Goal: Task Accomplishment & Management: Complete application form

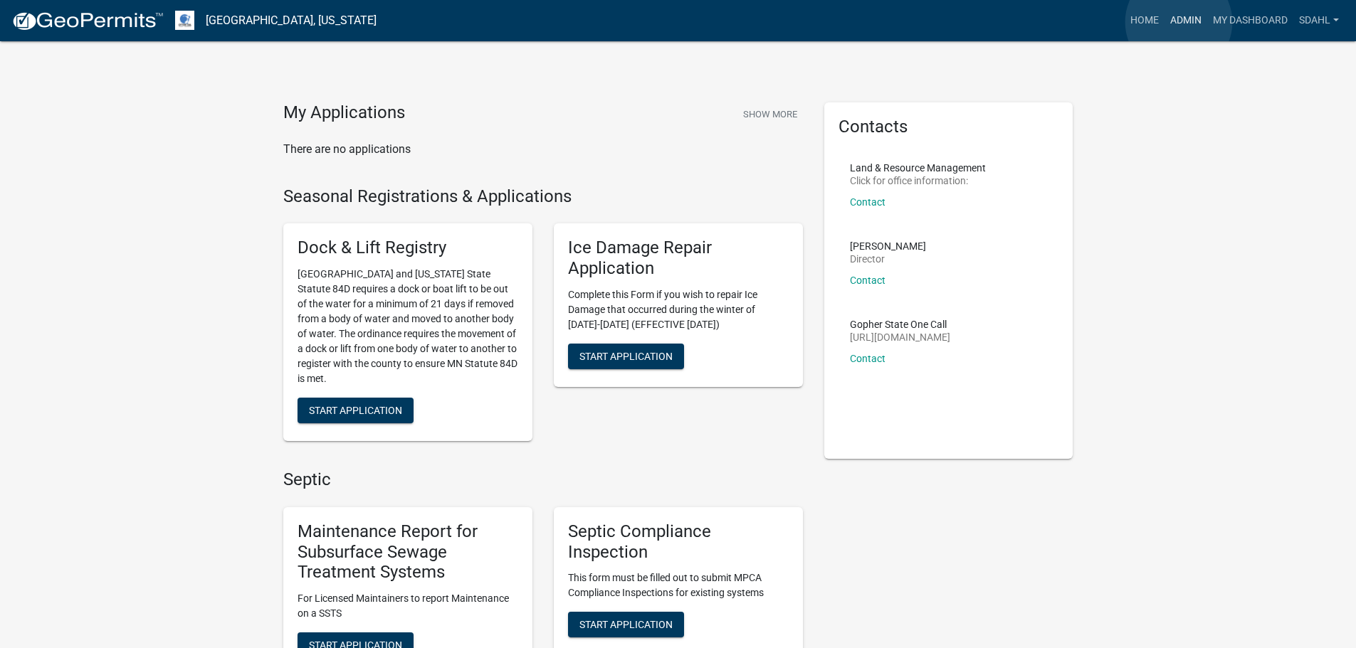
click at [1179, 22] on link "Admin" at bounding box center [1185, 20] width 43 height 27
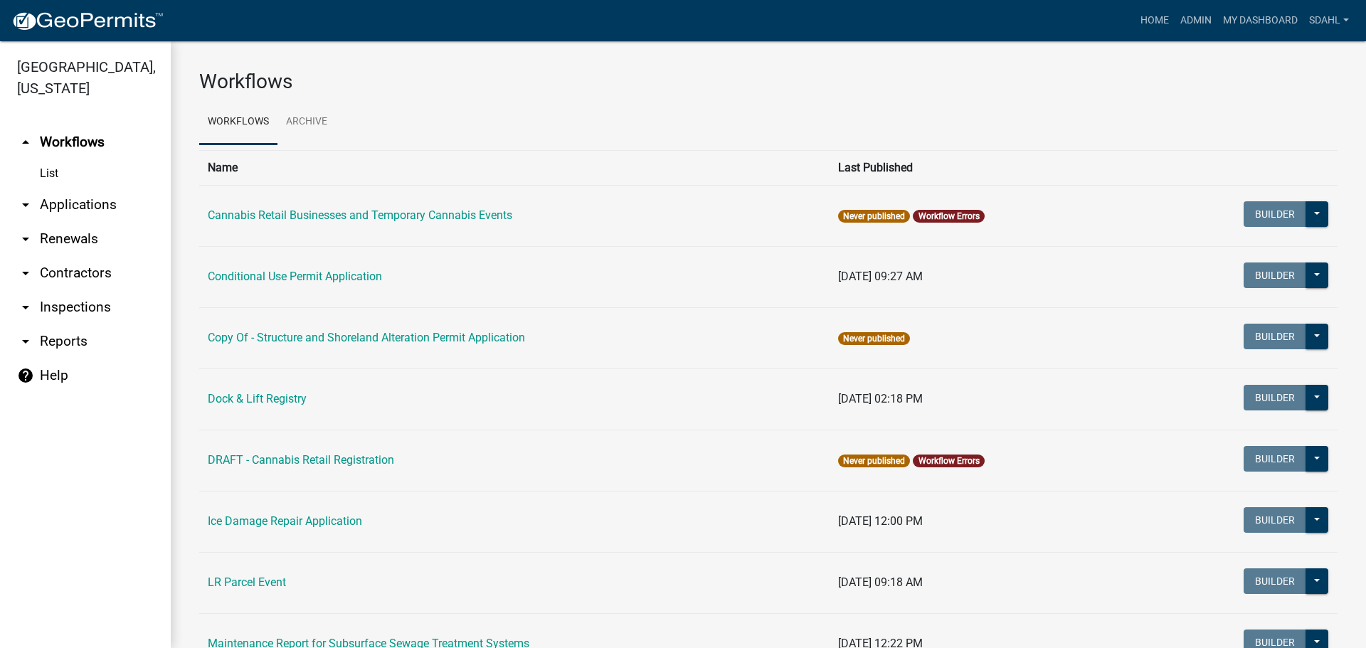
click at [91, 194] on link "arrow_drop_down Applications" at bounding box center [85, 205] width 171 height 34
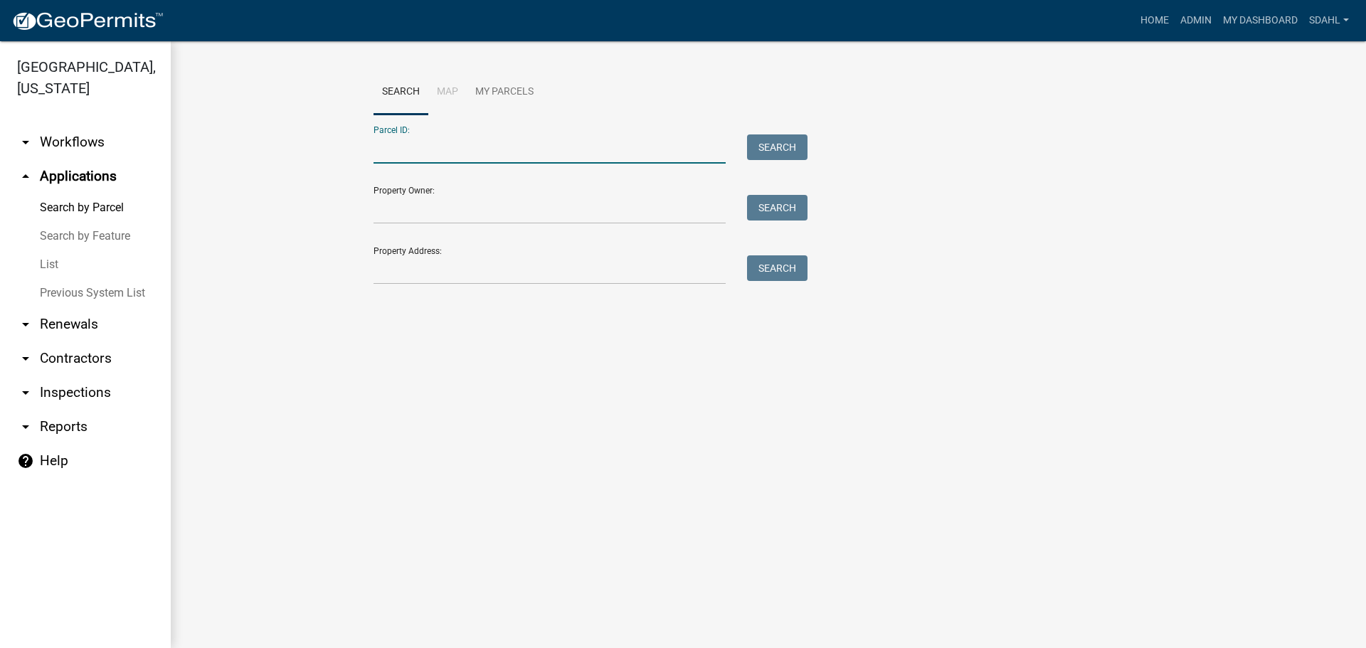
click at [436, 149] on input "Parcel ID:" at bounding box center [550, 149] width 352 height 29
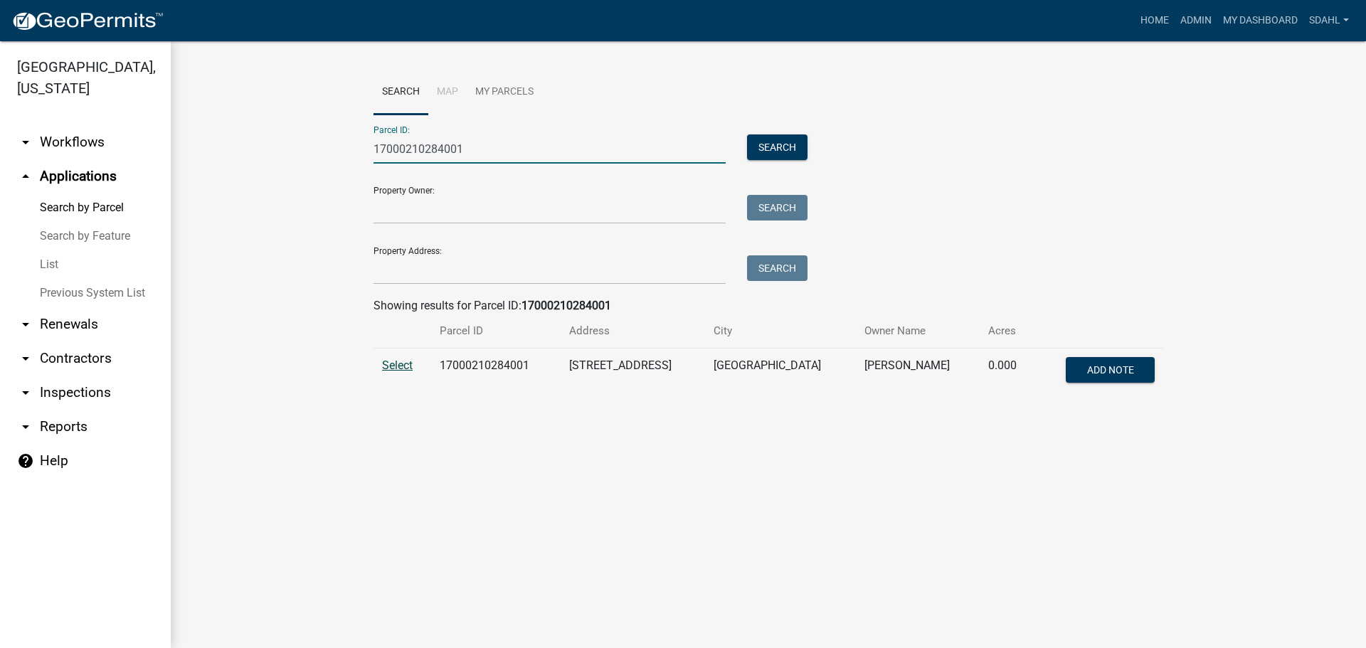
click at [396, 363] on span "Select" at bounding box center [397, 366] width 31 height 14
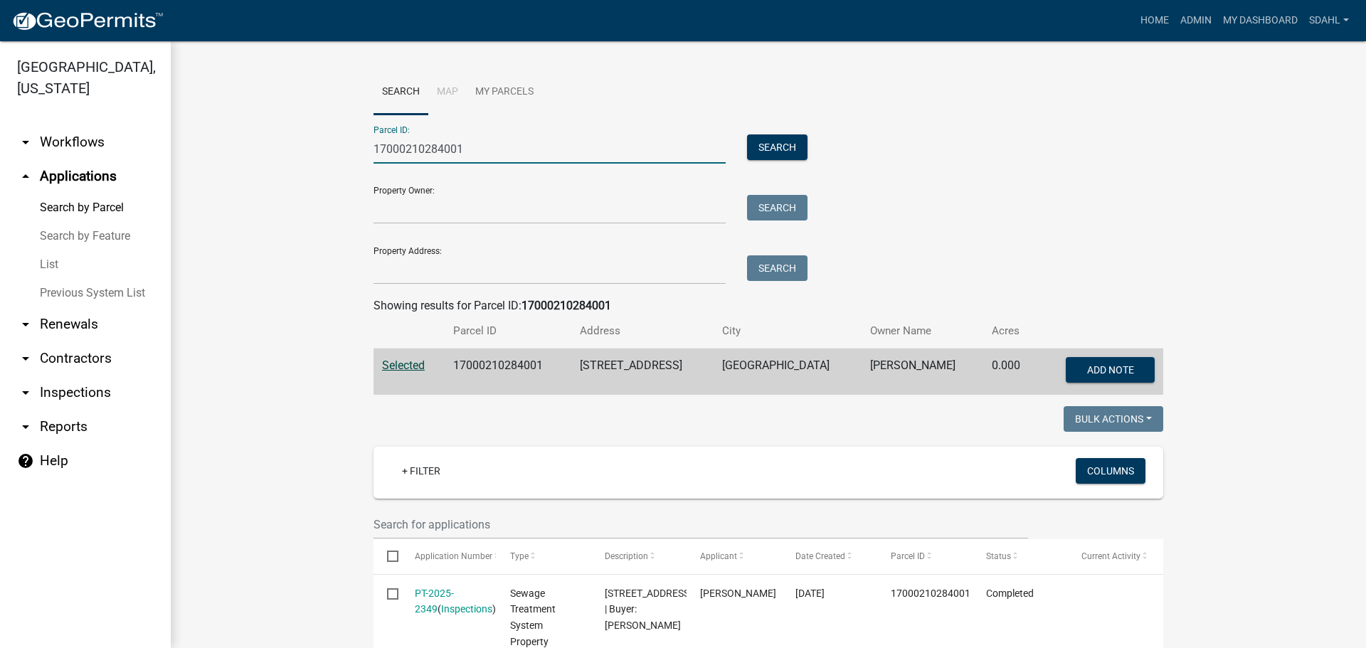
drag, startPoint x: 474, startPoint y: 144, endPoint x: 305, endPoint y: 169, distance: 171.2
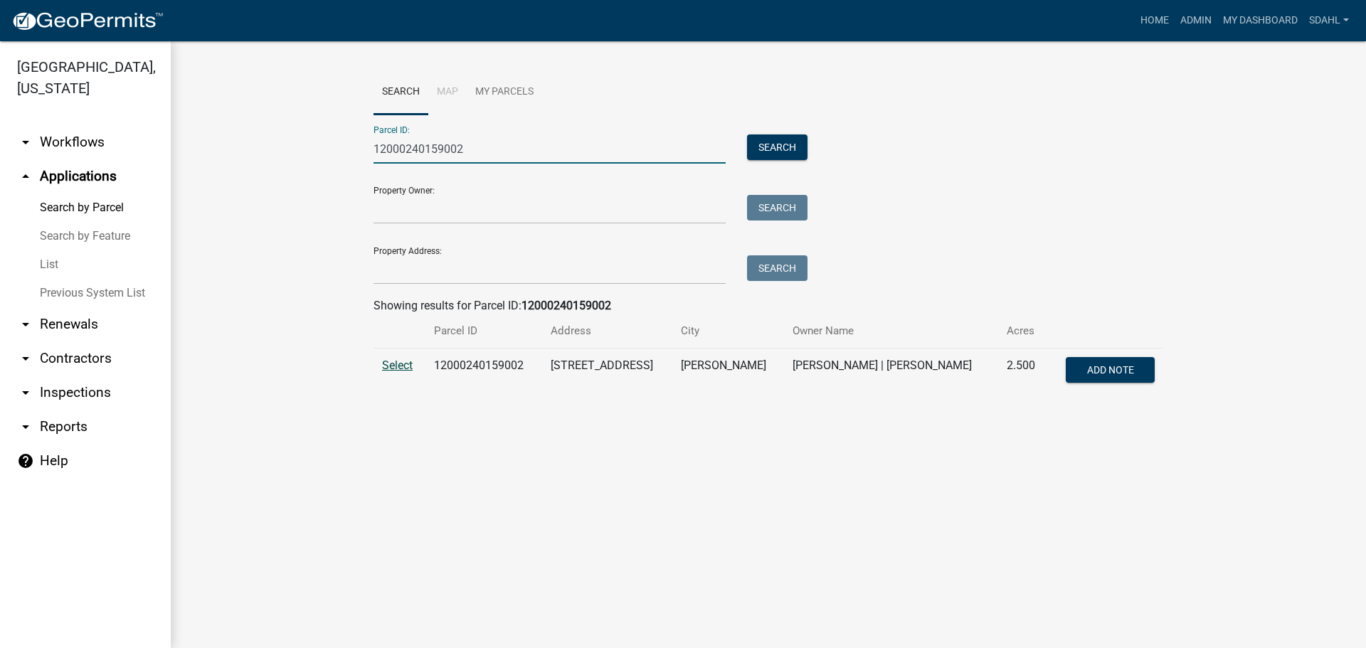
type input "12000240159002"
click at [403, 369] on span "Select" at bounding box center [397, 366] width 31 height 14
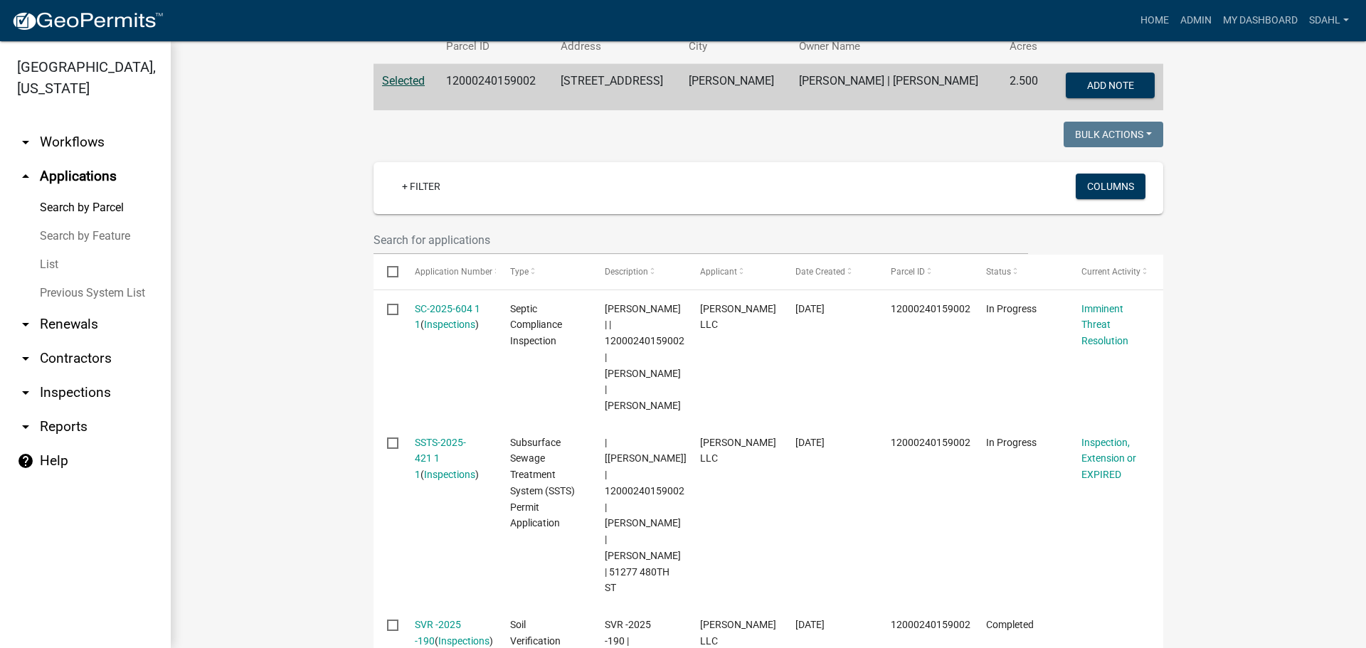
scroll to position [356, 0]
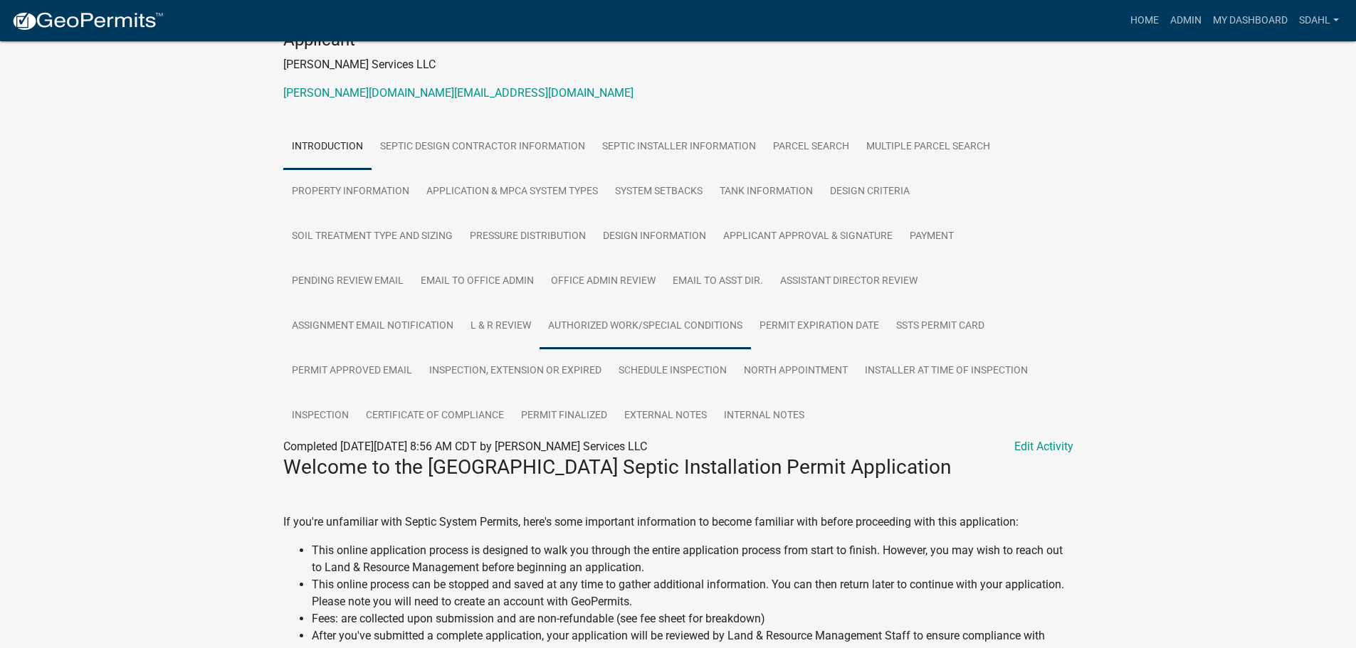
scroll to position [214, 0]
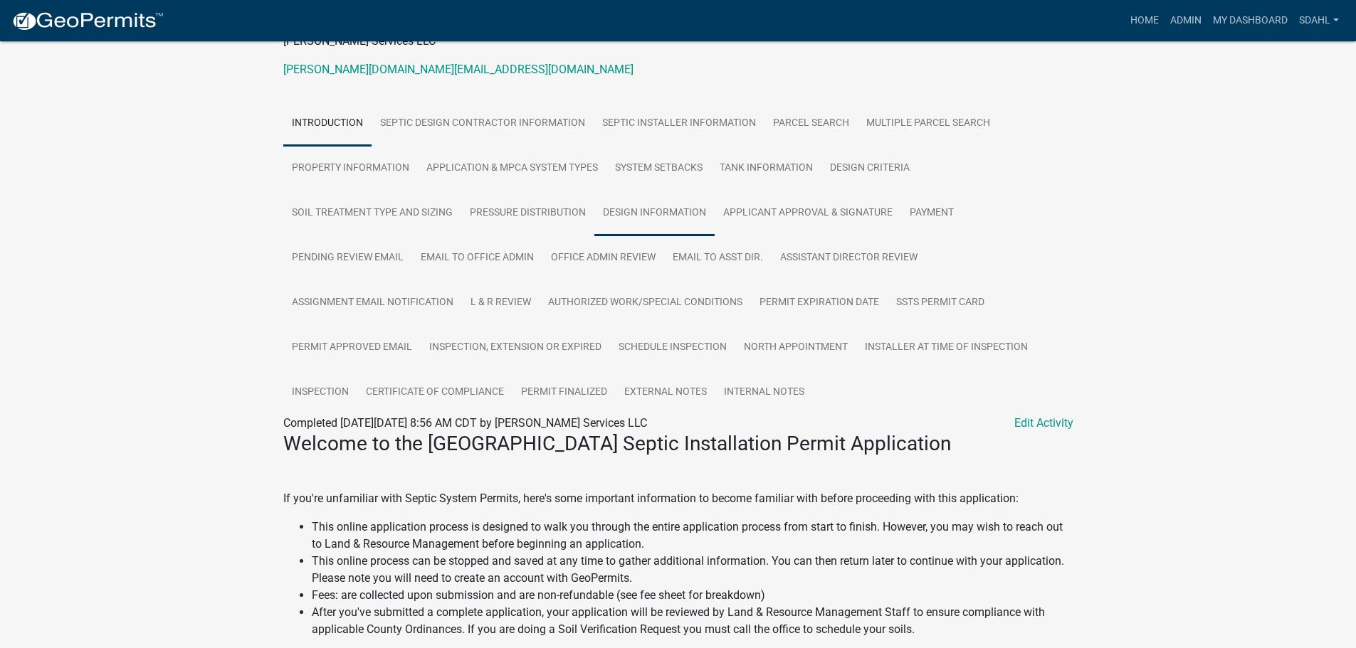
click at [620, 211] on link "Design Information" at bounding box center [654, 214] width 120 height 46
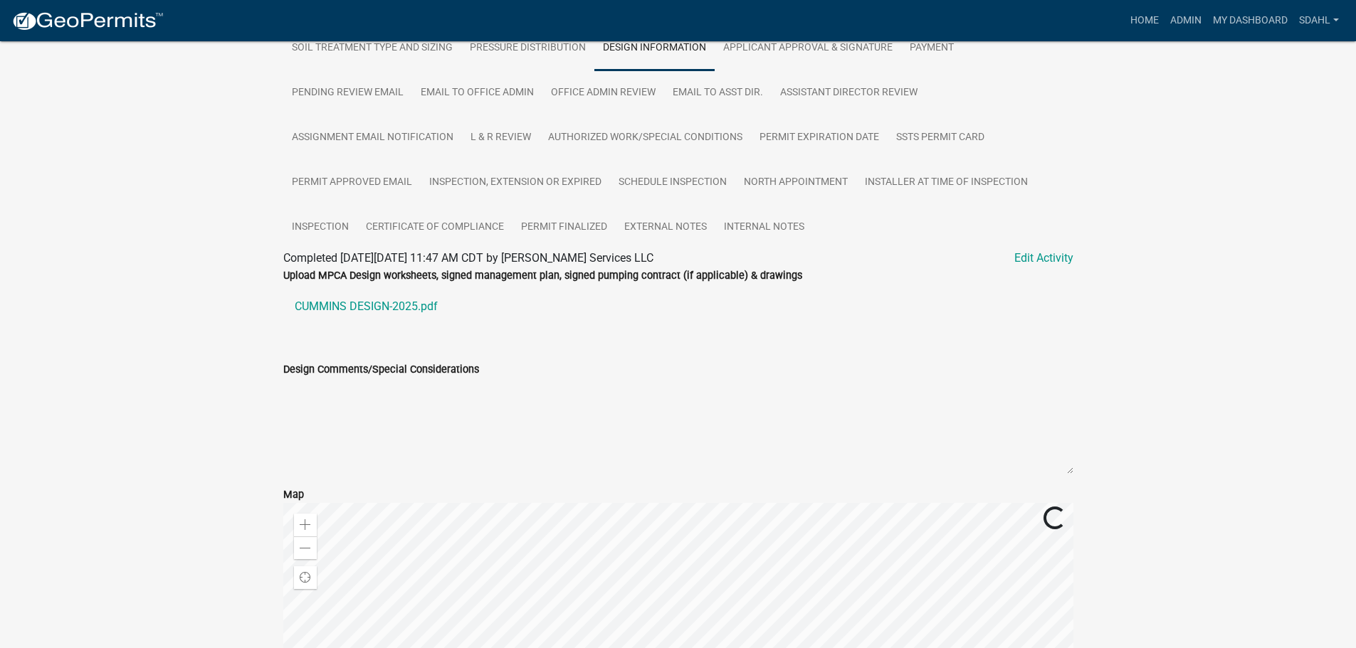
scroll to position [429, 0]
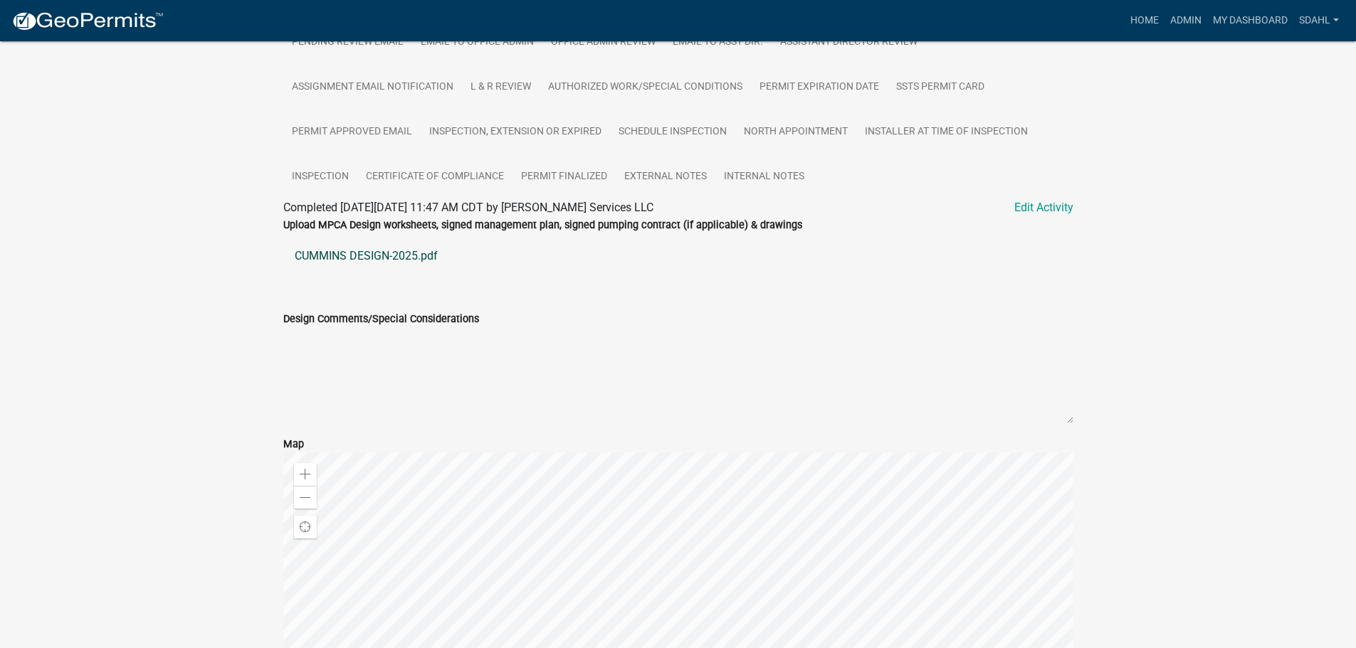
click at [389, 248] on link "CUMMINS DESIGN-2025.pdf" at bounding box center [678, 256] width 790 height 34
click at [947, 76] on link "SSTS Permit Card" at bounding box center [939, 88] width 105 height 46
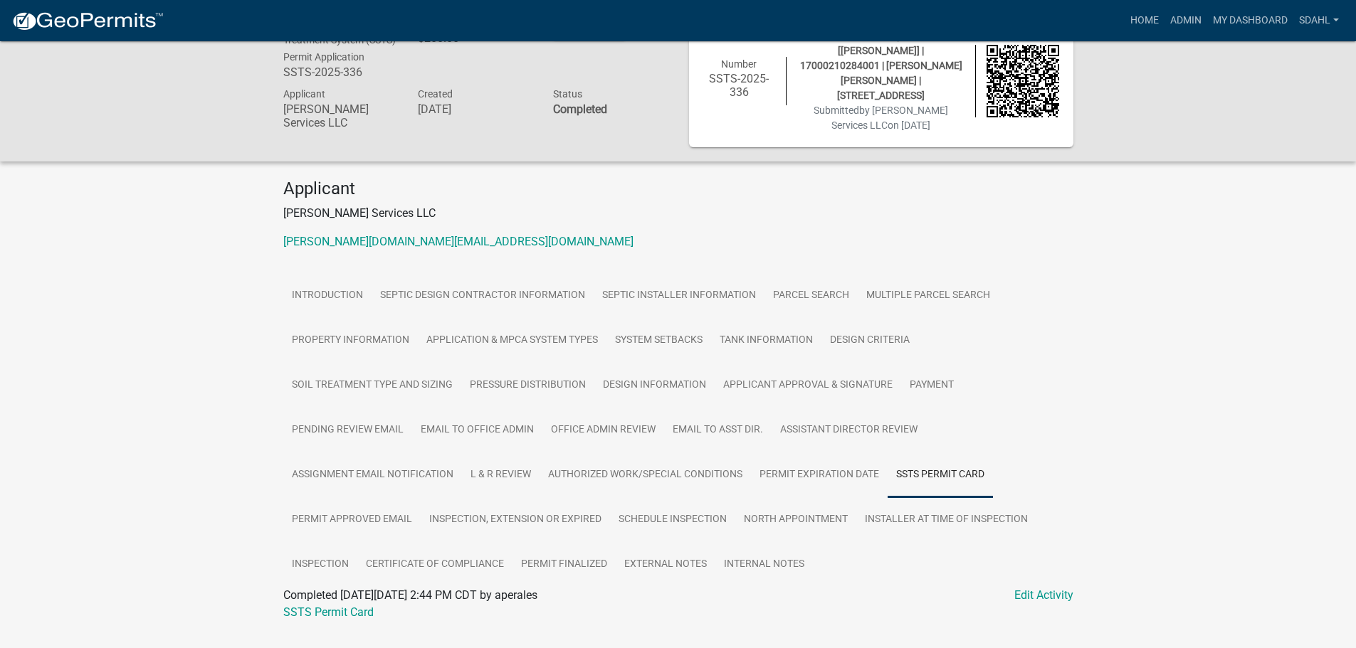
scroll to position [65, 0]
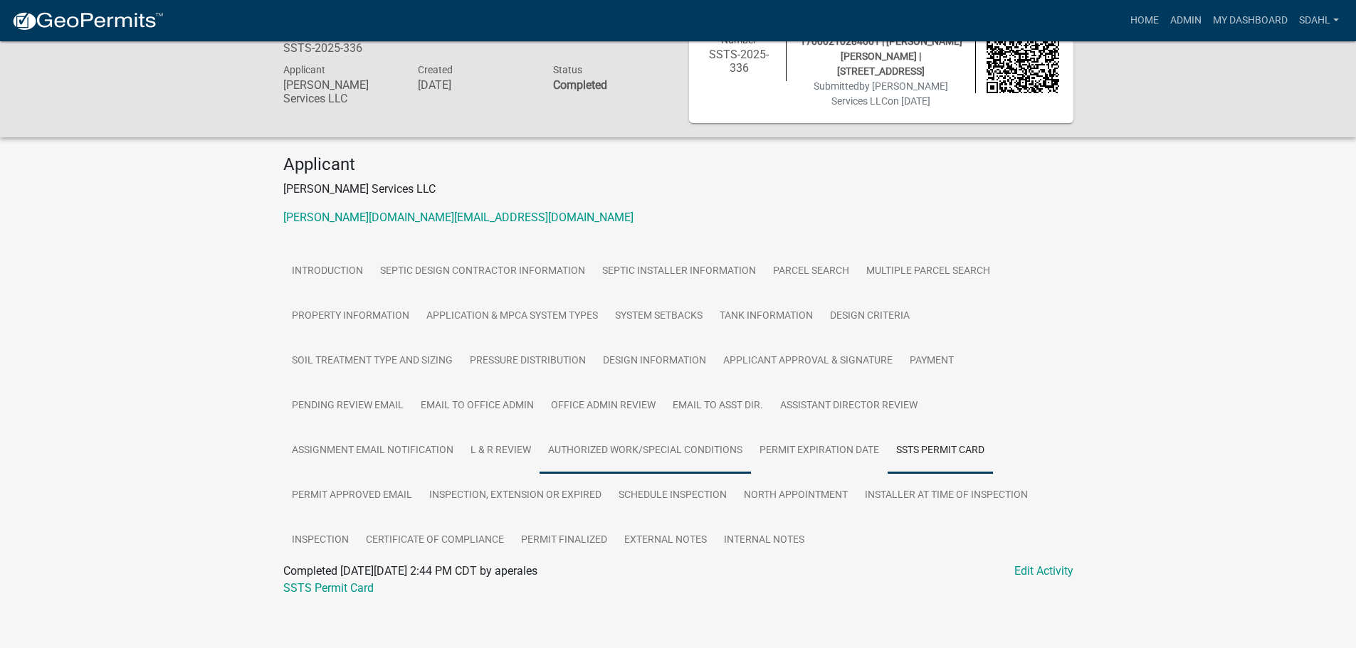
click at [655, 448] on link "Authorized Work/Special Conditions" at bounding box center [644, 451] width 211 height 46
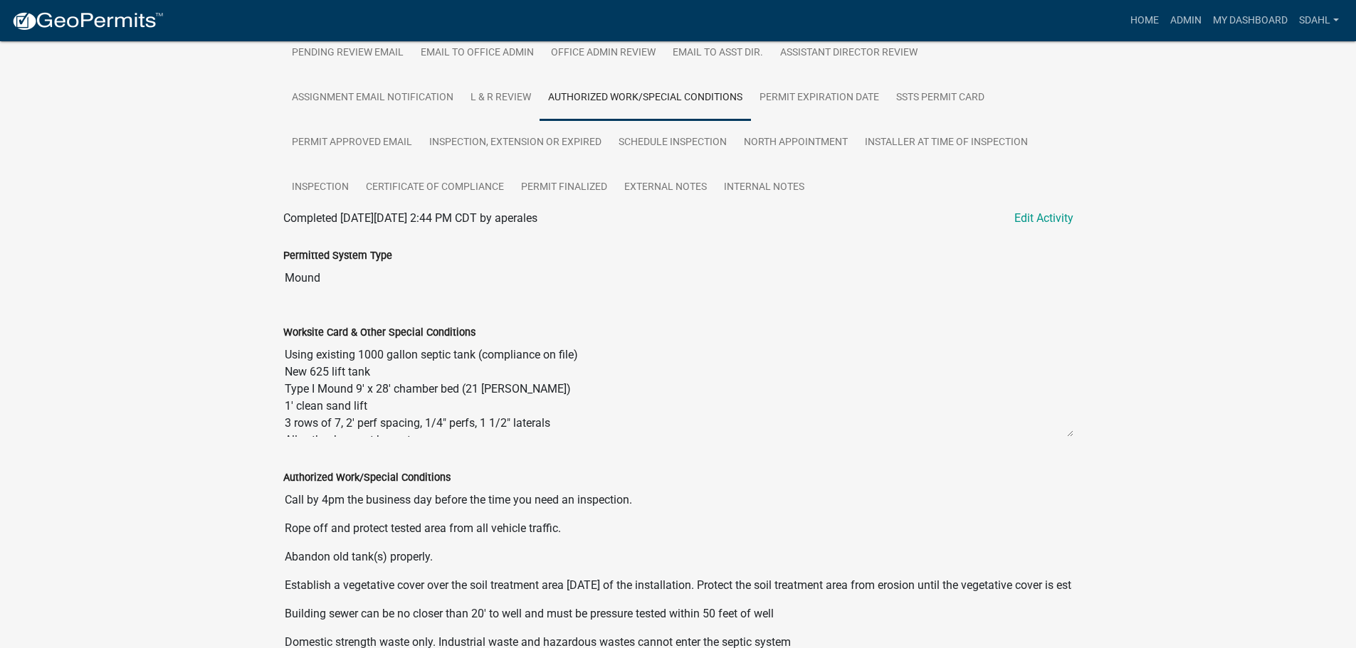
scroll to position [421, 0]
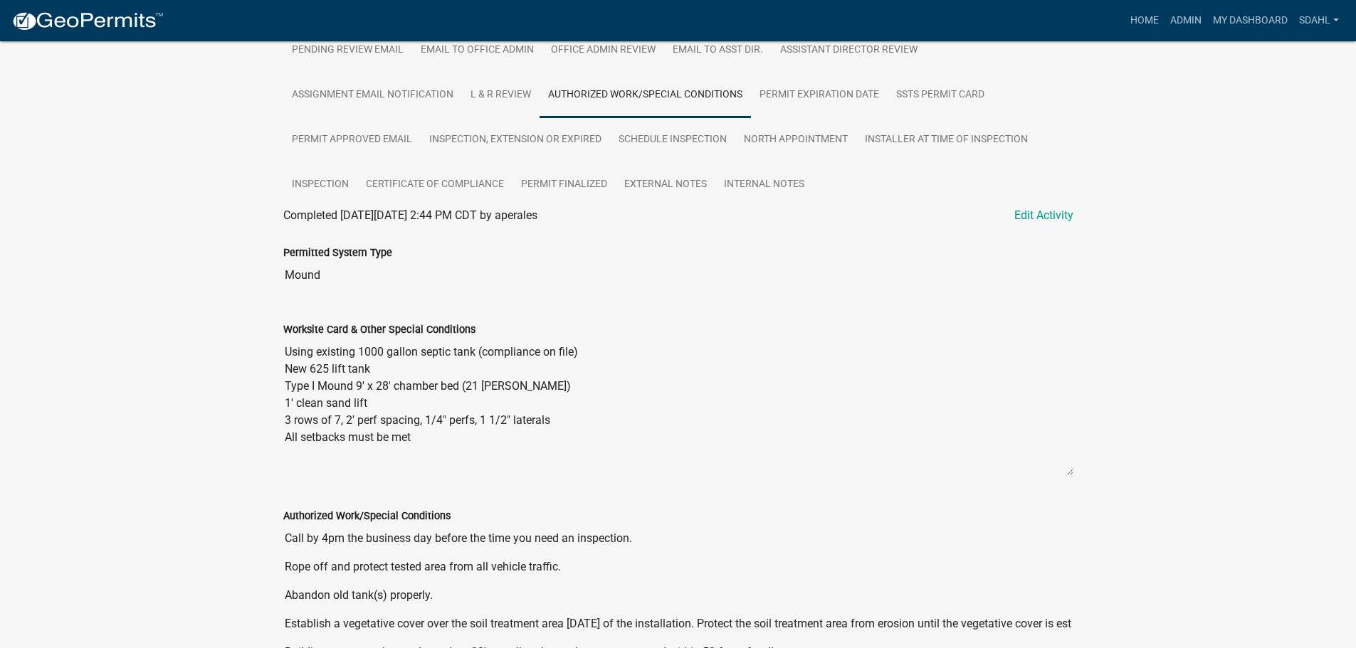
drag, startPoint x: 1066, startPoint y: 424, endPoint x: 1063, endPoint y: 465, distance: 41.4
click at [1063, 465] on textarea "Using existing 1000 gallon septic tank (compliance on file) New 625 lift tank T…" at bounding box center [678, 407] width 790 height 138
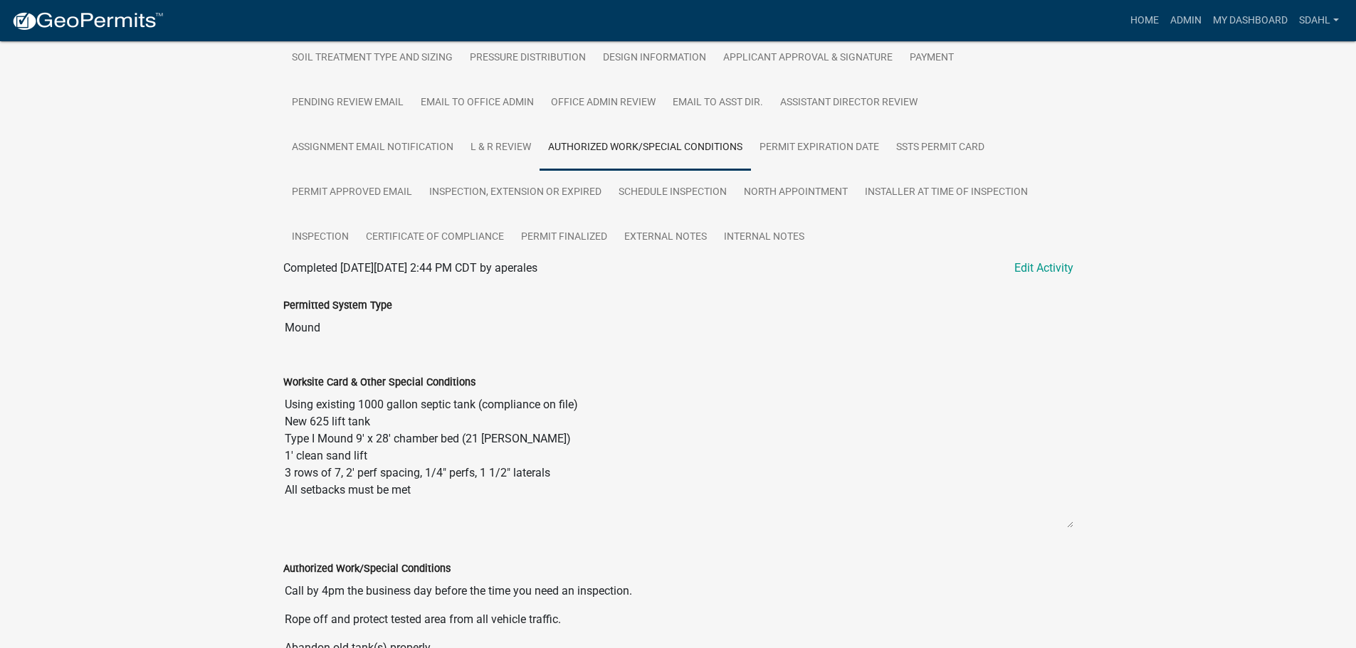
scroll to position [366, 0]
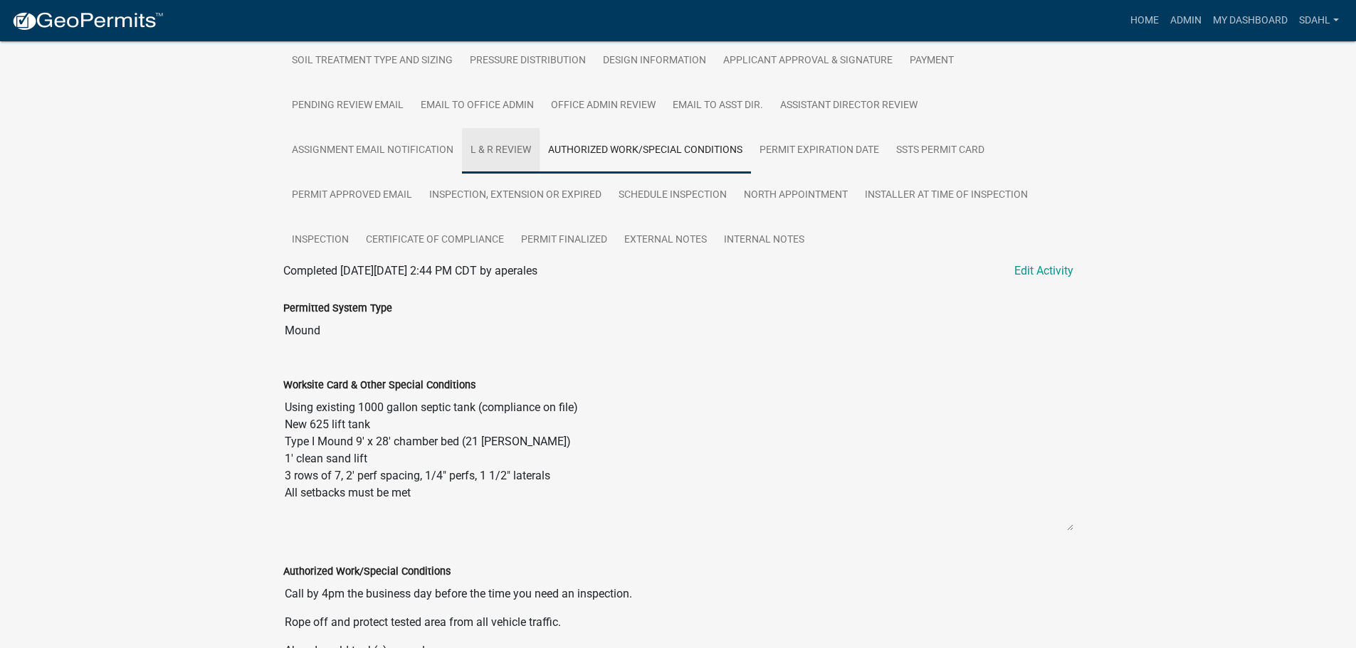
click at [469, 142] on link "L & R Review" at bounding box center [501, 151] width 78 height 46
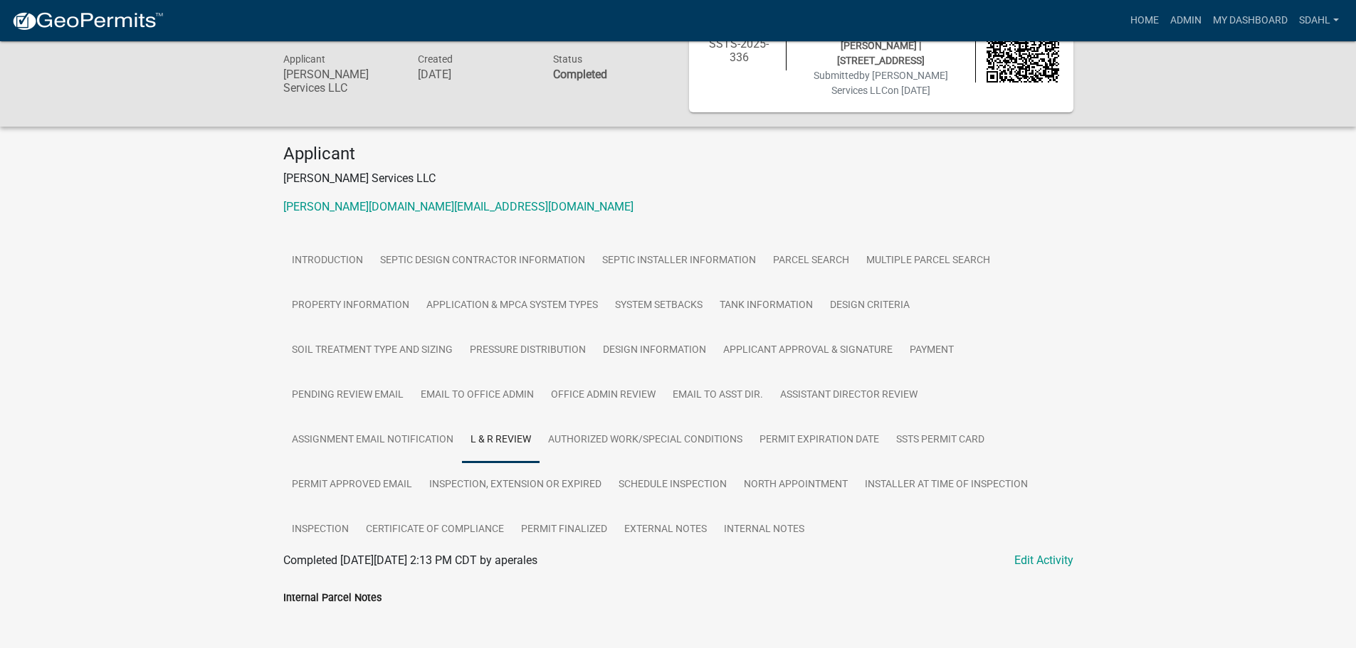
scroll to position [68, 0]
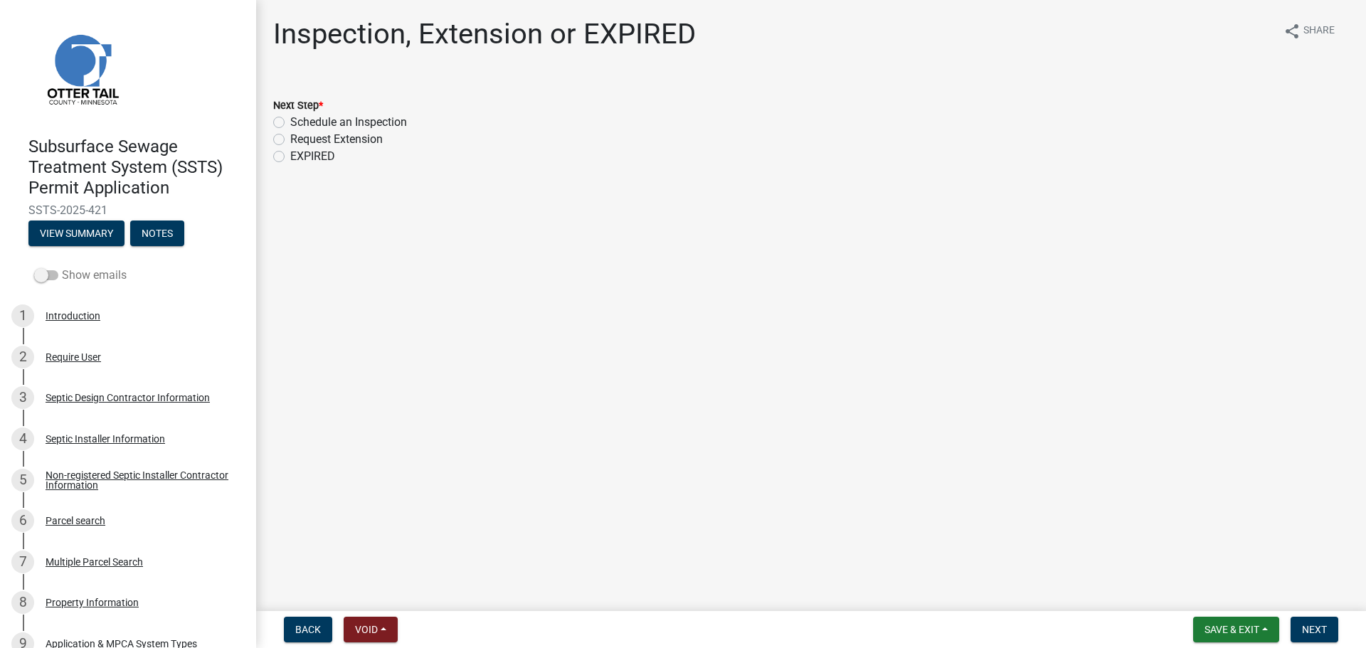
click at [78, 281] on label "Show emails" at bounding box center [80, 275] width 93 height 17
click at [62, 267] on input "Show emails" at bounding box center [62, 267] width 0 height 0
click at [319, 629] on span "Back" at bounding box center [308, 629] width 26 height 11
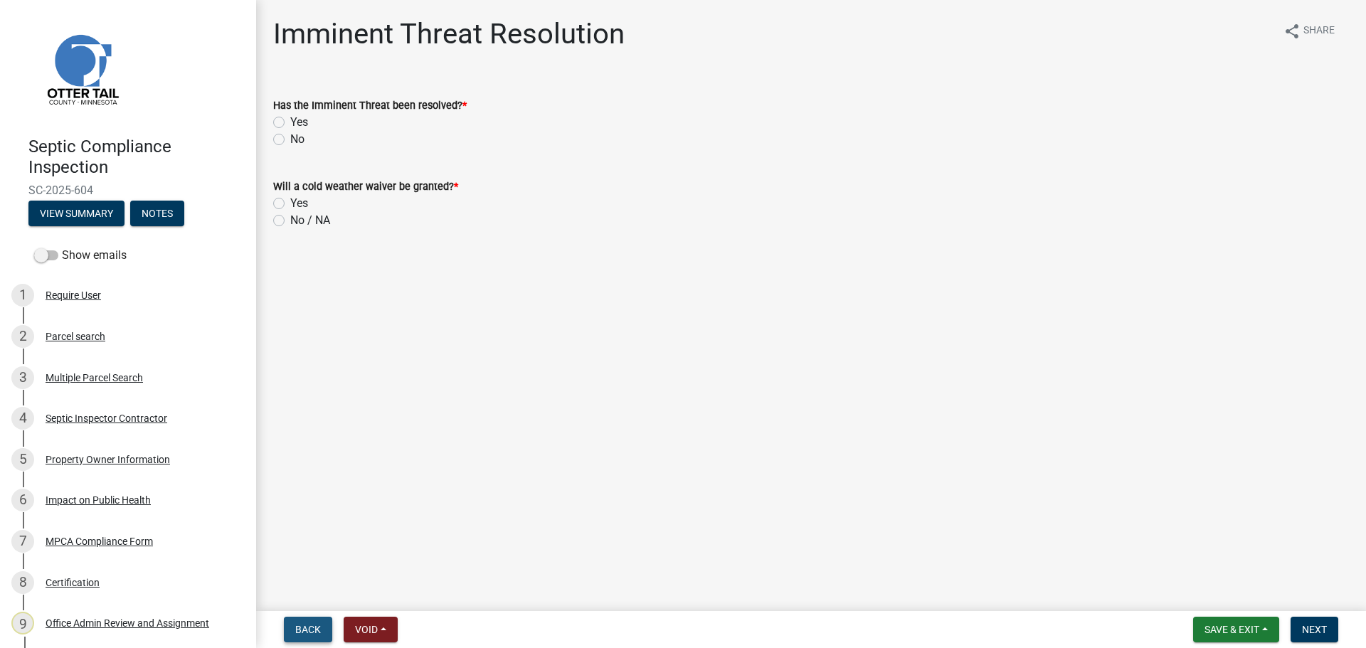
click at [312, 627] on span "Back" at bounding box center [308, 629] width 26 height 11
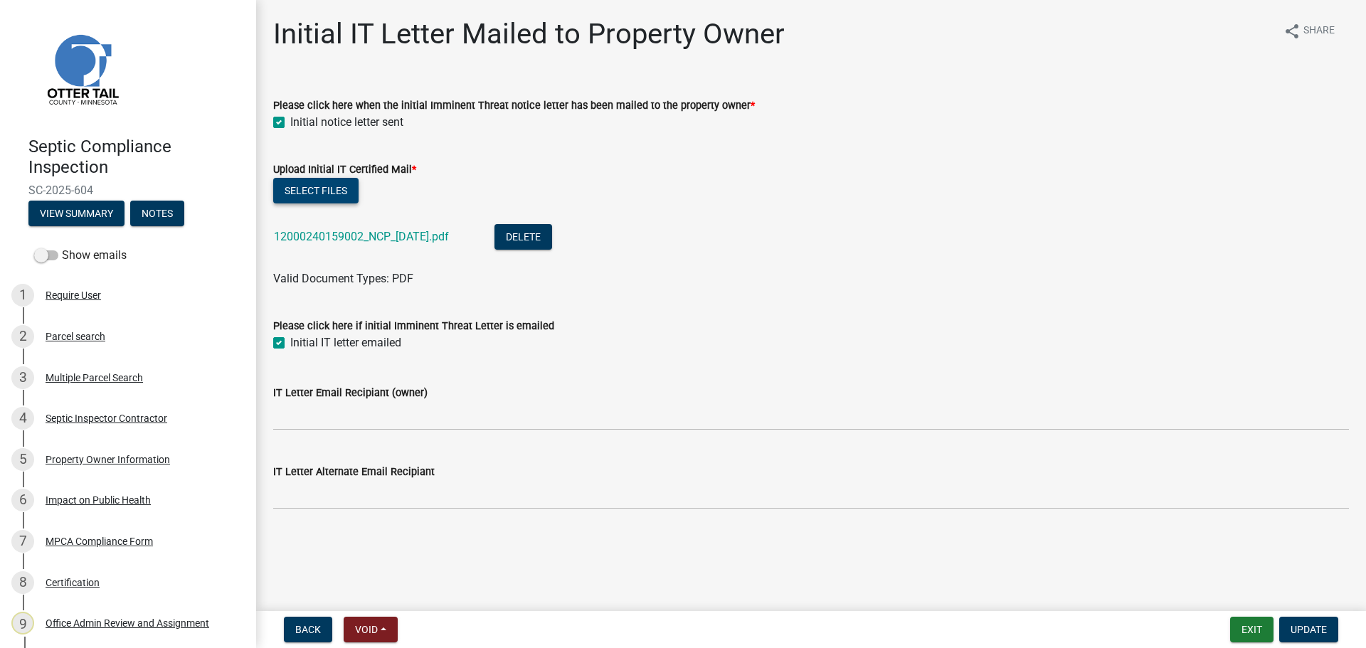
click at [310, 191] on button "Select files" at bounding box center [315, 191] width 85 height 26
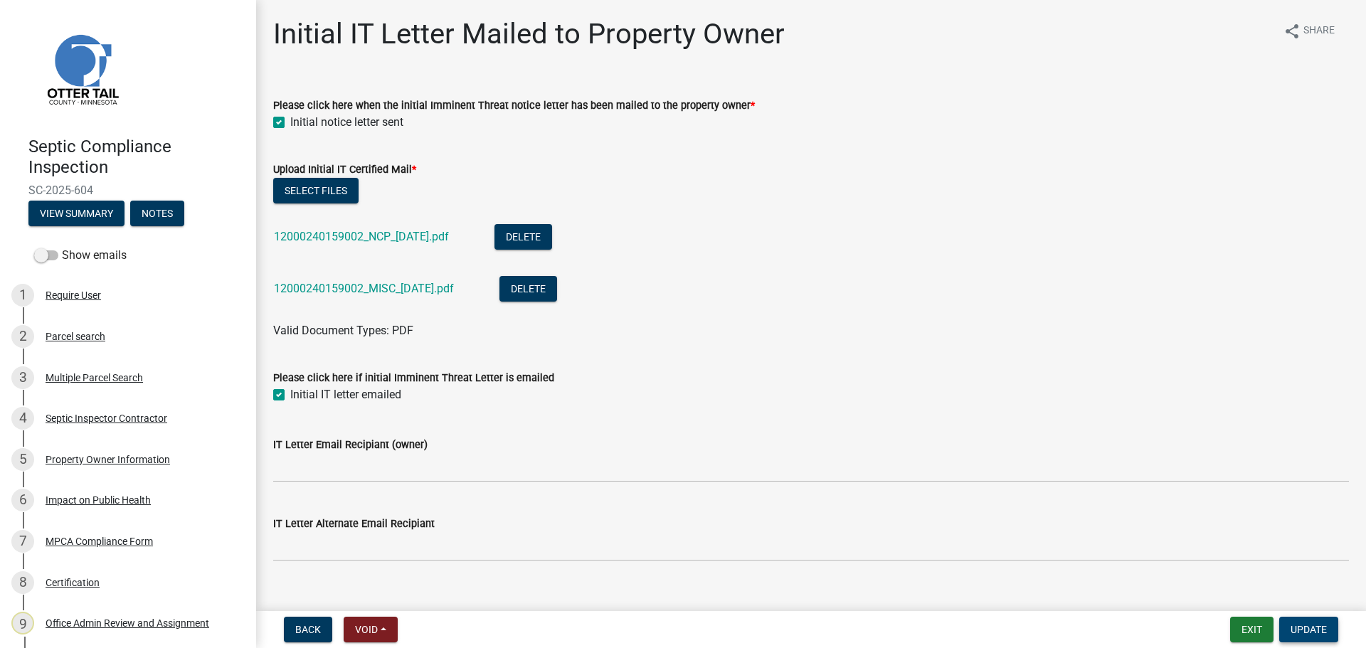
click at [1302, 629] on span "Update" at bounding box center [1309, 629] width 36 height 11
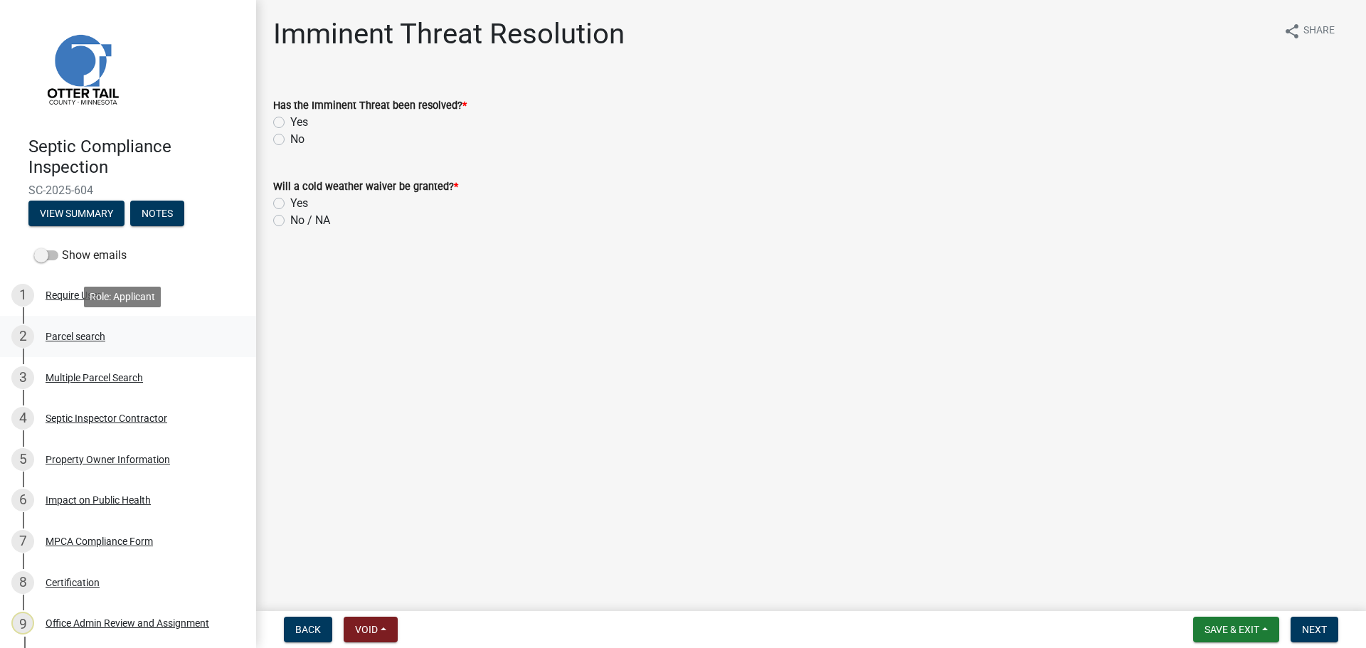
click at [70, 341] on div "Parcel search" at bounding box center [76, 337] width 60 height 10
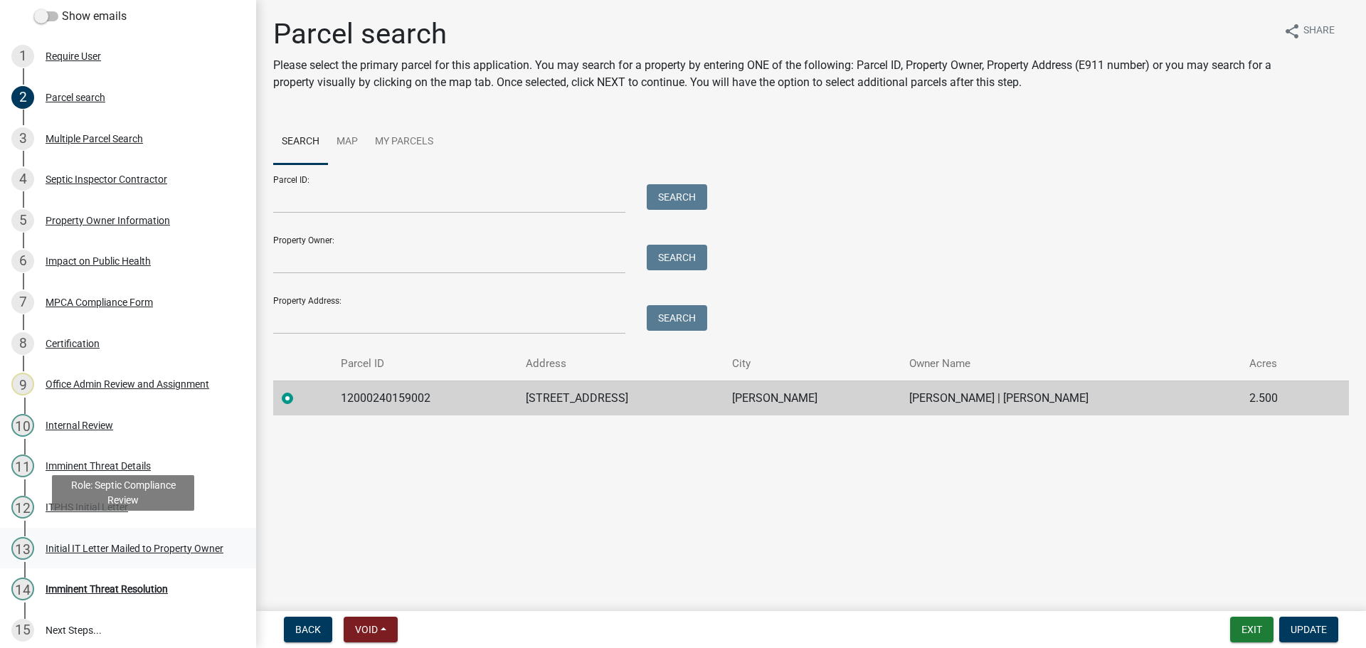
scroll to position [248, 0]
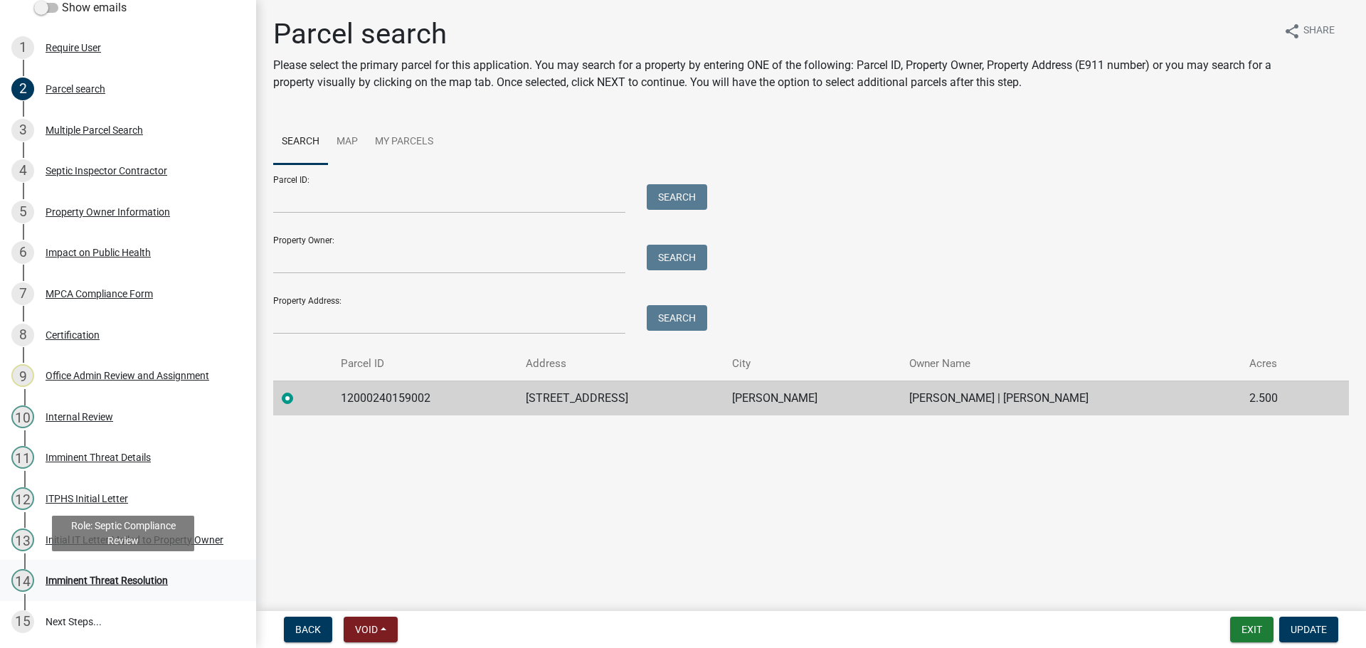
click at [96, 577] on div "Imminent Threat Resolution" at bounding box center [107, 581] width 122 height 10
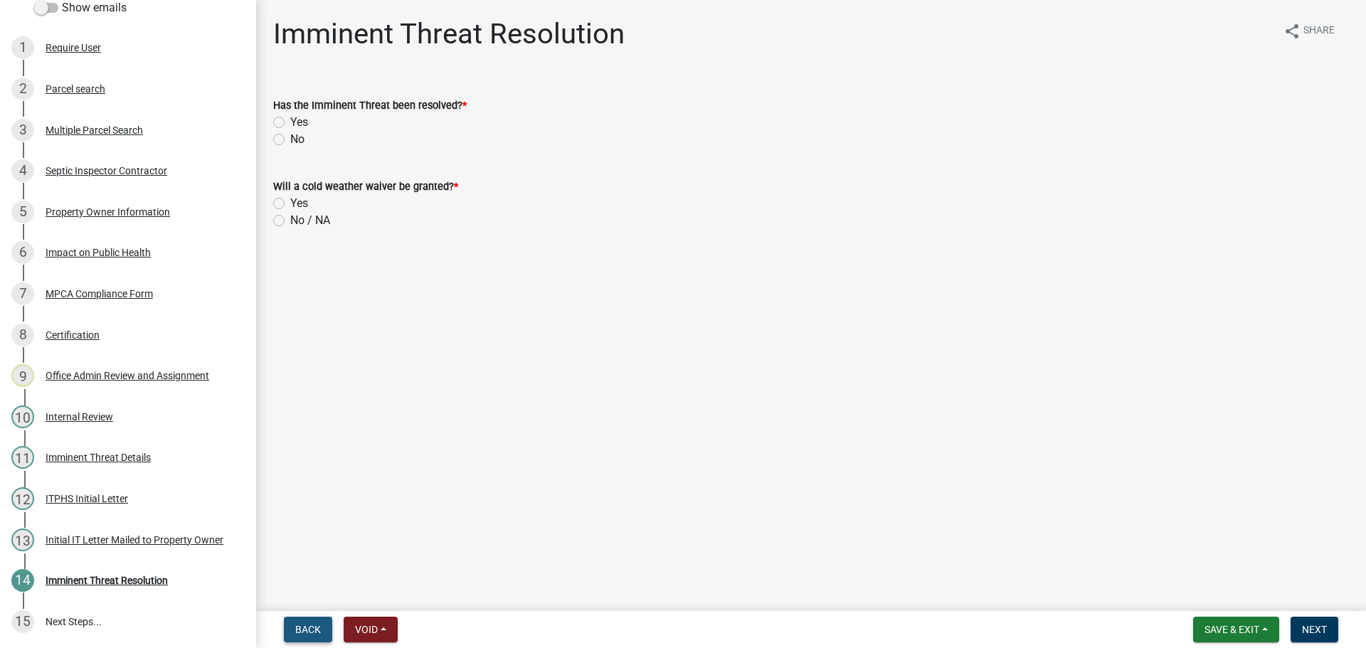
click at [310, 636] on span "Back" at bounding box center [308, 629] width 26 height 11
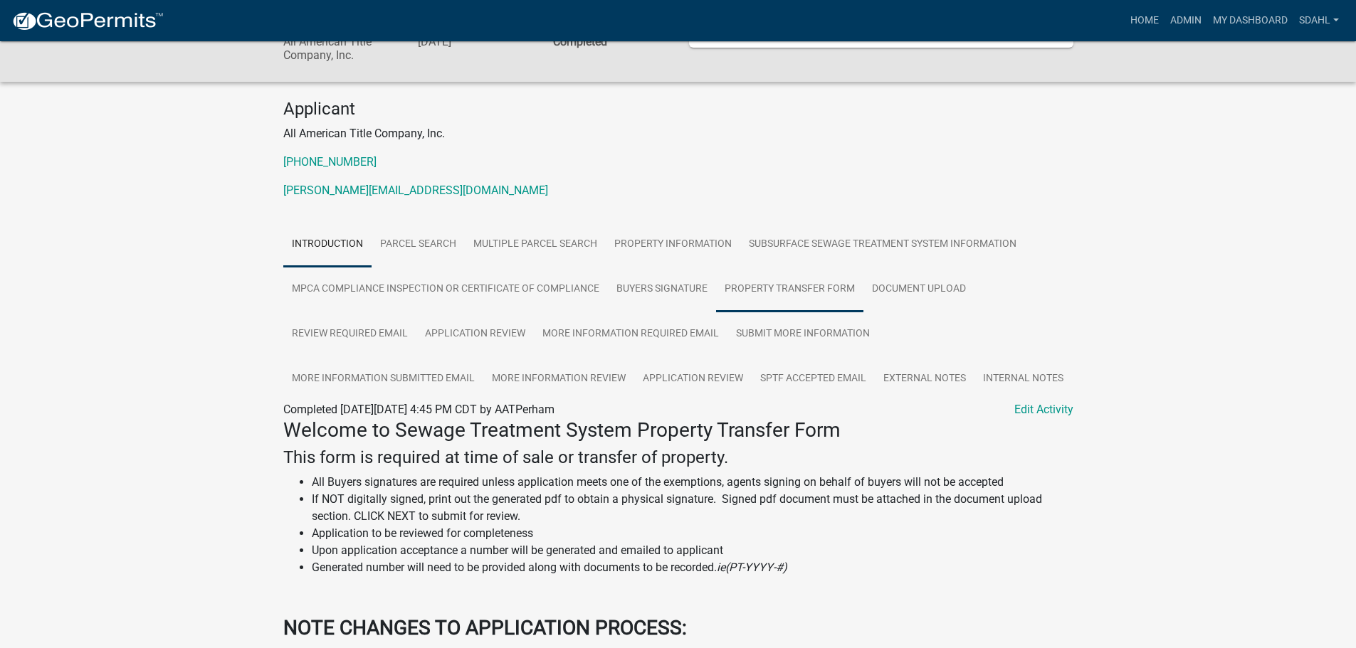
scroll to position [142, 0]
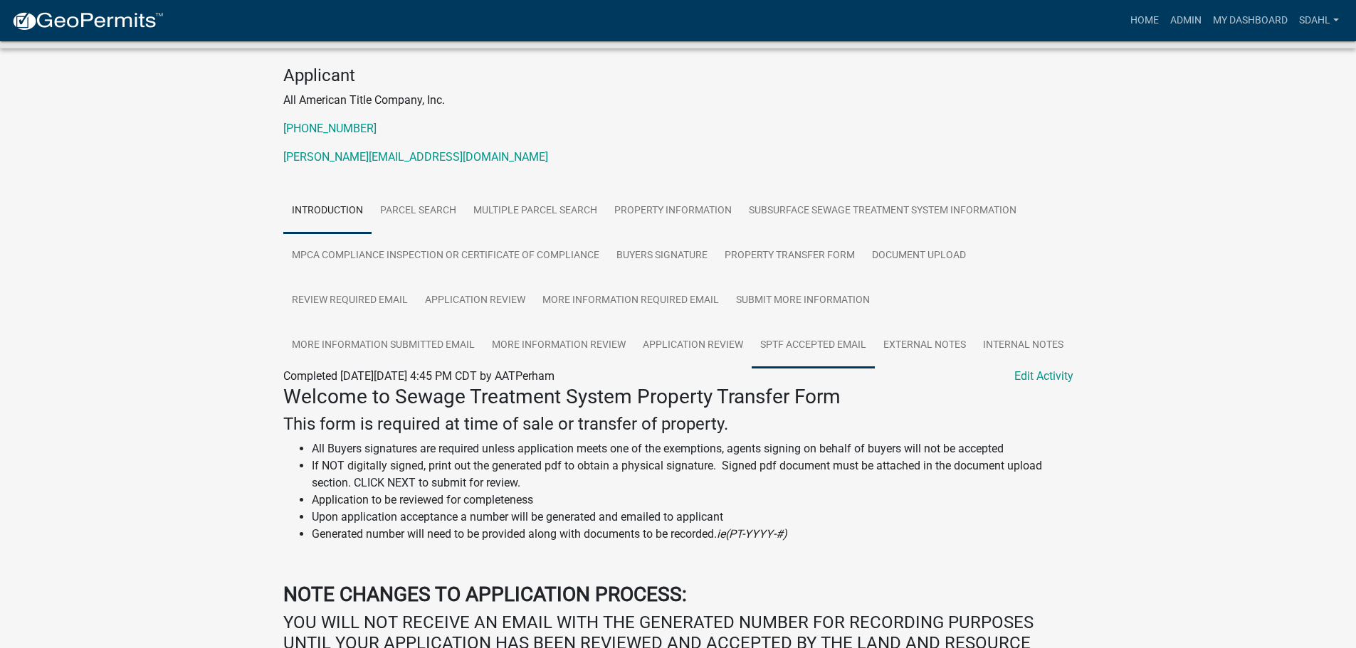
click at [808, 347] on link "SPTF Accepted Email" at bounding box center [813, 346] width 123 height 46
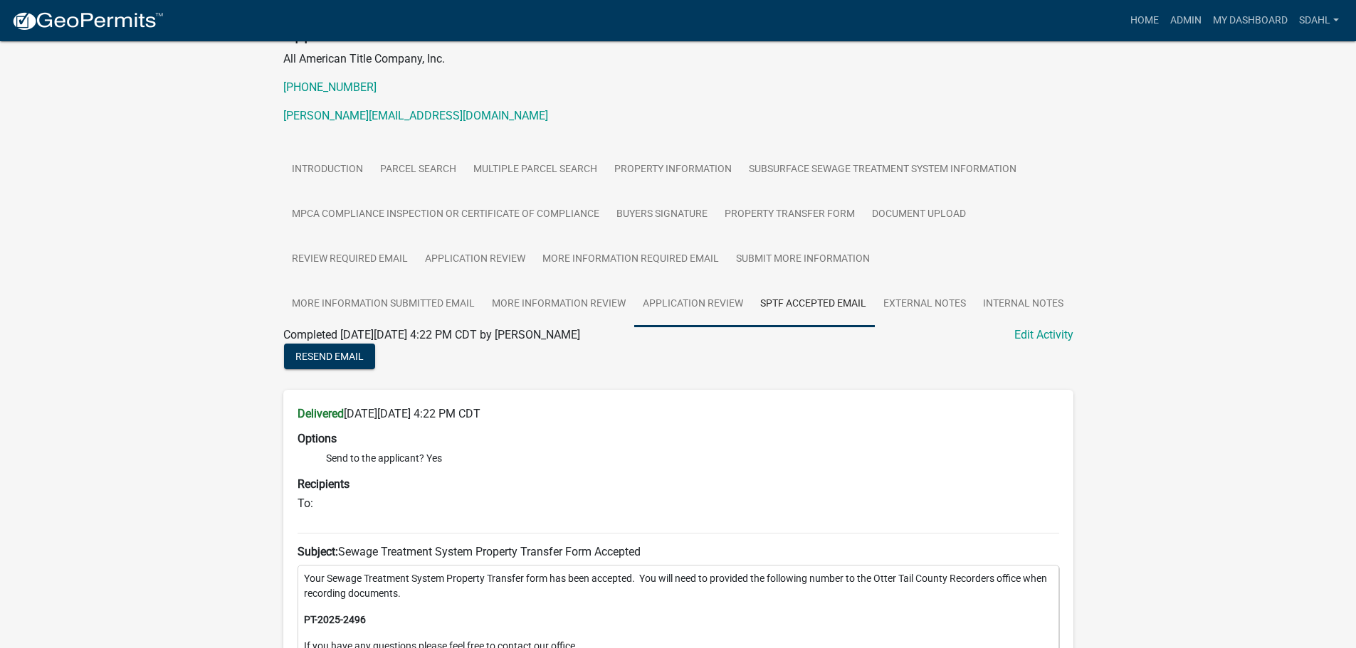
click at [687, 310] on link "Application Review" at bounding box center [692, 305] width 117 height 46
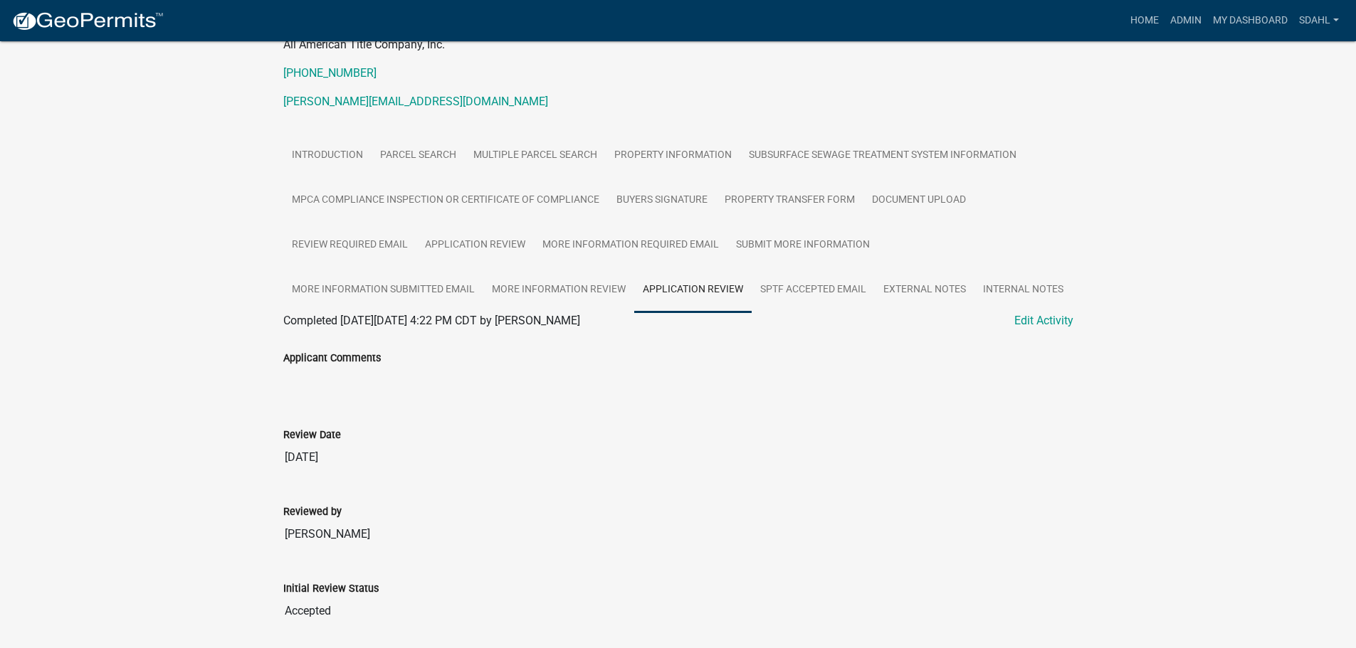
scroll to position [184, 0]
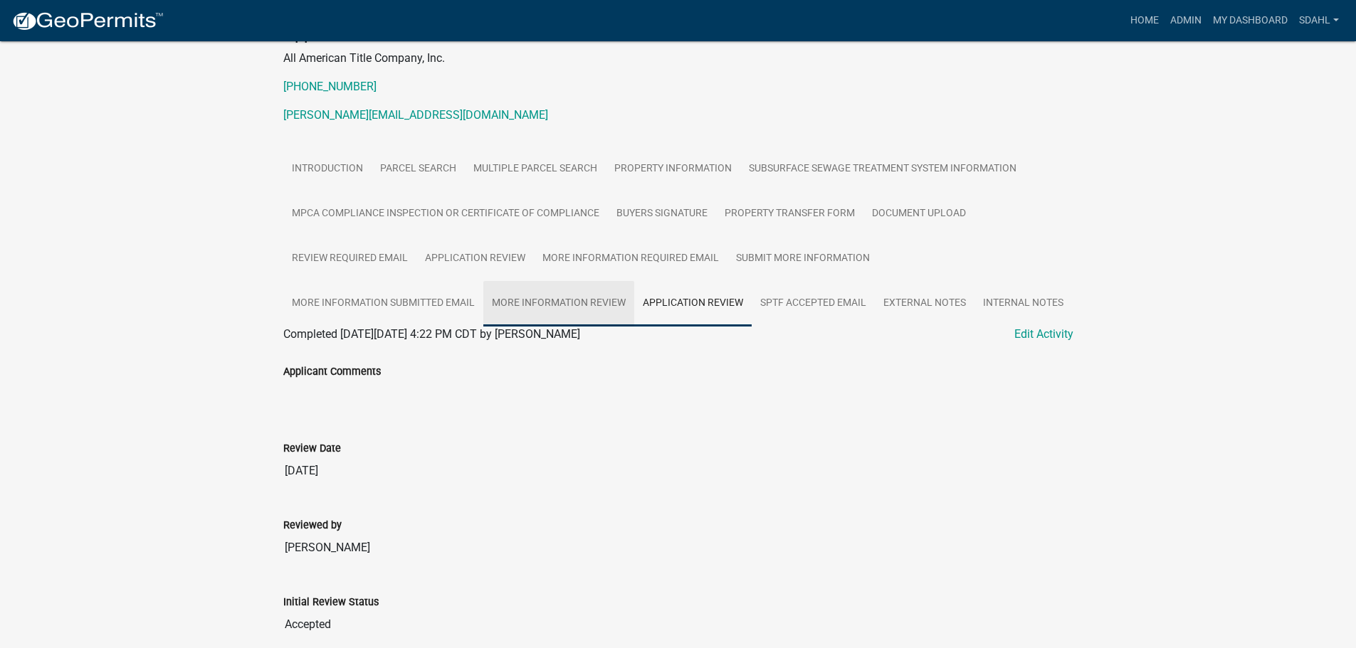
click at [553, 305] on link "More Information Review" at bounding box center [558, 304] width 151 height 46
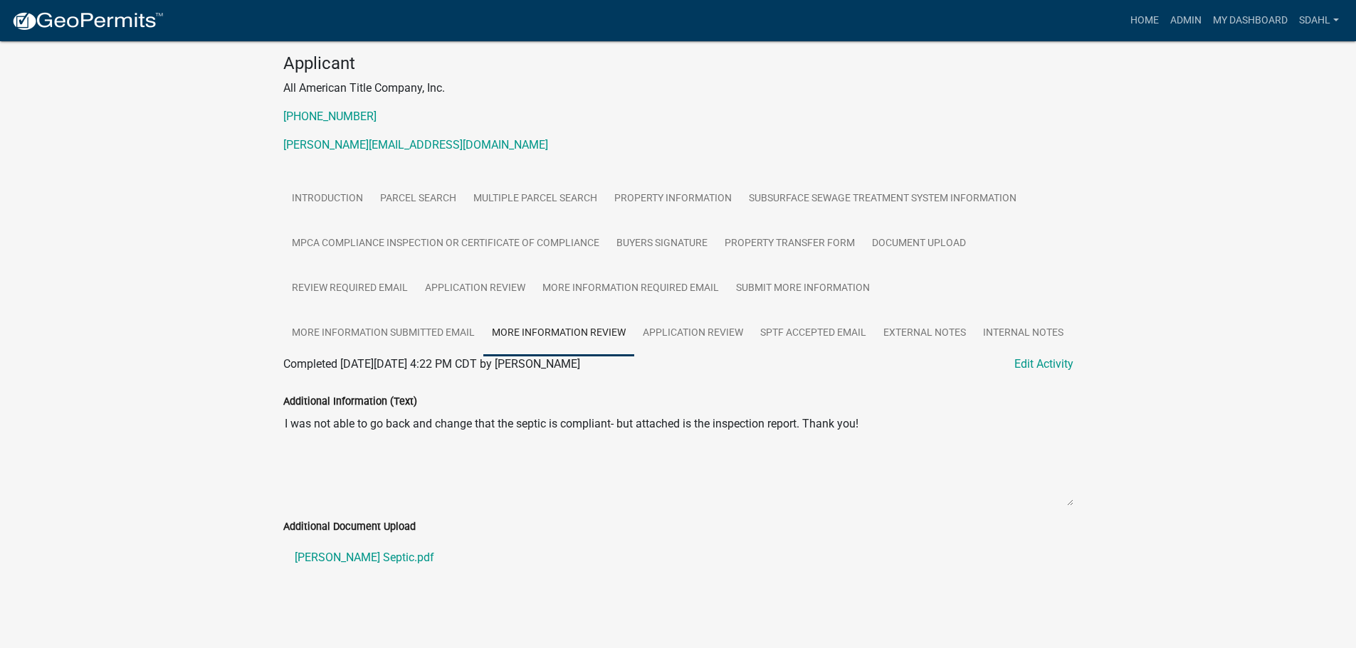
scroll to position [158, 0]
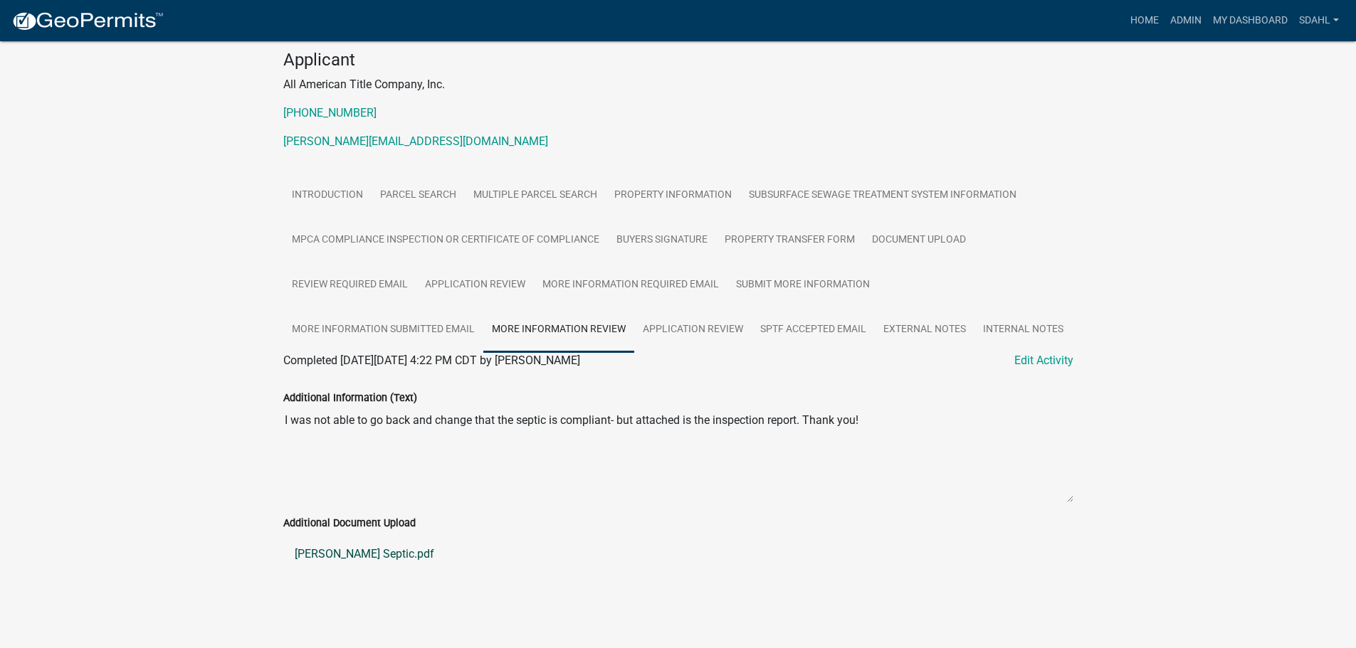
click at [371, 553] on link "Vanguilder Septic.pdf" at bounding box center [678, 554] width 790 height 34
click at [900, 249] on link "Document Upload" at bounding box center [918, 241] width 111 height 46
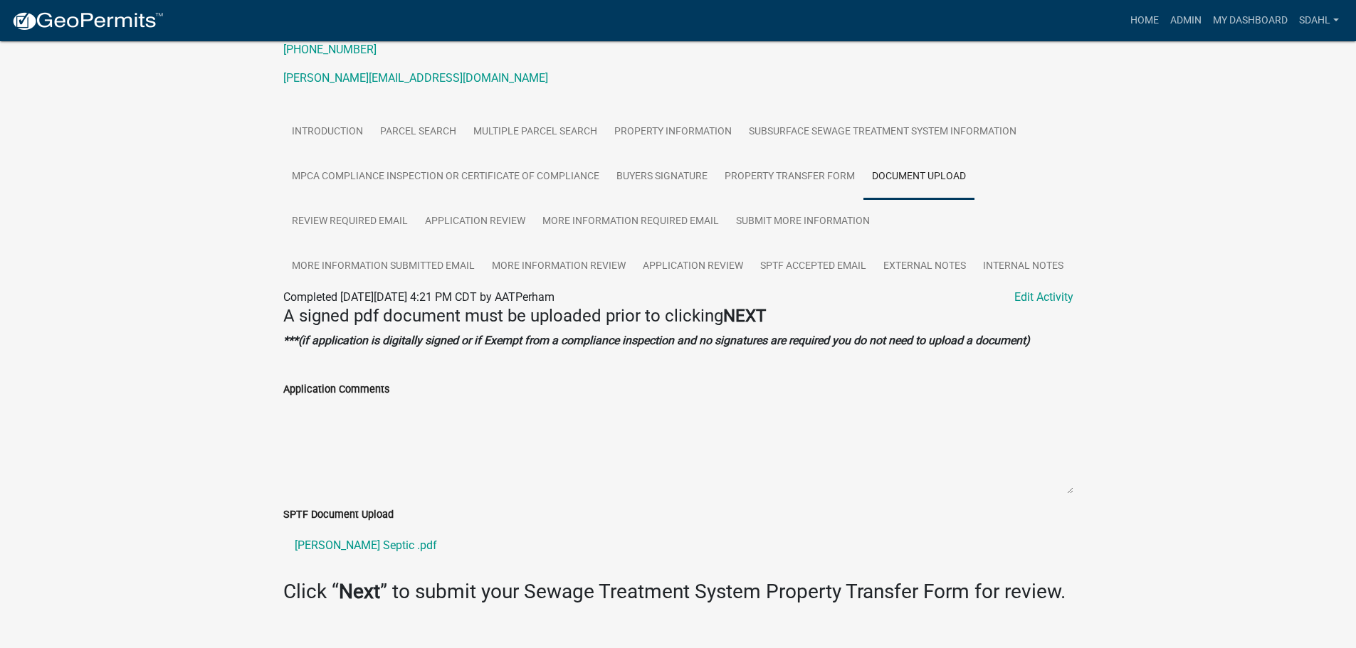
scroll to position [248, 0]
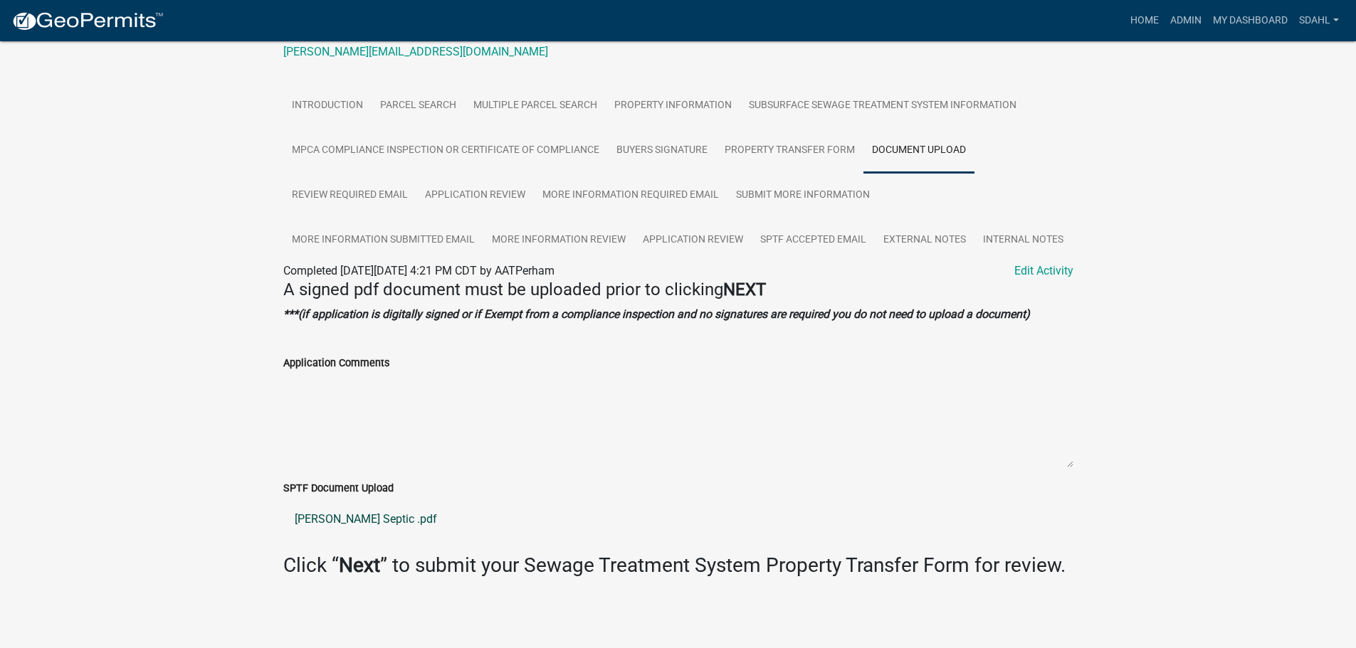
click at [310, 522] on link "Stoll Septic .pdf" at bounding box center [678, 519] width 790 height 34
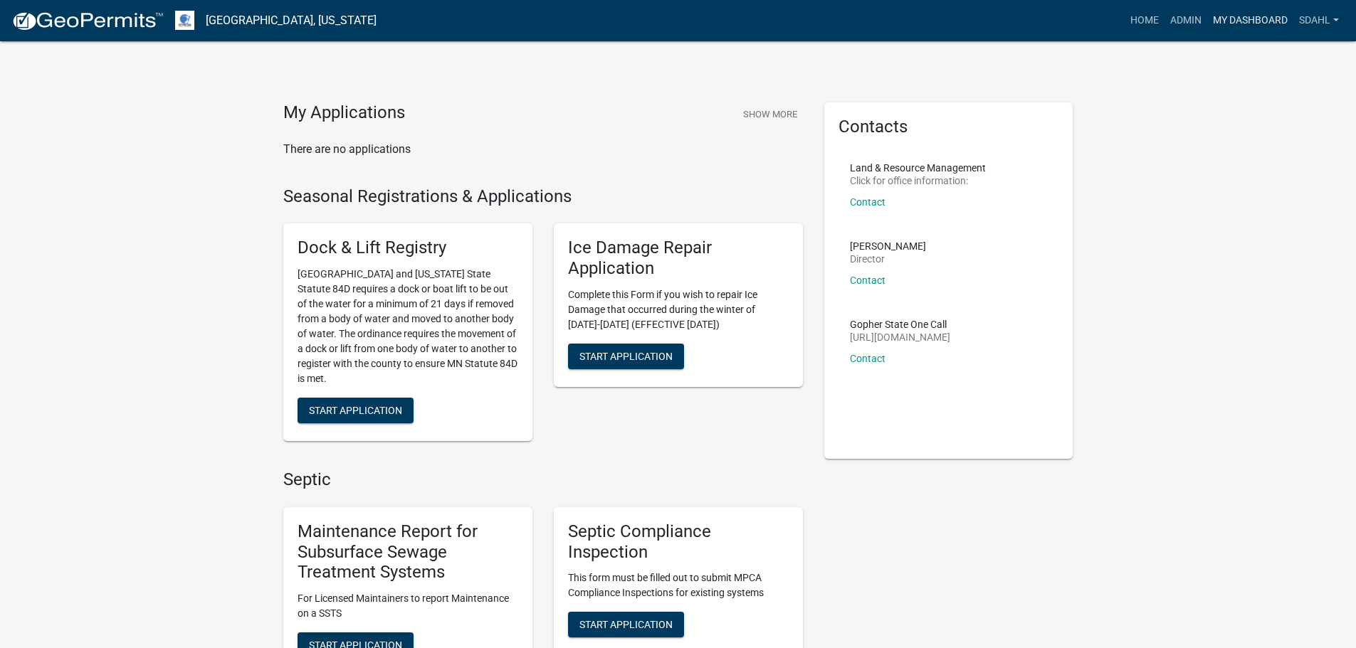
click at [1260, 20] on link "My Dashboard" at bounding box center [1250, 20] width 86 height 27
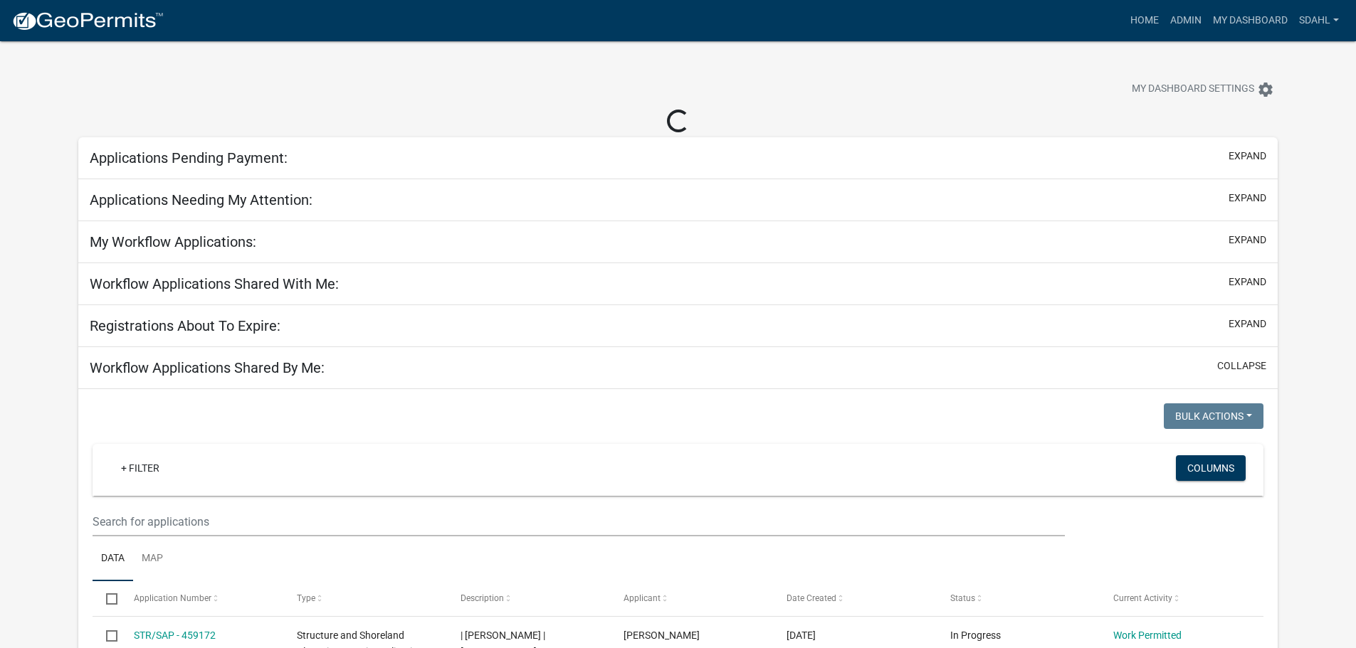
select select "3: 100"
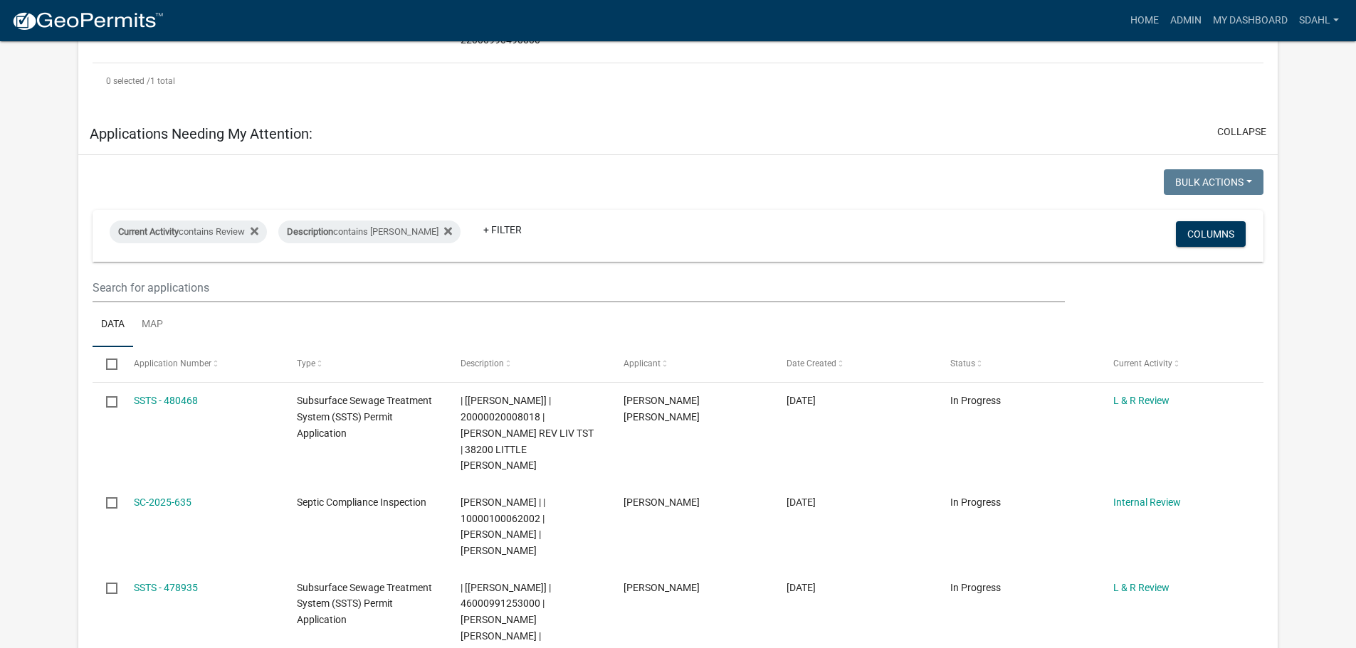
scroll to position [427, 0]
click at [1238, 18] on link "My Dashboard" at bounding box center [1250, 20] width 86 height 27
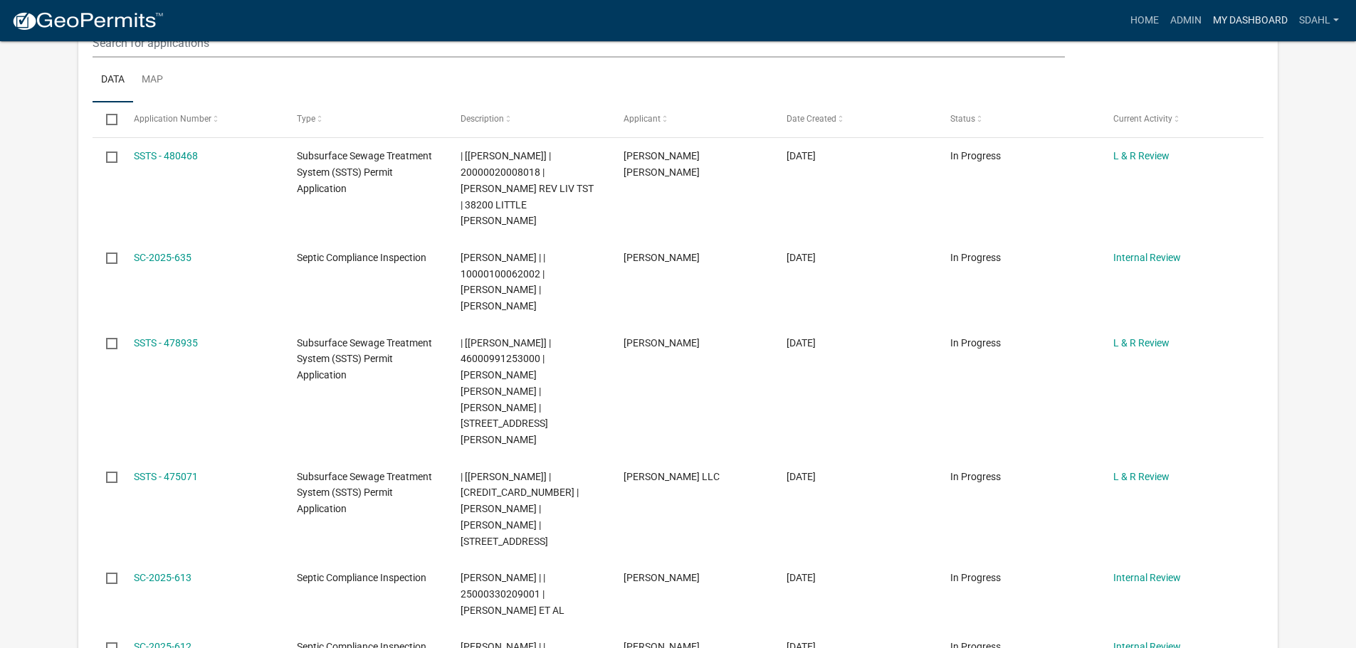
scroll to position [712, 0]
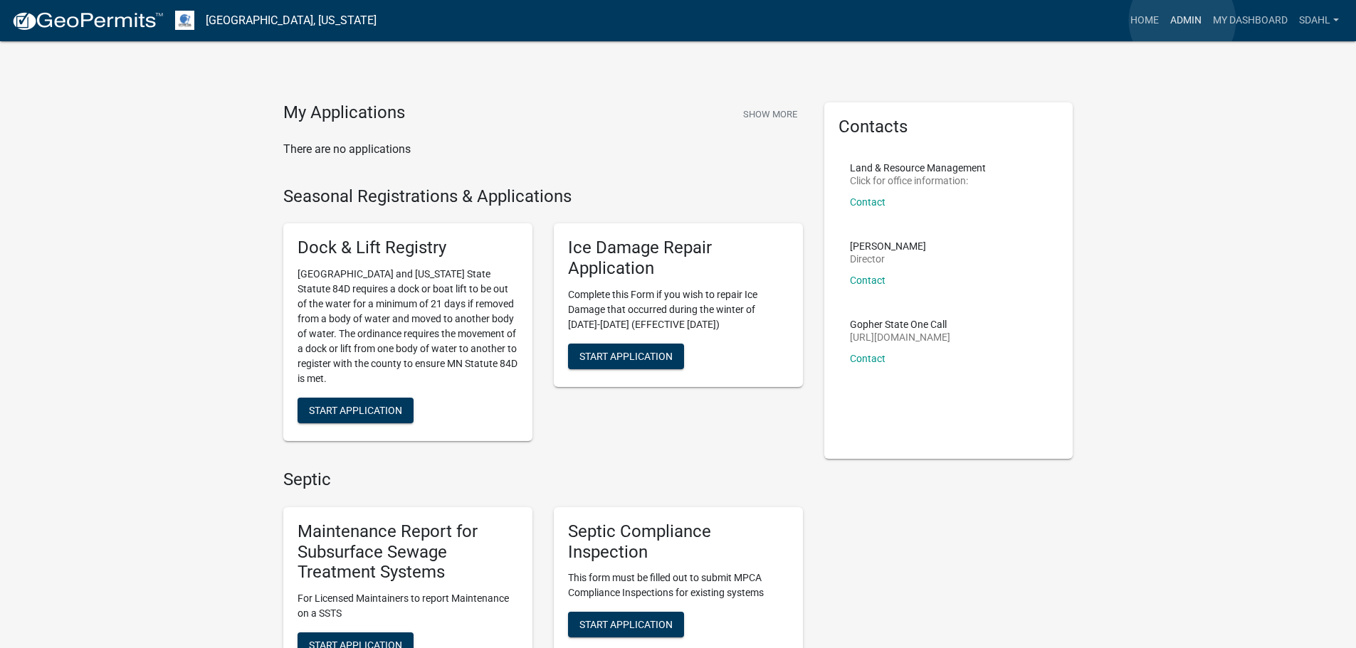
click at [1182, 21] on link "Admin" at bounding box center [1185, 20] width 43 height 27
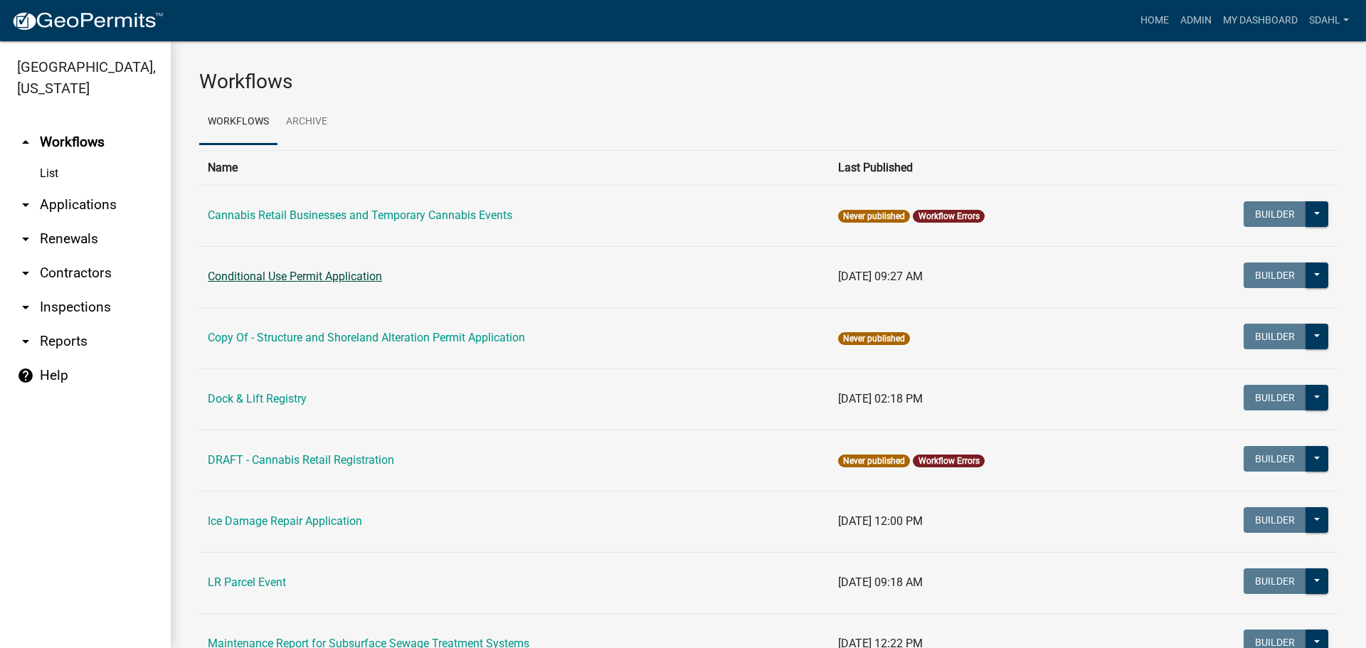
click at [362, 279] on link "Conditional Use Permit Application" at bounding box center [295, 277] width 174 height 14
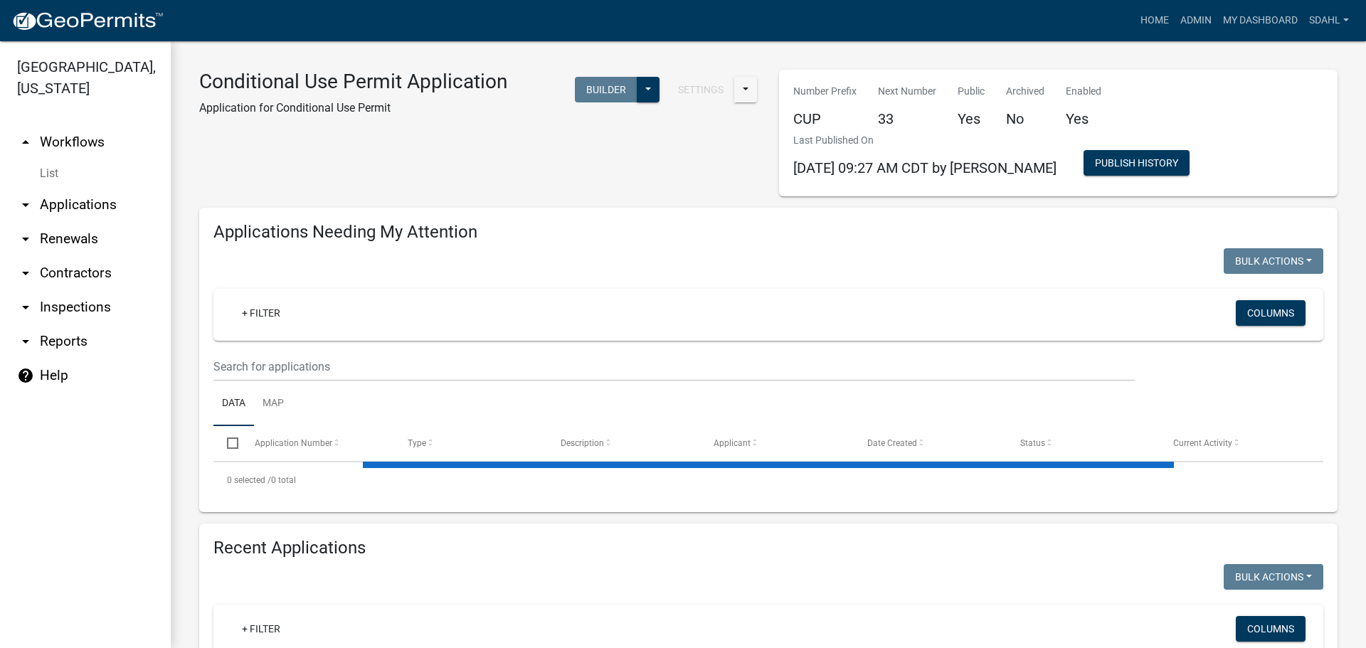
select select "3: 100"
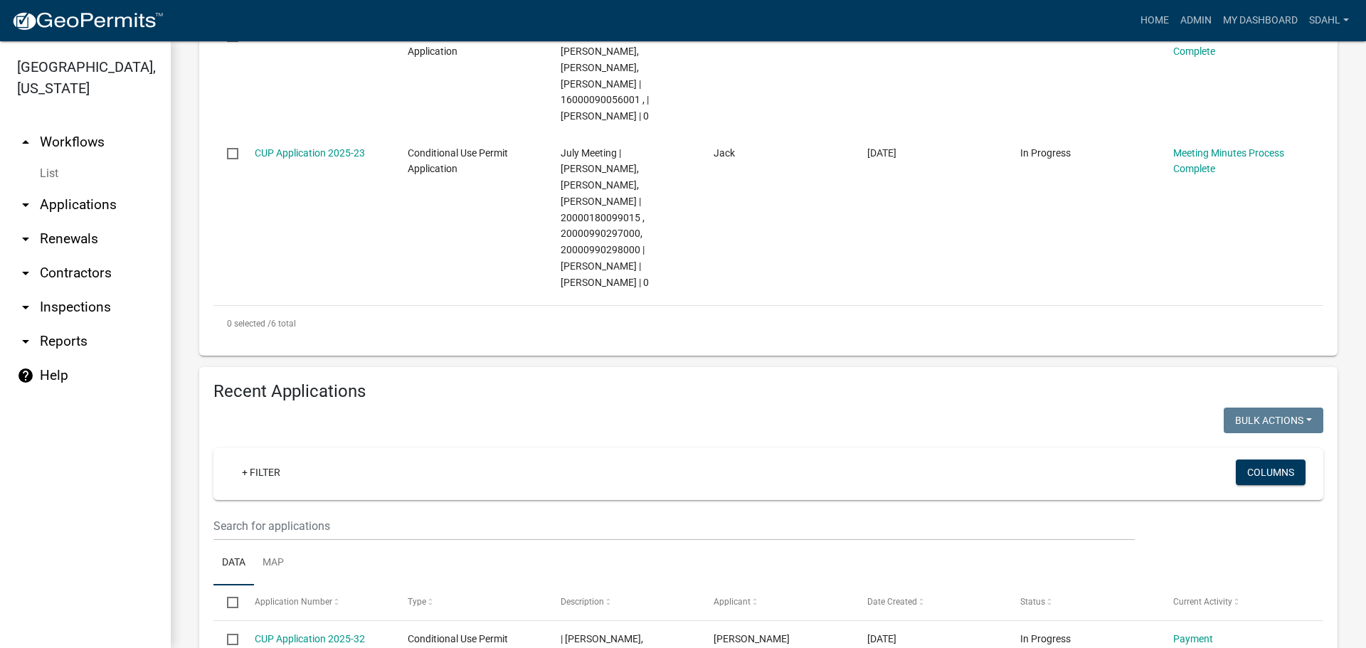
scroll to position [427, 0]
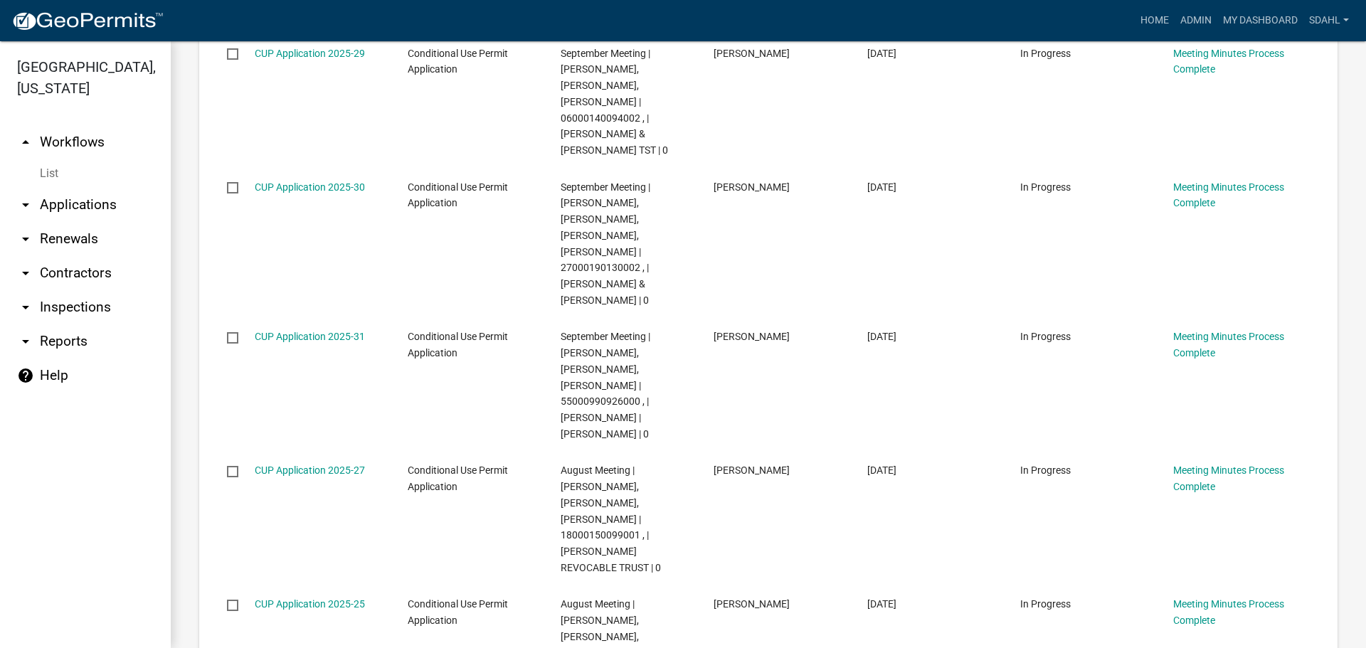
click at [84, 139] on link "arrow_drop_up Workflows" at bounding box center [85, 142] width 171 height 34
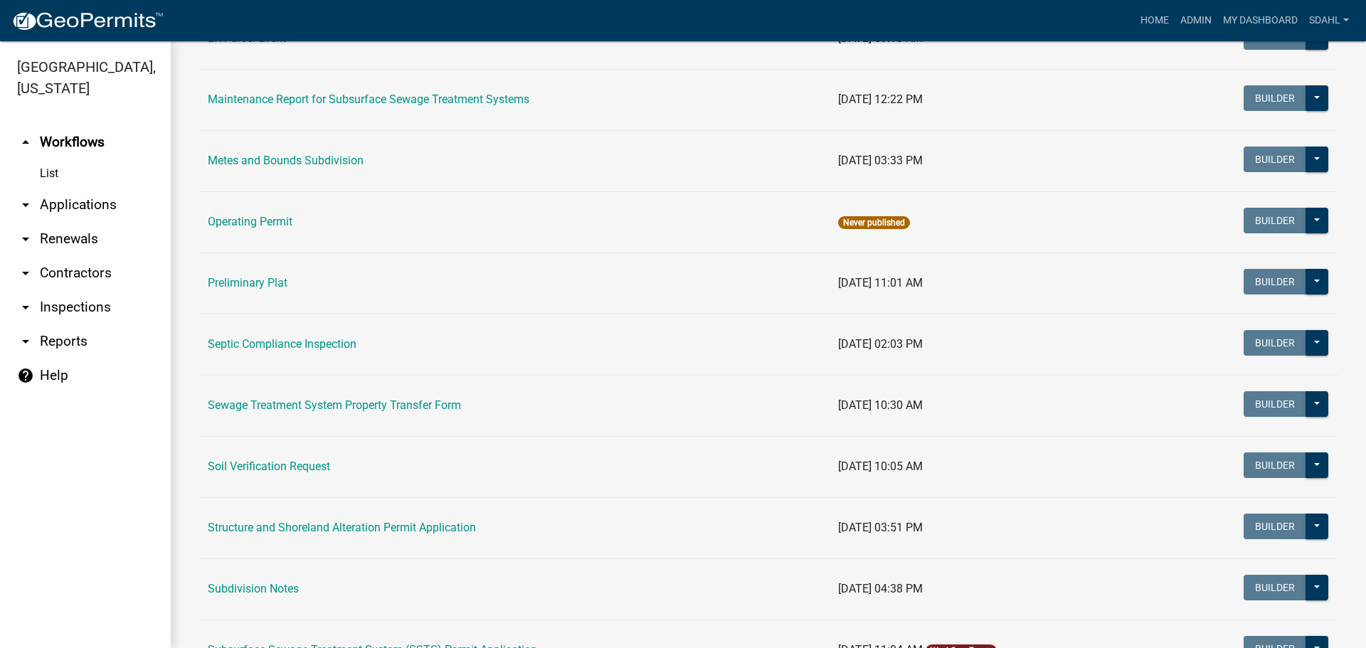
scroll to position [569, 0]
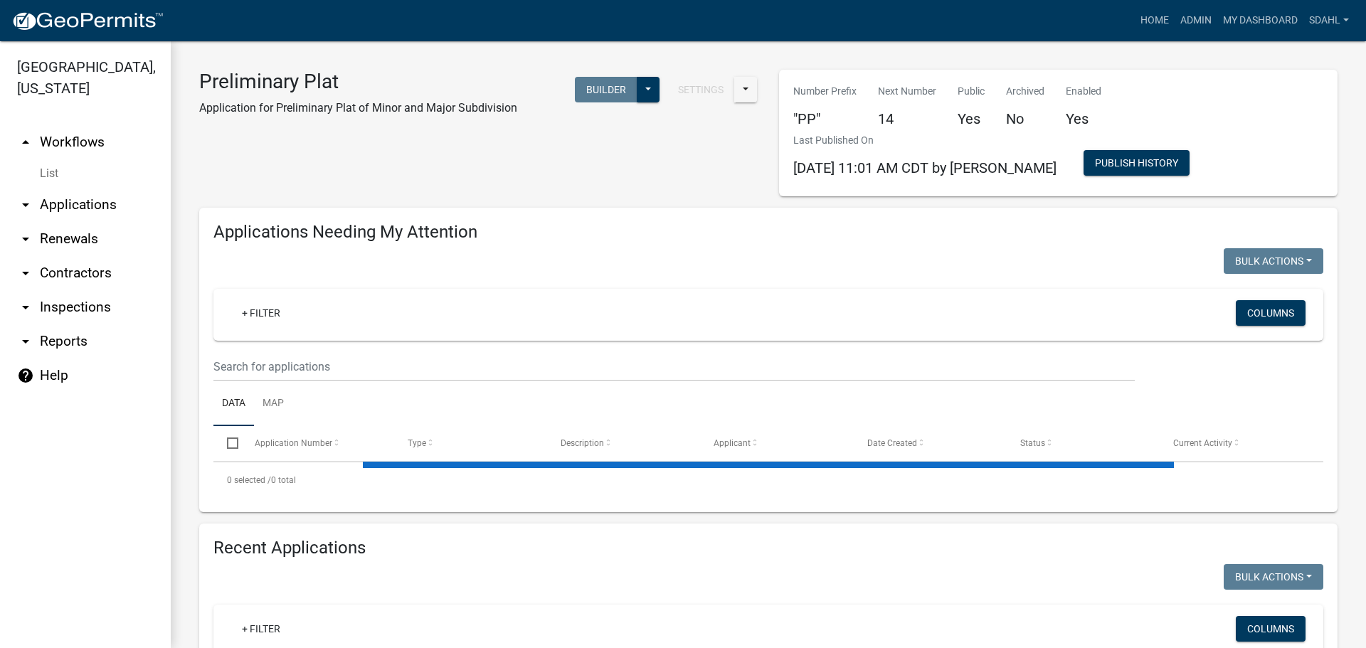
select select "3: 100"
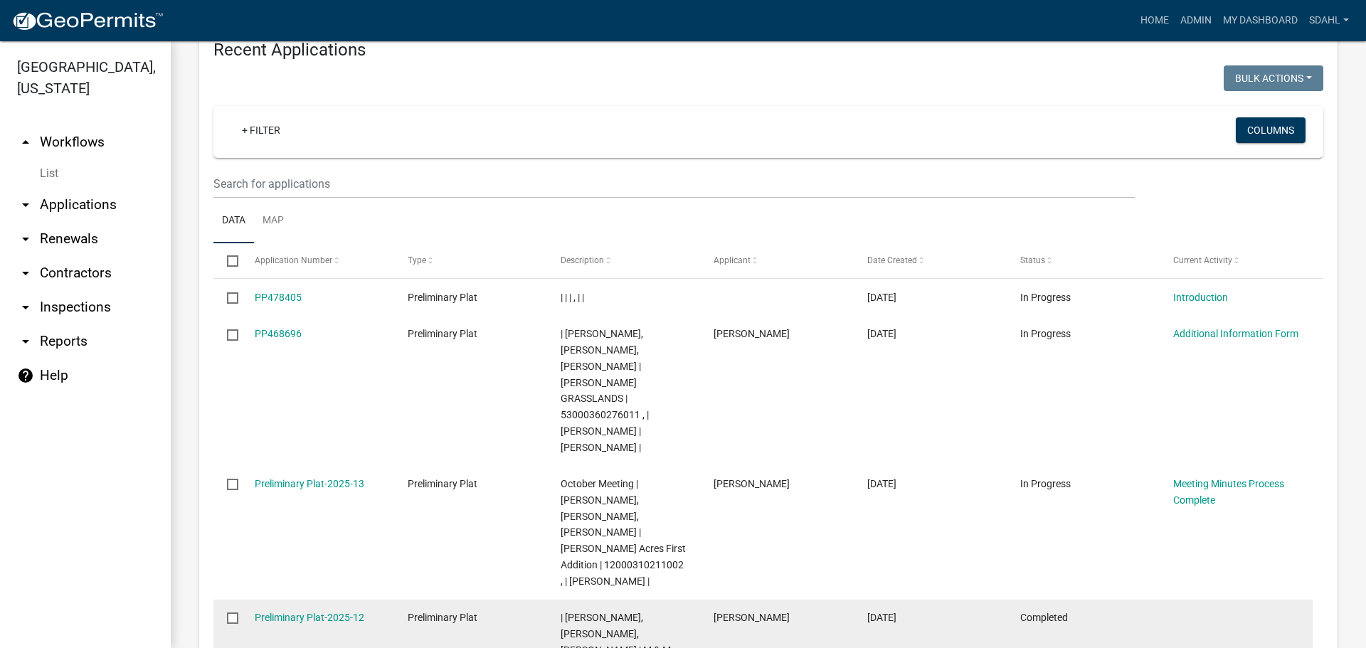
scroll to position [1495, 0]
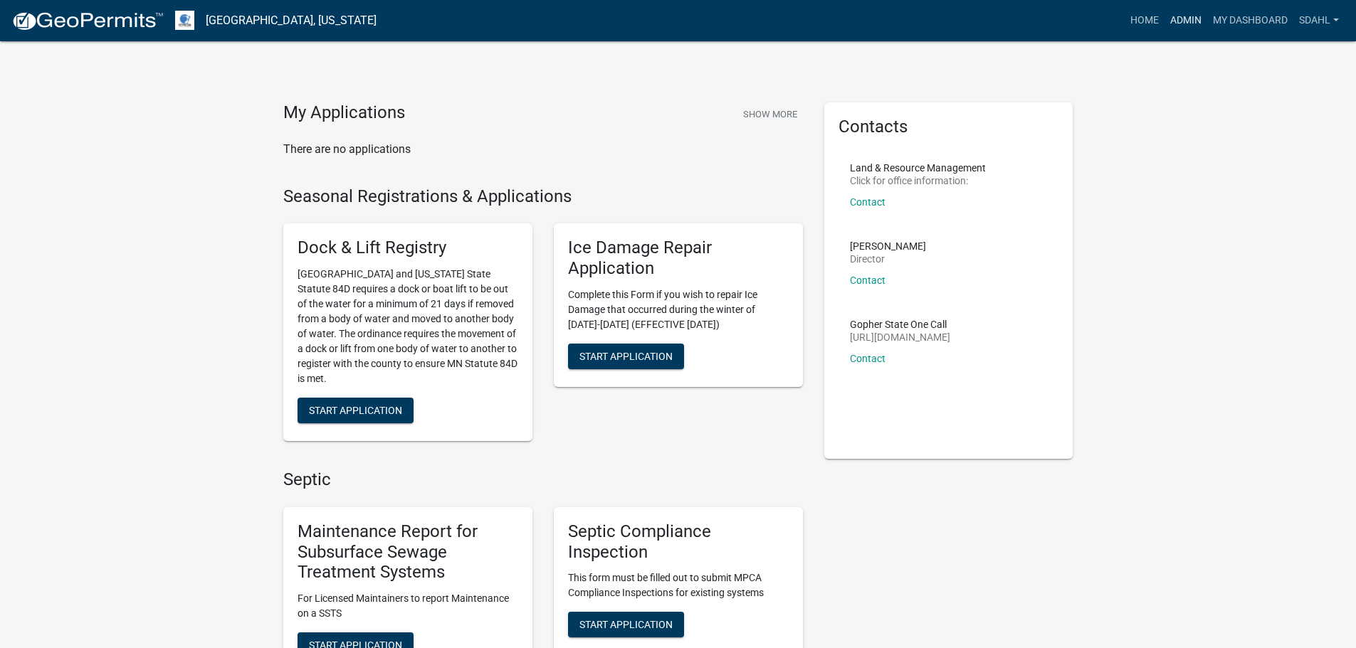
click at [1179, 21] on link "Admin" at bounding box center [1185, 20] width 43 height 27
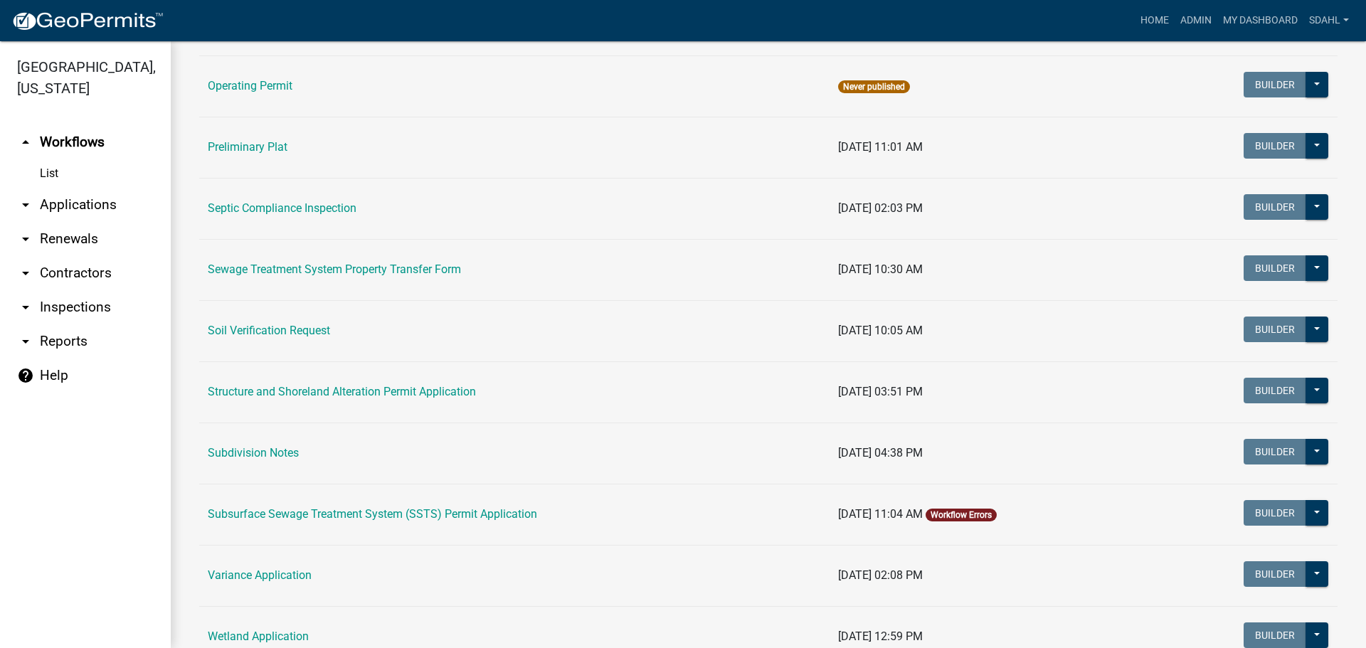
scroll to position [638, 0]
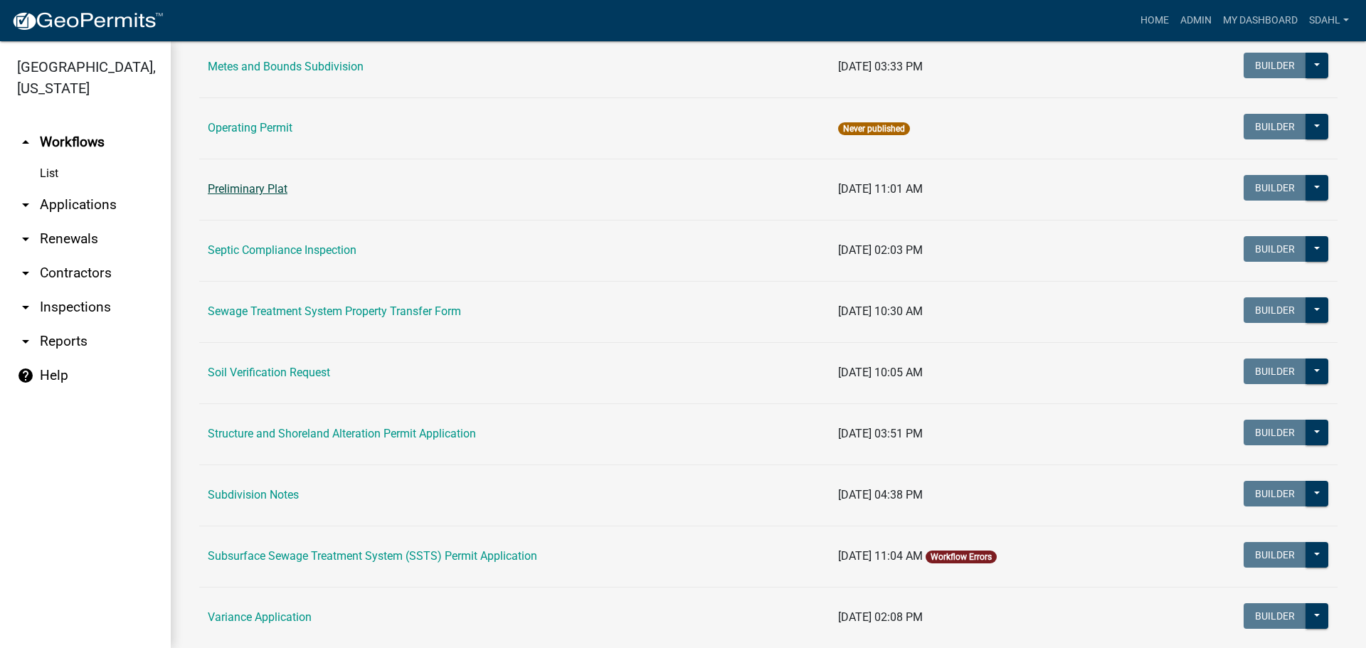
click at [257, 189] on link "Preliminary Plat" at bounding box center [248, 189] width 80 height 14
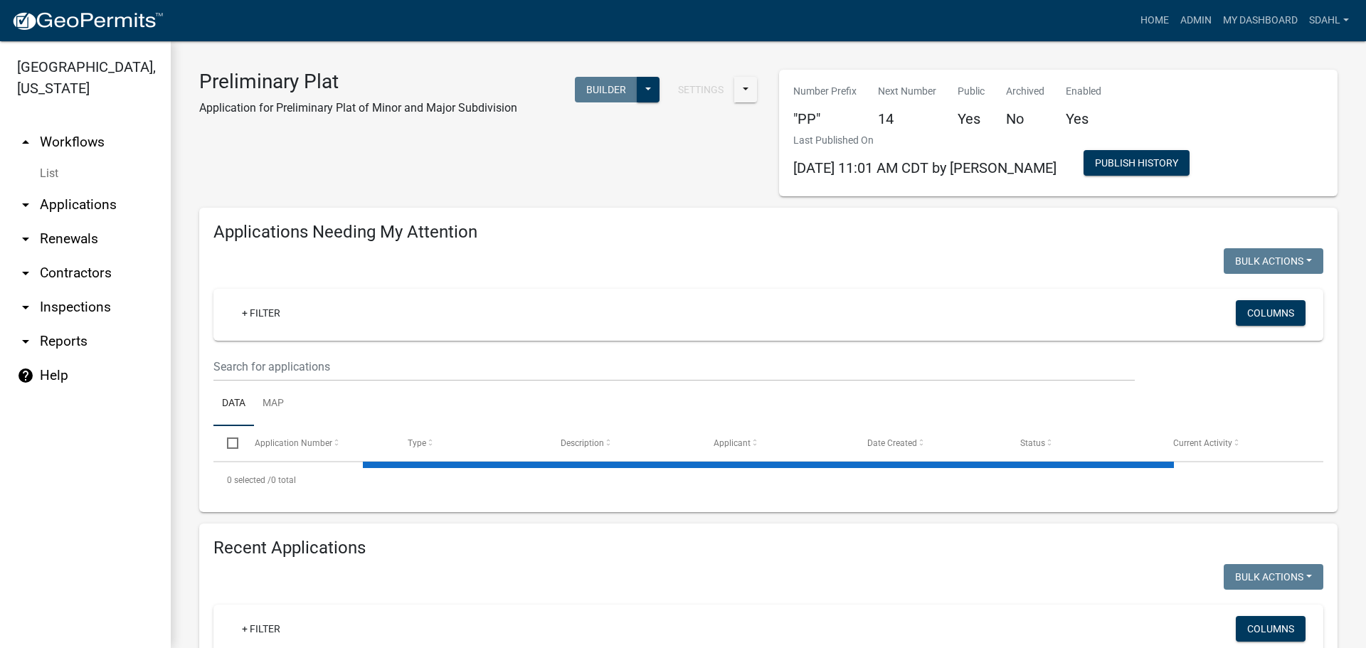
select select "3: 100"
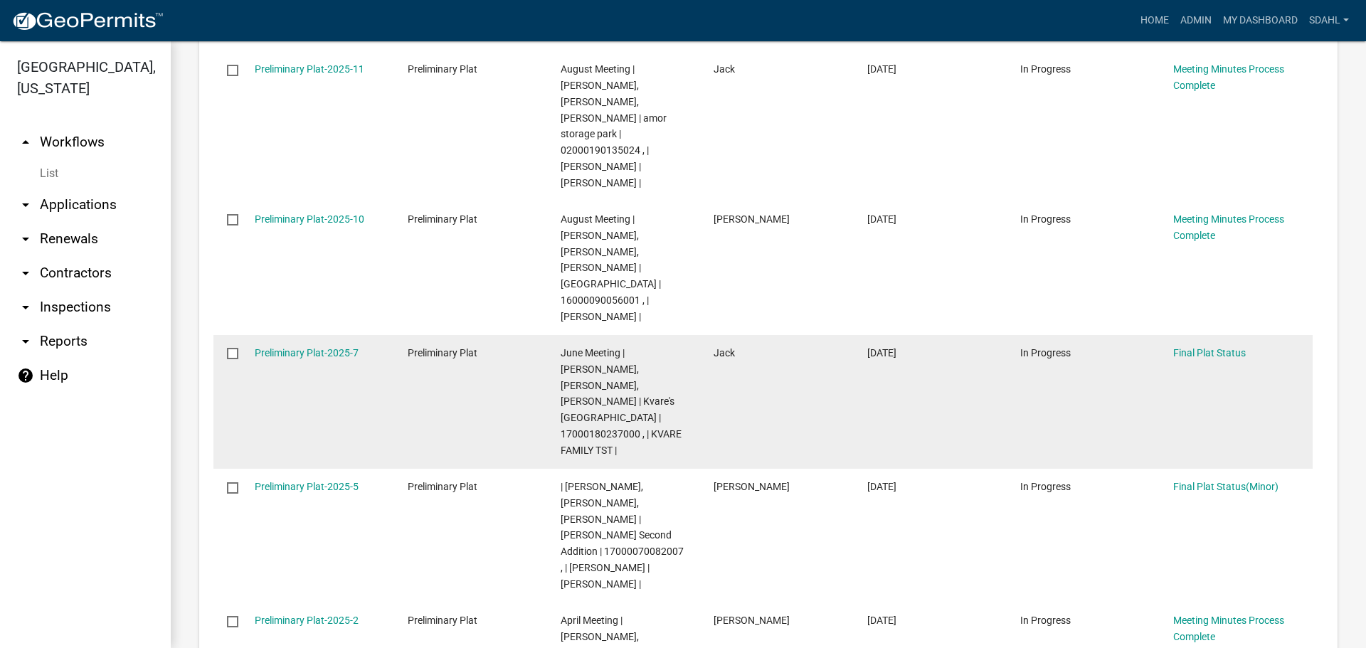
scroll to position [712, 0]
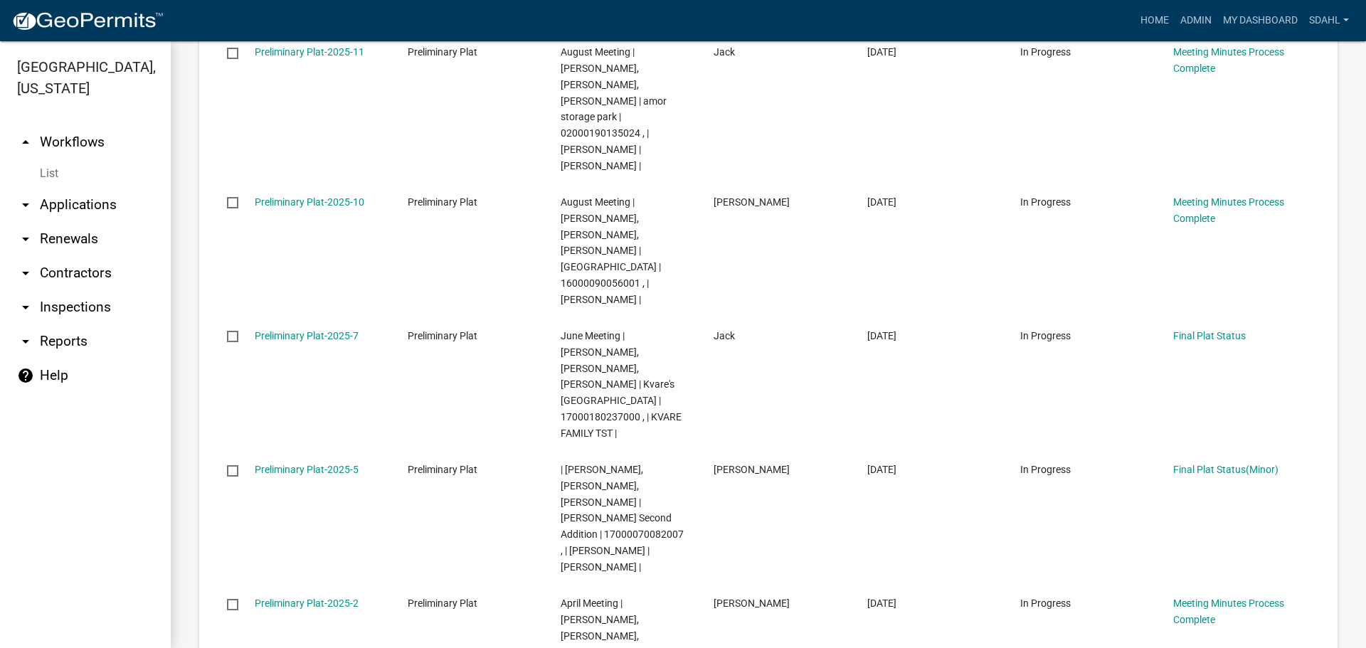
click at [90, 154] on link "arrow_drop_up Workflows" at bounding box center [85, 142] width 171 height 34
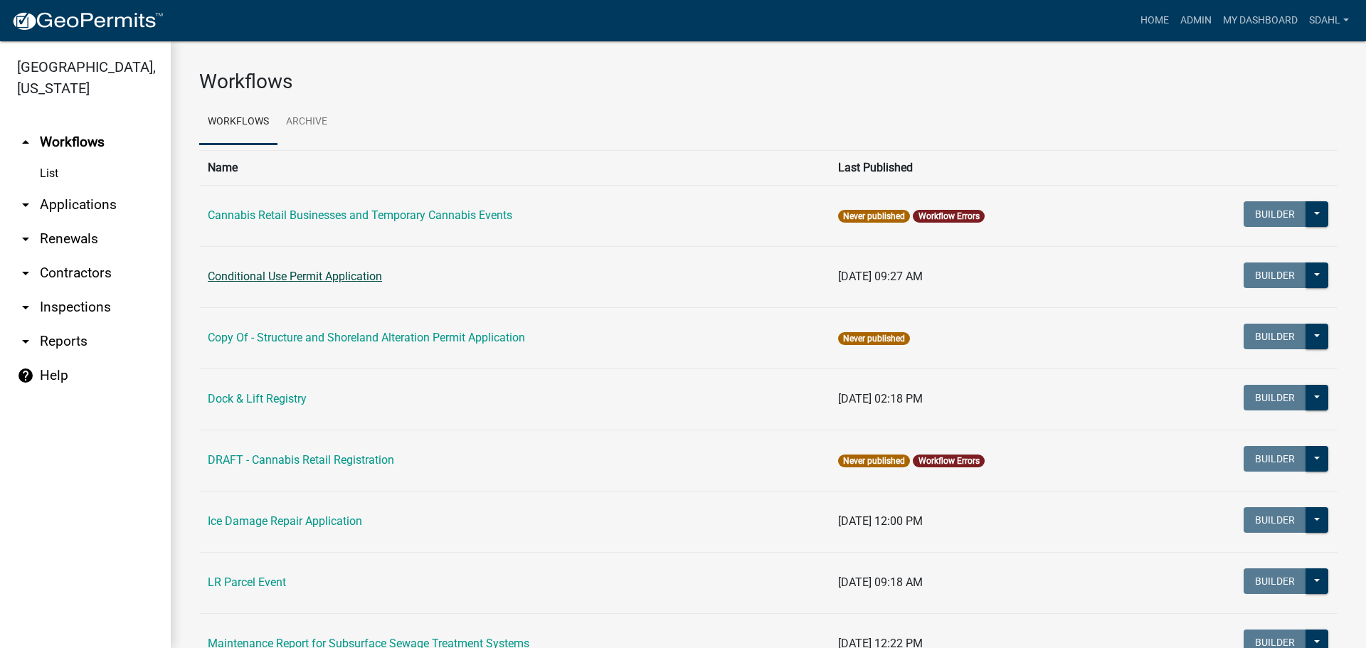
click at [362, 272] on link "Conditional Use Permit Application" at bounding box center [295, 277] width 174 height 14
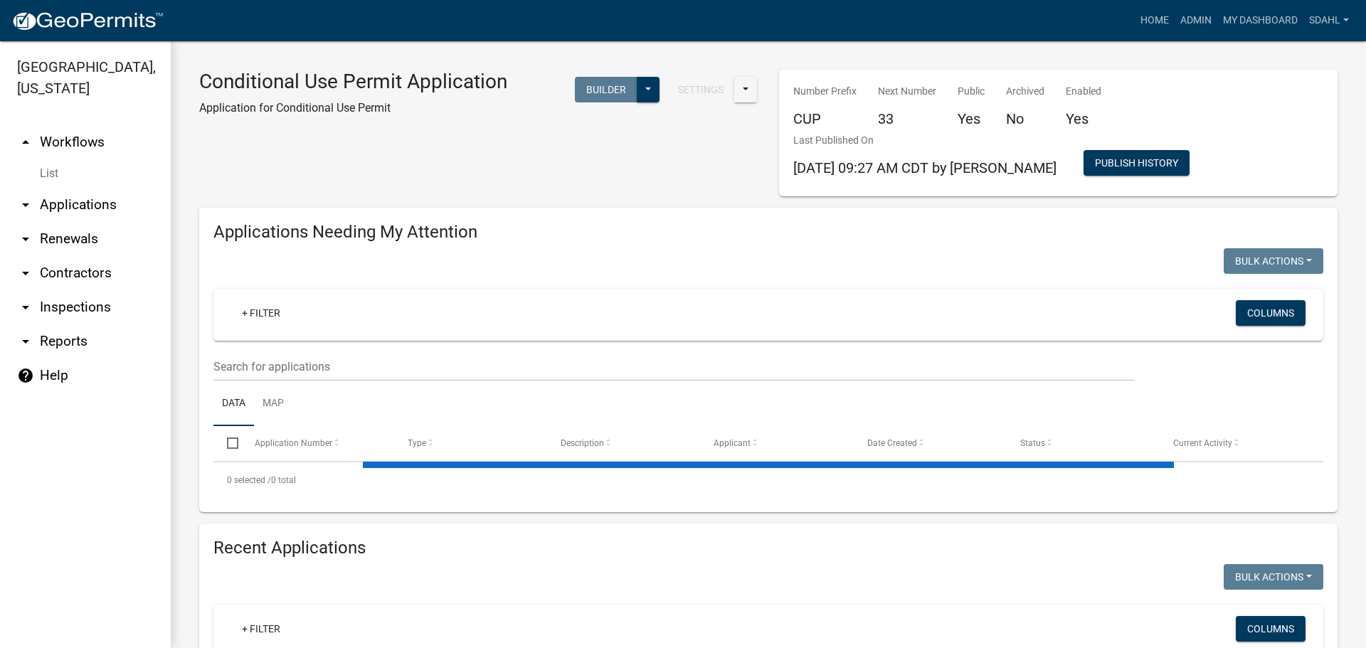
select select "3: 100"
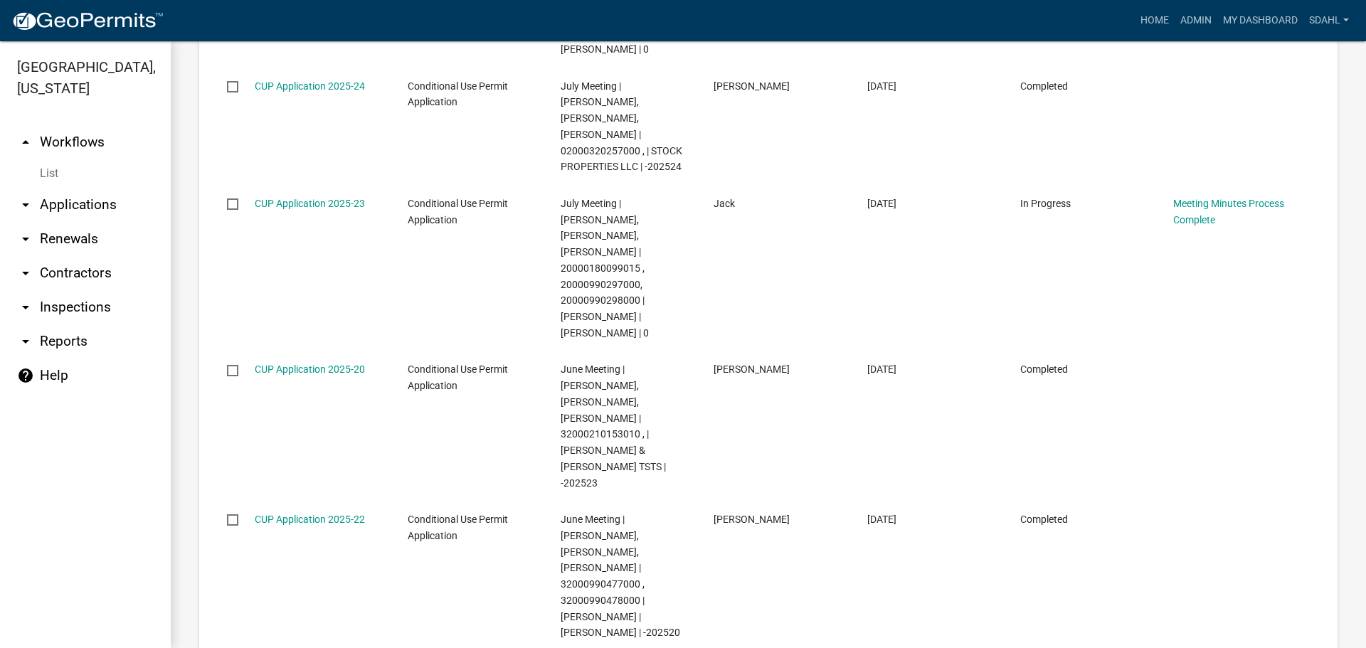
scroll to position [2633, 0]
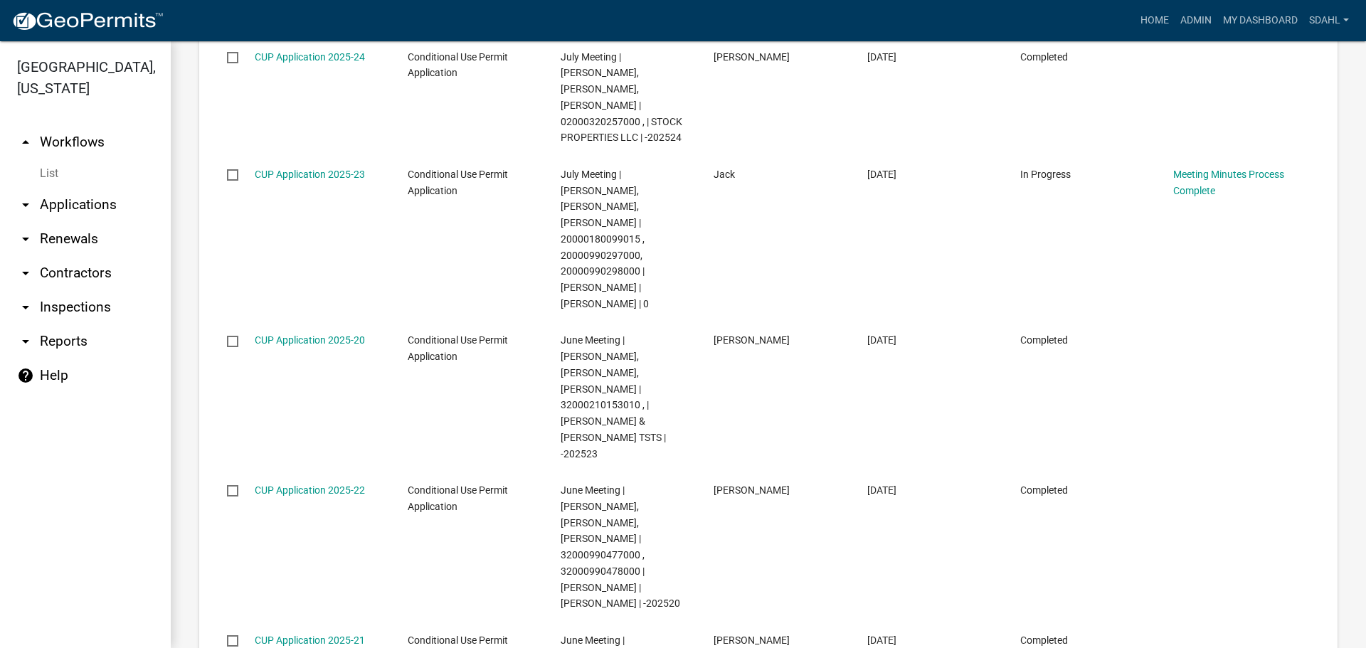
click at [68, 136] on link "arrow_drop_up Workflows" at bounding box center [85, 142] width 171 height 34
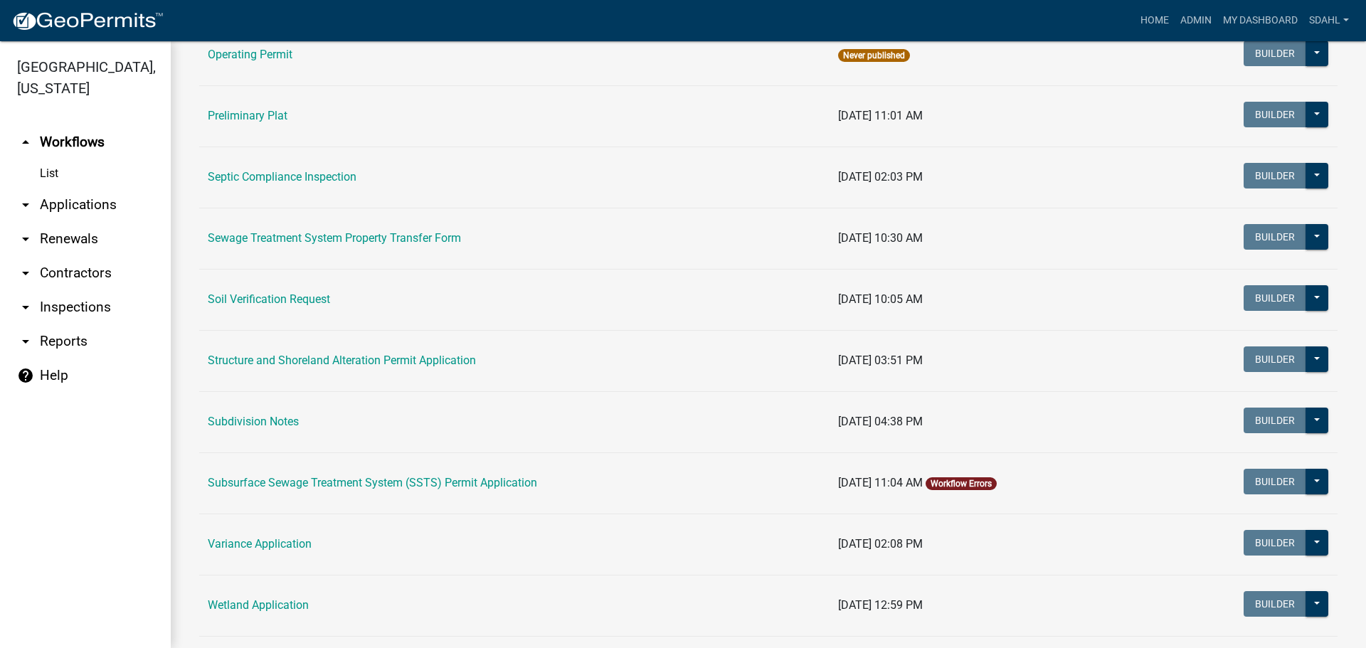
scroll to position [923, 0]
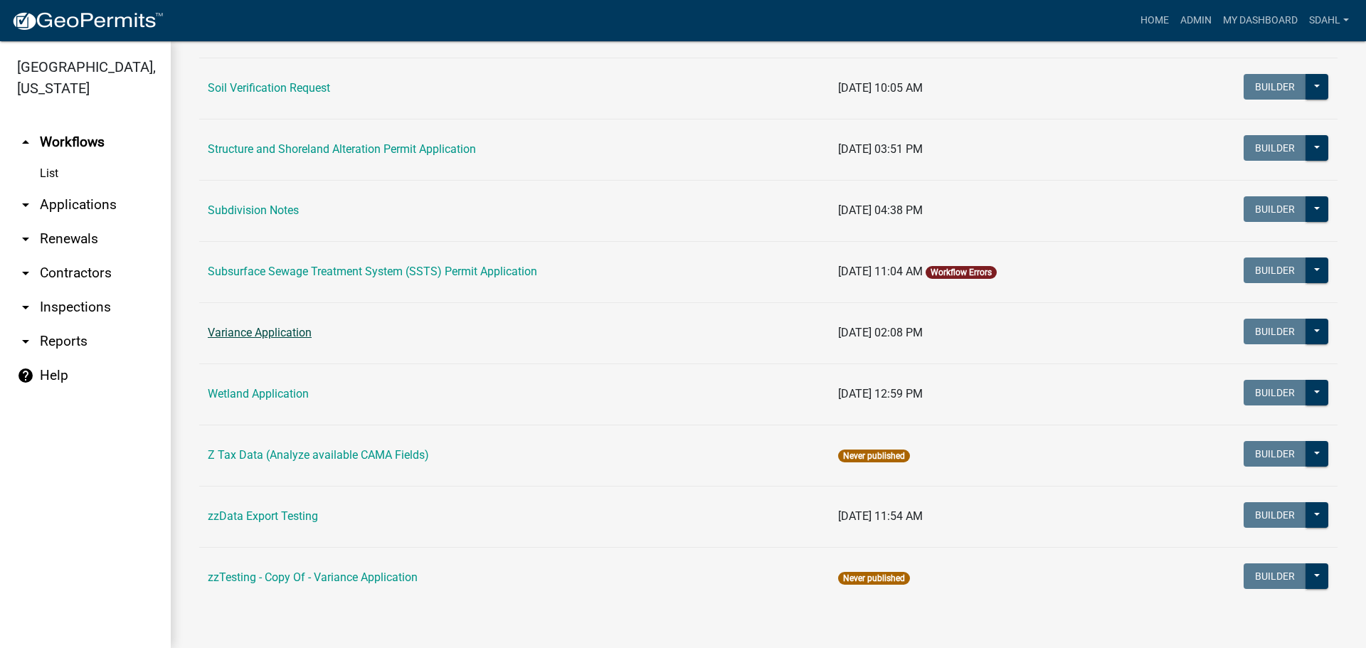
click at [264, 330] on link "Variance Application" at bounding box center [260, 333] width 104 height 14
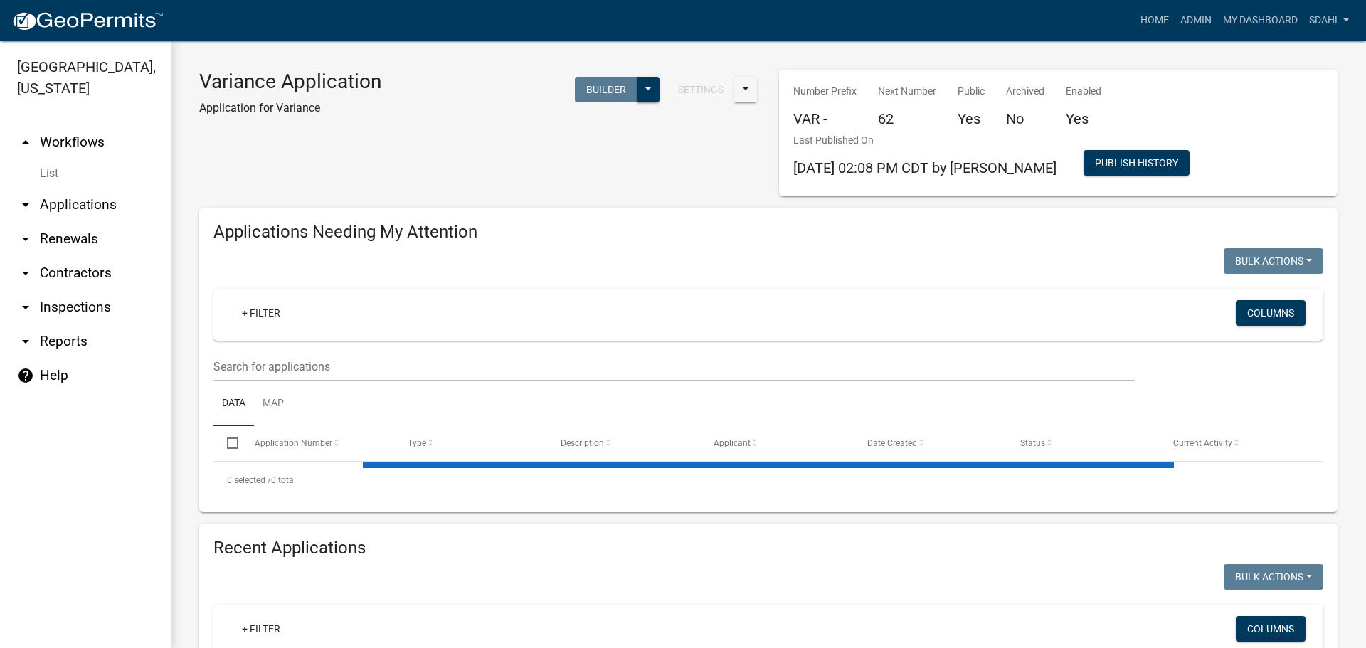
select select "1: 25"
select select "3: 100"
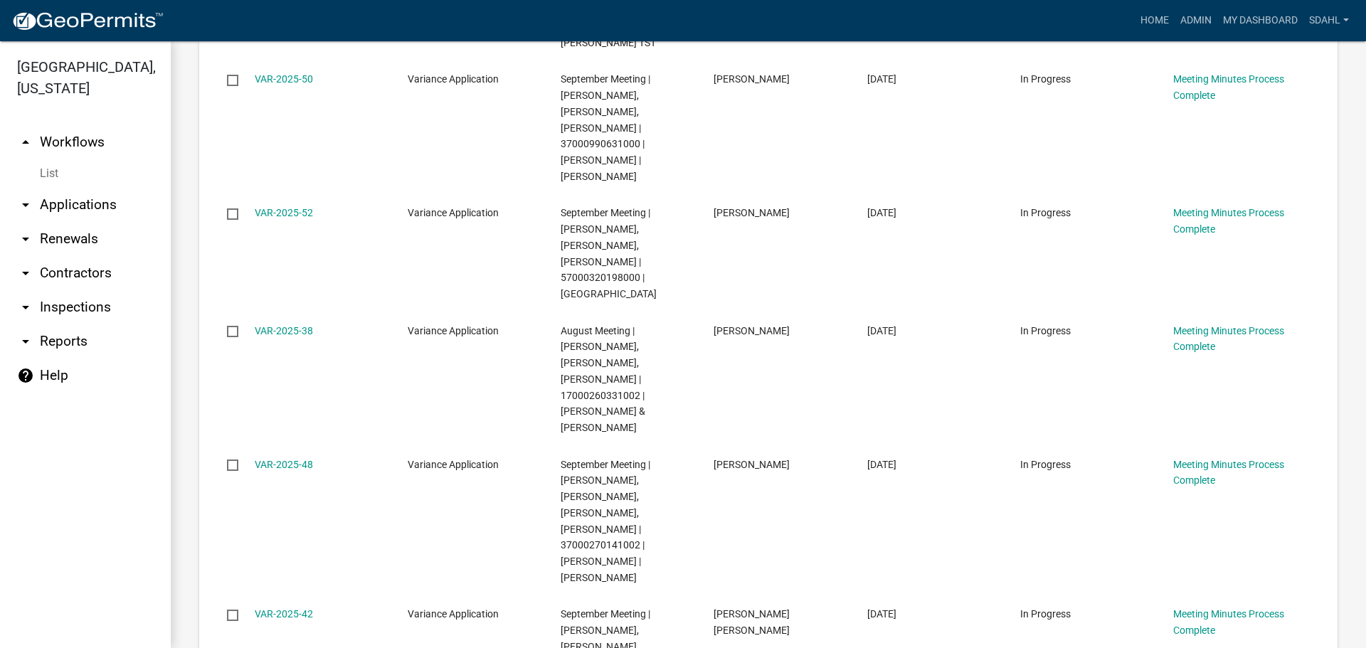
scroll to position [1850, 0]
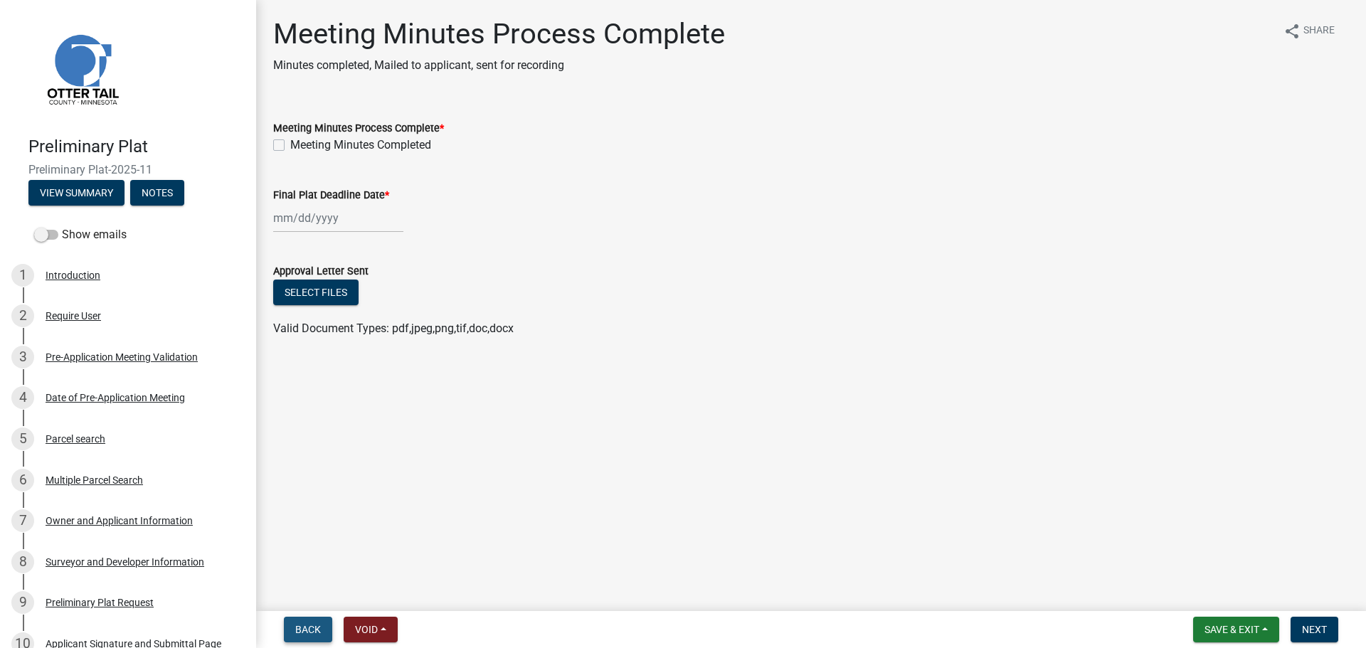
click at [298, 623] on button "Back" at bounding box center [308, 630] width 48 height 26
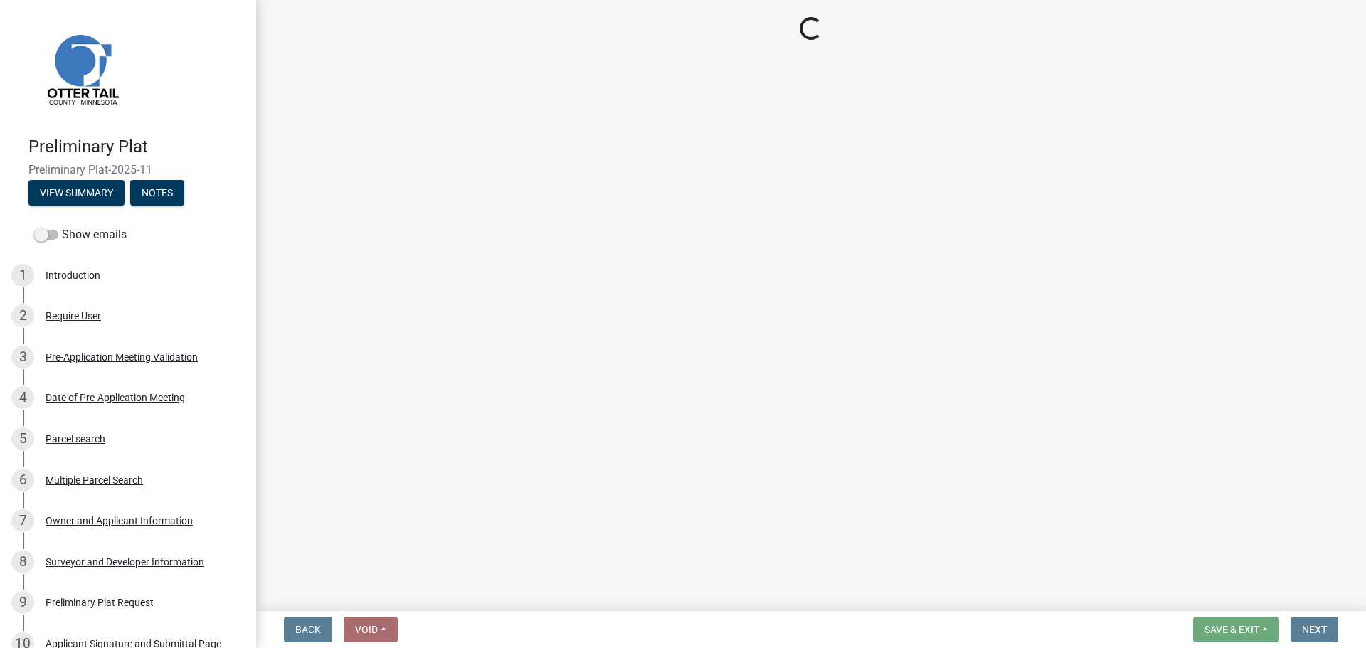
select select "d29cef66-1dfa-4cd5-8fcd-2f9c9da3f691"
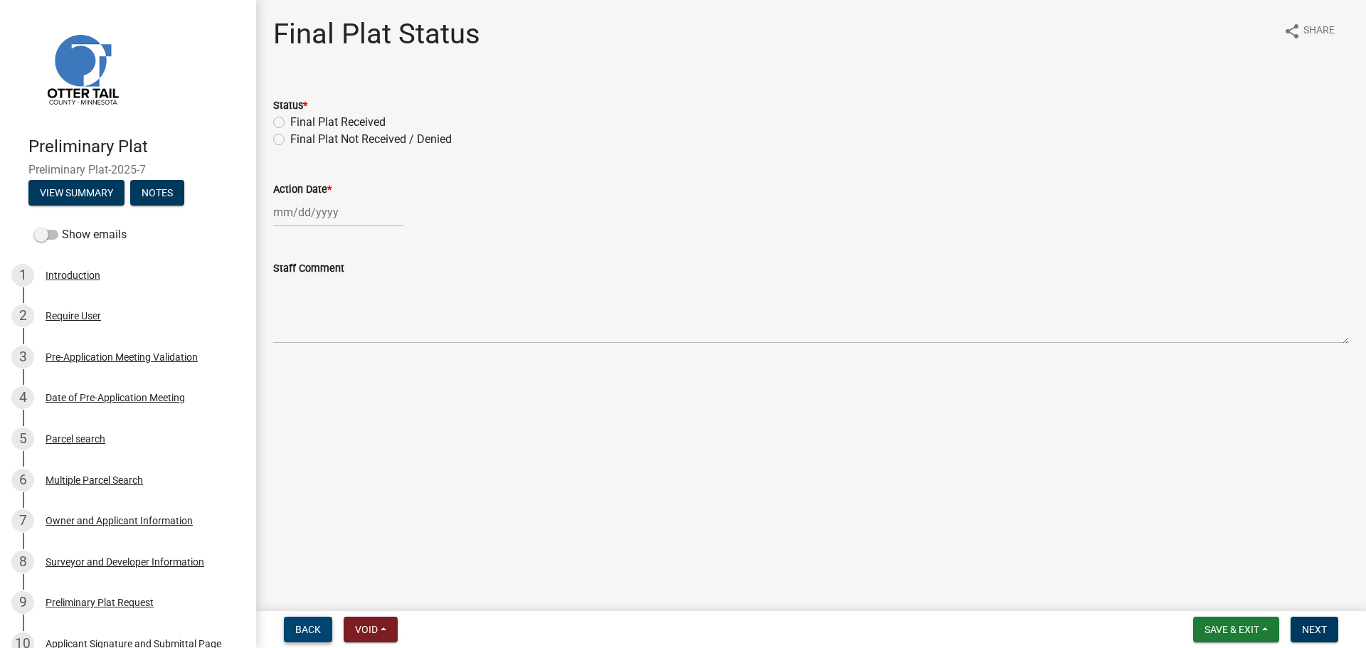
click at [309, 628] on span "Back" at bounding box center [308, 629] width 26 height 11
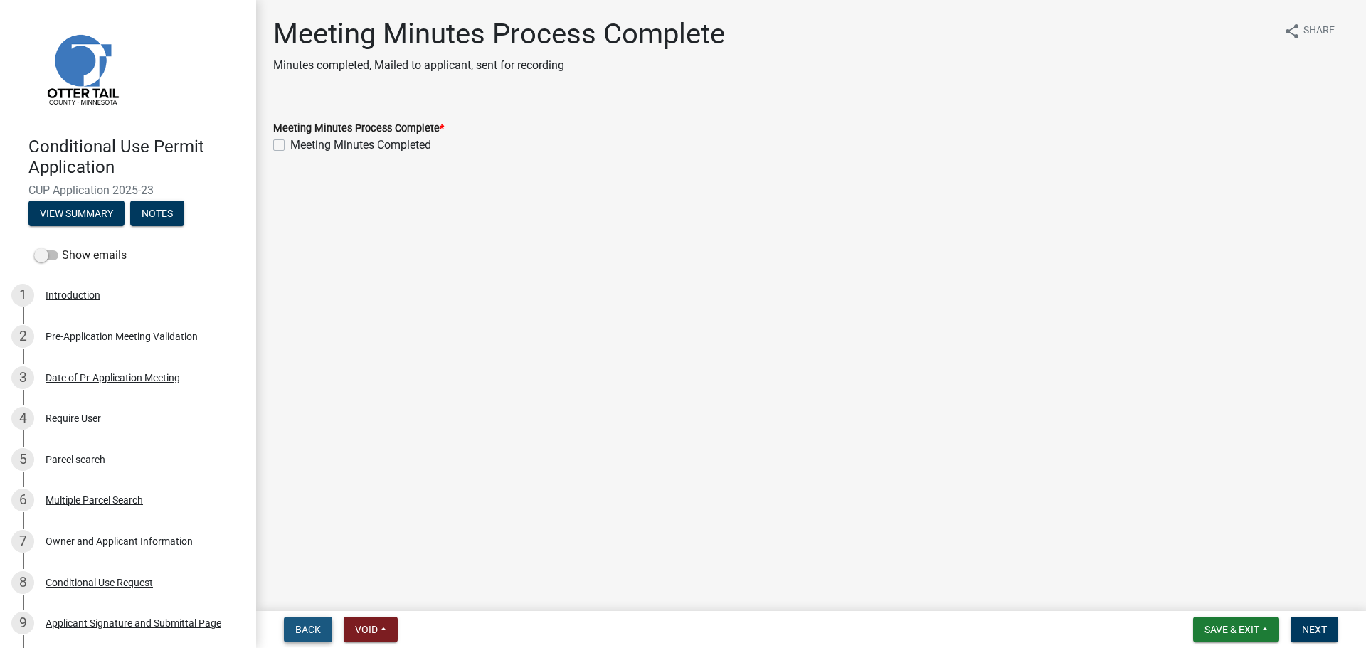
click at [310, 630] on span "Back" at bounding box center [308, 629] width 26 height 11
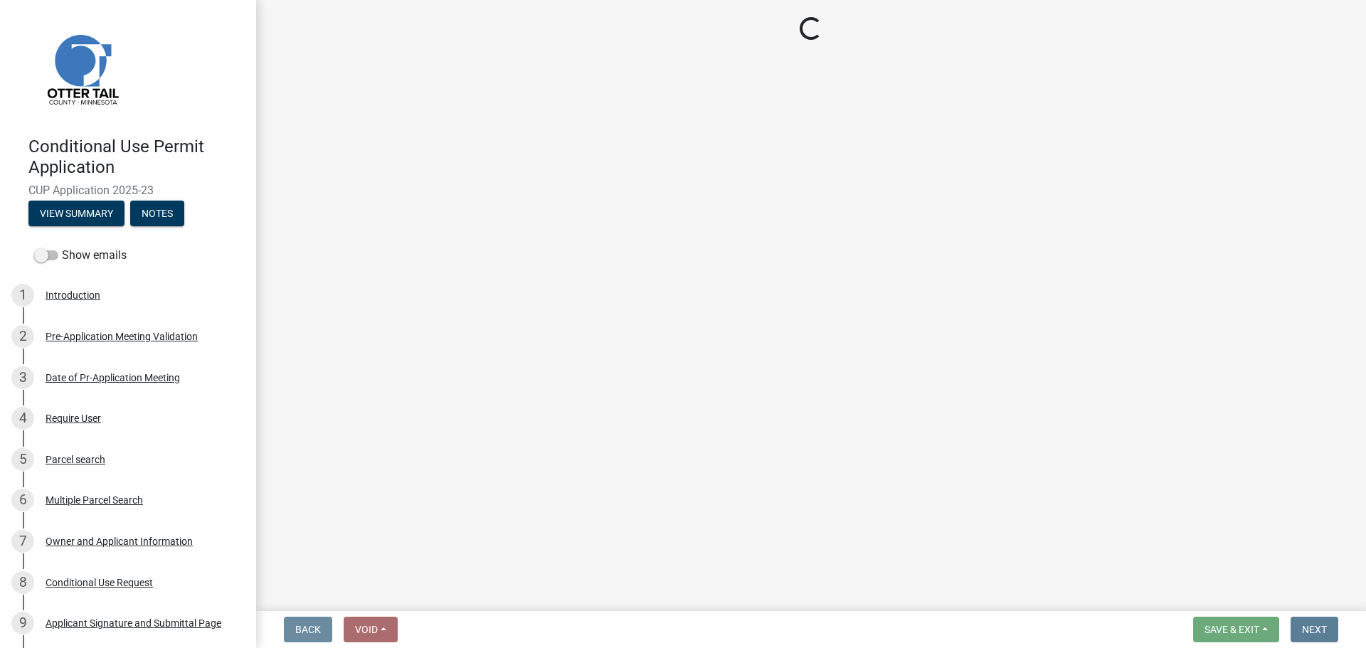
select select "4664b795-2b4d-4970-81a1-d97c6761445f"
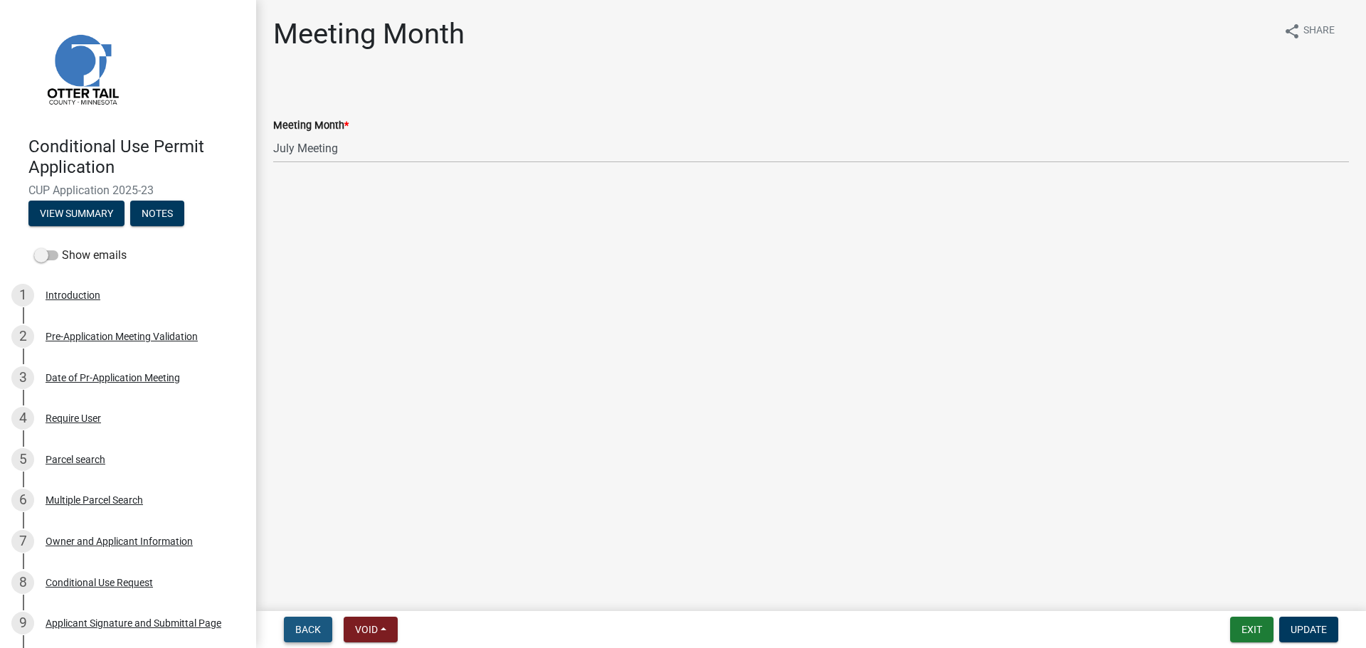
click at [310, 630] on span "Back" at bounding box center [308, 629] width 26 height 11
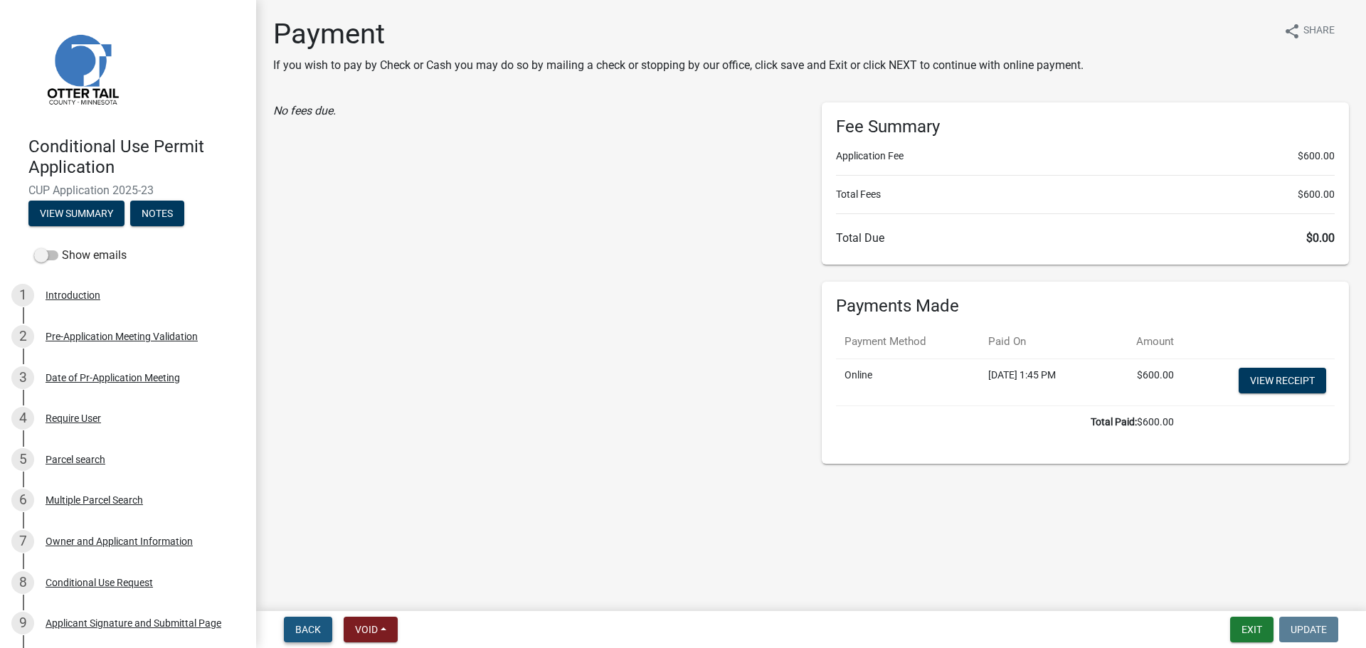
click at [310, 630] on span "Back" at bounding box center [308, 629] width 26 height 11
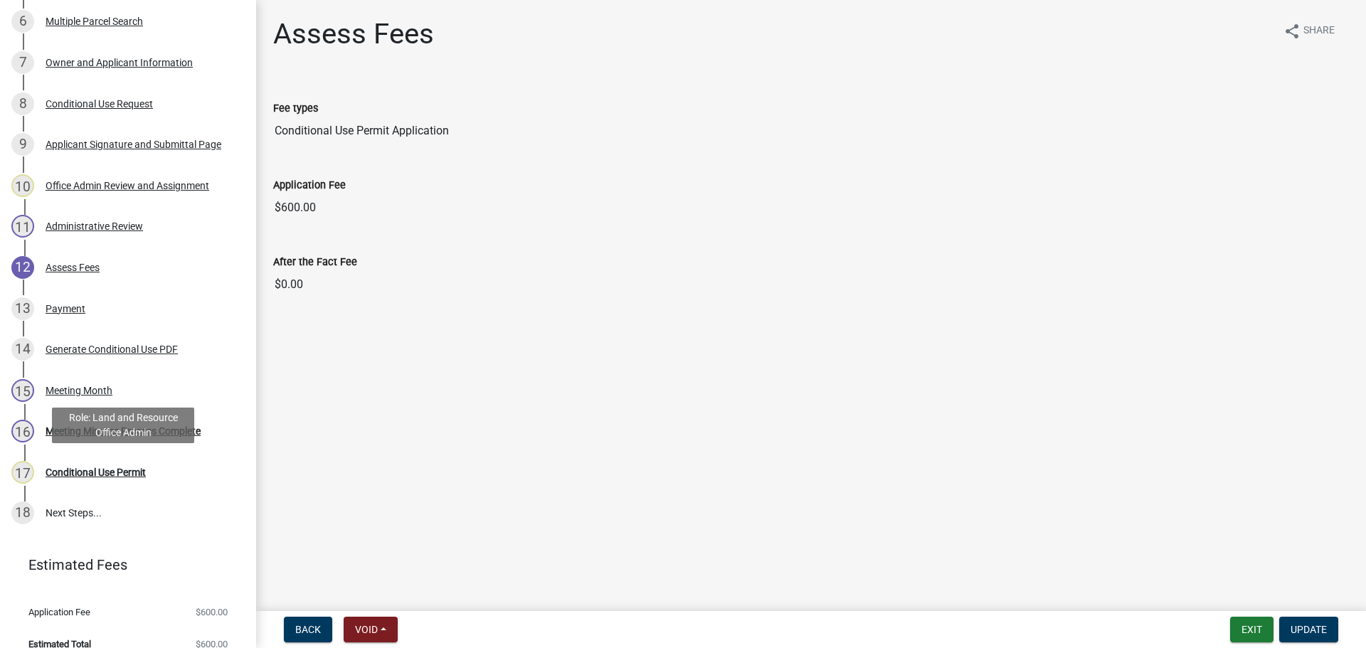
scroll to position [497, 0]
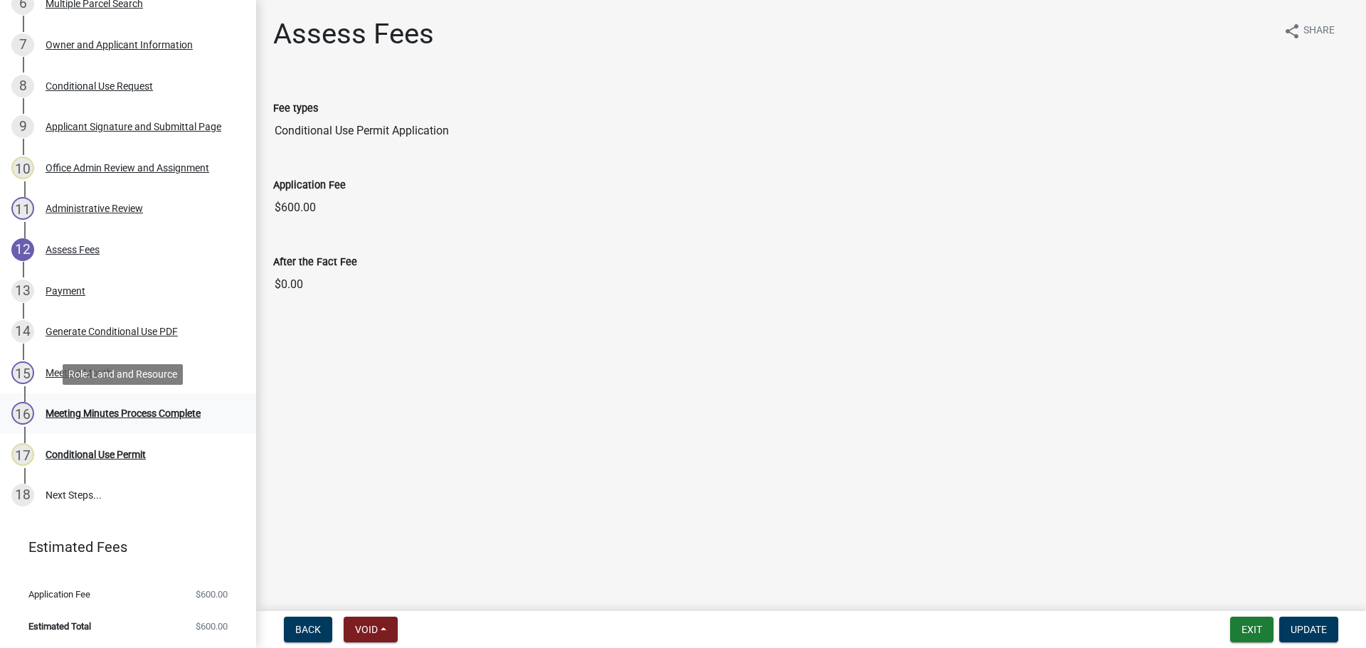
click at [90, 412] on div "Meeting Minutes Process Complete" at bounding box center [123, 414] width 155 height 10
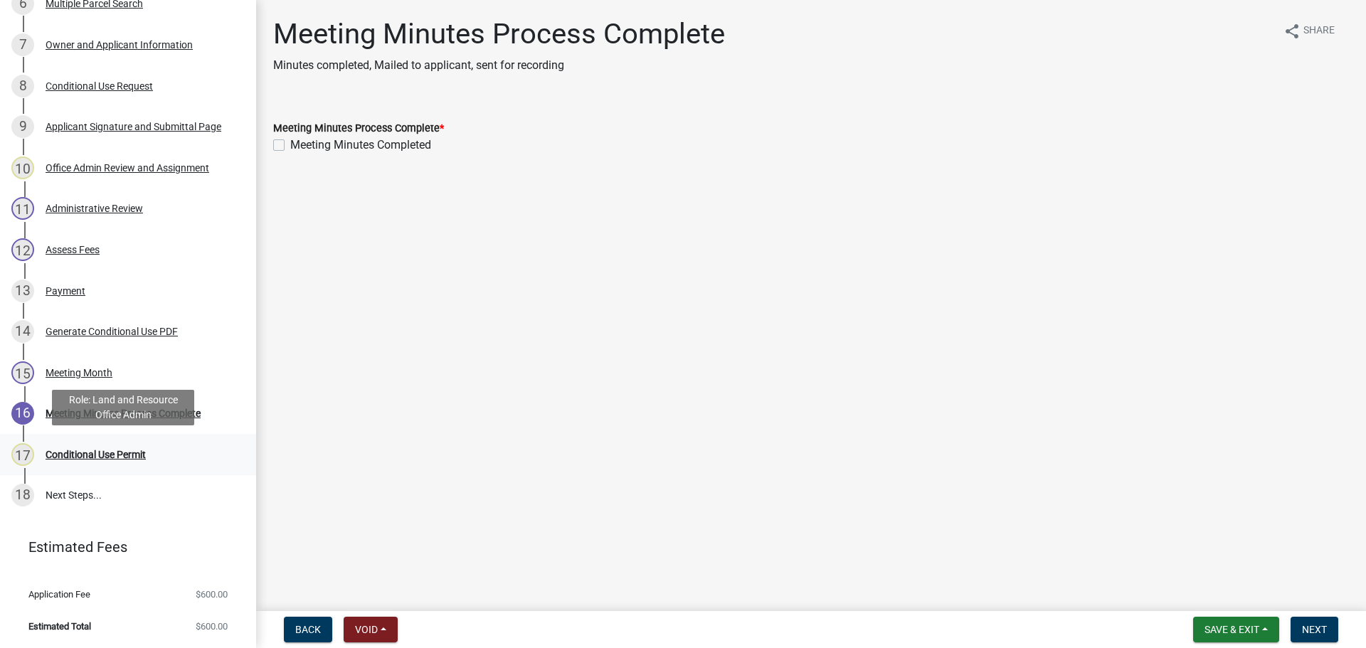
click at [78, 454] on div "Conditional Use Permit" at bounding box center [96, 455] width 100 height 10
click at [80, 452] on div "Conditional Use Permit" at bounding box center [96, 455] width 100 height 10
click at [111, 456] on div "Conditional Use Permit" at bounding box center [96, 455] width 100 height 10
click at [300, 629] on span "Back" at bounding box center [308, 629] width 26 height 11
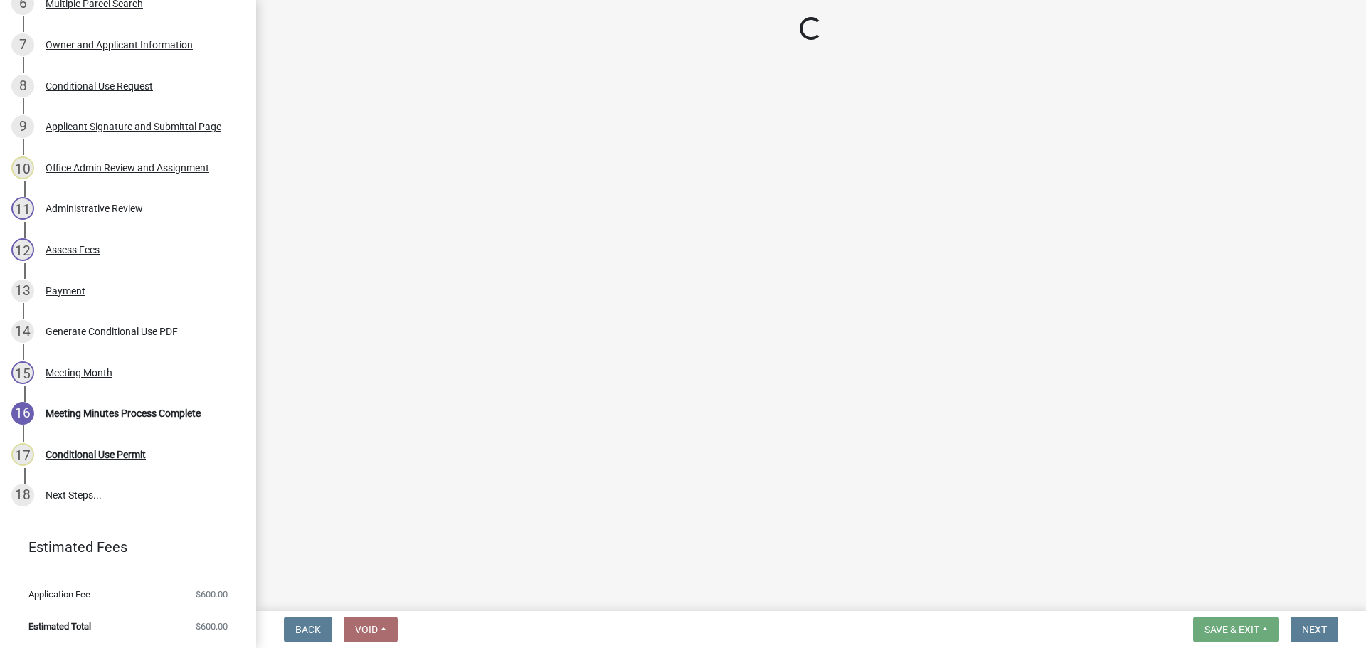
select select "4664b795-2b4d-4970-81a1-d97c6761445f"
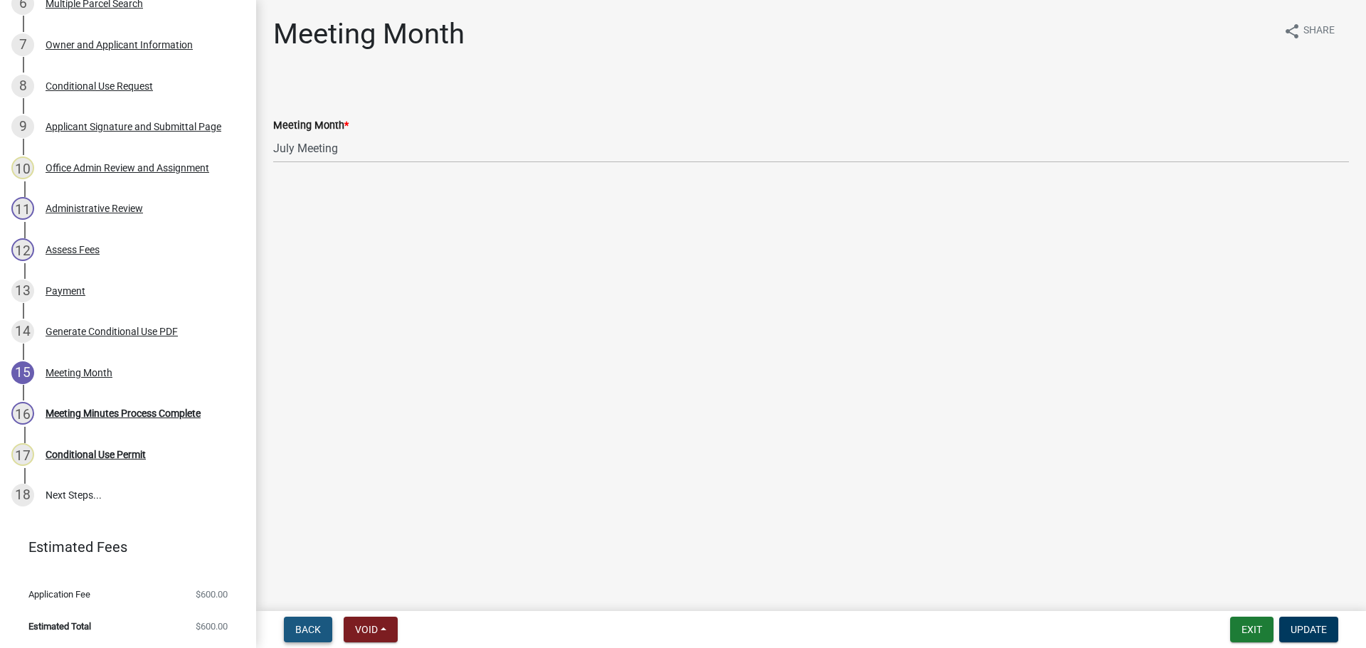
click at [300, 629] on span "Back" at bounding box center [308, 629] width 26 height 11
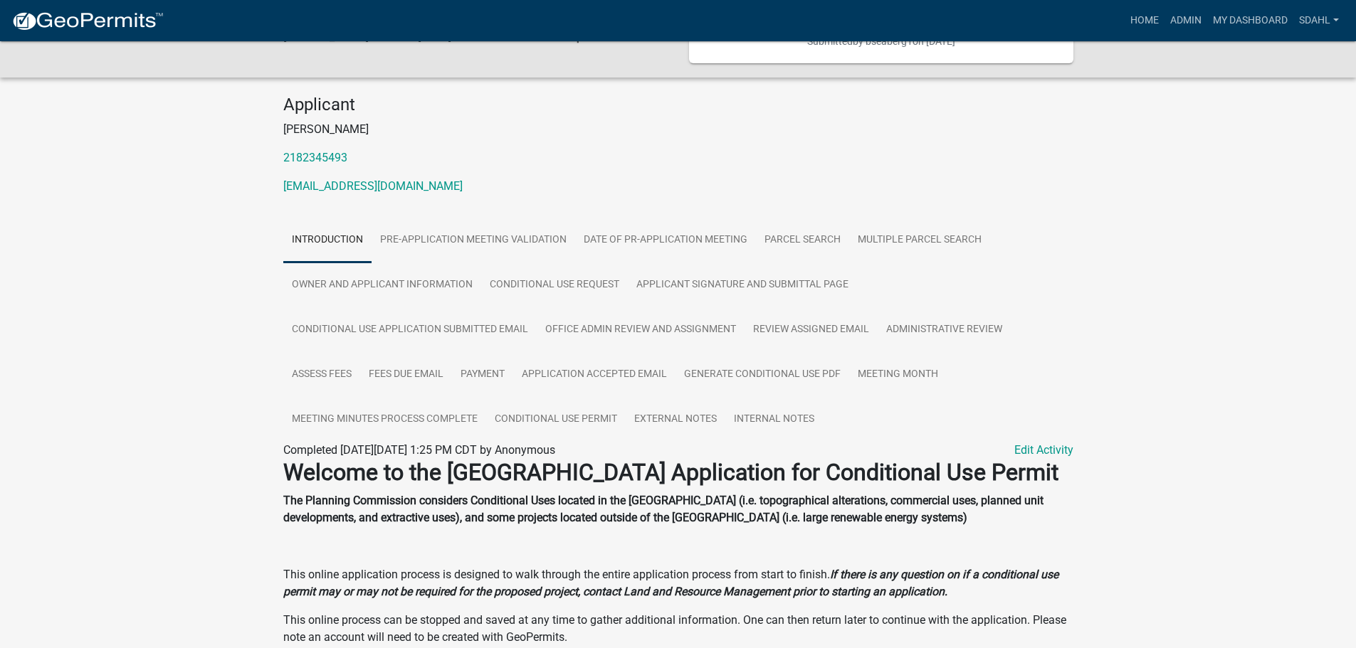
scroll to position [214, 0]
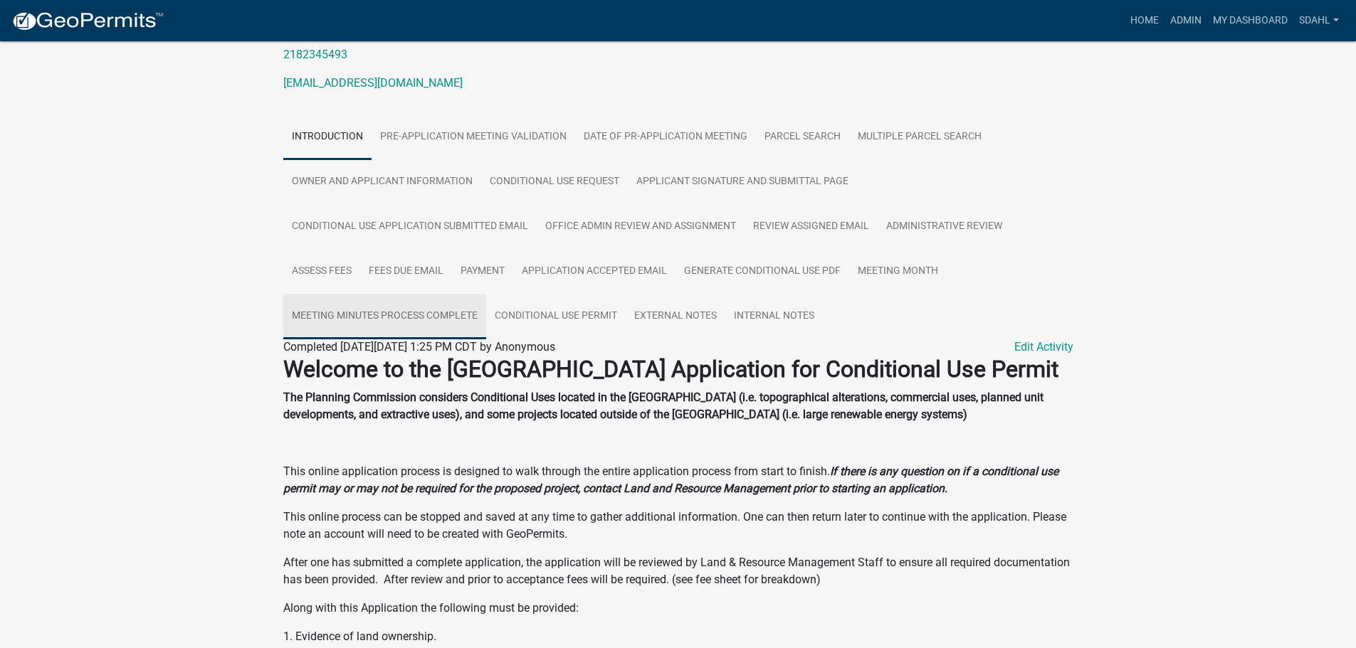
click at [447, 335] on link "Meeting Minutes Process Complete" at bounding box center [384, 317] width 203 height 46
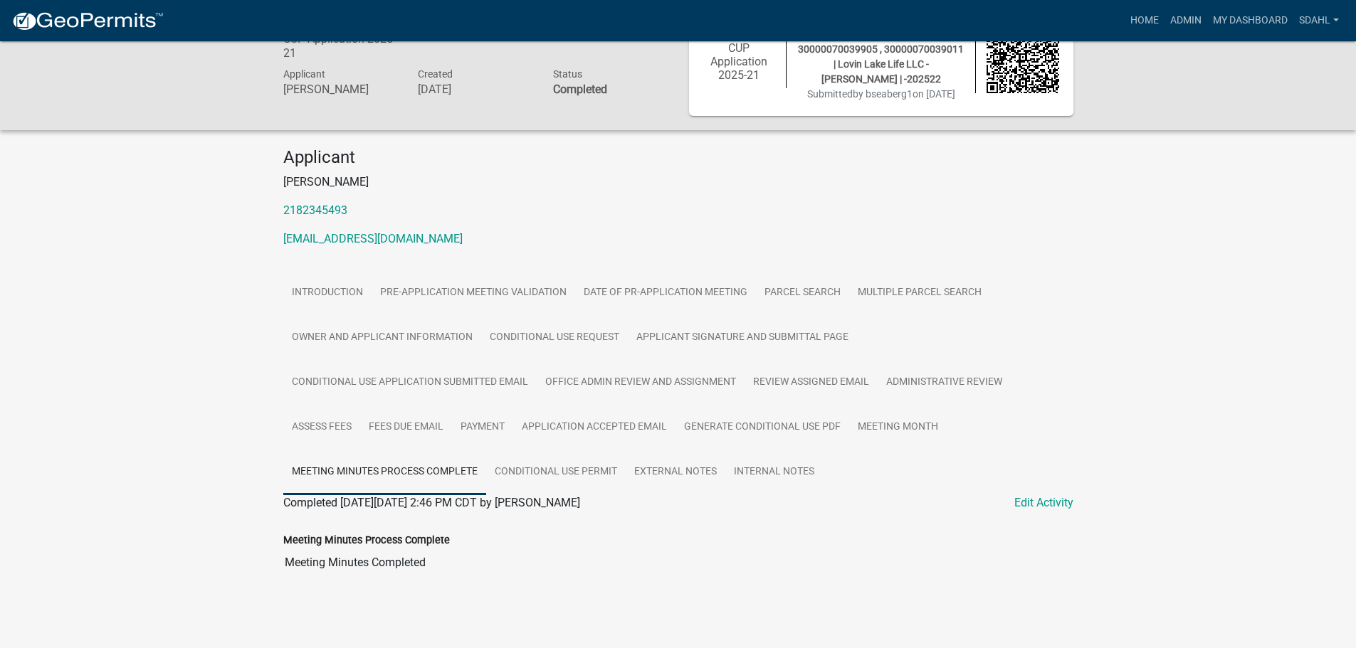
scroll to position [73, 0]
click at [579, 472] on link "Conditional Use Permit" at bounding box center [555, 473] width 139 height 46
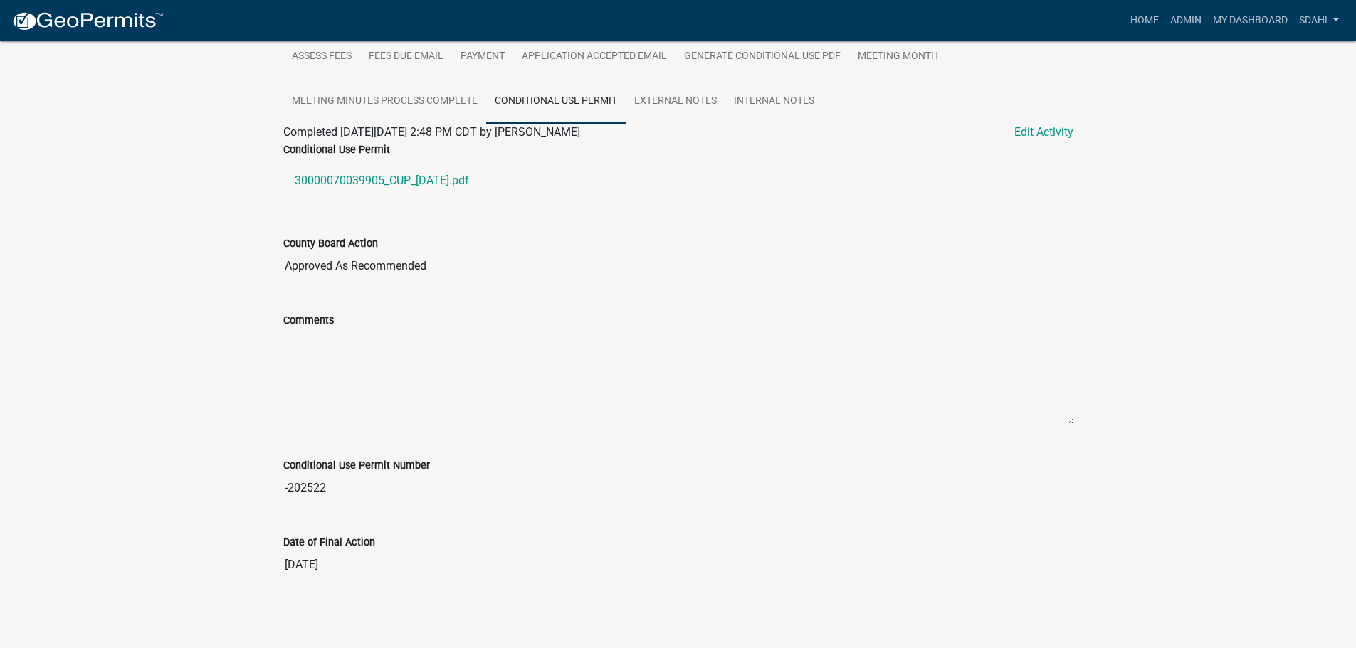
scroll to position [446, 0]
click at [438, 179] on link "30000070039905_CUP_2025-07-11.pdf" at bounding box center [678, 179] width 790 height 34
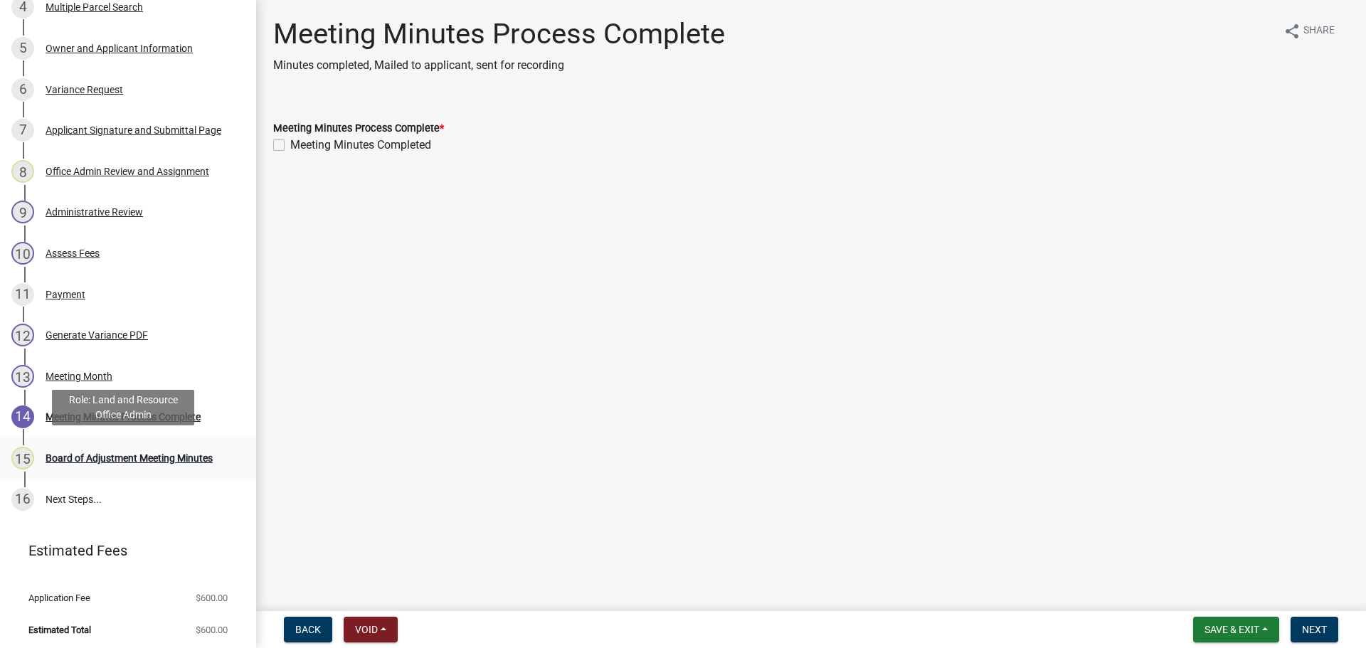
scroll to position [394, 0]
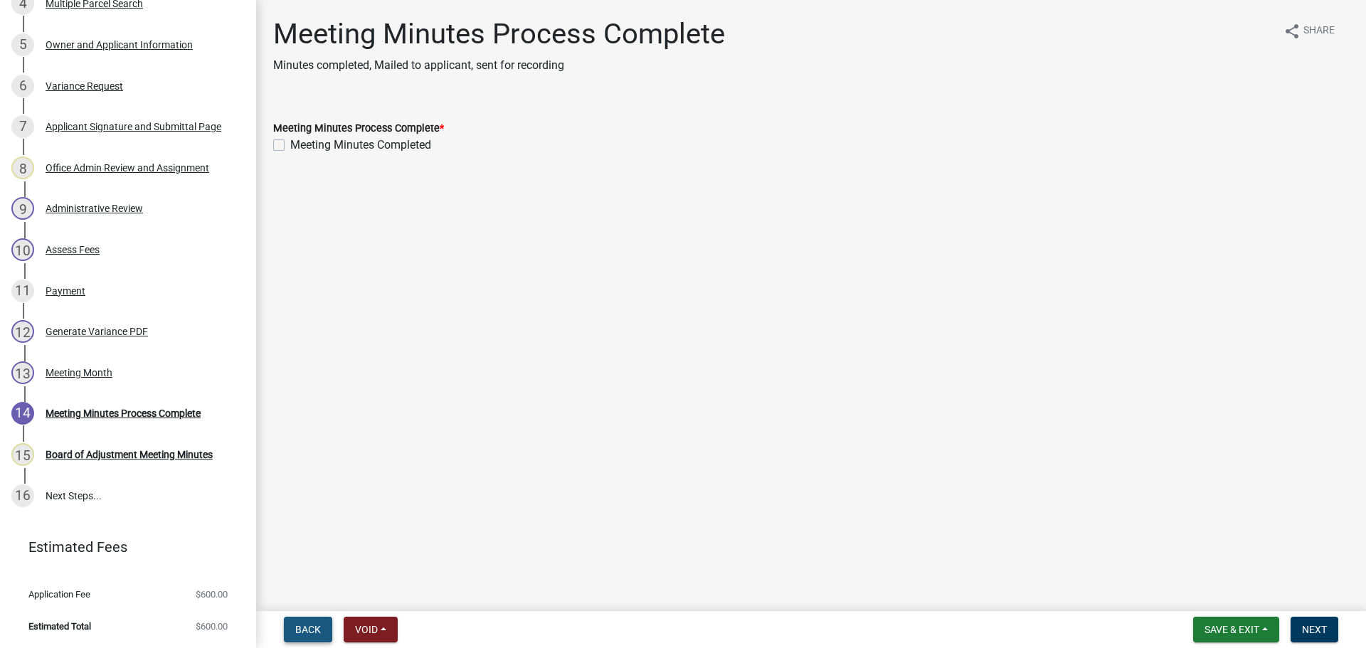
click at [312, 630] on span "Back" at bounding box center [308, 629] width 26 height 11
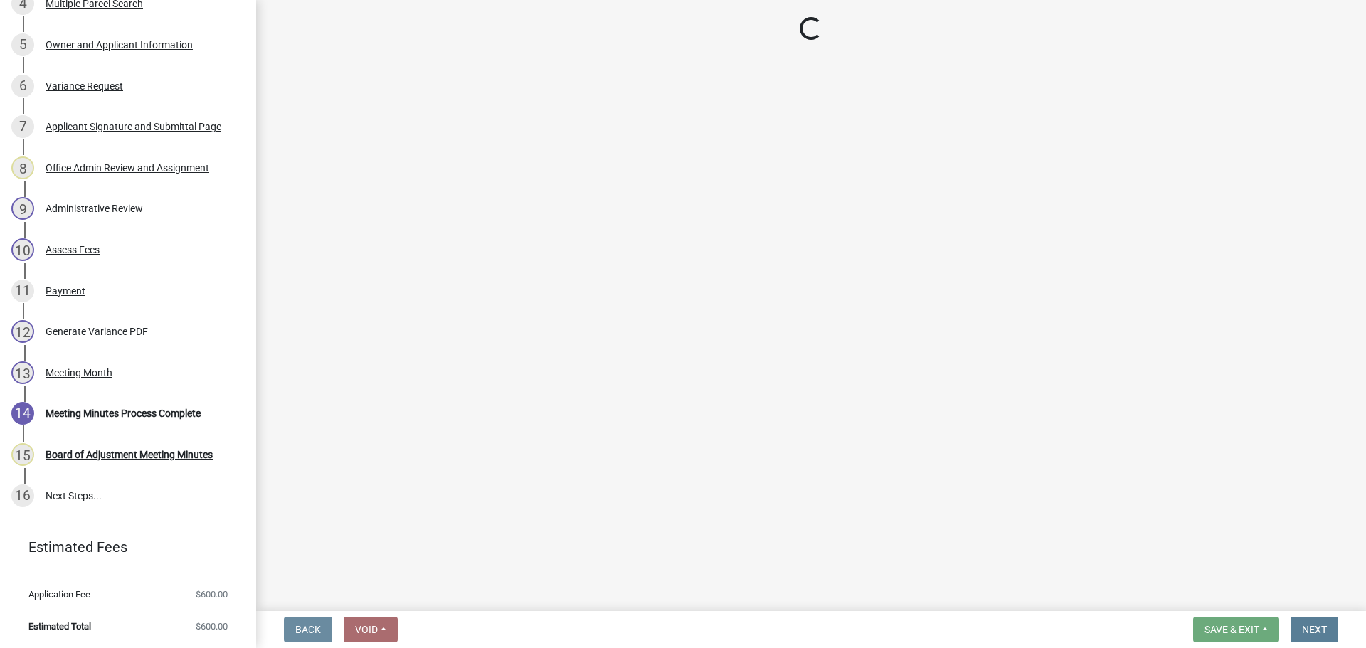
select select "eaad0e5d-aef0-4459-8010-8e6d45b296f5"
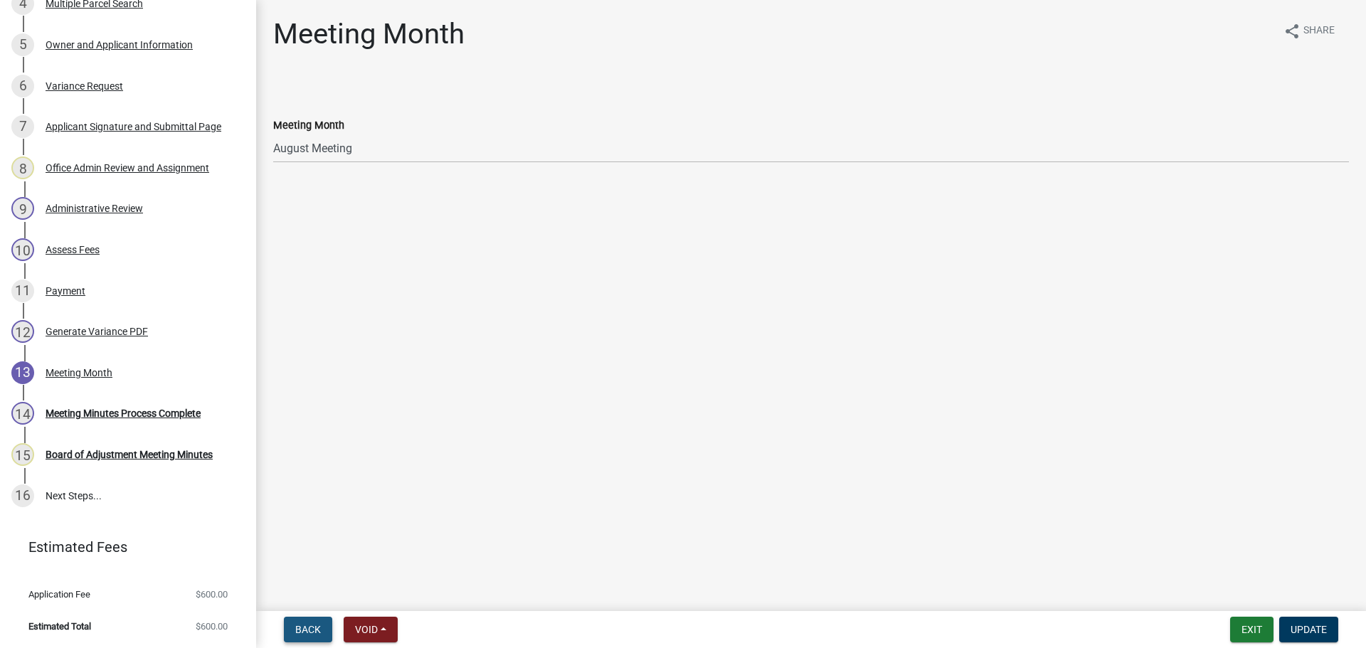
click at [312, 630] on span "Back" at bounding box center [308, 629] width 26 height 11
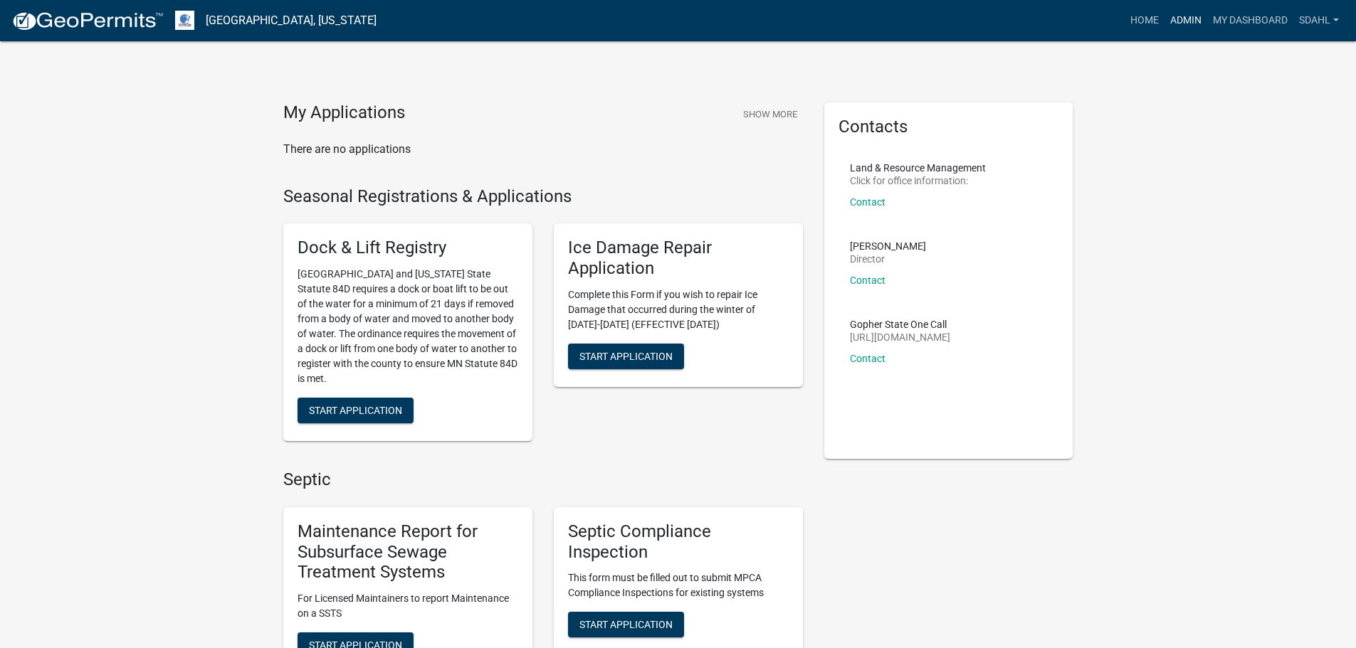
click at [1181, 22] on link "Admin" at bounding box center [1185, 20] width 43 height 27
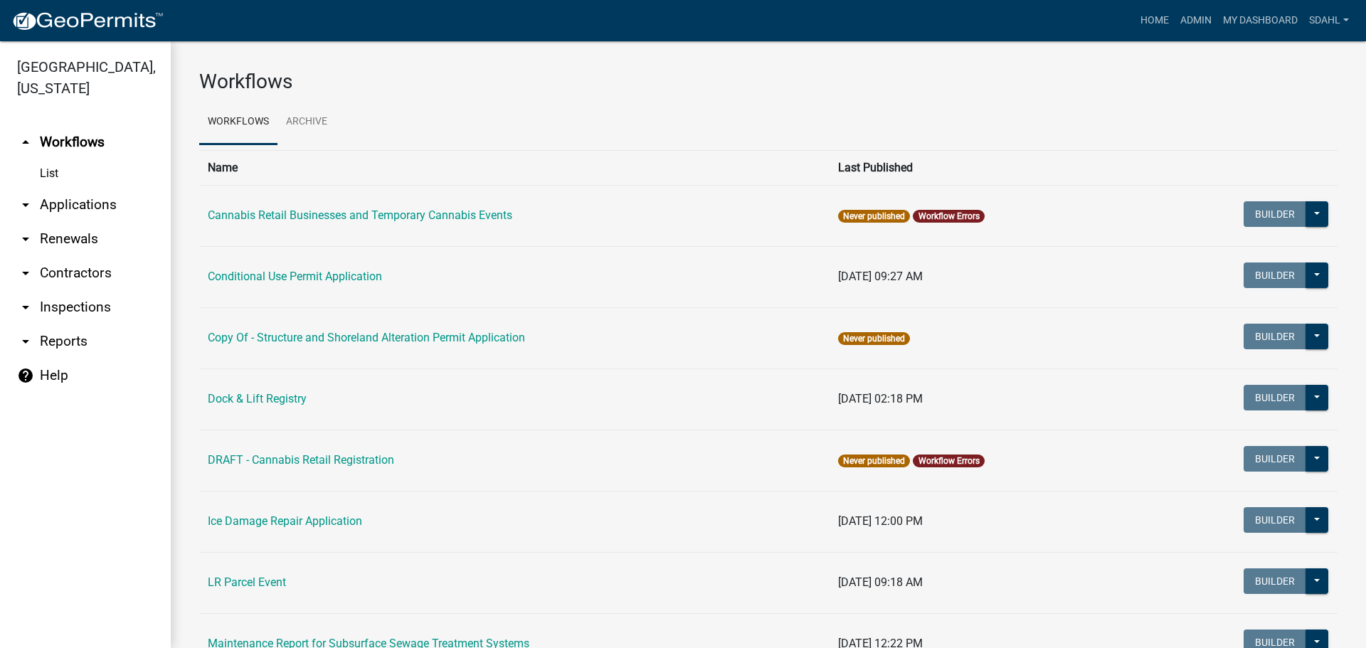
click at [95, 209] on link "arrow_drop_down Applications" at bounding box center [85, 205] width 171 height 34
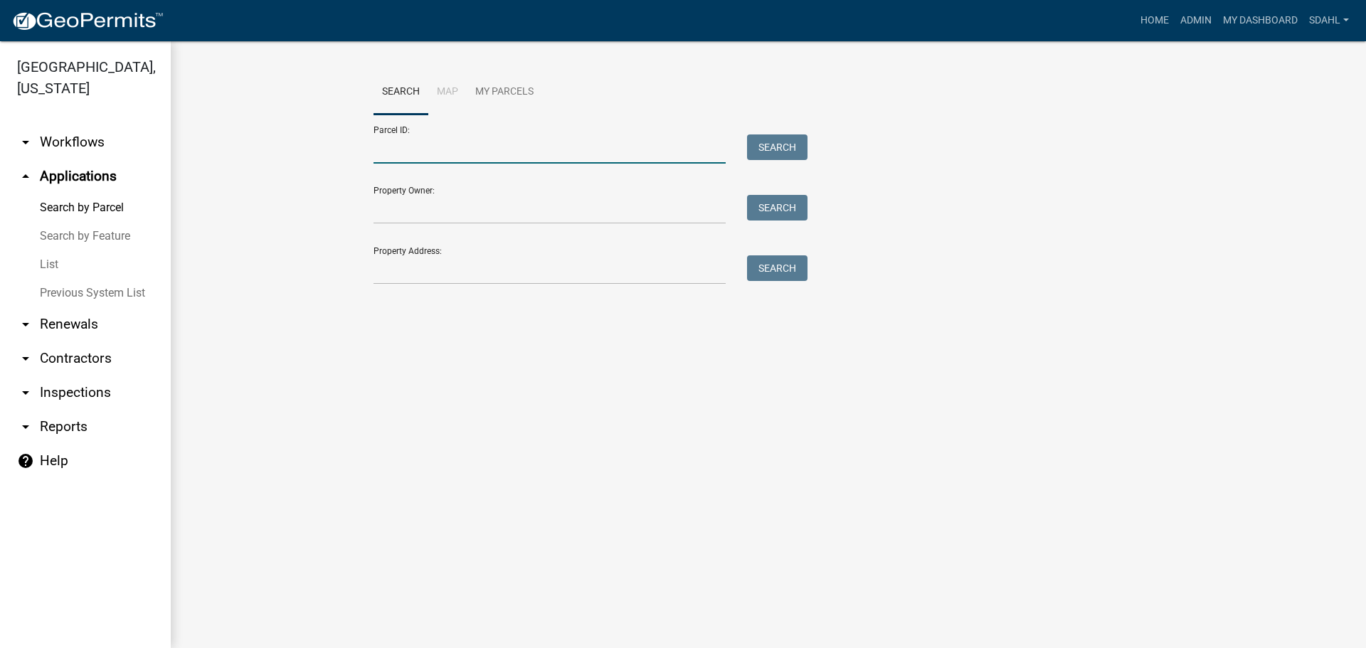
click at [524, 150] on input "Parcel ID:" at bounding box center [550, 149] width 352 height 29
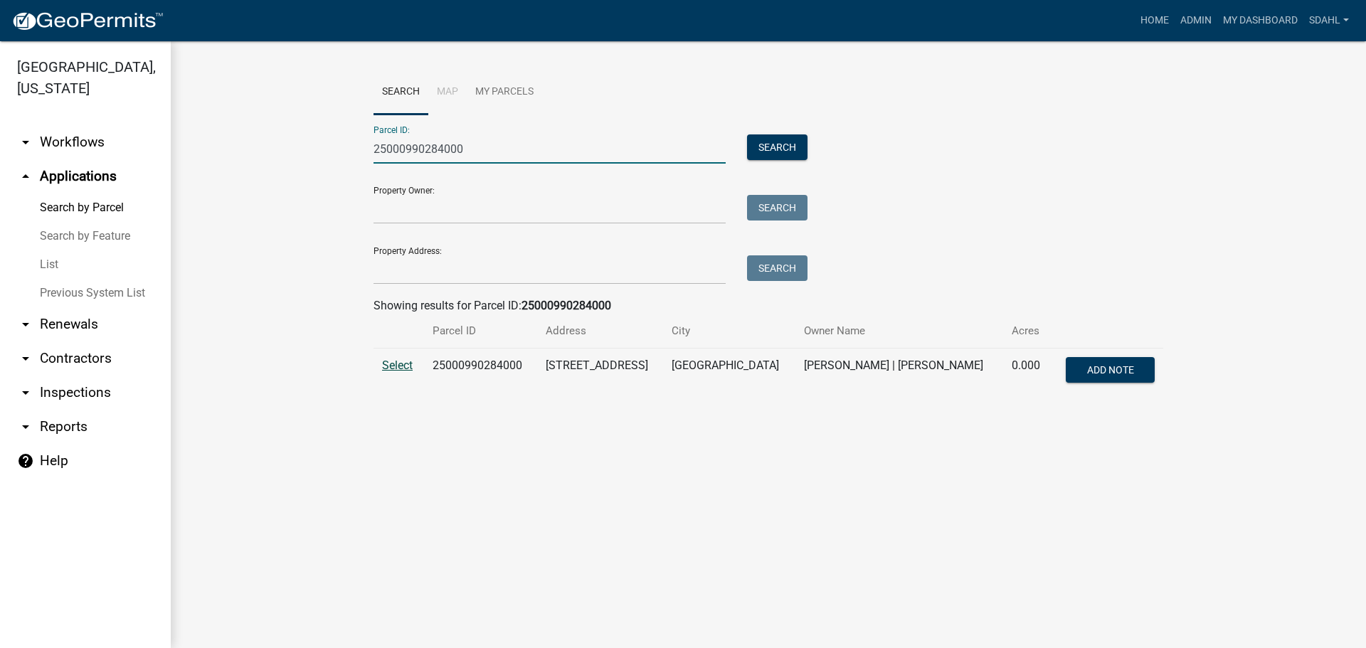
type input "25000990284000"
click at [386, 365] on span "Select" at bounding box center [397, 366] width 31 height 14
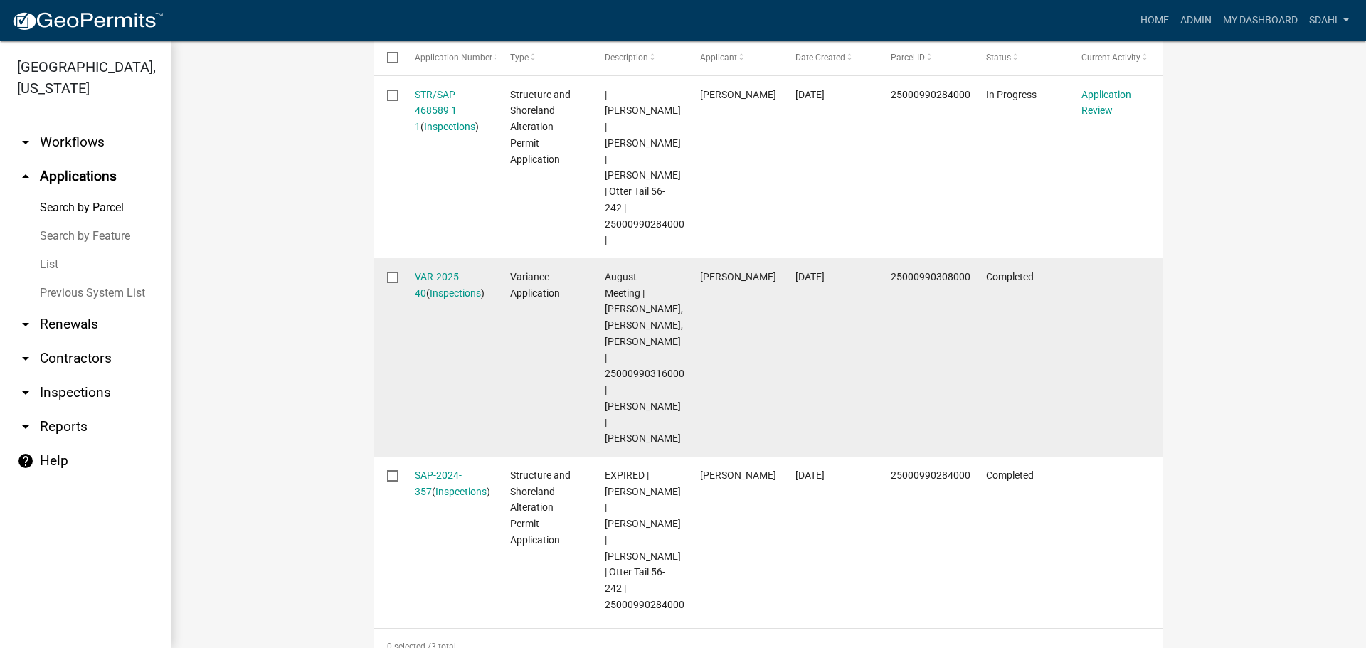
scroll to position [427, 0]
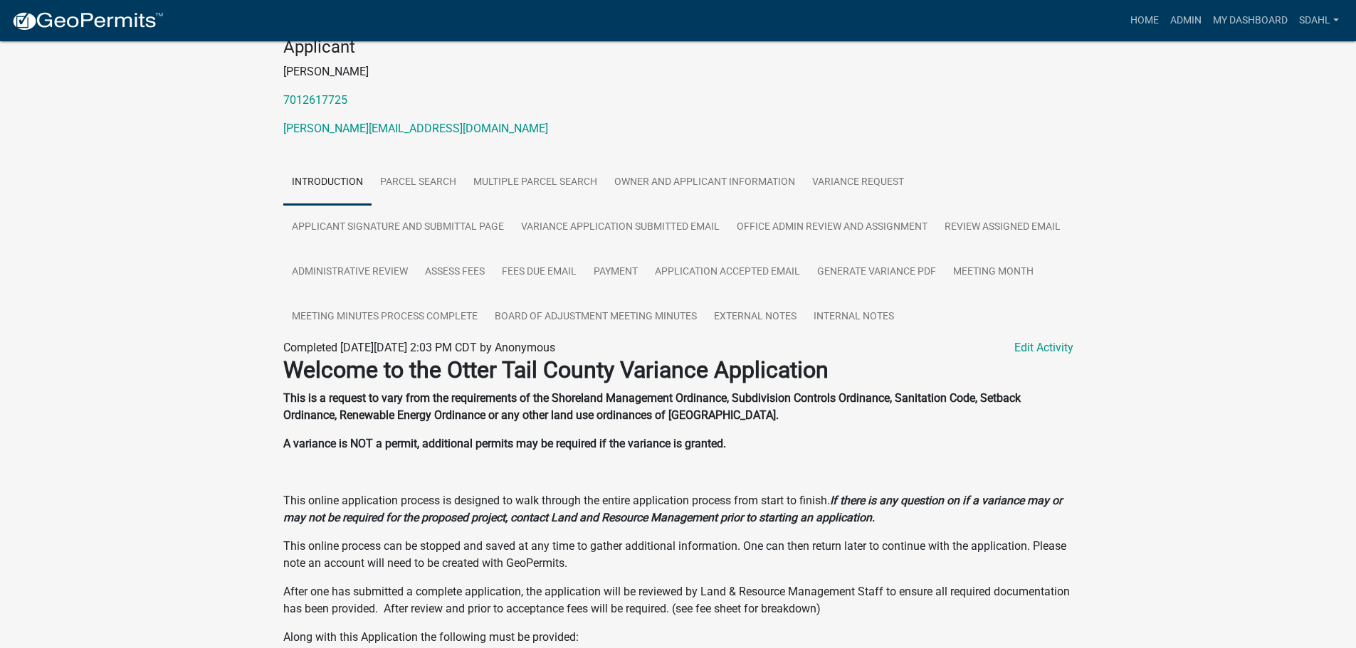
scroll to position [214, 0]
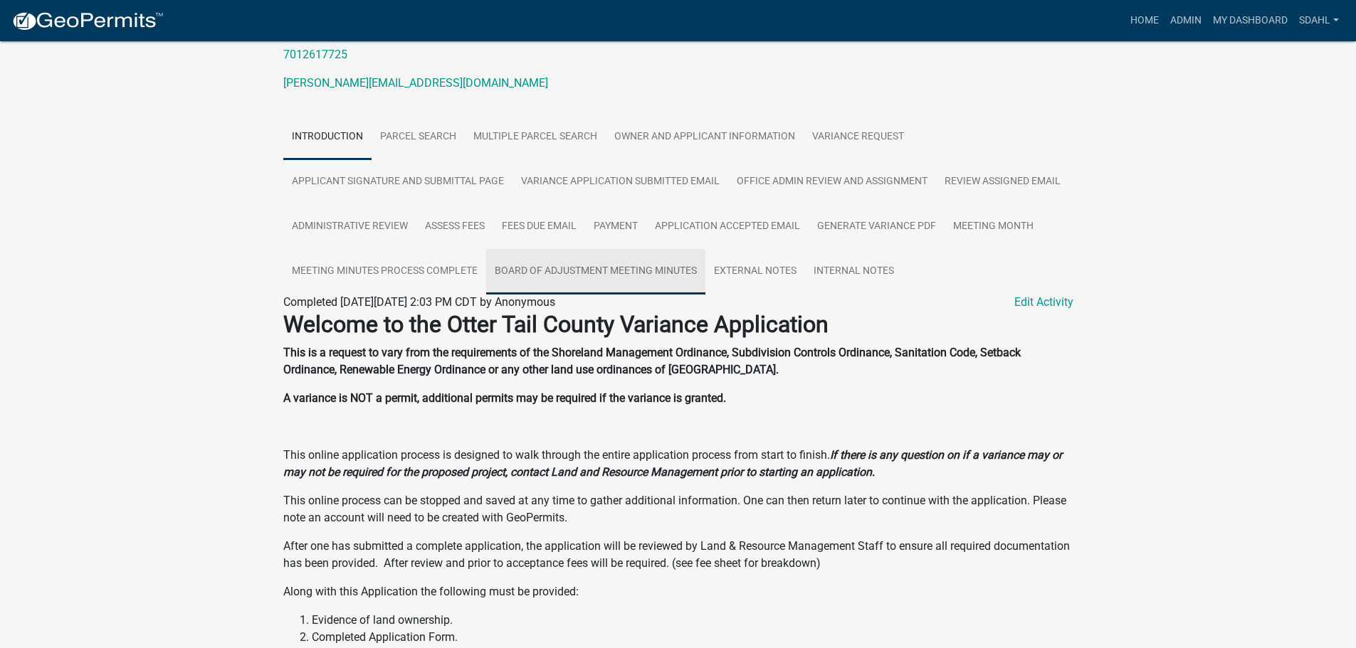
click at [626, 272] on link "Board of Adjustment Meeting Minutes" at bounding box center [595, 272] width 219 height 46
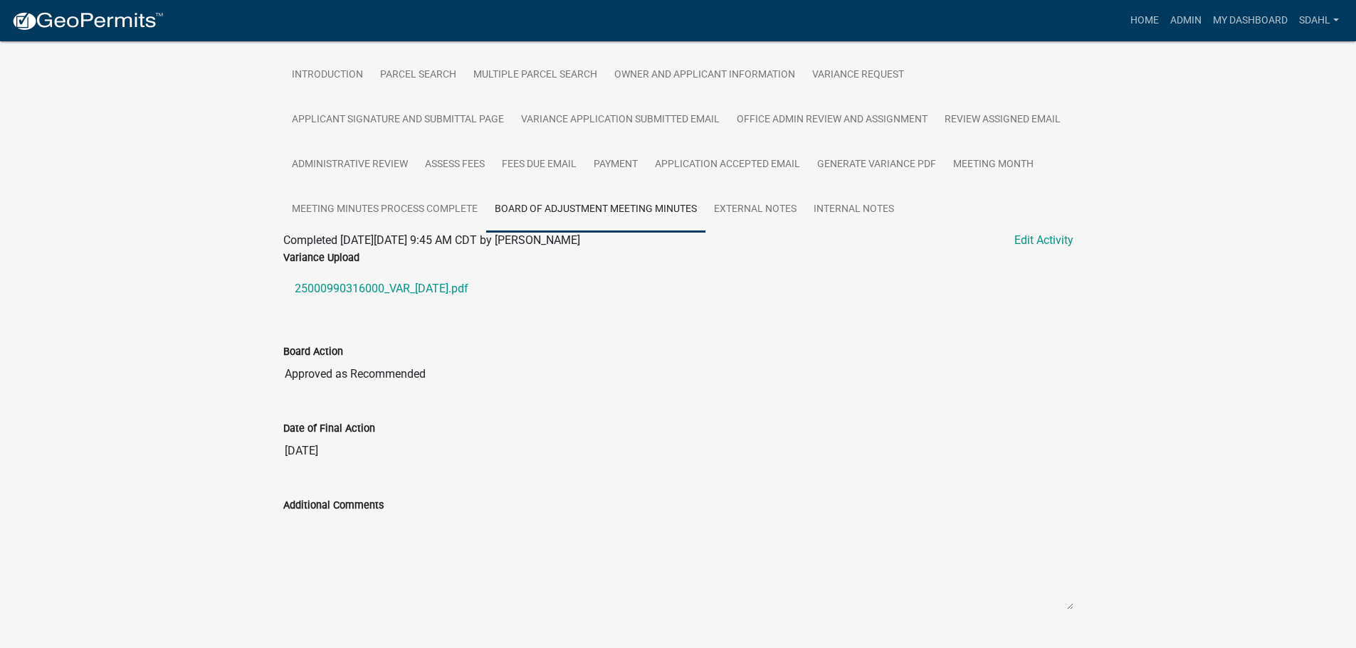
scroll to position [309, 0]
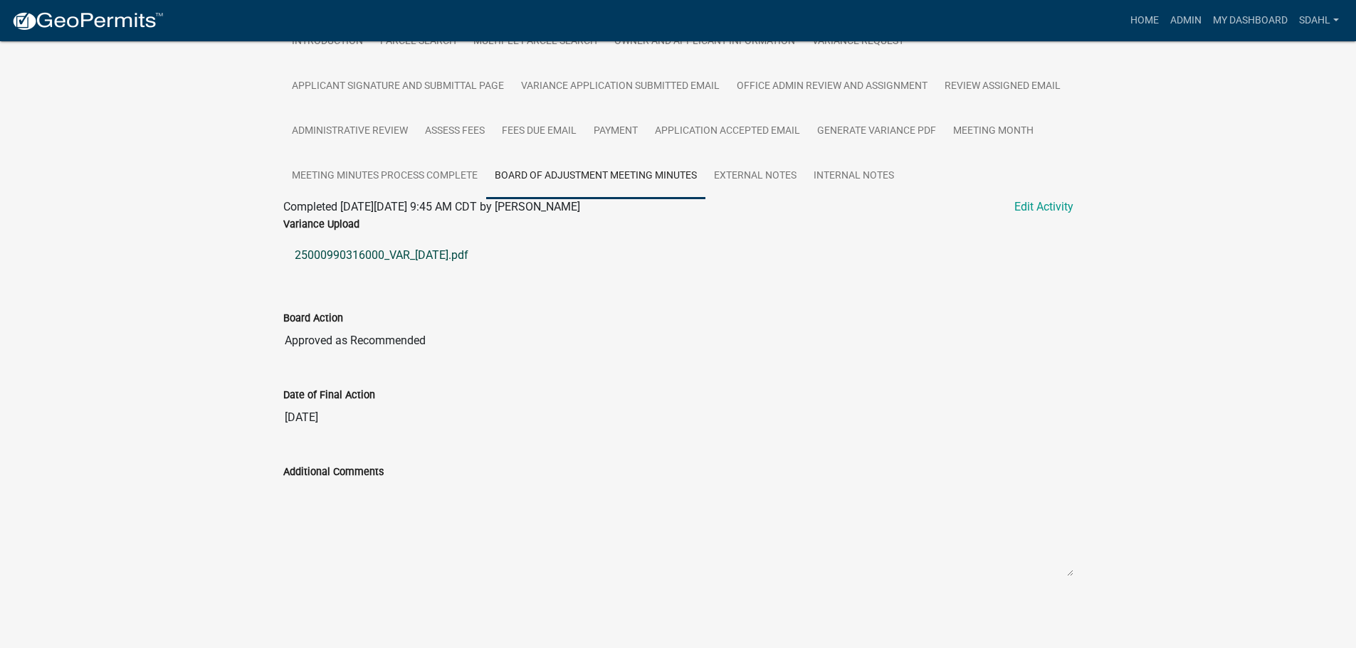
click at [429, 253] on link "25000990316000_VAR_[DATE].pdf" at bounding box center [678, 255] width 790 height 34
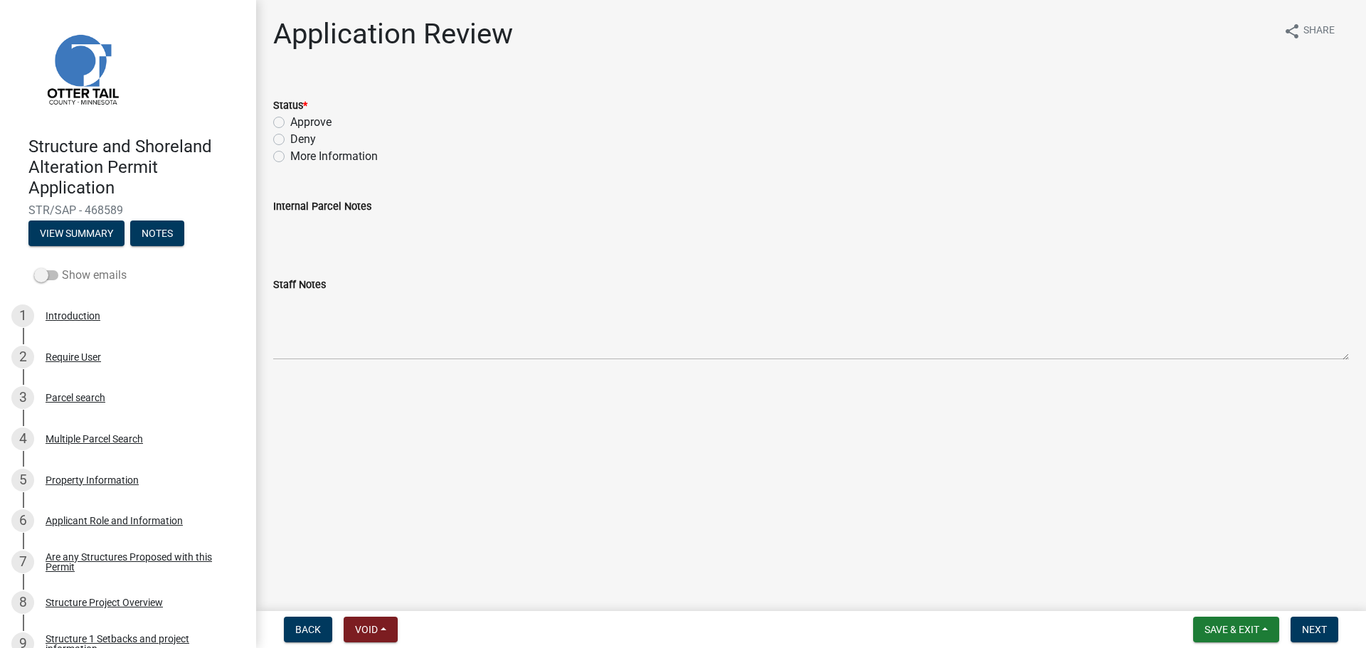
click at [65, 273] on label "Show emails" at bounding box center [80, 275] width 93 height 17
click at [62, 267] on input "Show emails" at bounding box center [62, 267] width 0 height 0
click at [79, 229] on button "View Summary" at bounding box center [76, 234] width 96 height 26
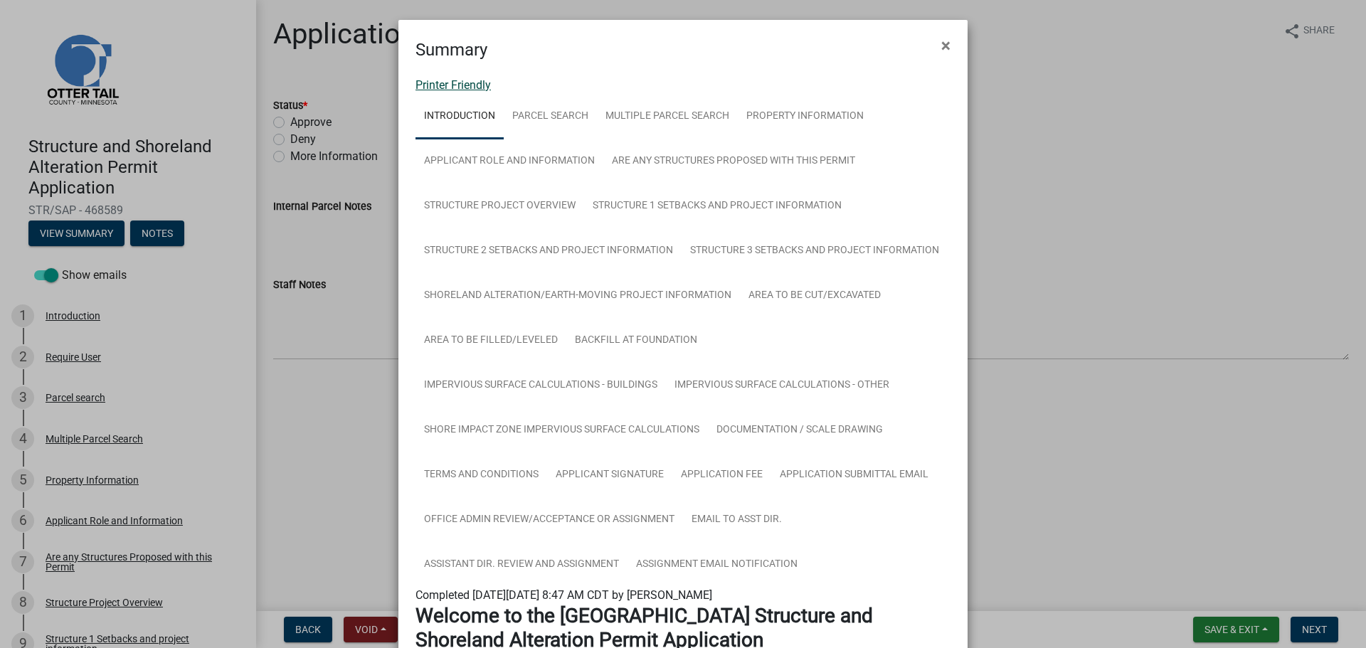
click at [454, 84] on link "Printer Friendly" at bounding box center [453, 85] width 75 height 14
drag, startPoint x: 938, startPoint y: 41, endPoint x: 929, endPoint y: 46, distance: 10.5
click at [942, 42] on span "×" at bounding box center [946, 46] width 9 height 20
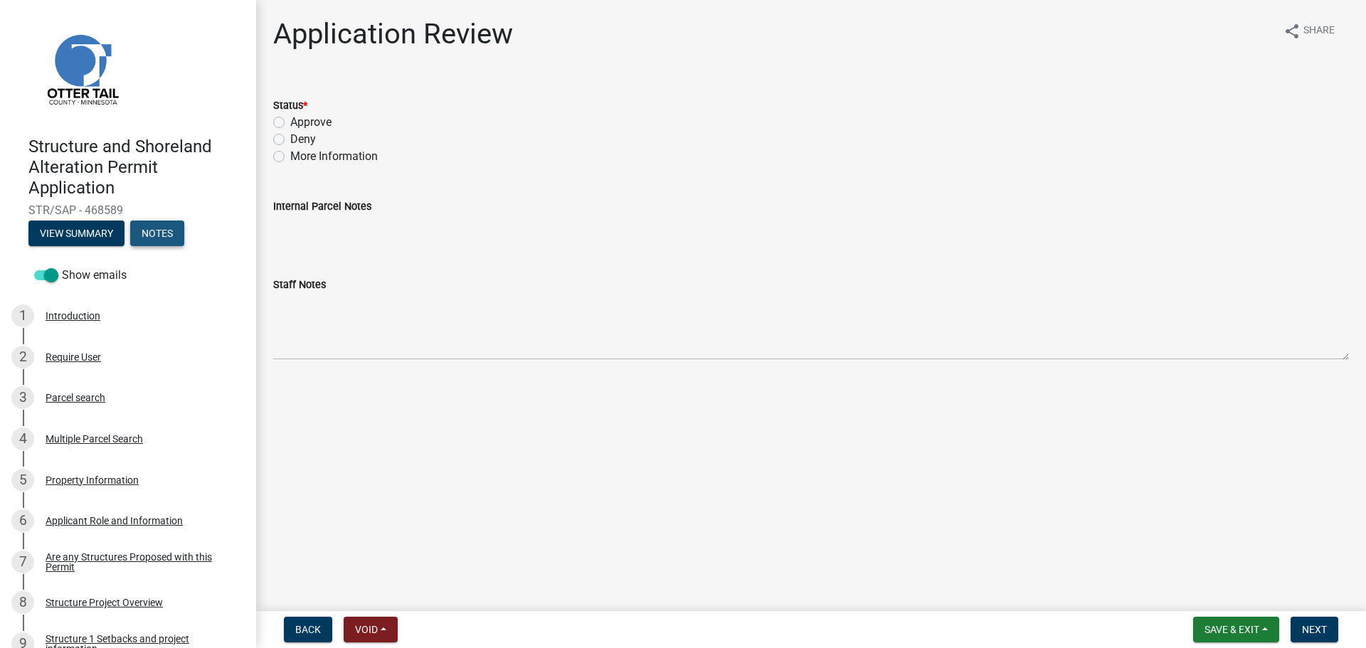
click at [166, 238] on button "Notes" at bounding box center [157, 234] width 54 height 26
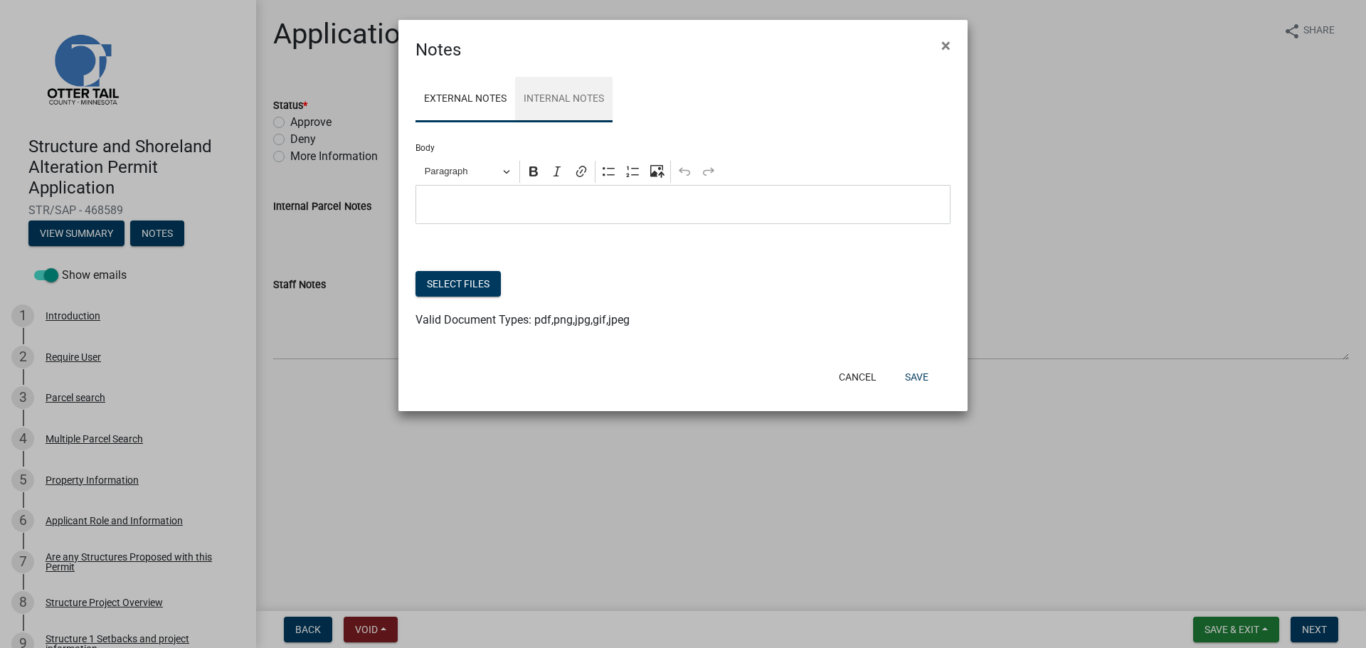
click at [559, 100] on link "Internal Notes" at bounding box center [564, 100] width 98 height 46
click at [484, 98] on link "External Notes" at bounding box center [466, 100] width 100 height 46
click at [541, 102] on link "Internal Notes" at bounding box center [564, 100] width 98 height 46
click at [942, 44] on span "×" at bounding box center [946, 46] width 9 height 20
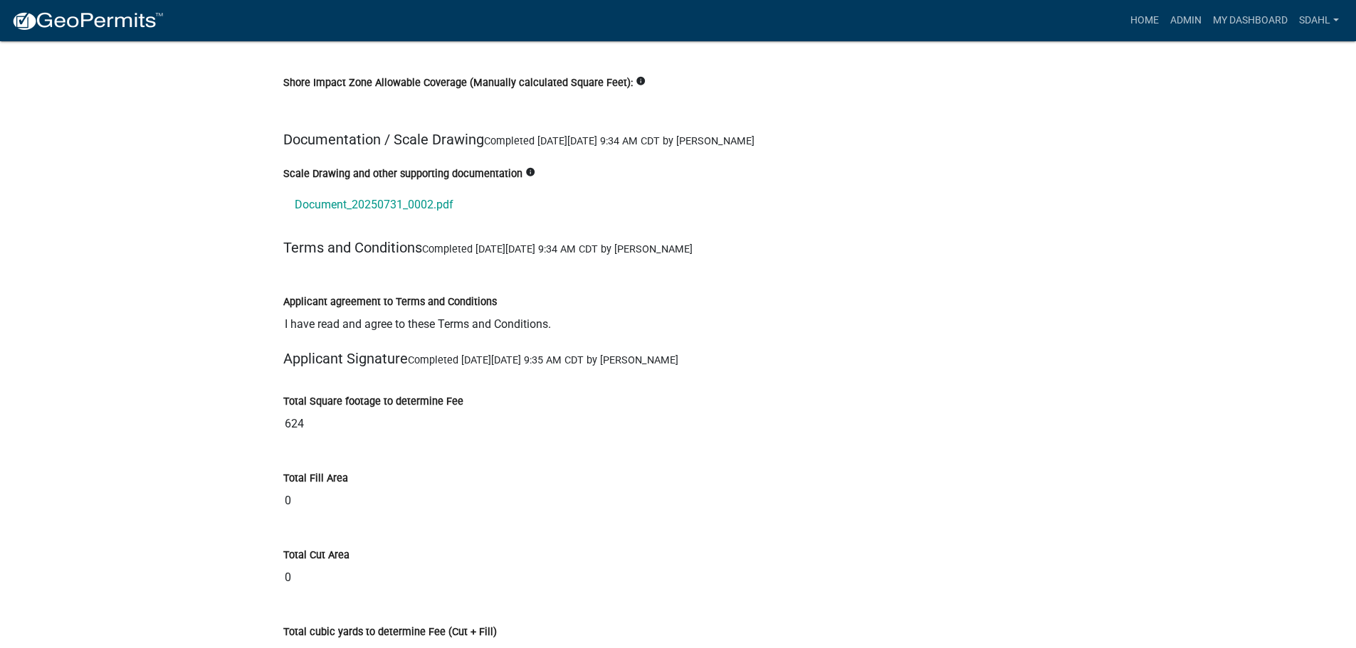
scroll to position [16155, 0]
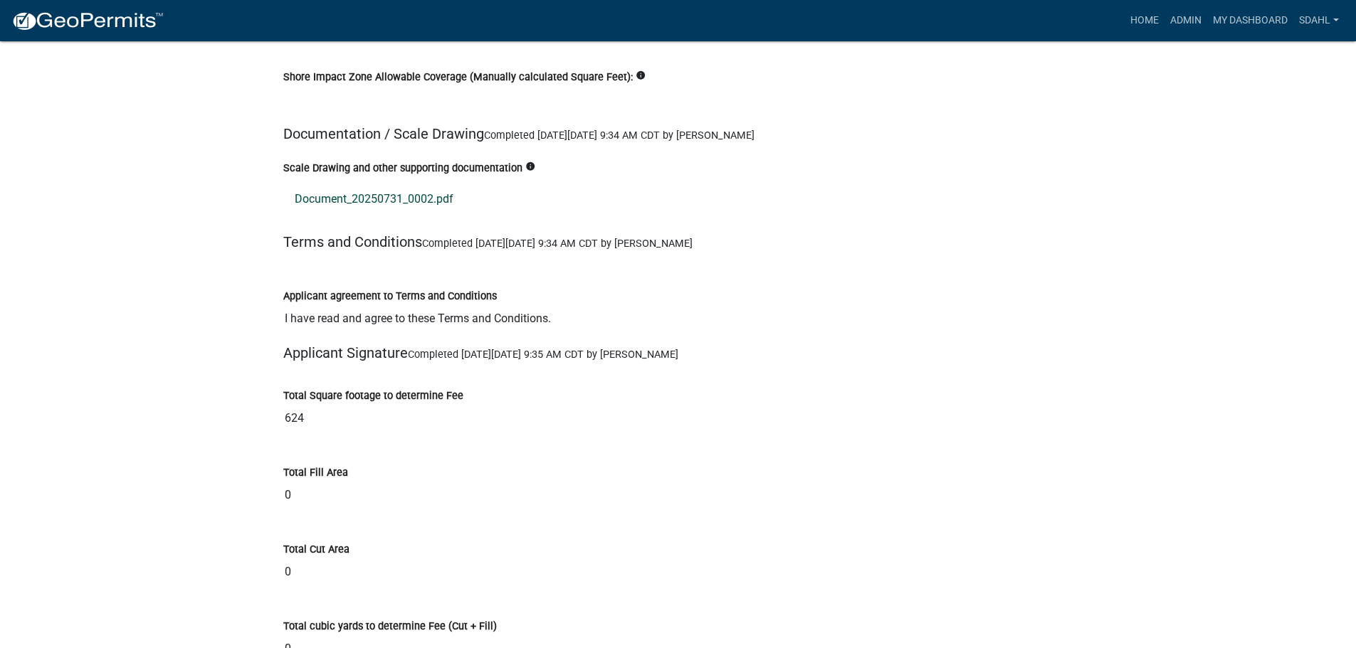
click at [399, 182] on link "Document_20250731_0002.pdf" at bounding box center [678, 199] width 790 height 34
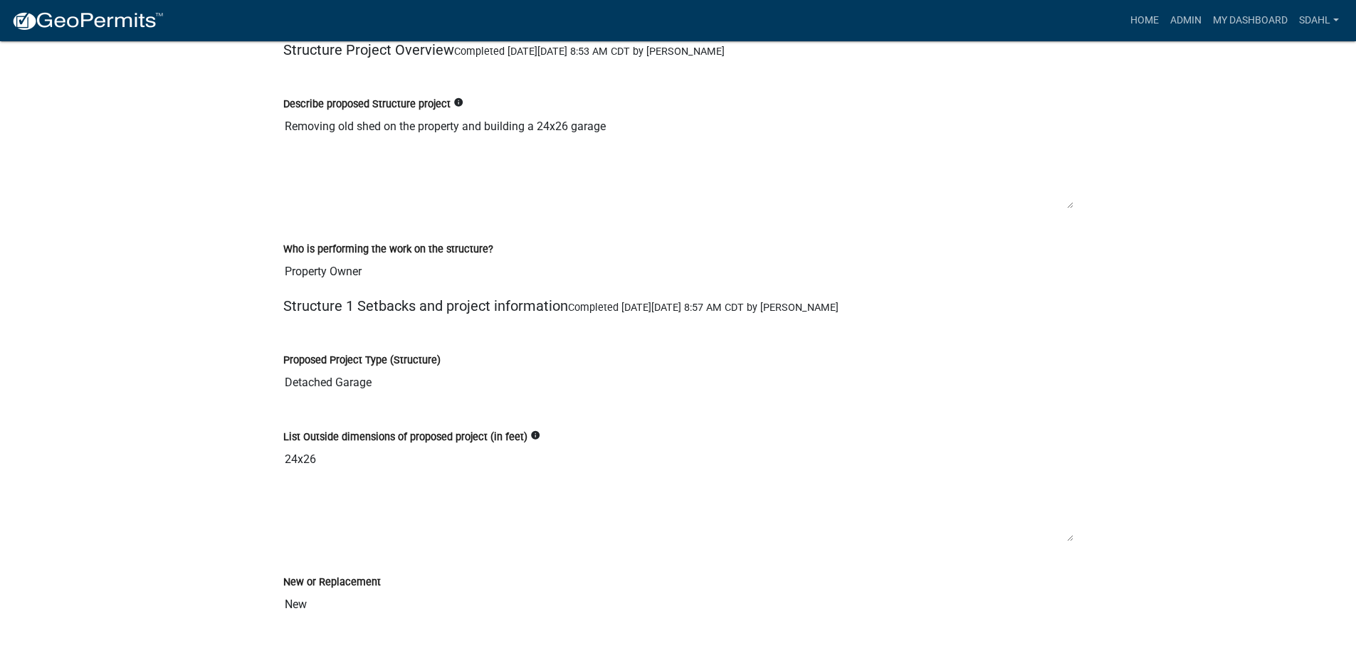
scroll to position [3630, 0]
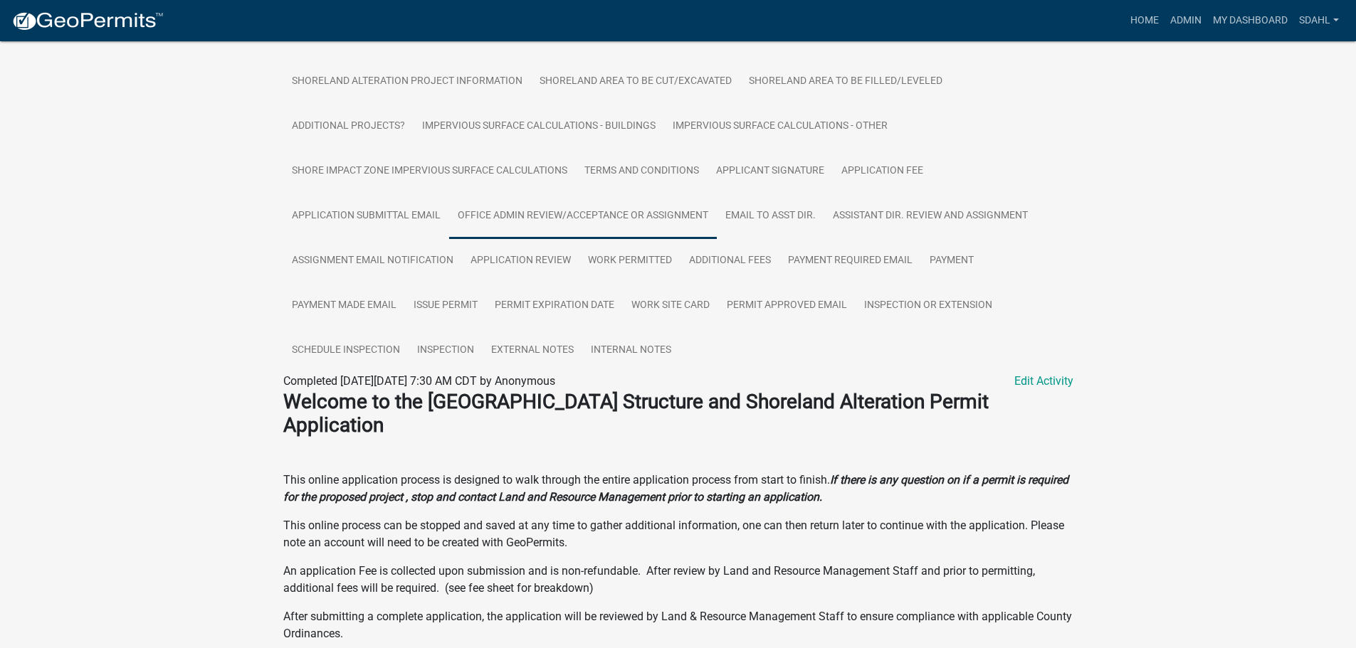
scroll to position [356, 0]
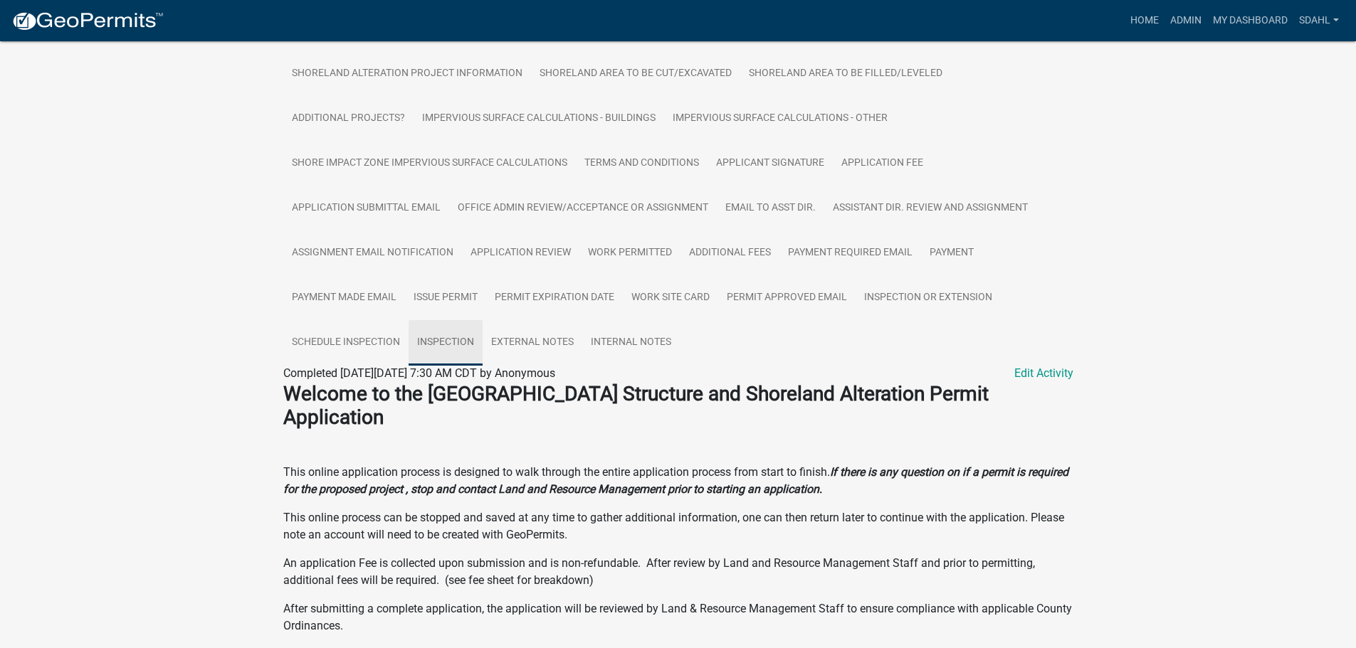
click at [450, 348] on link "Inspection" at bounding box center [446, 343] width 74 height 46
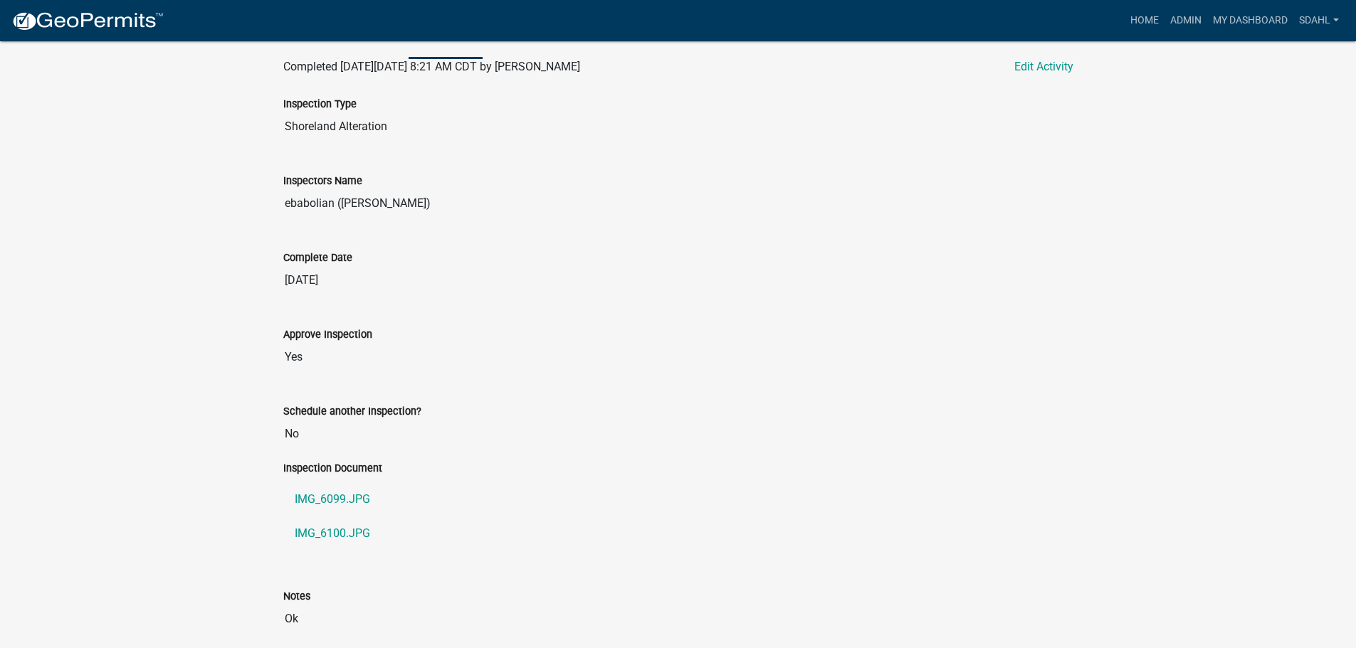
scroll to position [673, 0]
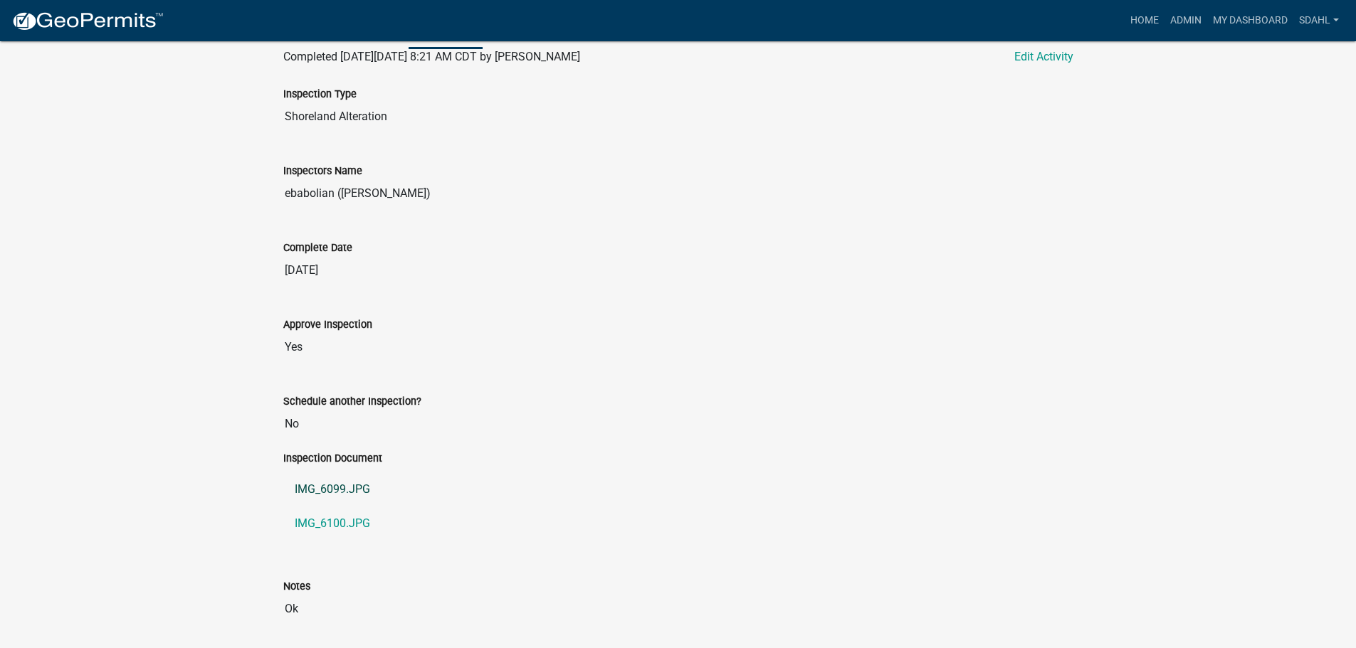
click at [319, 497] on link "IMG_6099.JPG" at bounding box center [678, 490] width 790 height 34
click at [337, 522] on link "IMG_6100.JPG" at bounding box center [678, 524] width 790 height 34
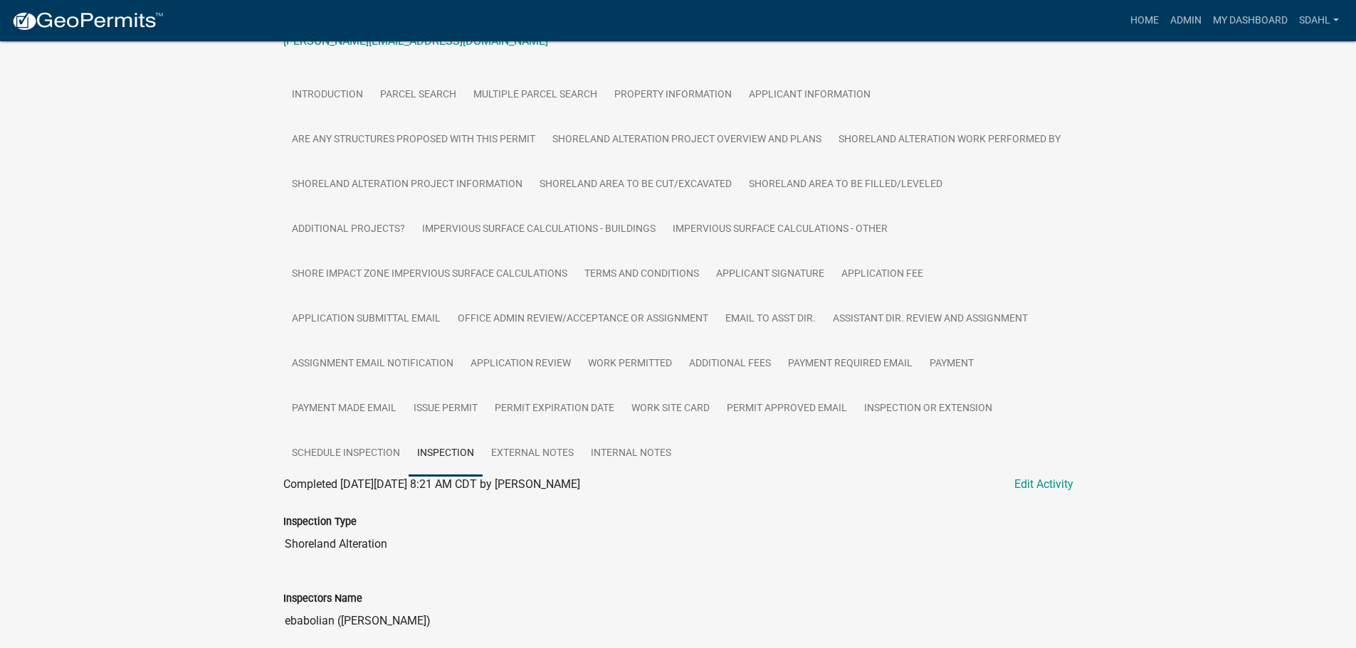
scroll to position [246, 0]
click at [651, 370] on link "Work Permitted" at bounding box center [629, 364] width 101 height 46
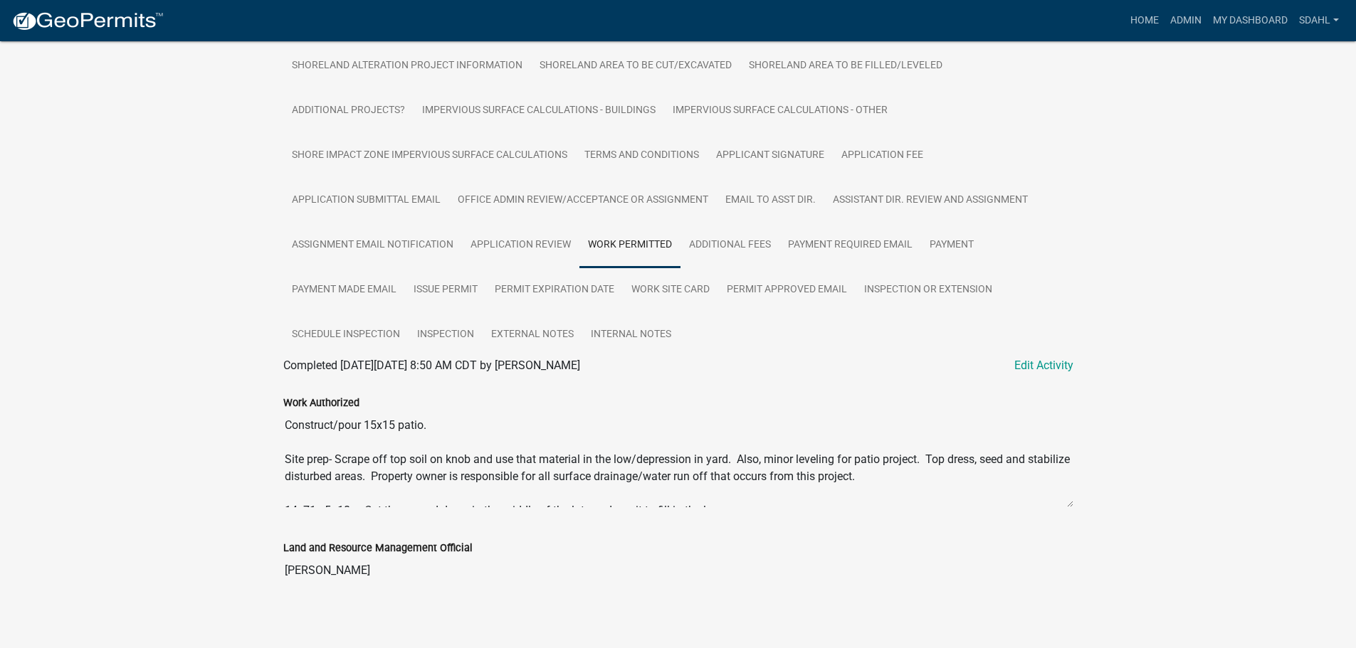
scroll to position [371, 0]
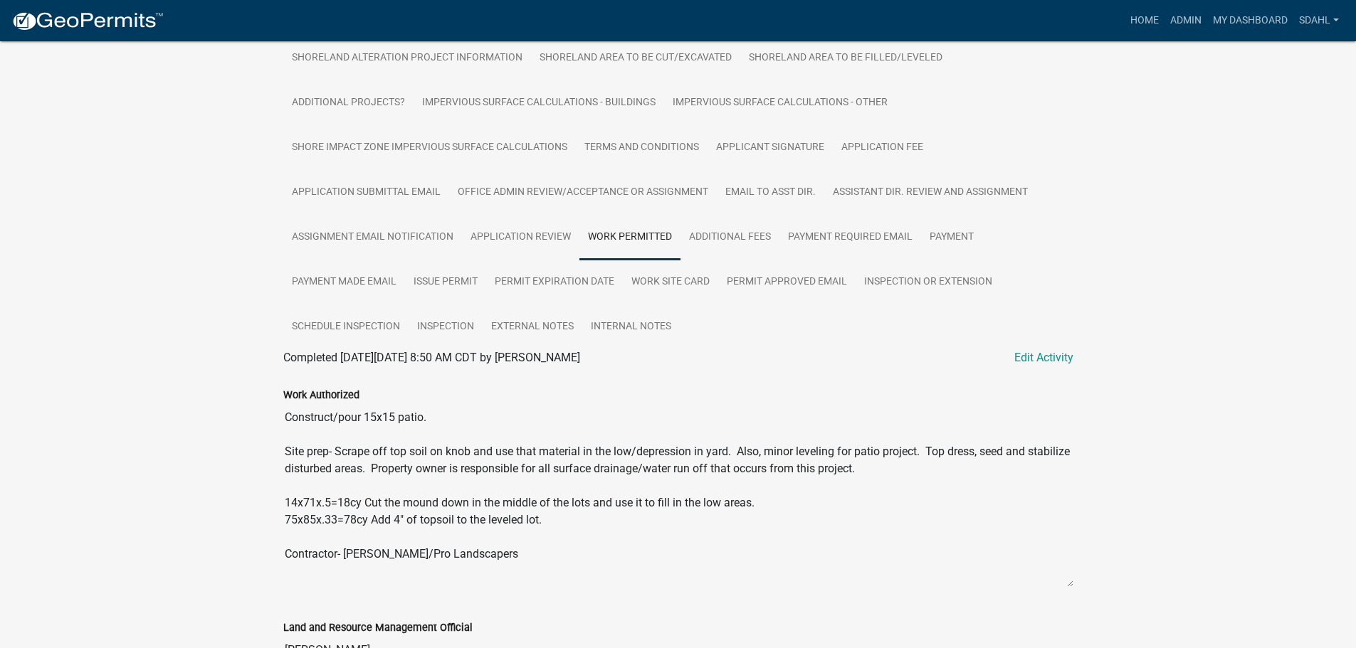
drag, startPoint x: 1069, startPoint y: 494, endPoint x: 1085, endPoint y: 582, distance: 89.6
click at [1085, 582] on div "Structure and Shoreland Alteration Permit Application SAP-2024-357 Amount Paid …" at bounding box center [678, 194] width 1356 height 1048
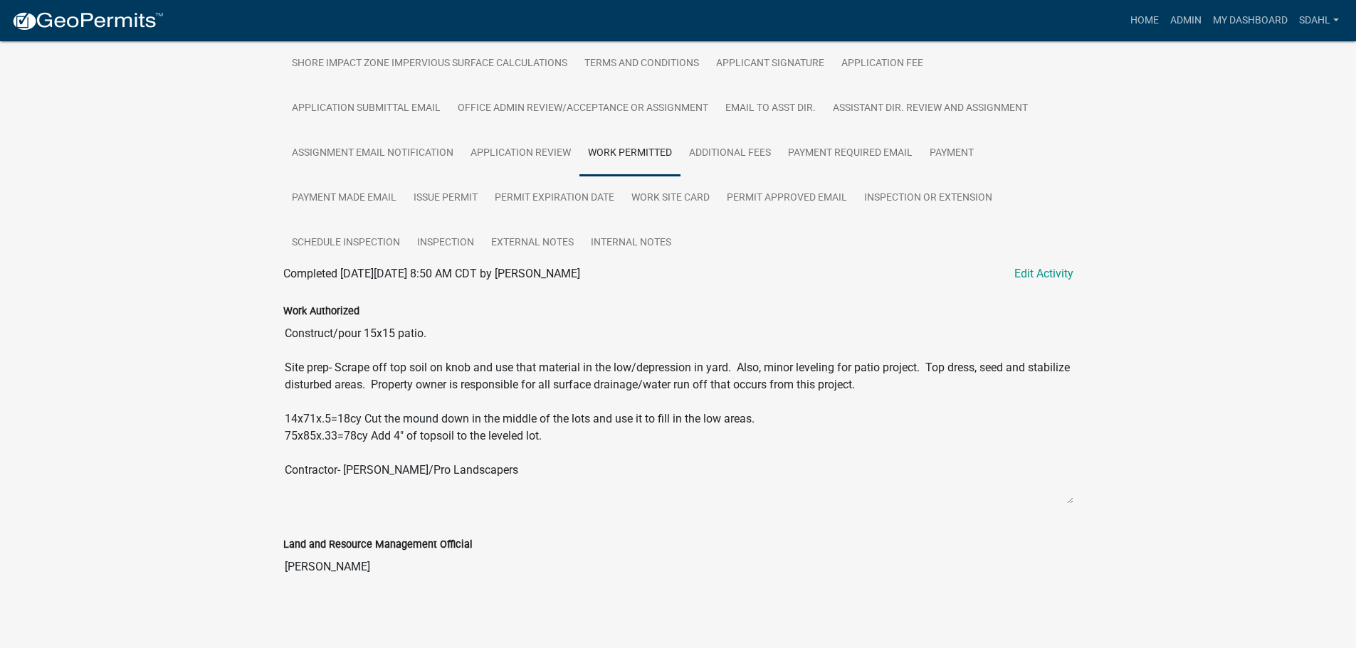
scroll to position [460, 0]
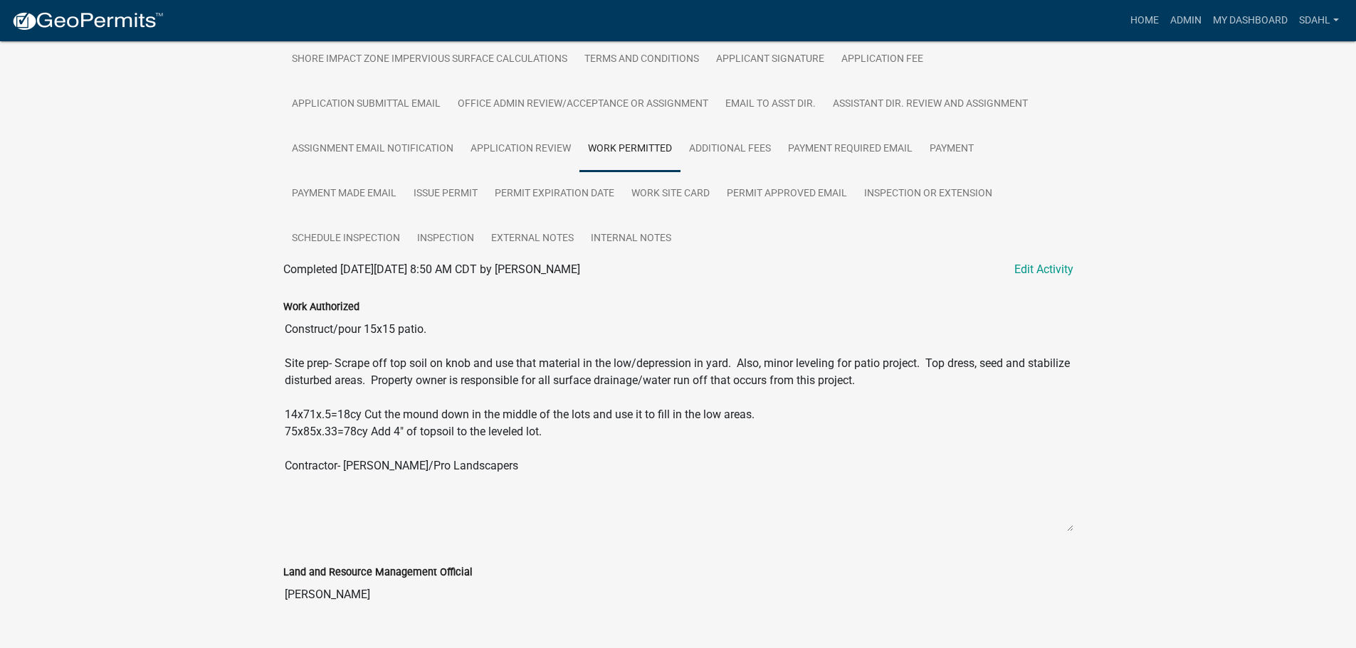
drag, startPoint x: 1070, startPoint y: 497, endPoint x: 1073, endPoint y: 529, distance: 32.2
click at [1073, 529] on textarea "Construct/pour 15x15 patio. Site prep- Scrape off top soil on knob and use that…" at bounding box center [678, 423] width 790 height 217
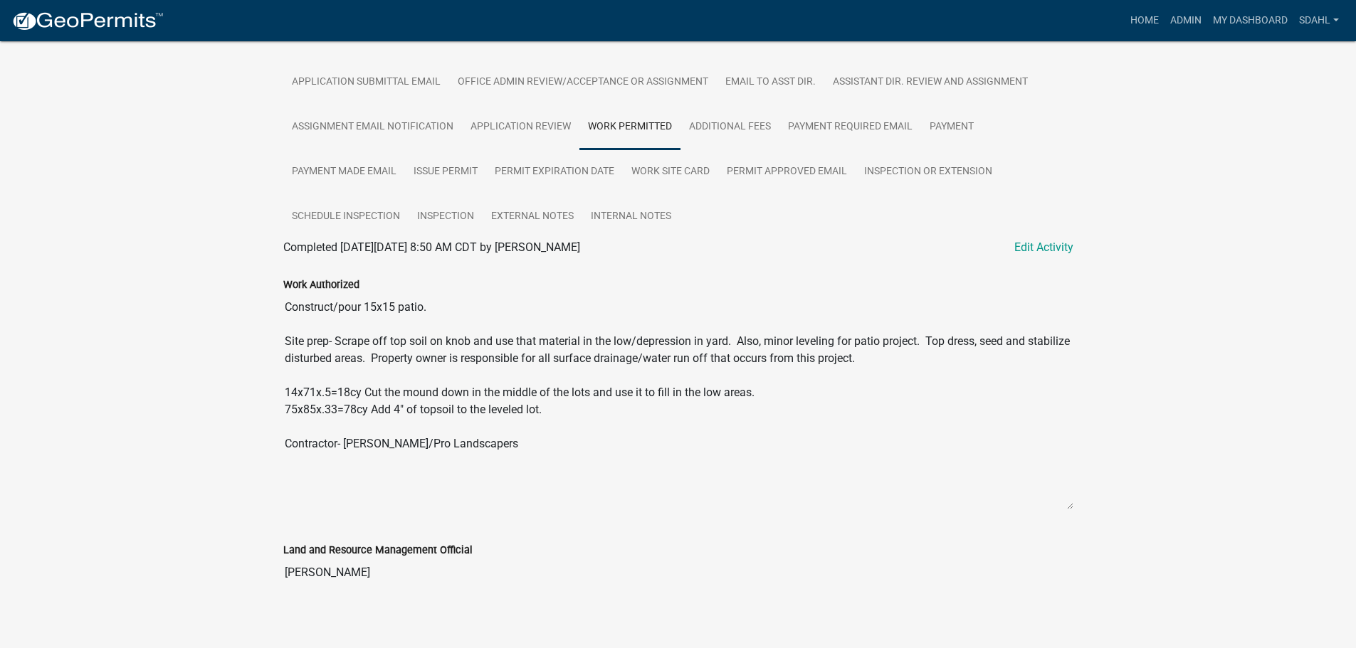
scroll to position [492, 0]
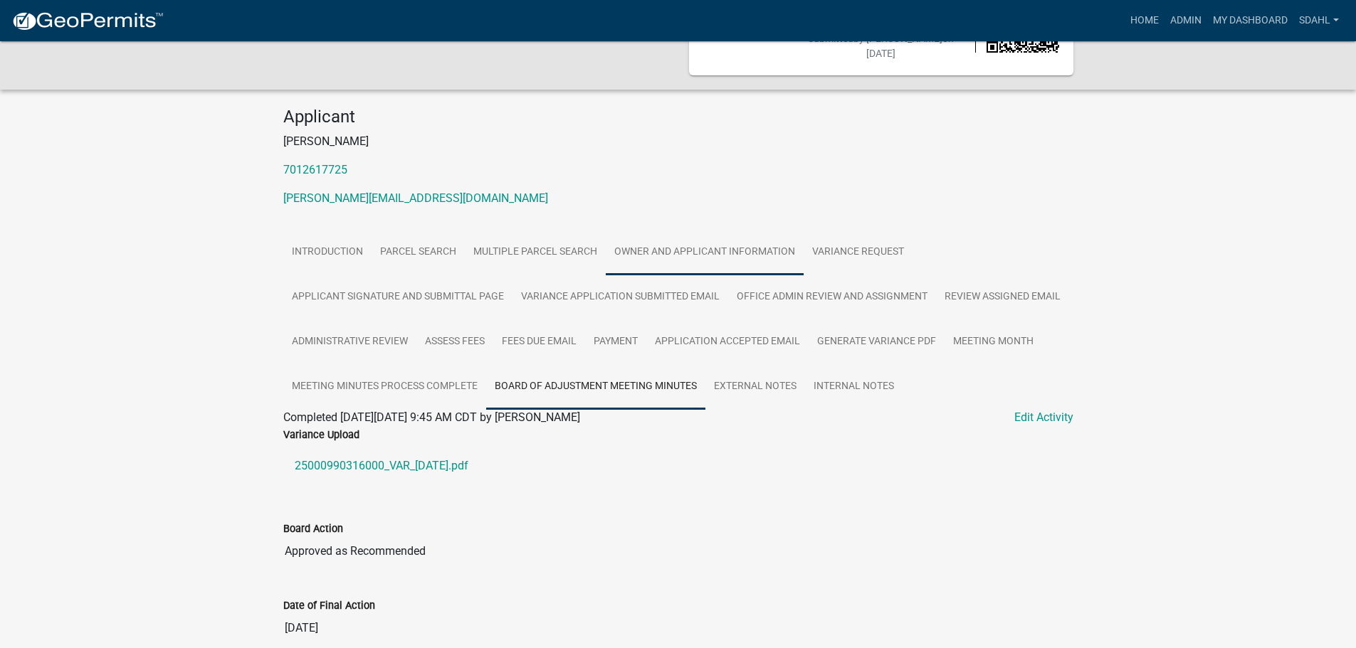
scroll to position [95, 0]
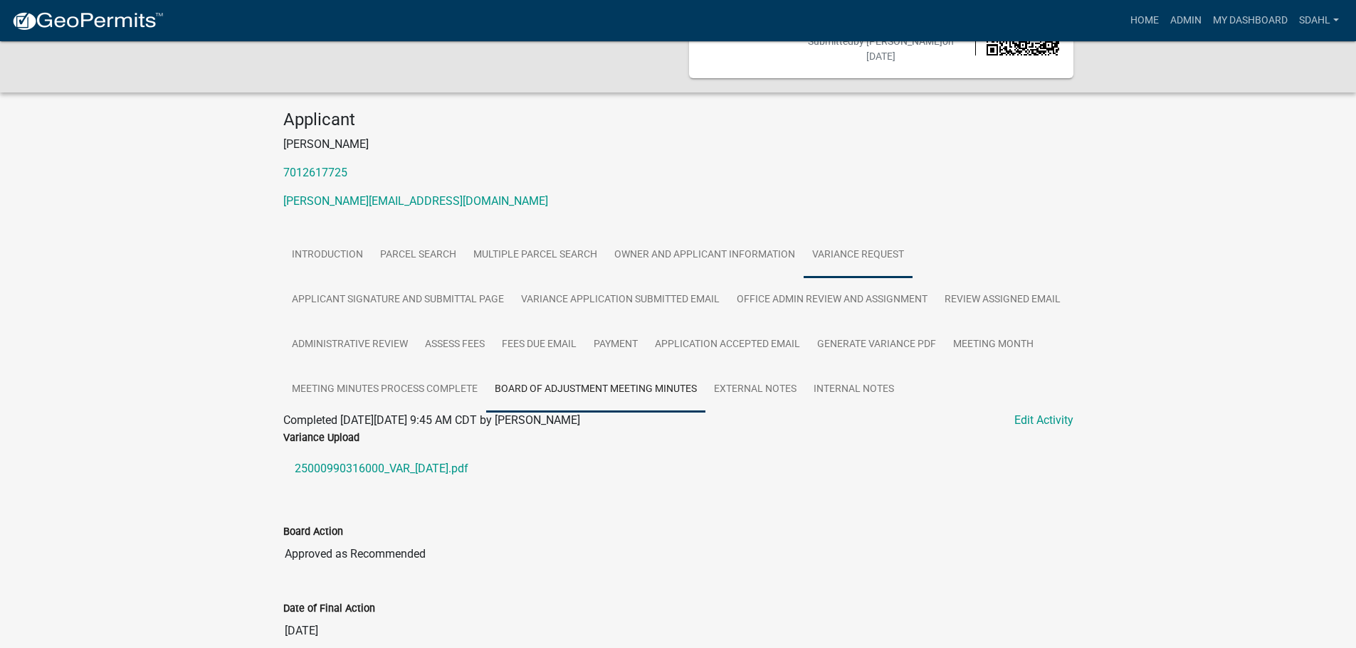
click at [839, 256] on link "Variance Request" at bounding box center [857, 256] width 109 height 46
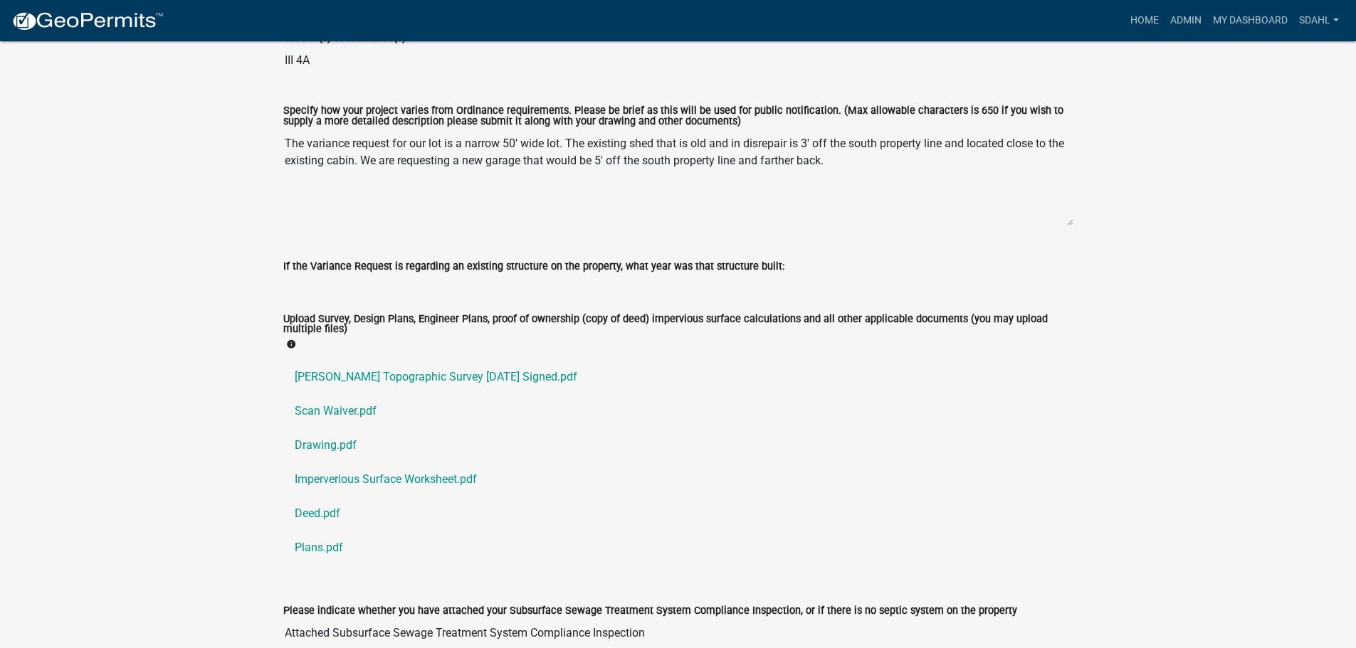
scroll to position [682, 0]
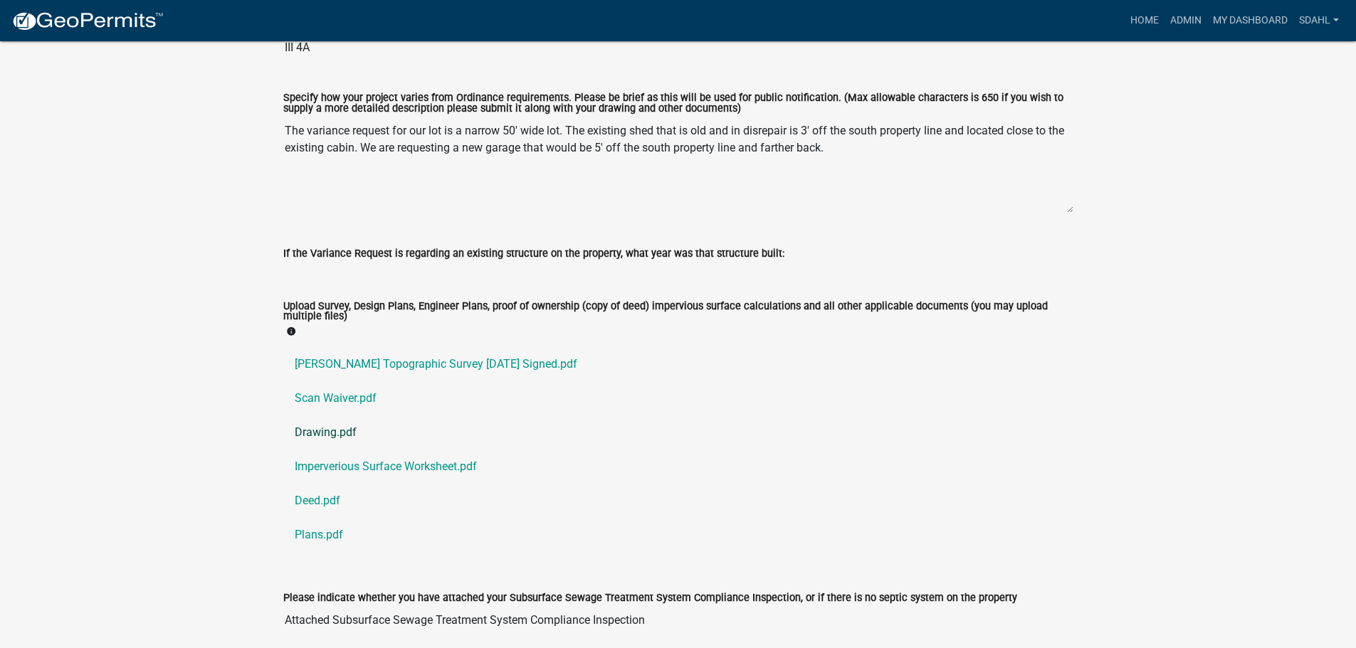
click at [315, 430] on link "Drawing.pdf" at bounding box center [678, 433] width 790 height 34
click at [474, 359] on link "[PERSON_NAME] Topographic Survey [DATE] Signed.pdf" at bounding box center [678, 364] width 790 height 34
click at [315, 533] on link "Plans.pdf" at bounding box center [678, 535] width 790 height 34
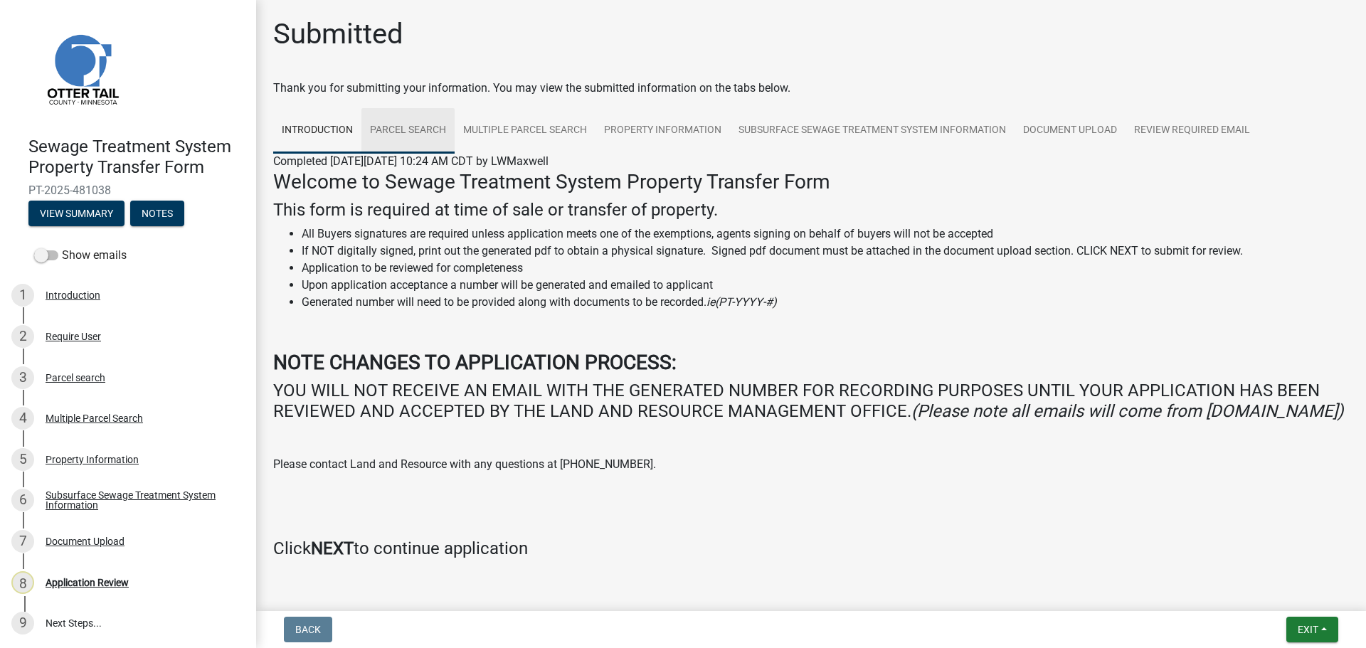
click at [390, 133] on link "Parcel search" at bounding box center [408, 131] width 93 height 46
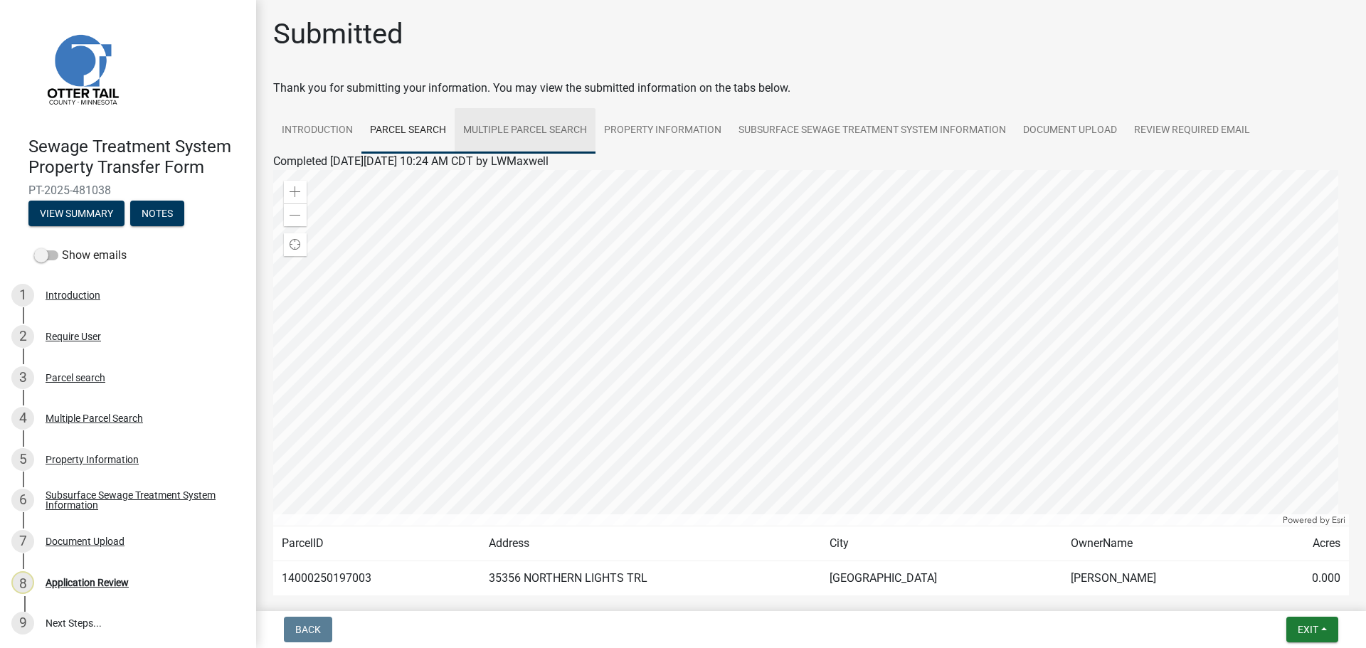
click at [540, 137] on link "Multiple Parcel Search" at bounding box center [525, 131] width 141 height 46
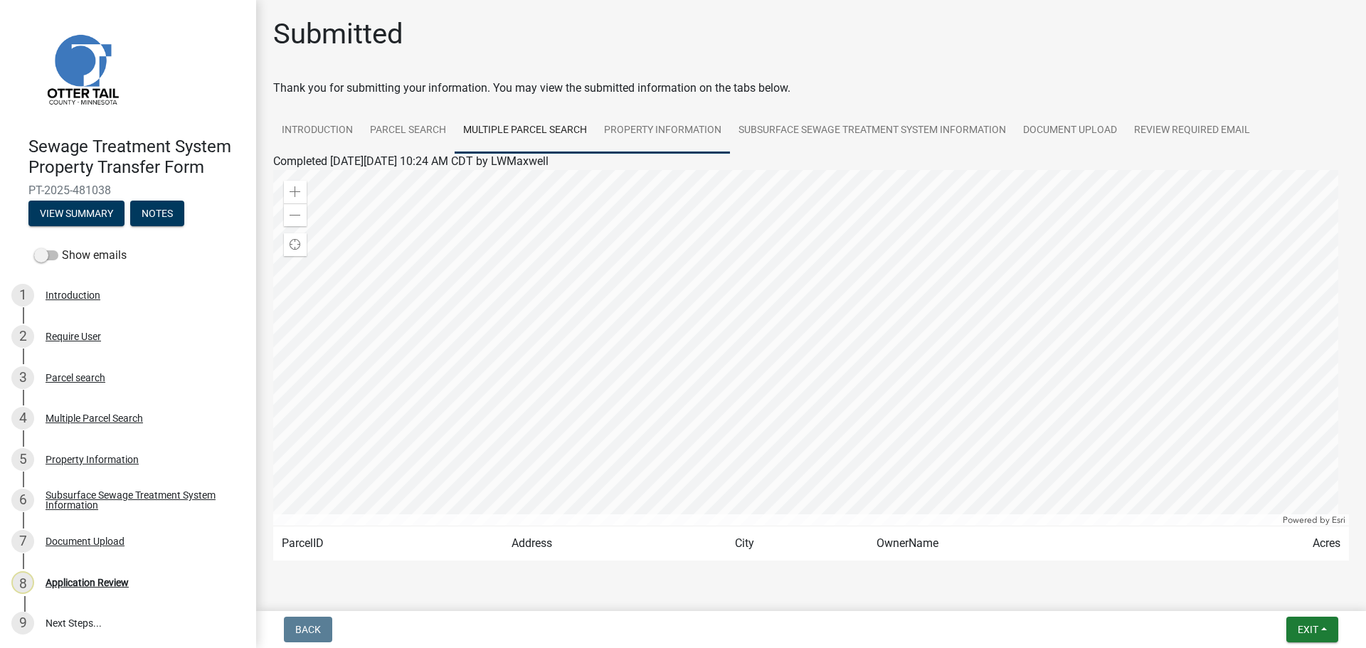
click at [685, 132] on link "Property Information" at bounding box center [663, 131] width 135 height 46
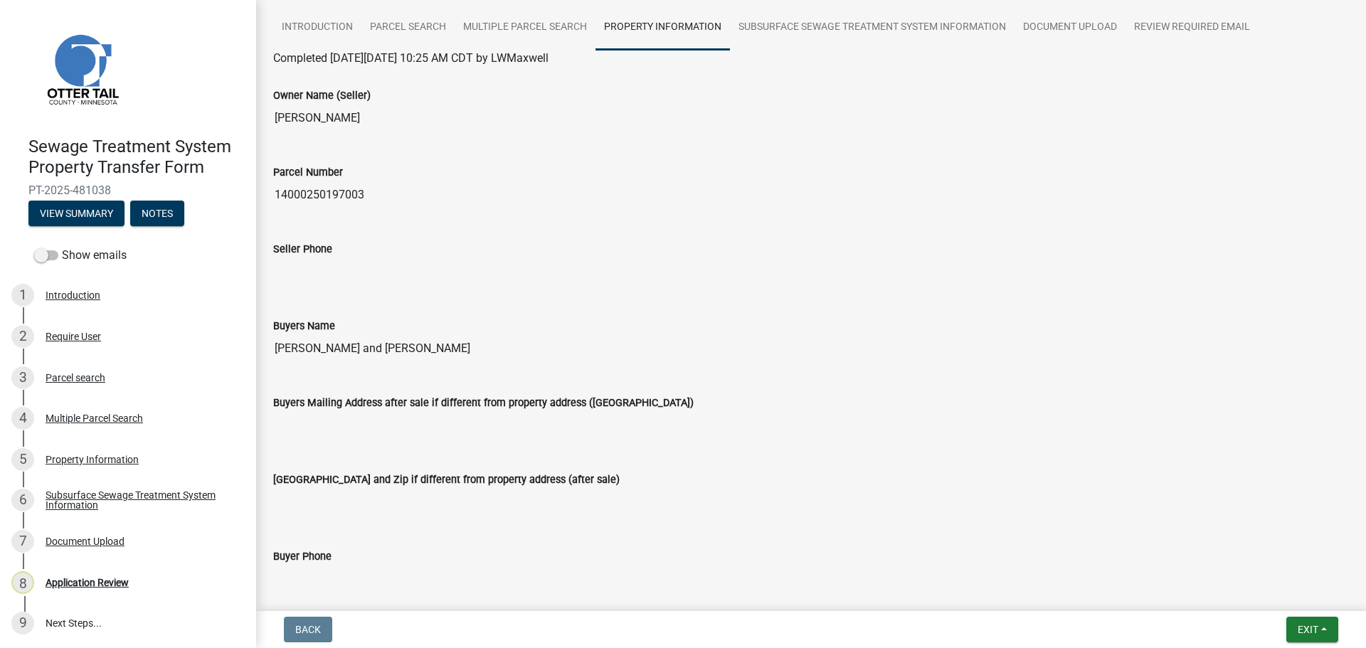
scroll to position [71, 0]
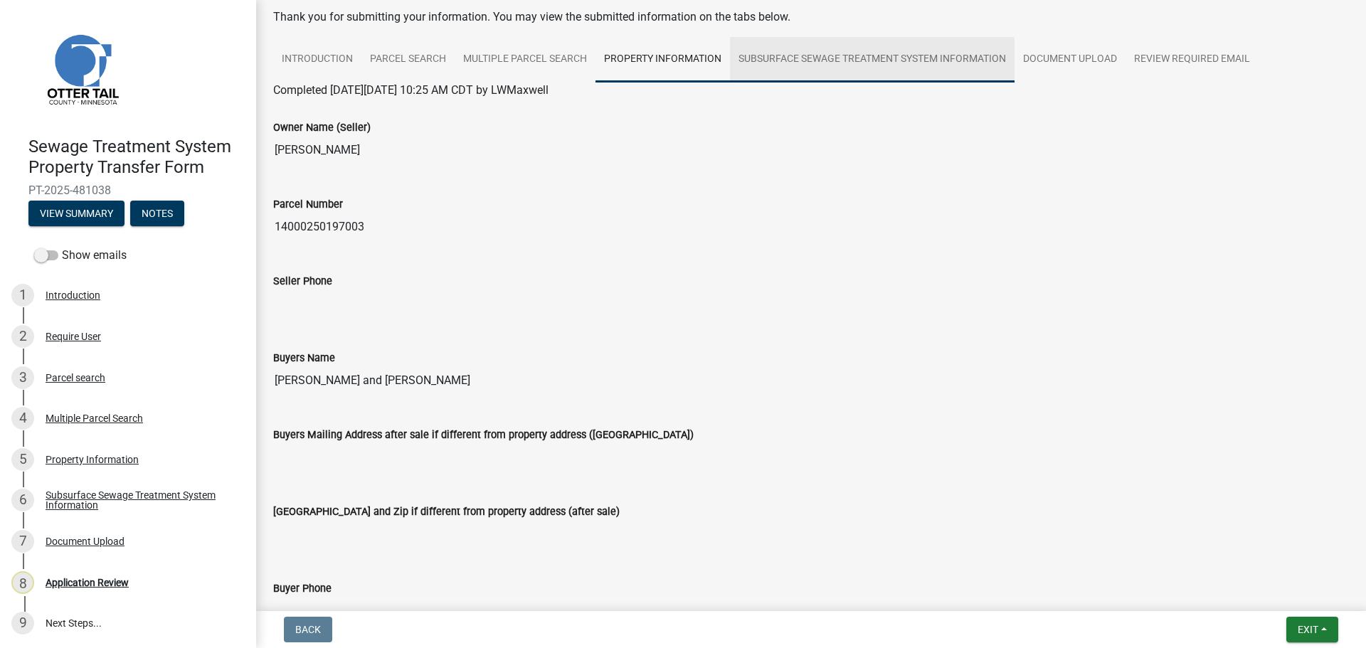
click at [843, 68] on link "Subsurface Sewage Treatment System Information" at bounding box center [872, 60] width 285 height 46
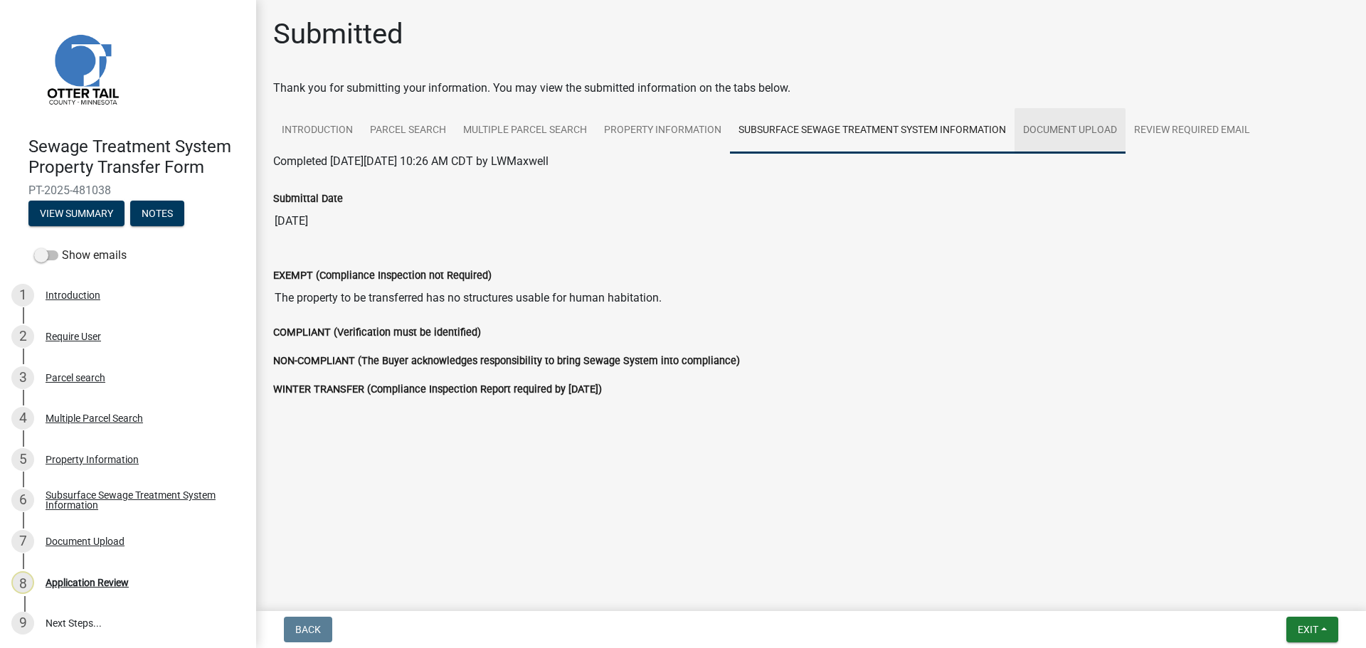
click at [1086, 138] on link "Document Upload" at bounding box center [1070, 131] width 111 height 46
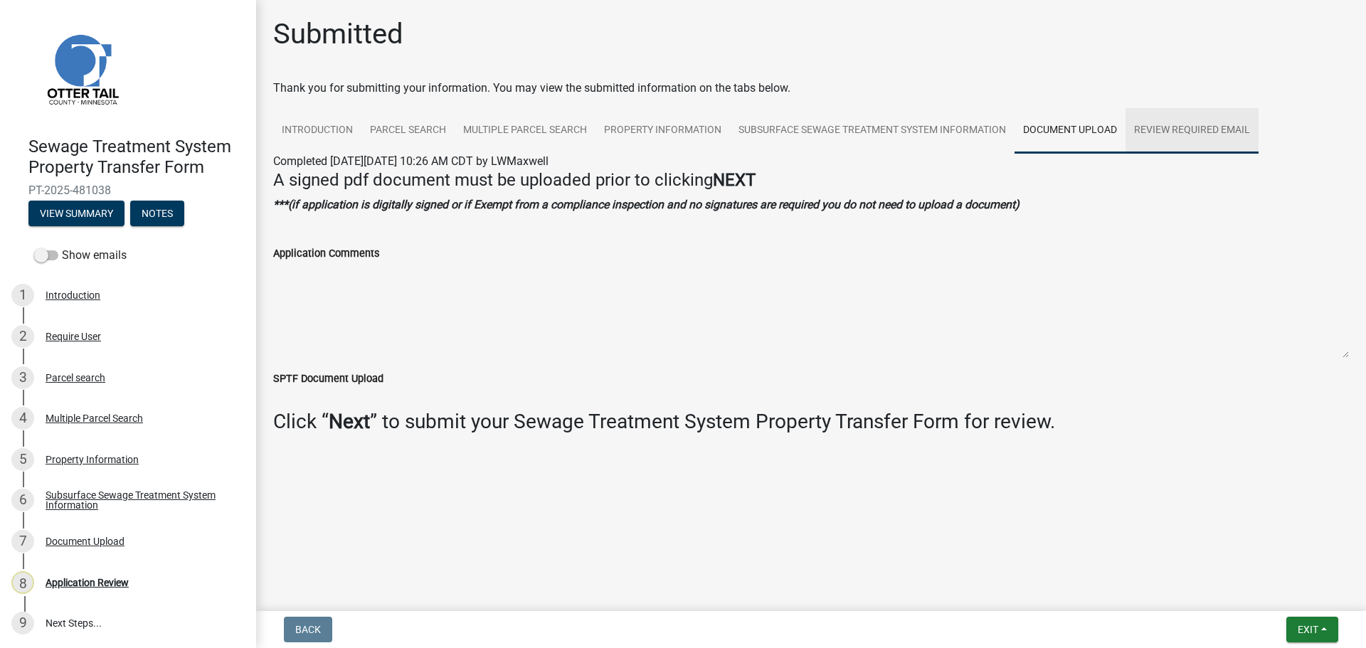
click at [1157, 128] on link "Review Required Email" at bounding box center [1192, 131] width 133 height 46
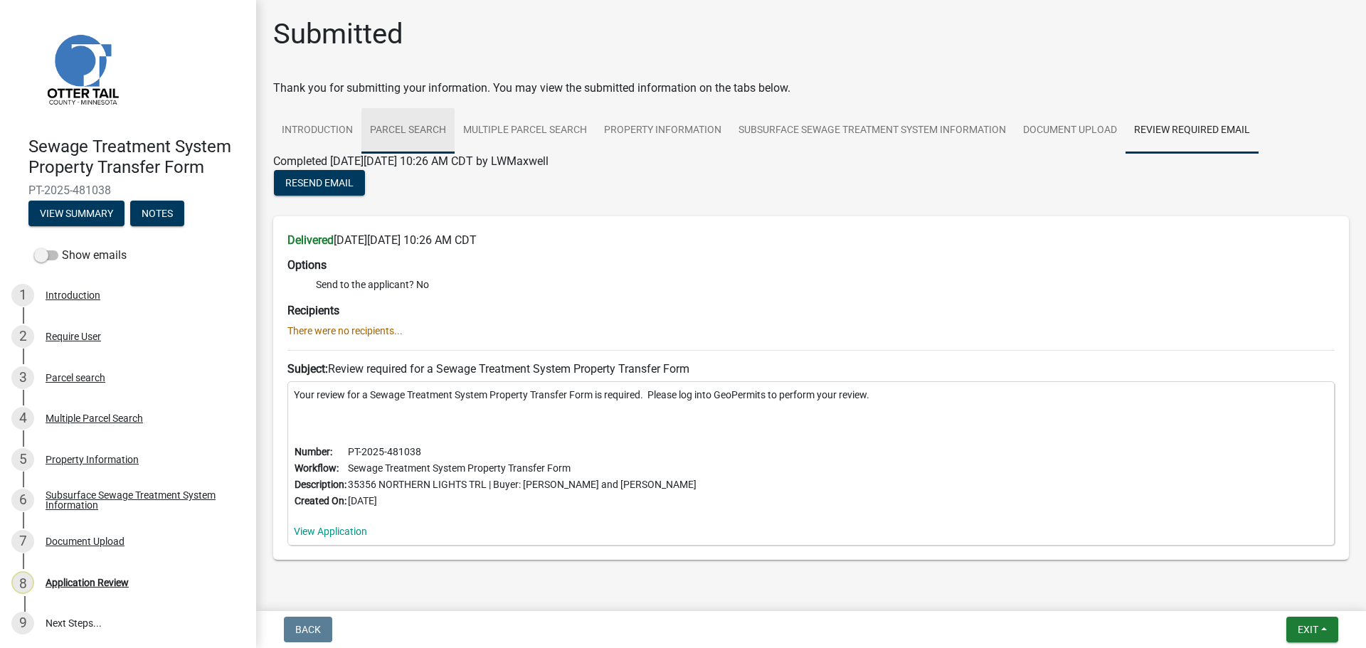
click at [396, 135] on link "Parcel search" at bounding box center [408, 131] width 93 height 46
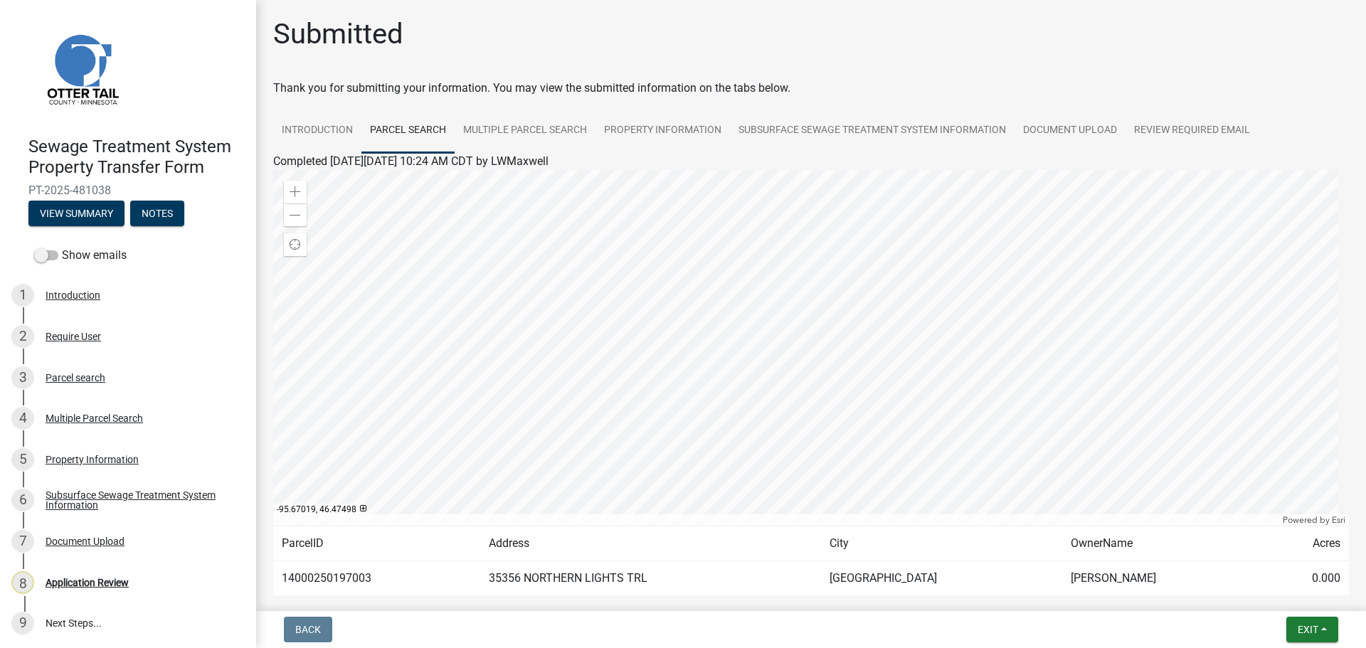
click at [326, 583] on td "14000250197003" at bounding box center [376, 579] width 207 height 35
copy td "14000250197003"
click at [83, 258] on label "Show emails" at bounding box center [80, 255] width 93 height 17
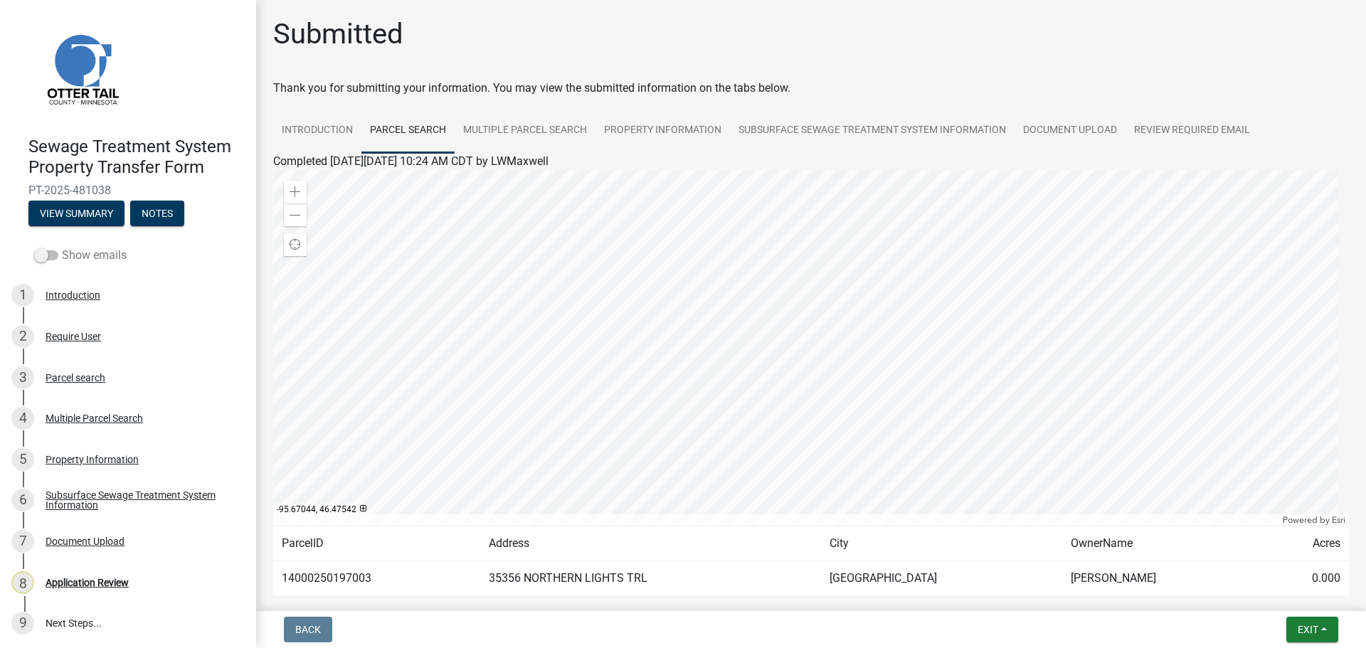
click at [62, 247] on input "Show emails" at bounding box center [62, 247] width 0 height 0
click at [84, 209] on button "View Summary" at bounding box center [76, 214] width 96 height 26
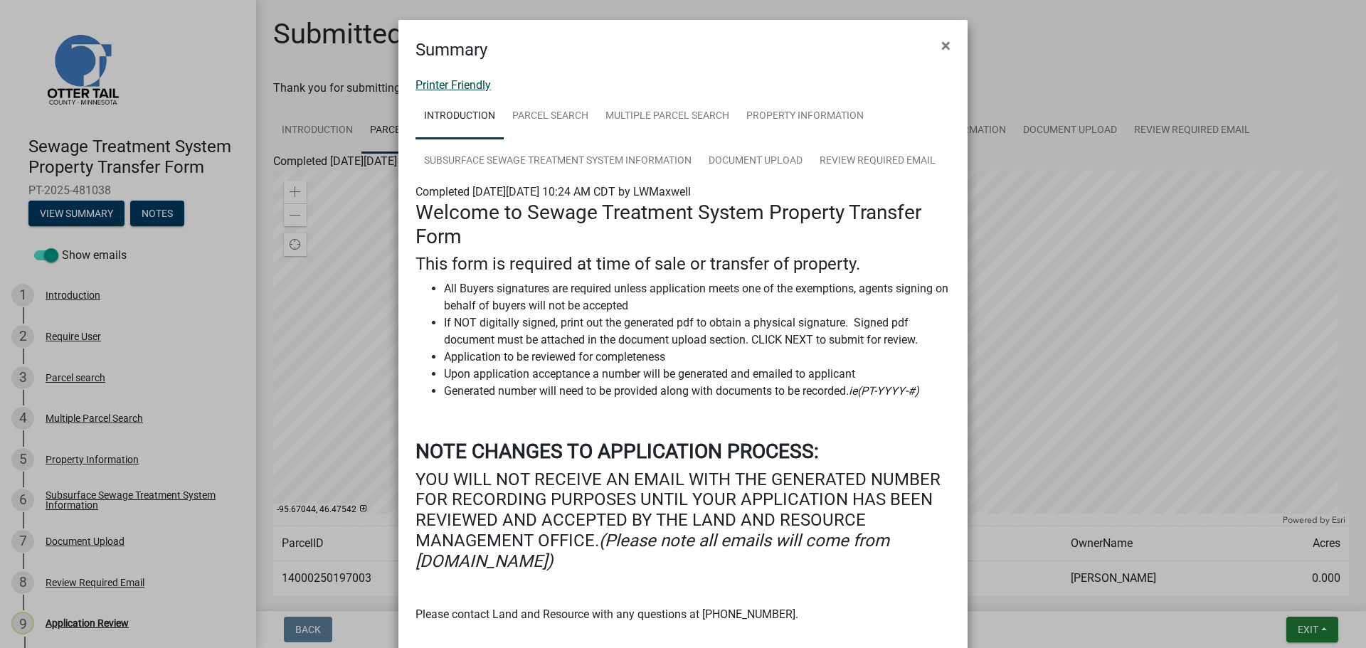
click at [475, 88] on link "Printer Friendly" at bounding box center [453, 85] width 75 height 14
click at [942, 47] on span "×" at bounding box center [946, 46] width 9 height 20
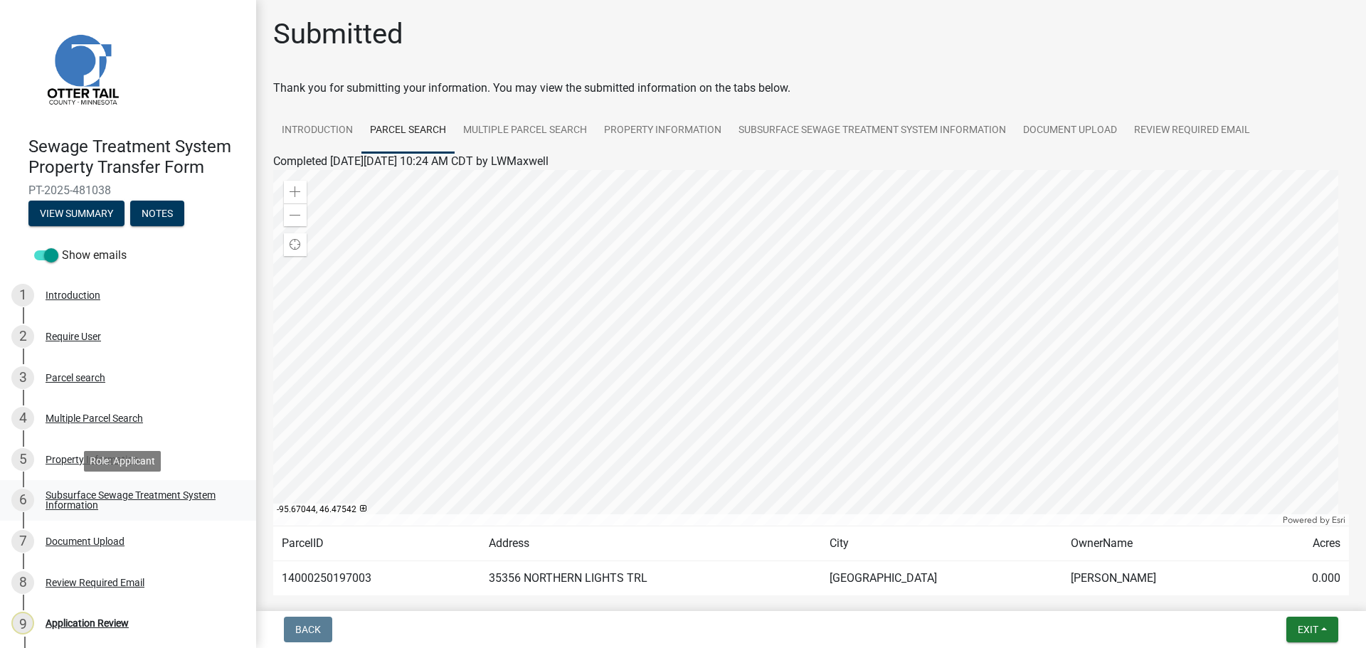
click at [123, 493] on div "Subsurface Sewage Treatment System Information" at bounding box center [140, 500] width 188 height 20
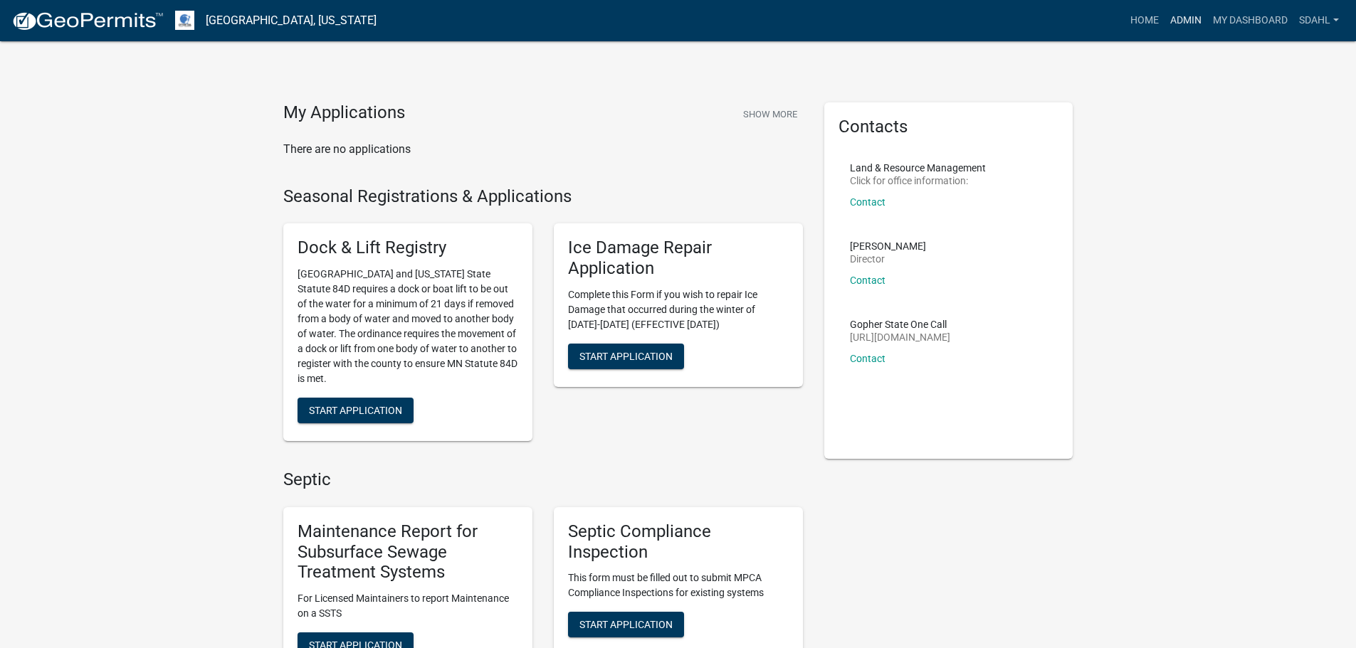
click at [1174, 21] on link "Admin" at bounding box center [1185, 20] width 43 height 27
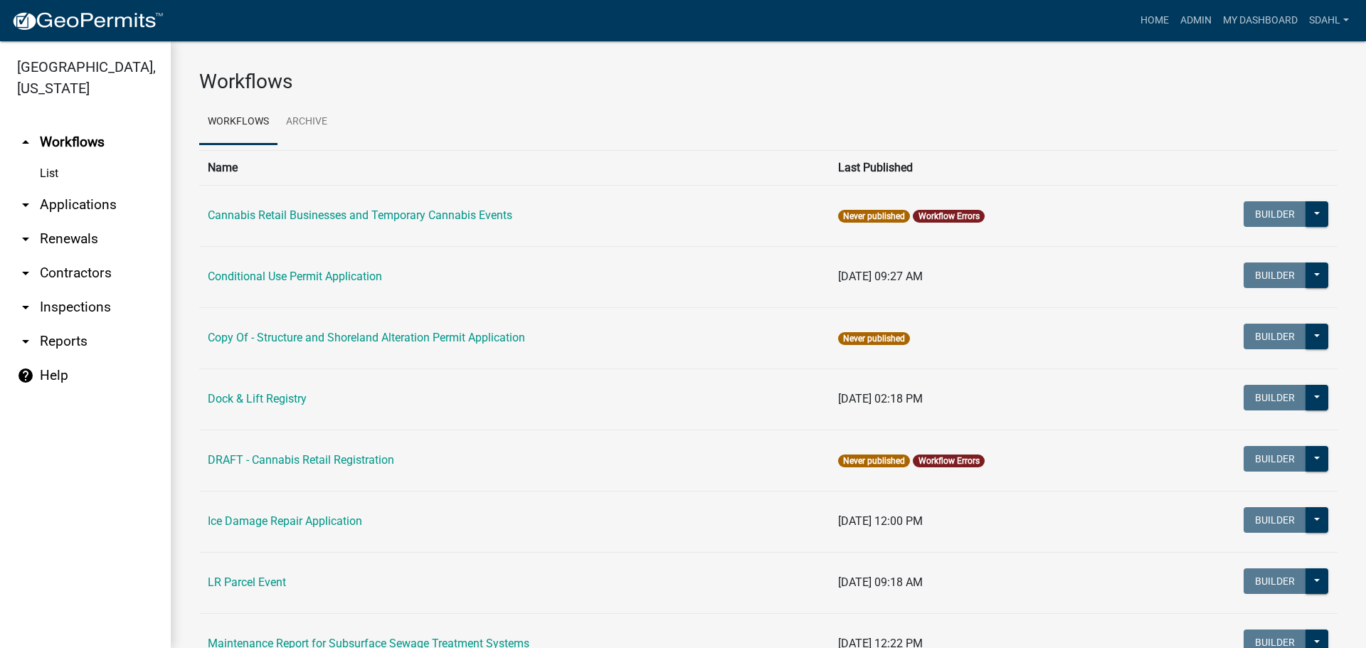
click at [88, 201] on link "arrow_drop_down Applications" at bounding box center [85, 205] width 171 height 34
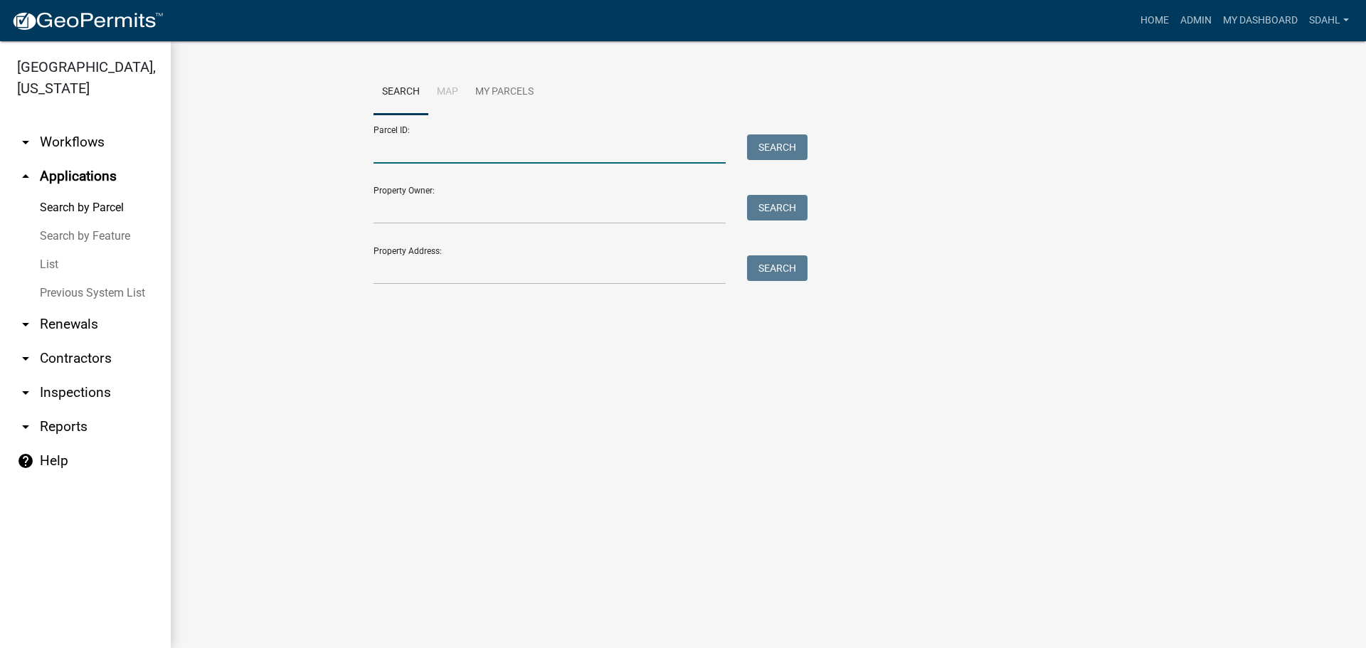
click at [438, 154] on input "Parcel ID:" at bounding box center [550, 149] width 352 height 29
paste input "14000250197003"
type input "14000250197003"
click at [766, 145] on button "Search" at bounding box center [777, 148] width 60 height 26
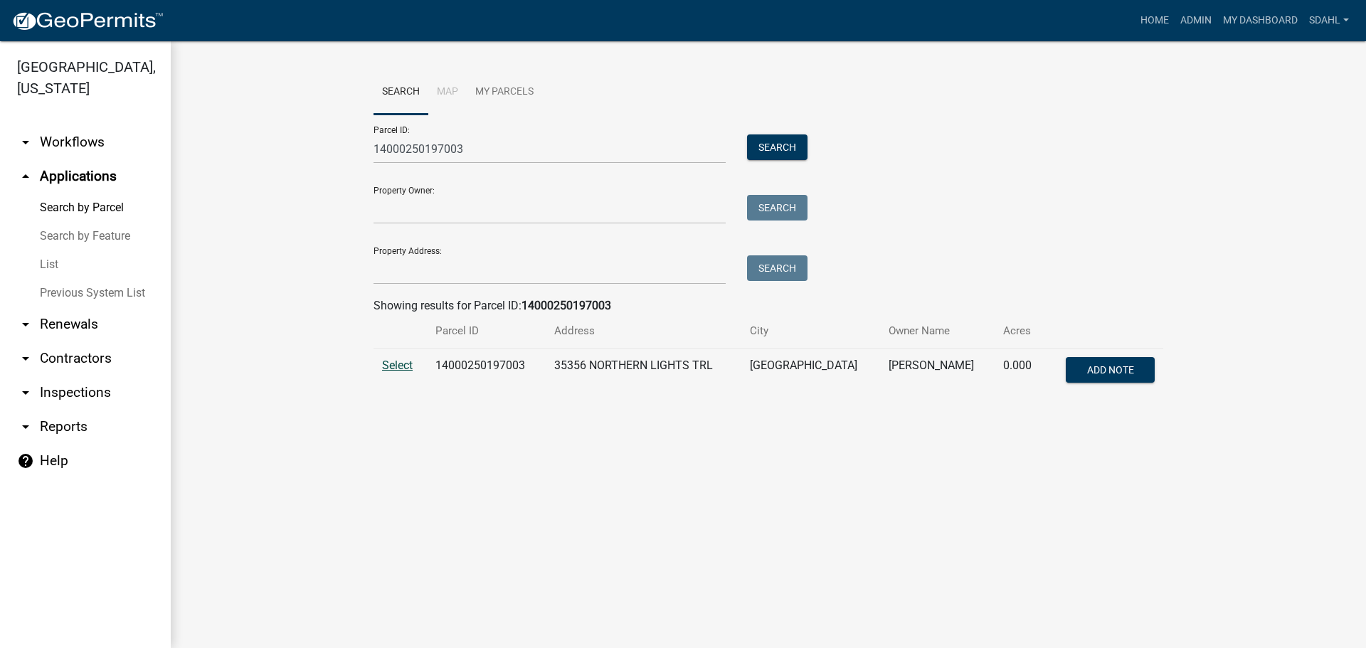
click at [405, 369] on span "Select" at bounding box center [397, 366] width 31 height 14
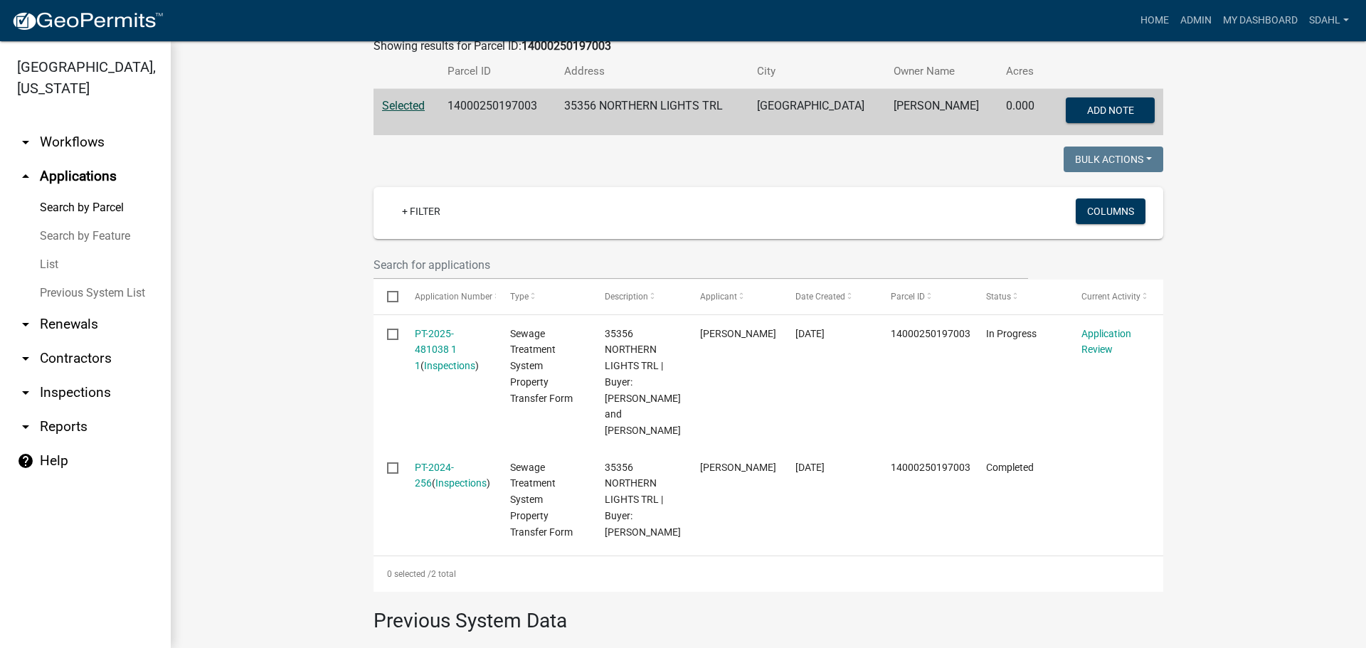
scroll to position [285, 0]
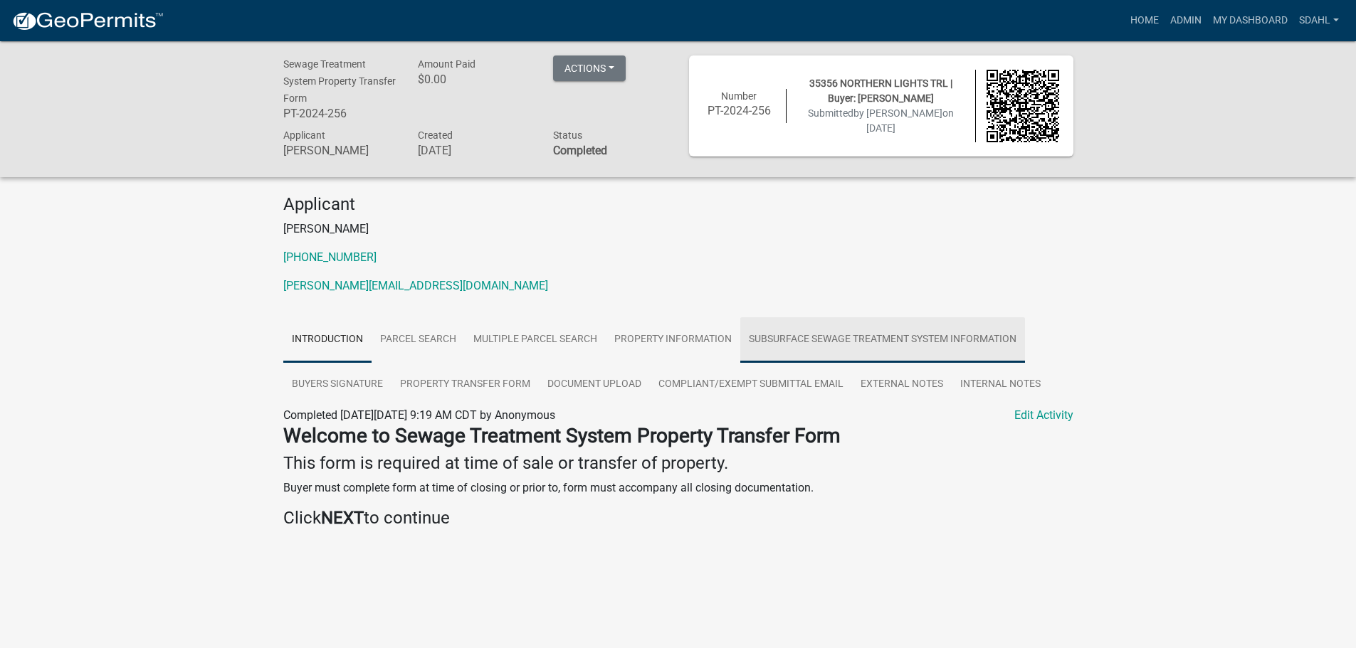
click at [820, 341] on link "Subsurface Sewage Treatment System Information" at bounding box center [882, 340] width 285 height 46
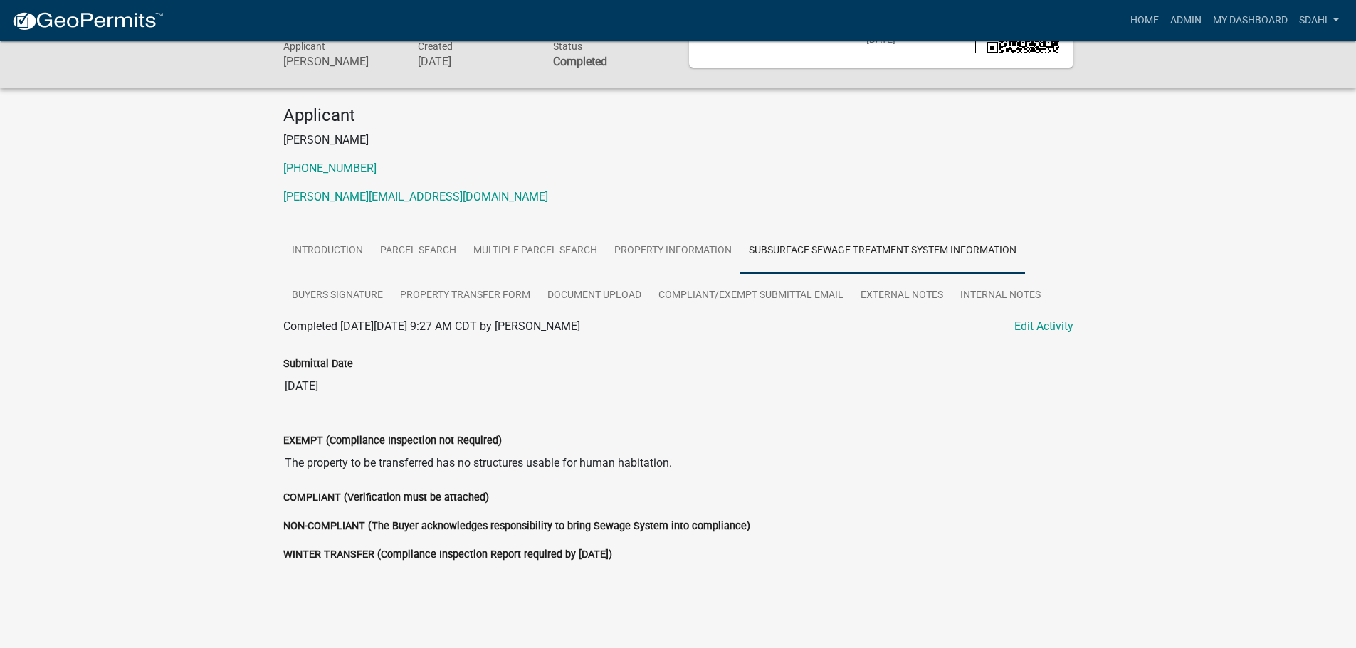
scroll to position [120, 0]
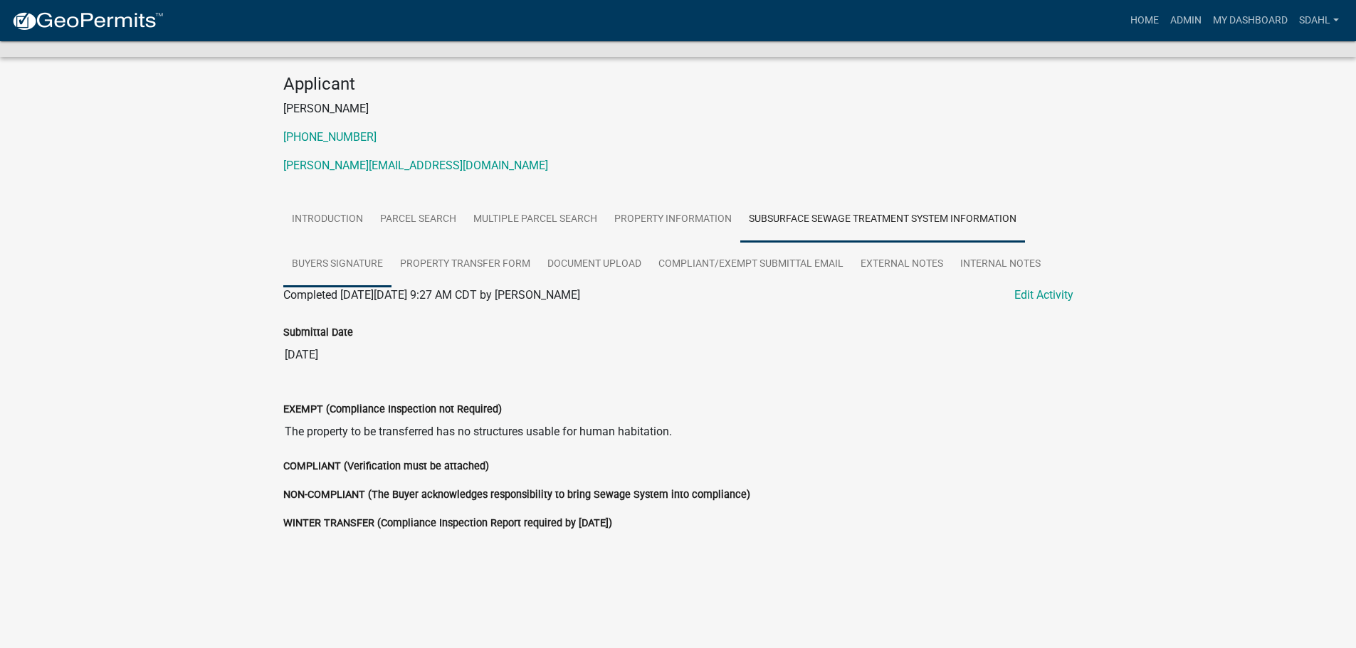
click at [347, 263] on link "Buyers Signature" at bounding box center [337, 265] width 108 height 46
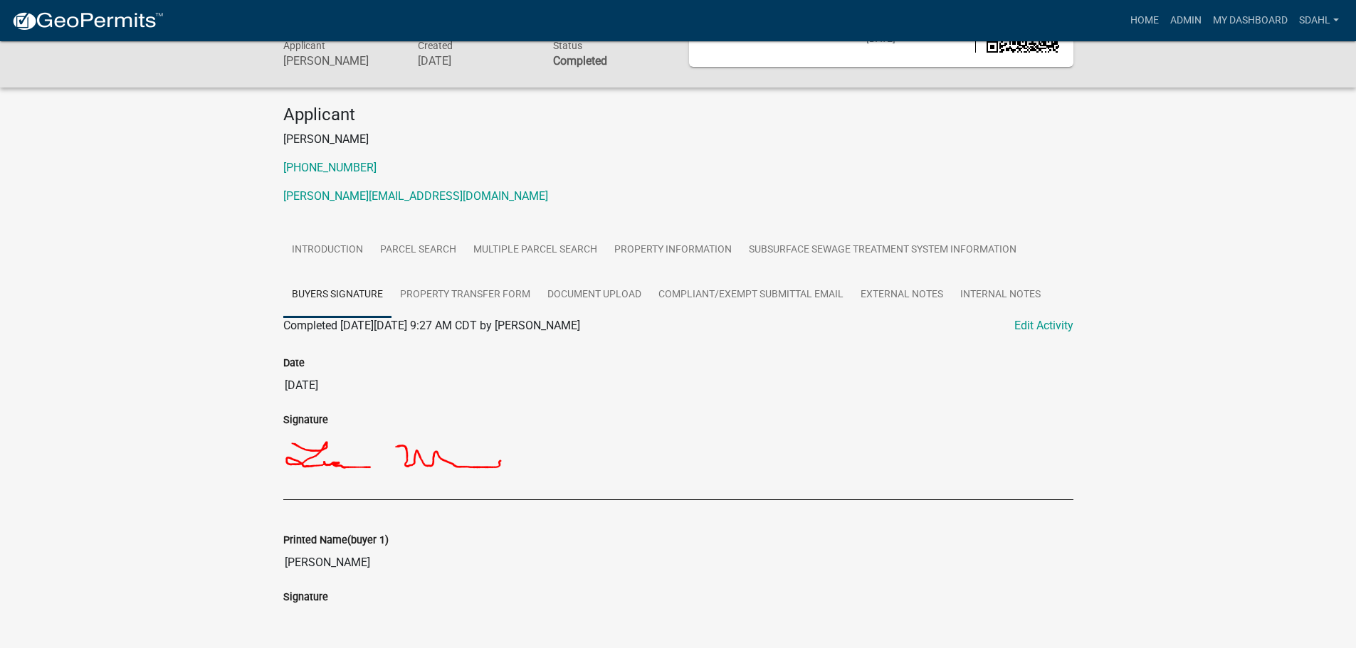
scroll to position [184, 0]
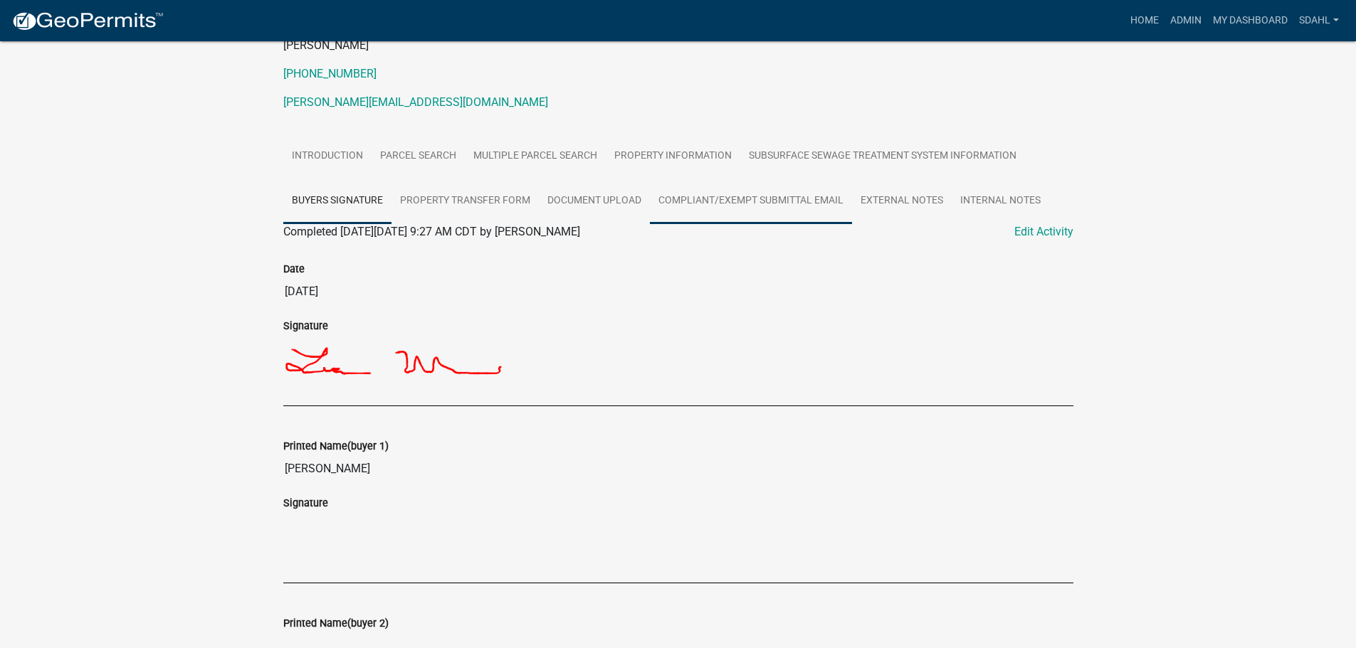
click at [796, 194] on link "Compliant/Exempt Submittal Email" at bounding box center [751, 202] width 202 height 46
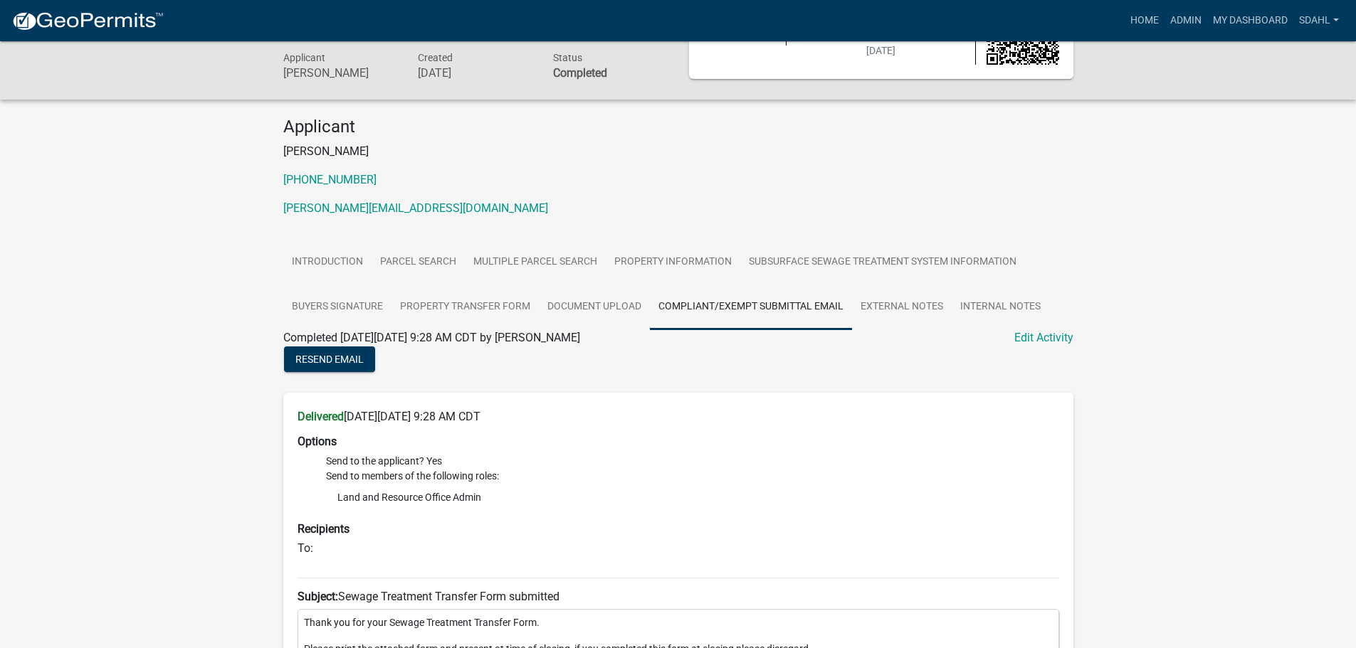
scroll to position [71, 0]
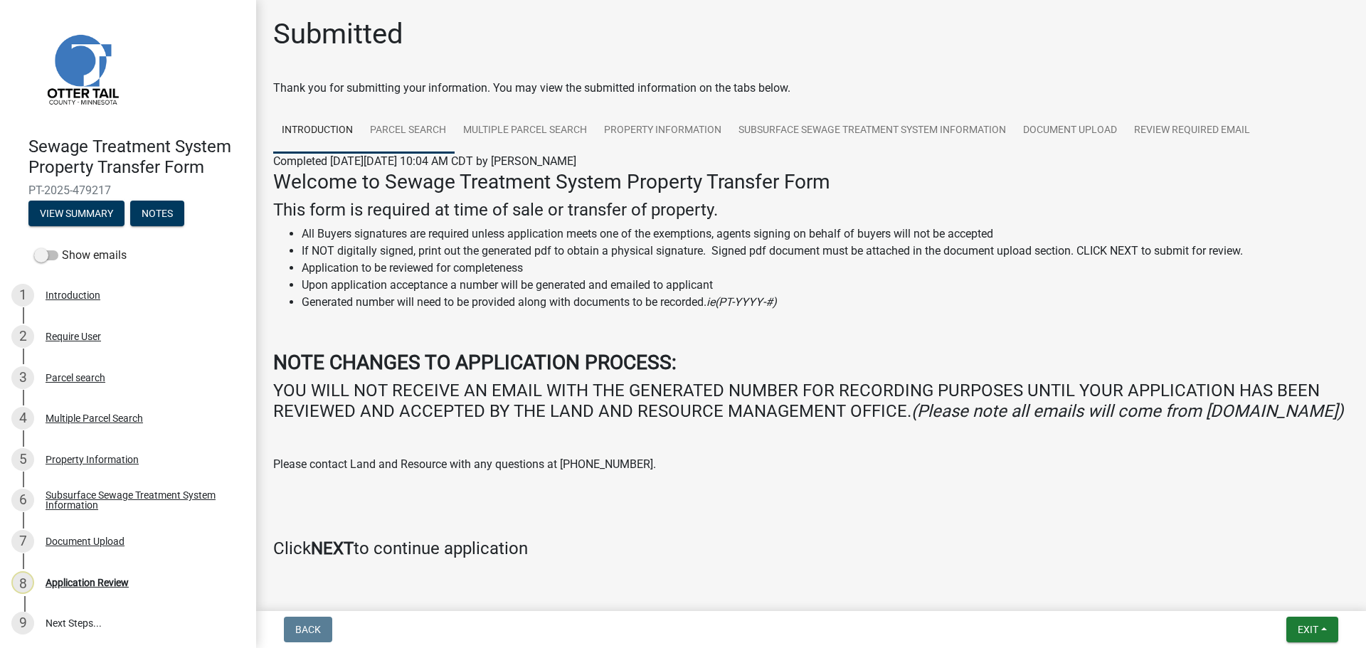
click at [401, 132] on link "Parcel search" at bounding box center [408, 131] width 93 height 46
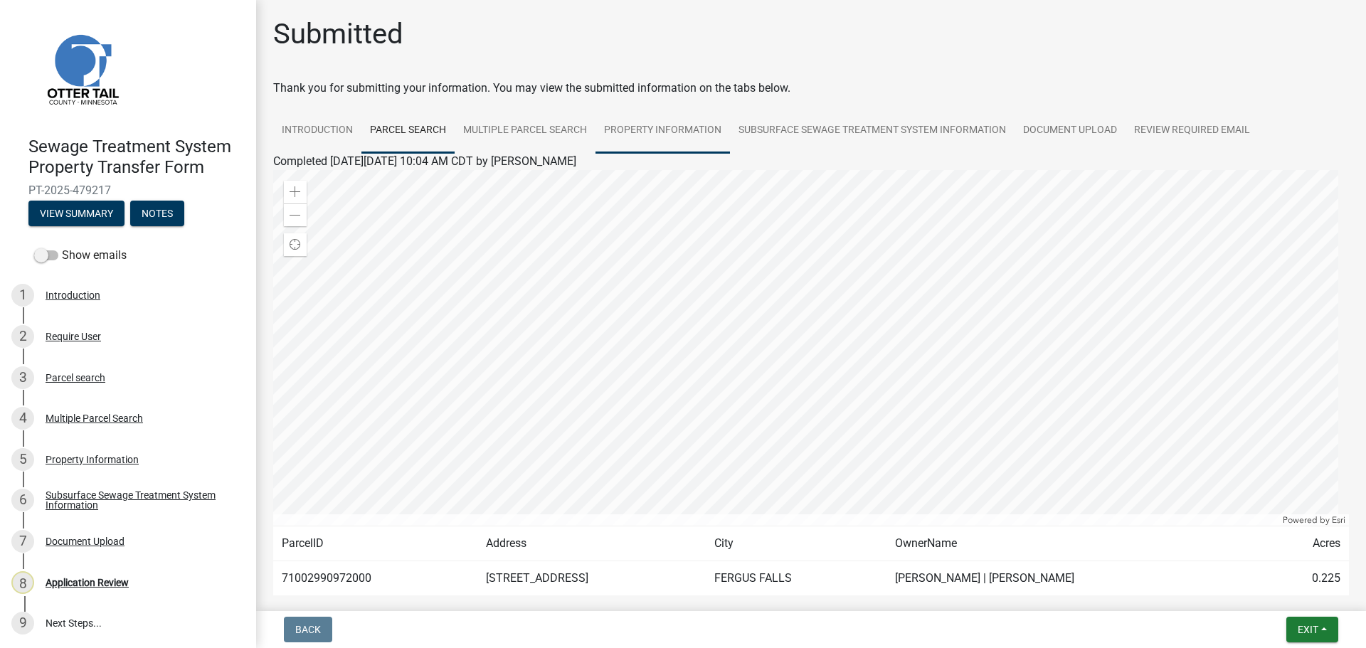
click at [697, 134] on link "Property Information" at bounding box center [663, 131] width 135 height 46
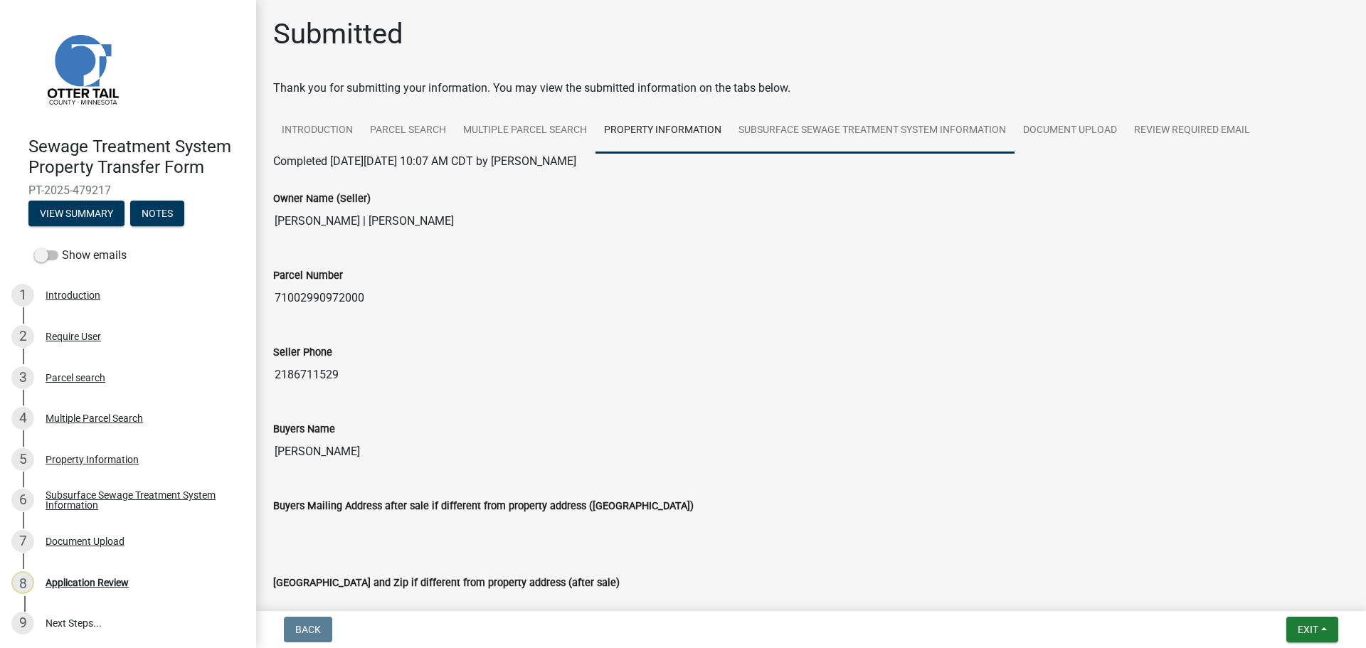
click at [922, 137] on link "Subsurface Sewage Treatment System Information" at bounding box center [872, 131] width 285 height 46
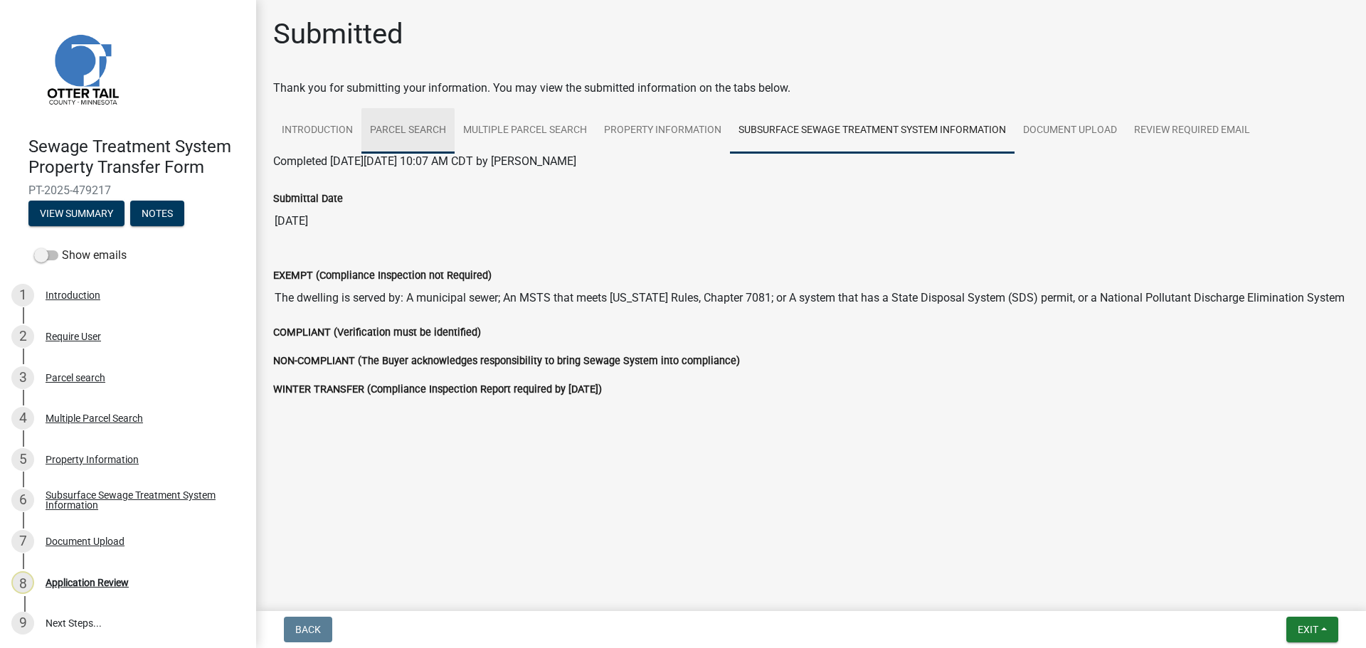
click at [414, 139] on link "Parcel search" at bounding box center [408, 131] width 93 height 46
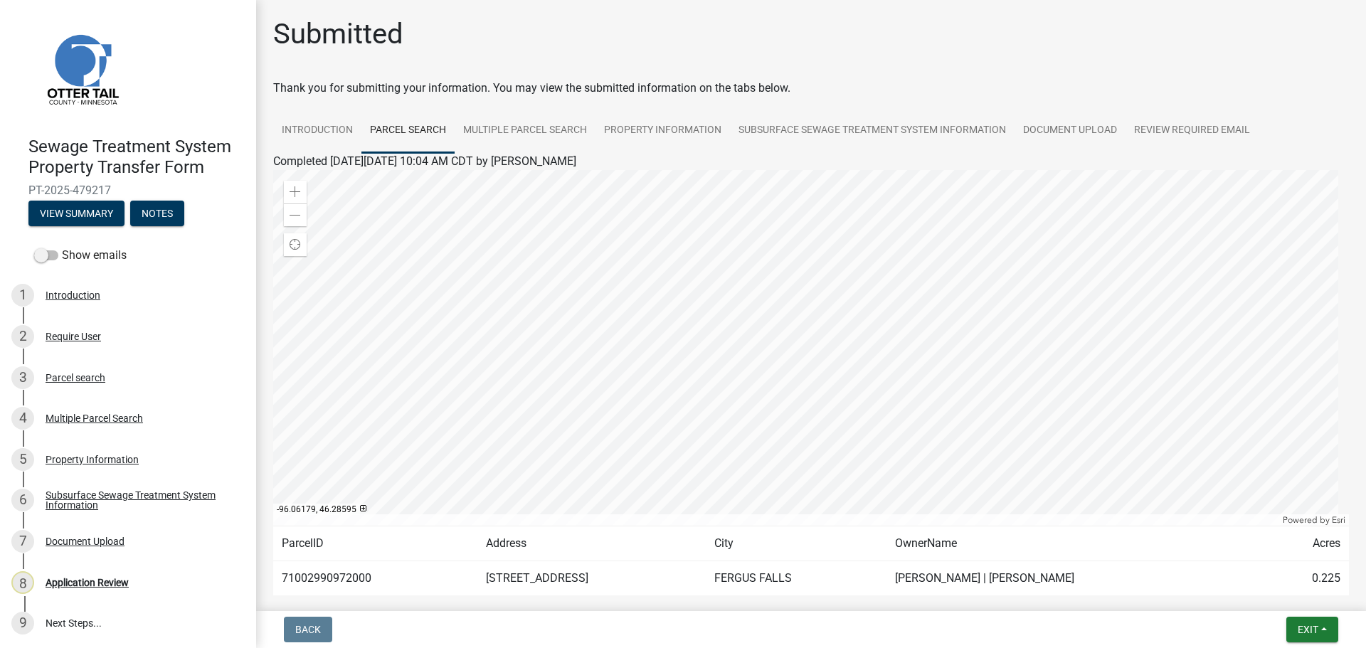
click at [330, 577] on td "71002990972000" at bounding box center [375, 579] width 204 height 35
copy td "71002990972000"
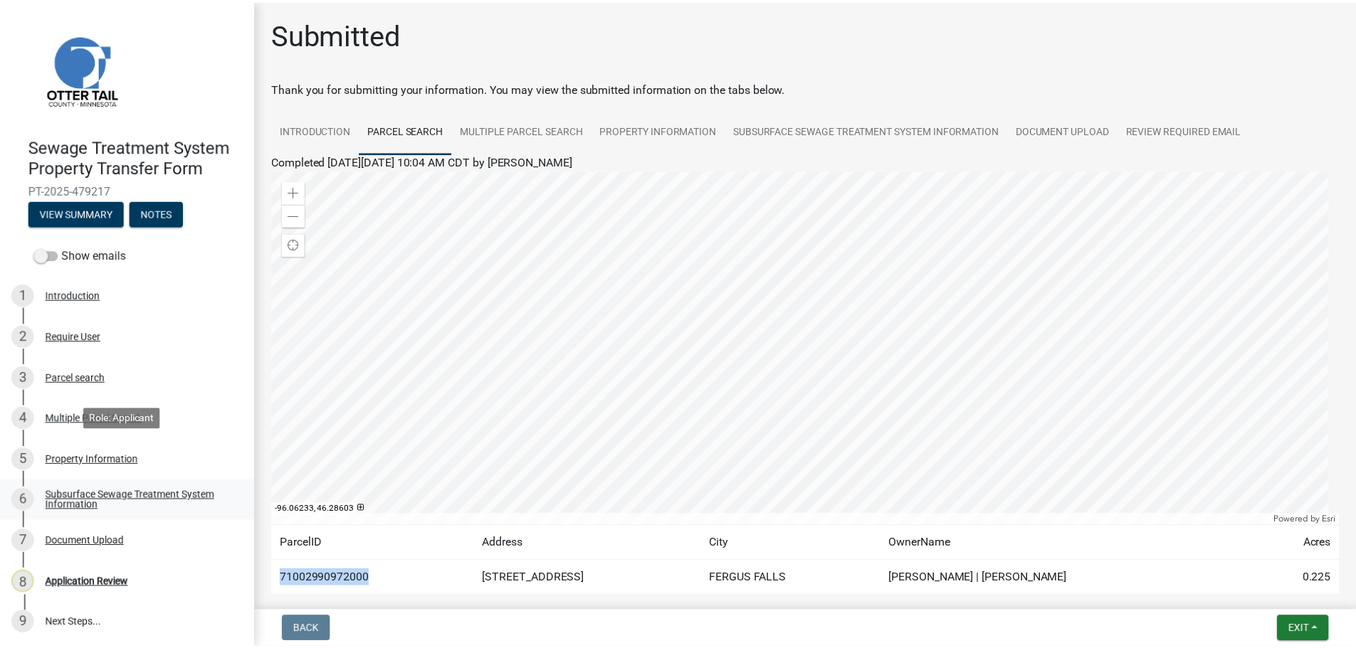
scroll to position [1, 0]
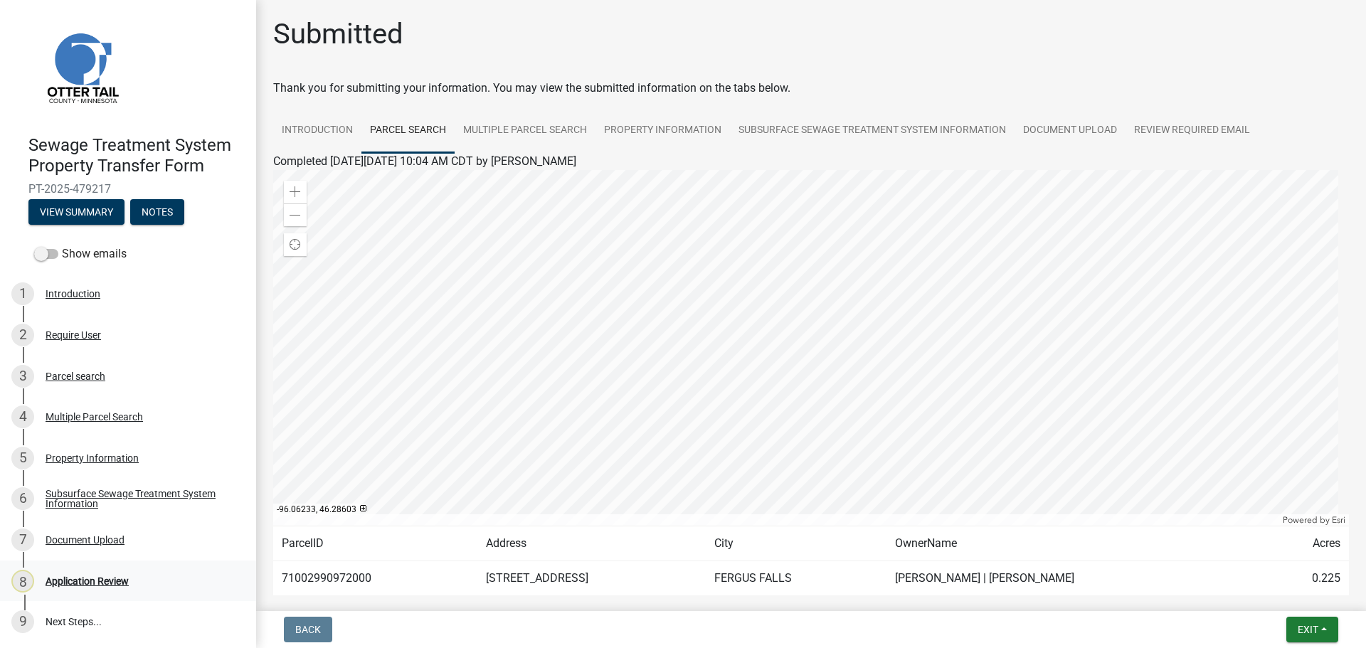
click at [86, 580] on div "Application Review" at bounding box center [87, 581] width 83 height 10
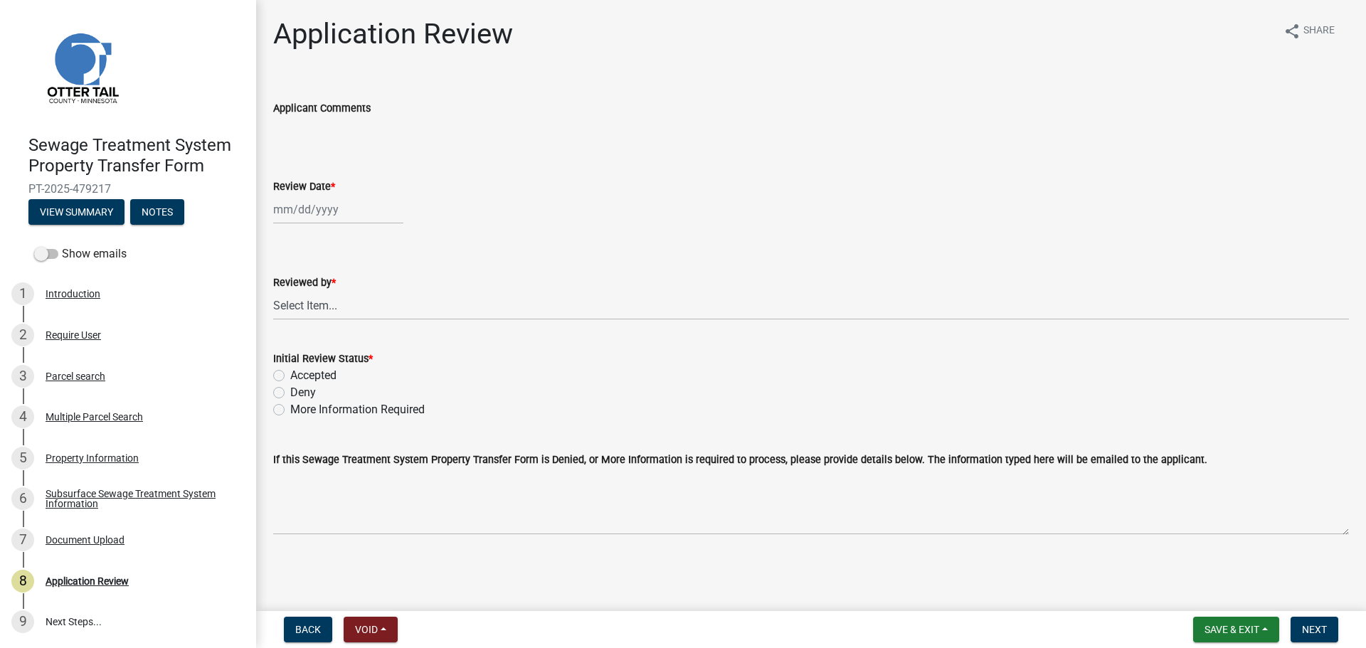
click at [322, 204] on div at bounding box center [338, 209] width 130 height 29
select select "9"
select select "2025"
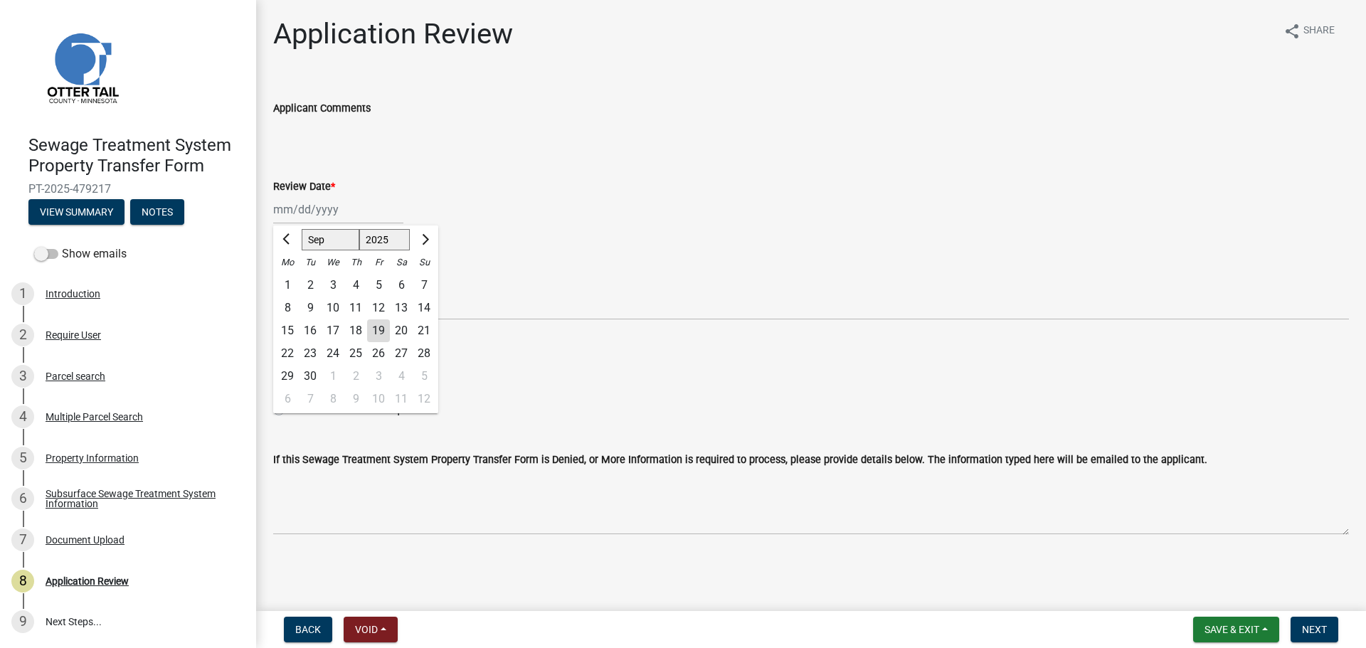
click at [384, 332] on div "19" at bounding box center [378, 331] width 23 height 23
type input "09/19/2025"
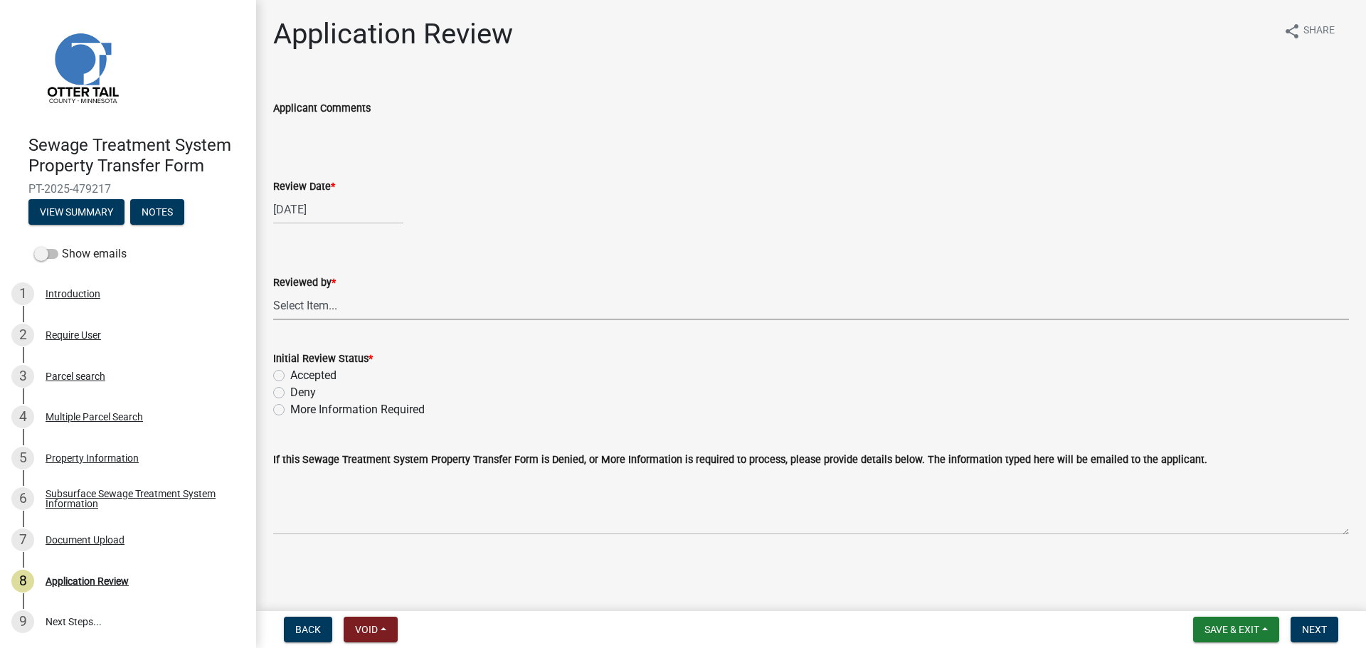
click at [393, 304] on select "Select Item... Alexis Newark Amy Busko Andrea Perales Brittany Tollefson Christ…" at bounding box center [811, 305] width 1076 height 29
click at [273, 291] on select "Select Item... Alexis Newark Amy Busko Andrea Perales Brittany Tollefson Christ…" at bounding box center [811, 305] width 1076 height 29
select select "67745ee8-7159-4960-80f9-a638286b467c"
drag, startPoint x: 318, startPoint y: 375, endPoint x: 570, endPoint y: 406, distance: 253.9
click at [317, 375] on label "Accepted" at bounding box center [313, 375] width 46 height 17
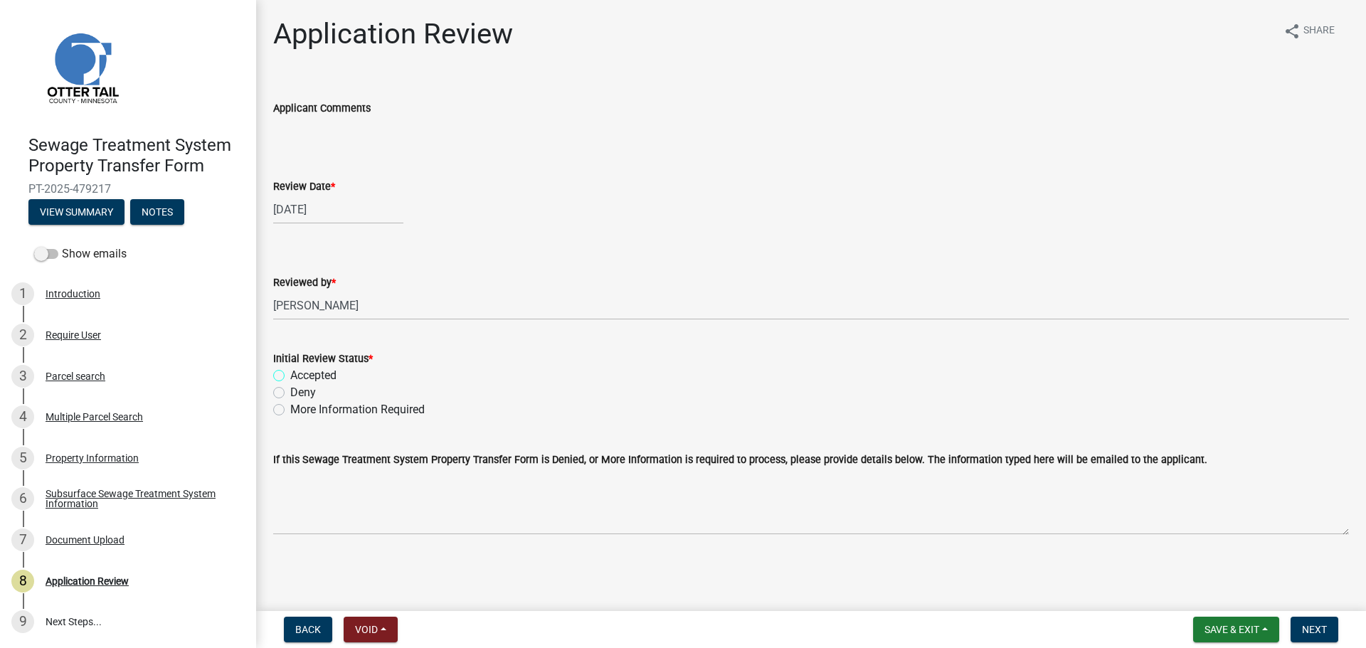
click at [300, 375] on input "Accepted" at bounding box center [294, 371] width 9 height 9
radio input "true"
click at [1306, 629] on span "Next" at bounding box center [1314, 629] width 25 height 11
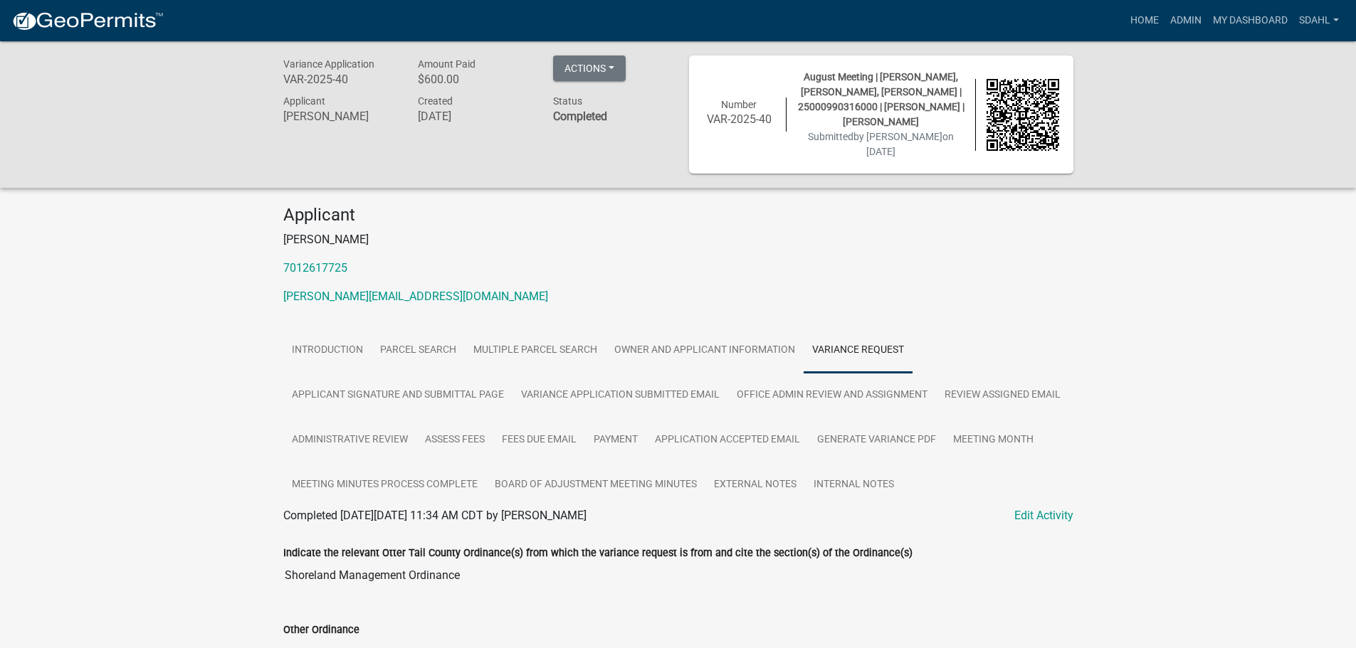
scroll to position [682, 0]
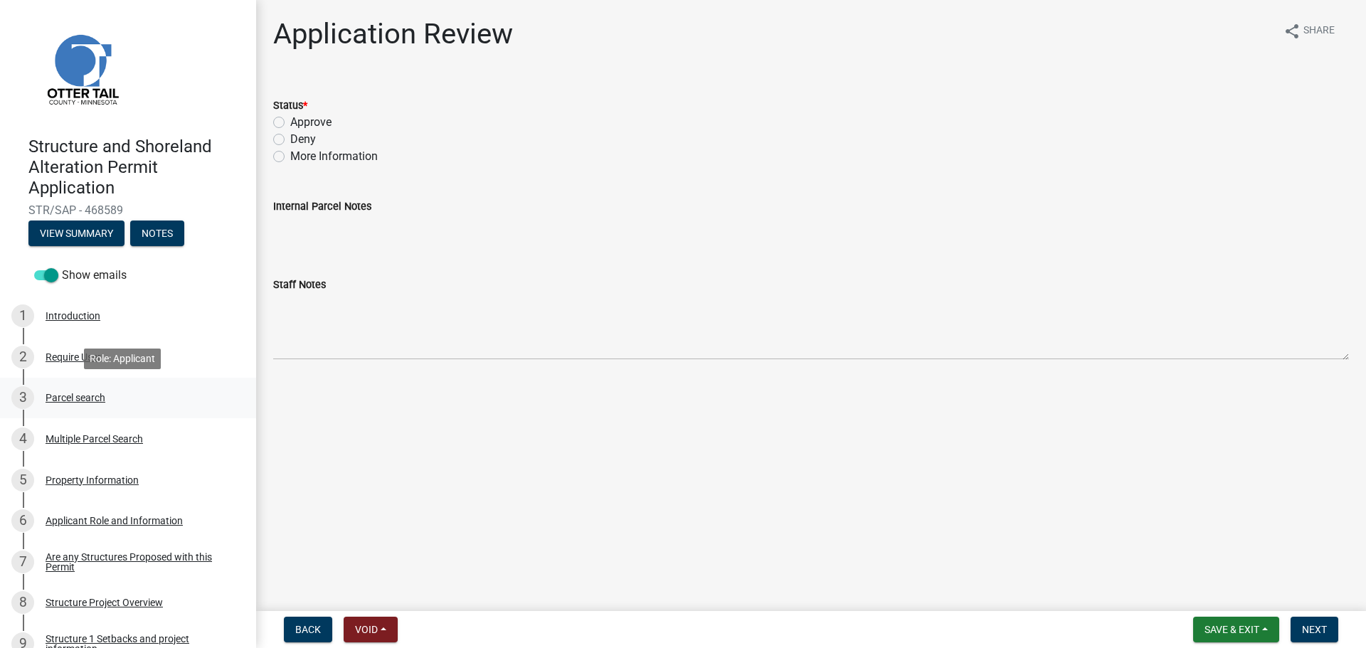
click at [68, 398] on div "Parcel search" at bounding box center [76, 398] width 60 height 10
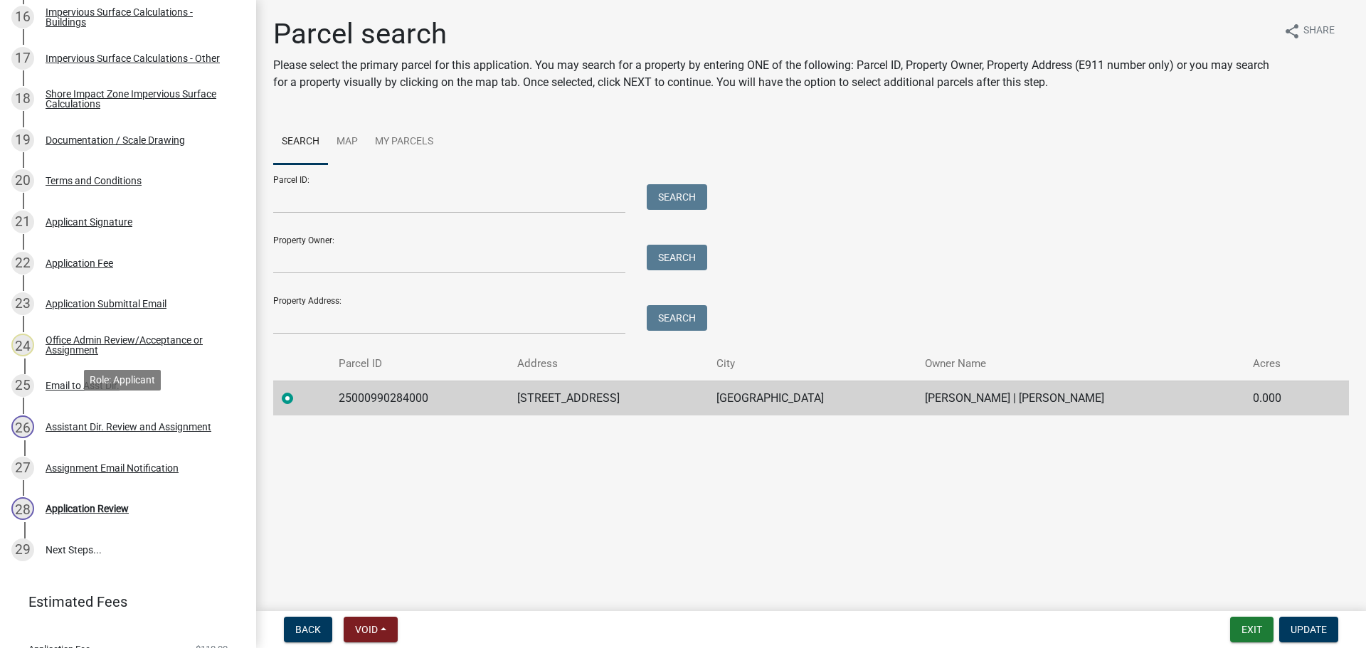
scroll to position [969, 0]
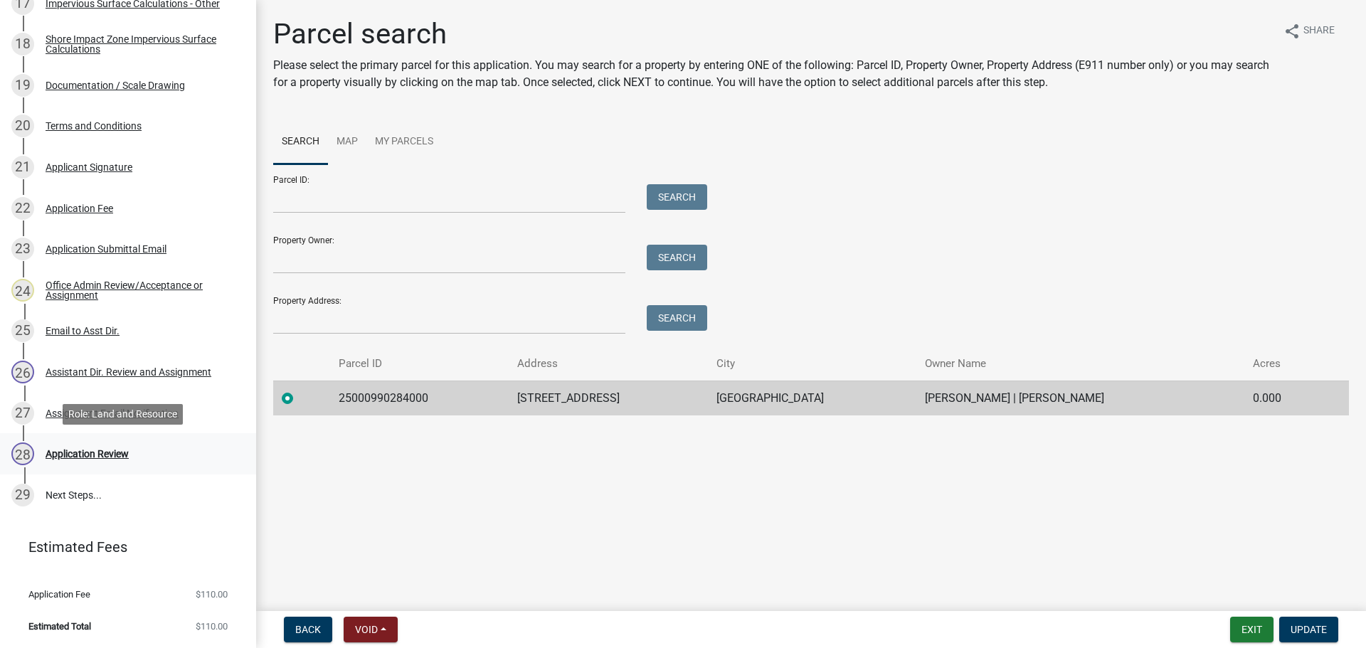
click at [101, 458] on div "Application Review" at bounding box center [87, 454] width 83 height 10
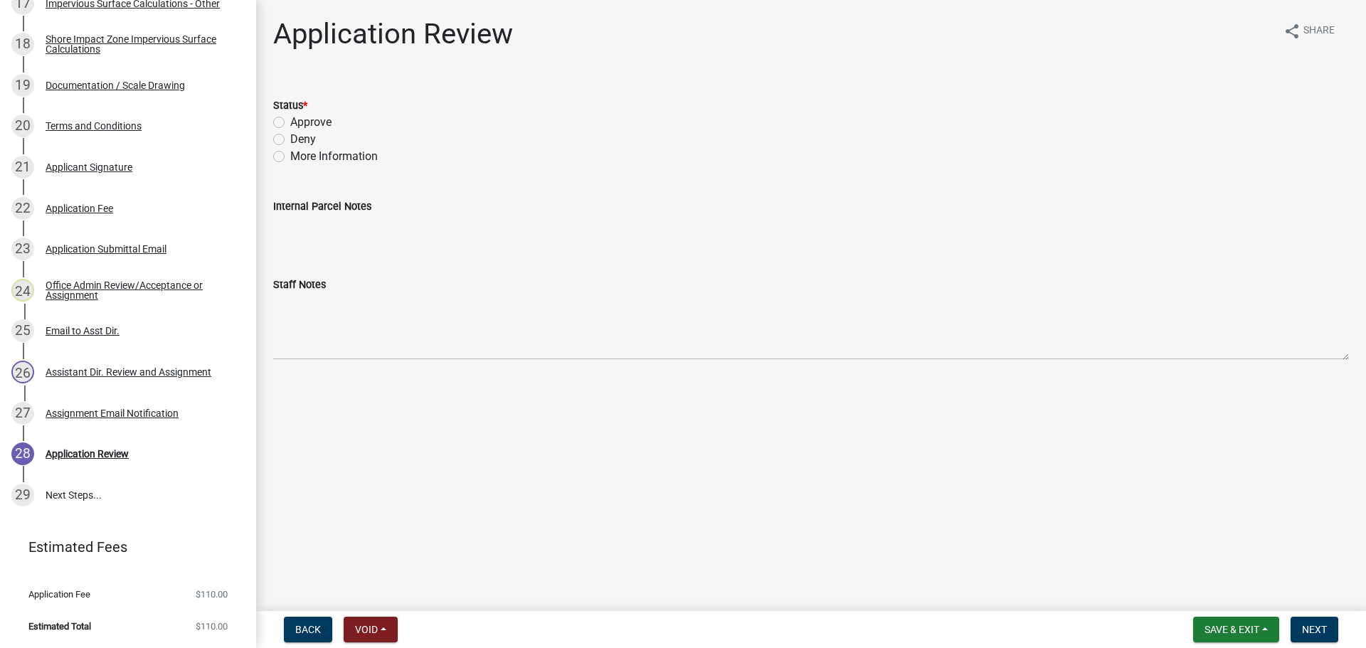
click at [325, 153] on label "More Information" at bounding box center [334, 156] width 88 height 17
click at [300, 153] on input "More Information" at bounding box center [294, 152] width 9 height 9
radio input "true"
click at [1307, 621] on button "Next" at bounding box center [1315, 630] width 48 height 26
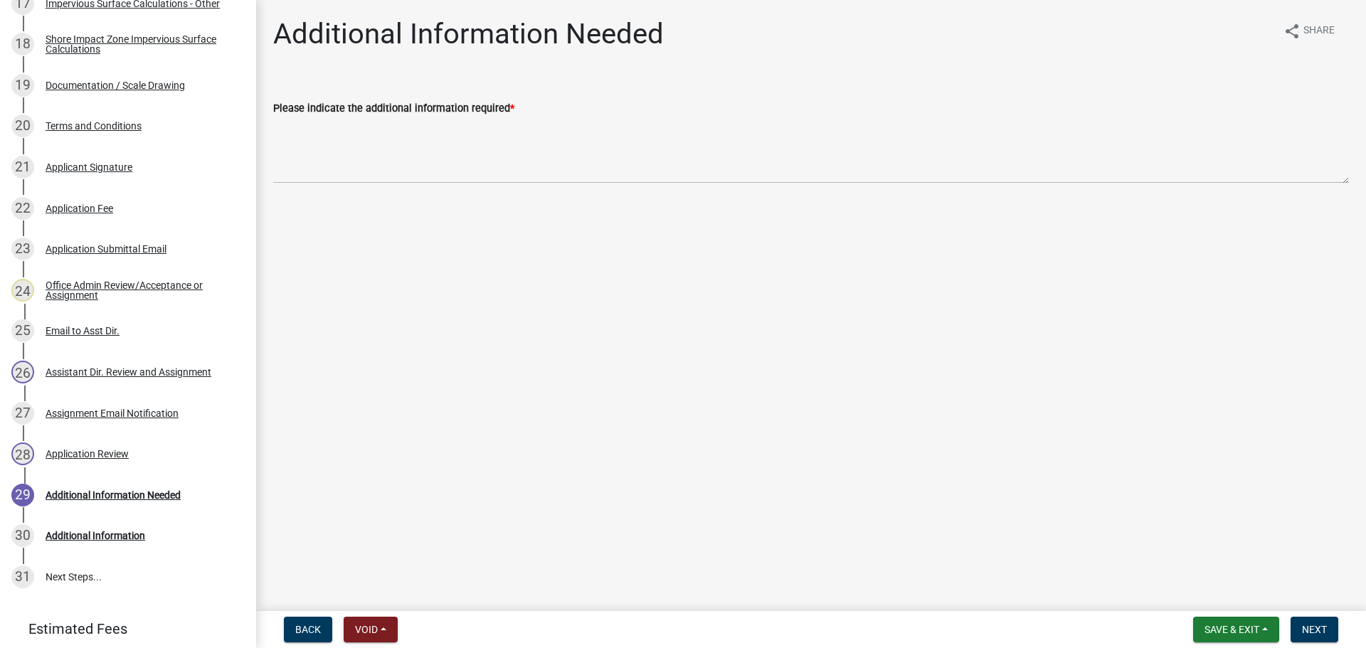
scroll to position [1050, 0]
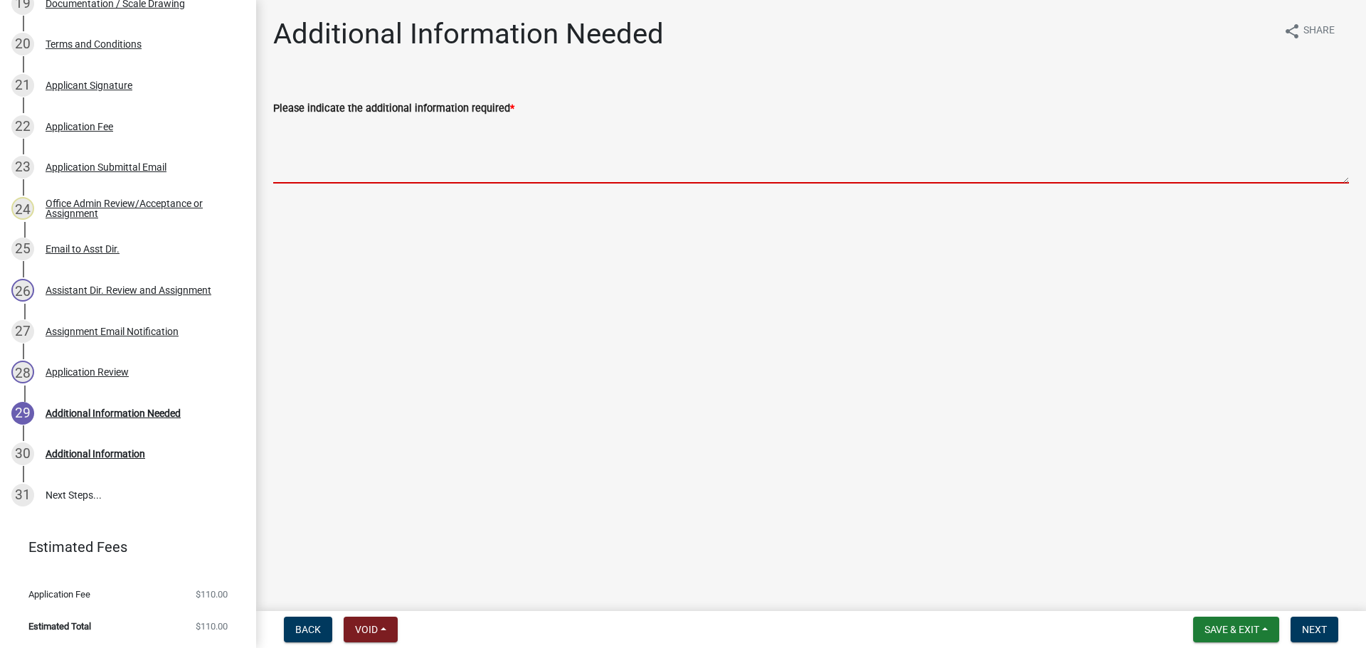
click at [423, 136] on textarea "Please indicate the additional information required *" at bounding box center [811, 150] width 1076 height 67
paste textarea "Thank you for your application. As per our conversation, I am requesting some c…"
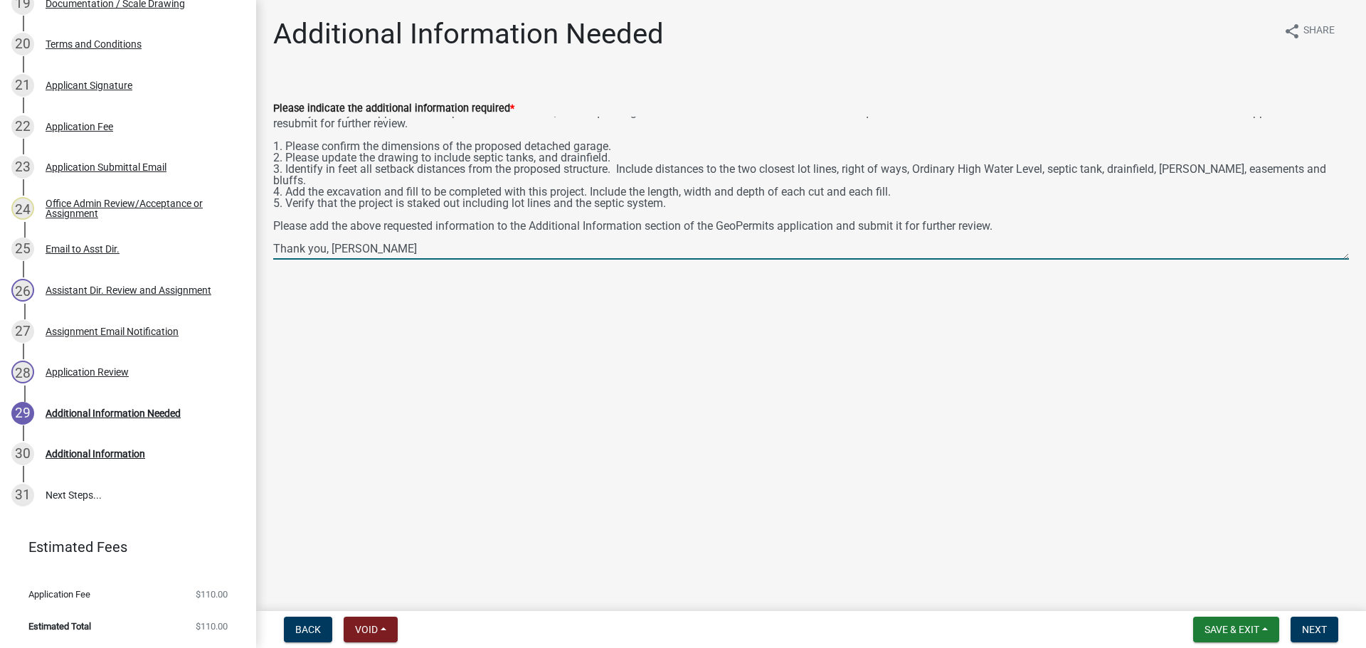
scroll to position [0, 0]
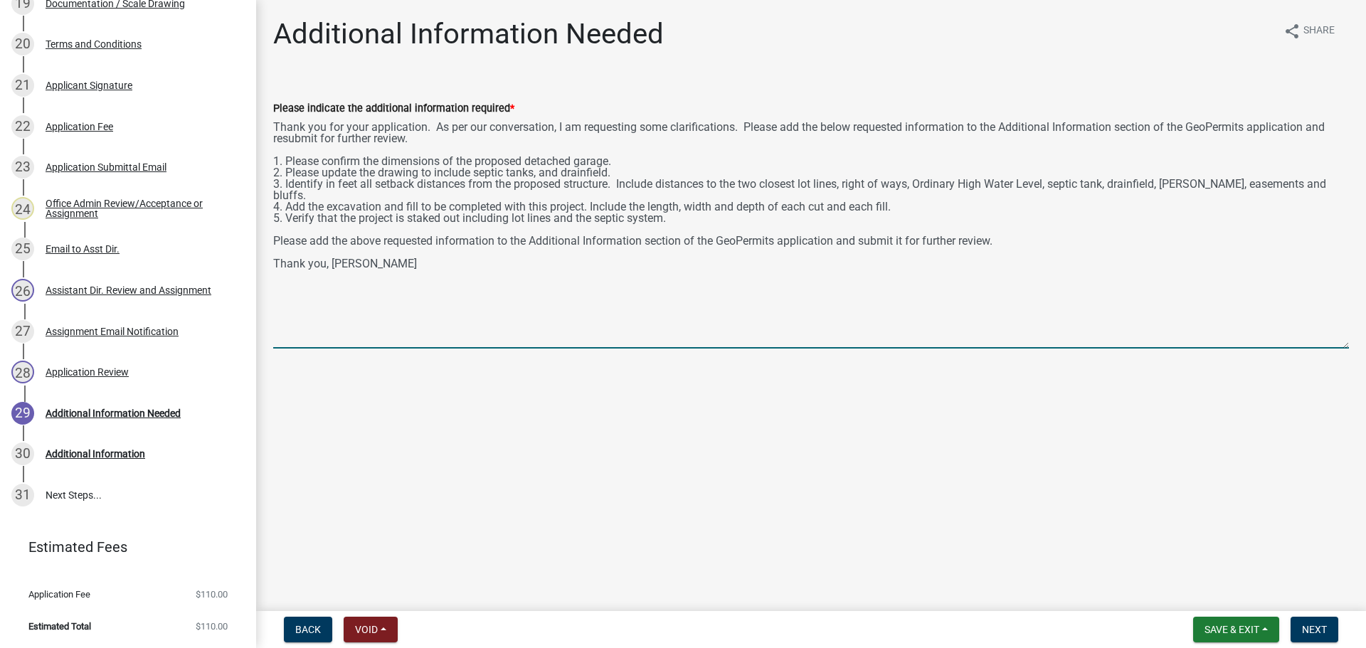
drag, startPoint x: 1341, startPoint y: 179, endPoint x: 1333, endPoint y: 344, distance: 165.3
click at [1333, 344] on textarea "Thank you for your application. As per our conversation, I am requesting some c…" at bounding box center [811, 233] width 1076 height 232
type textarea "Thank you for your application. As per our conversation, I am requesting some c…"
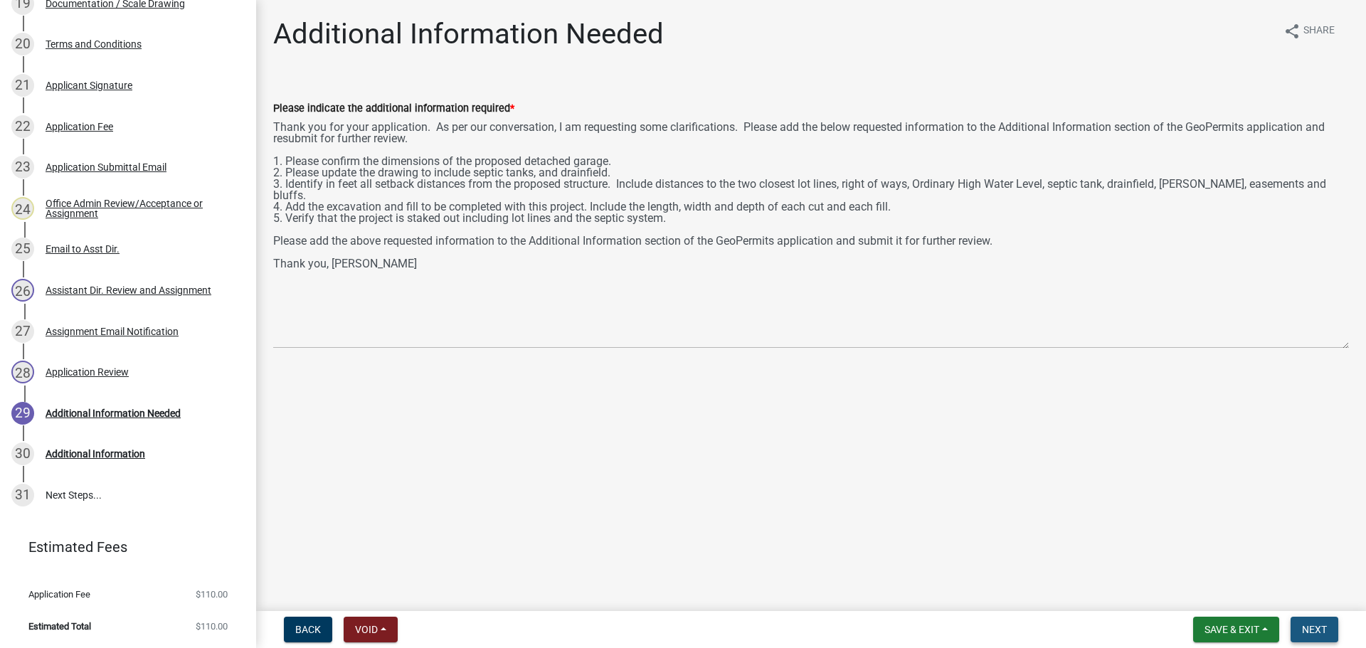
click at [1312, 628] on span "Next" at bounding box center [1314, 629] width 25 height 11
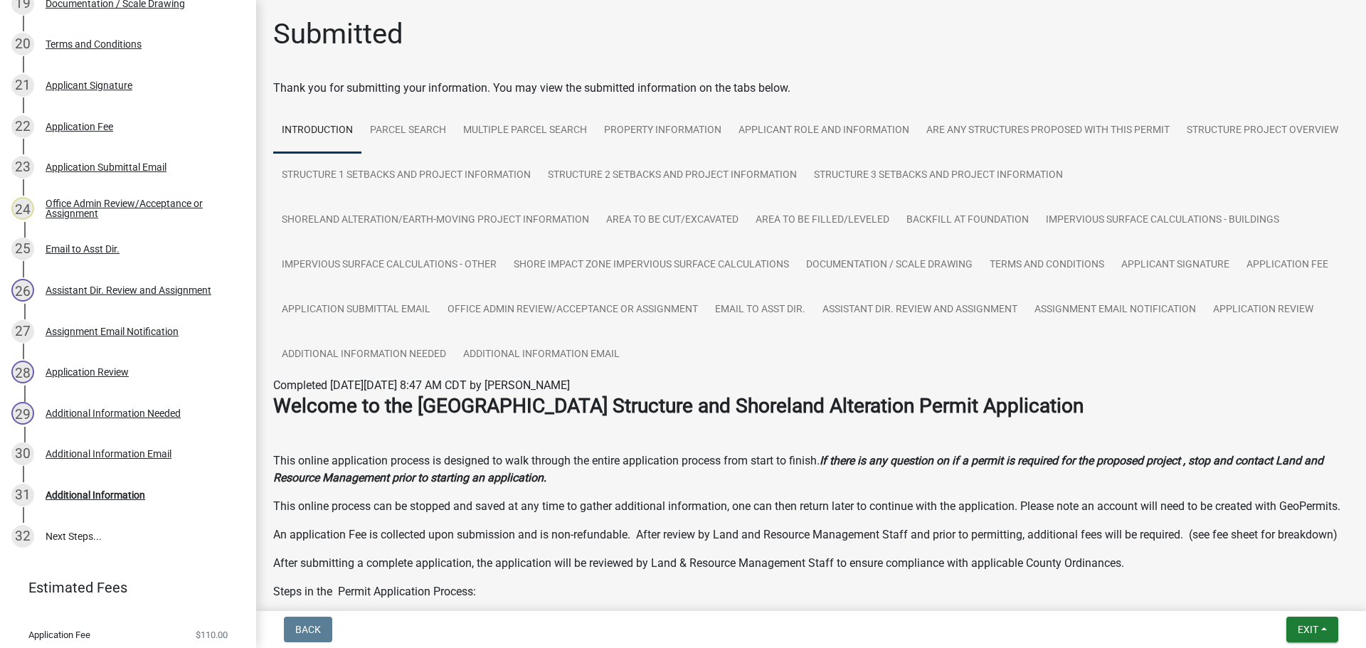
scroll to position [1091, 0]
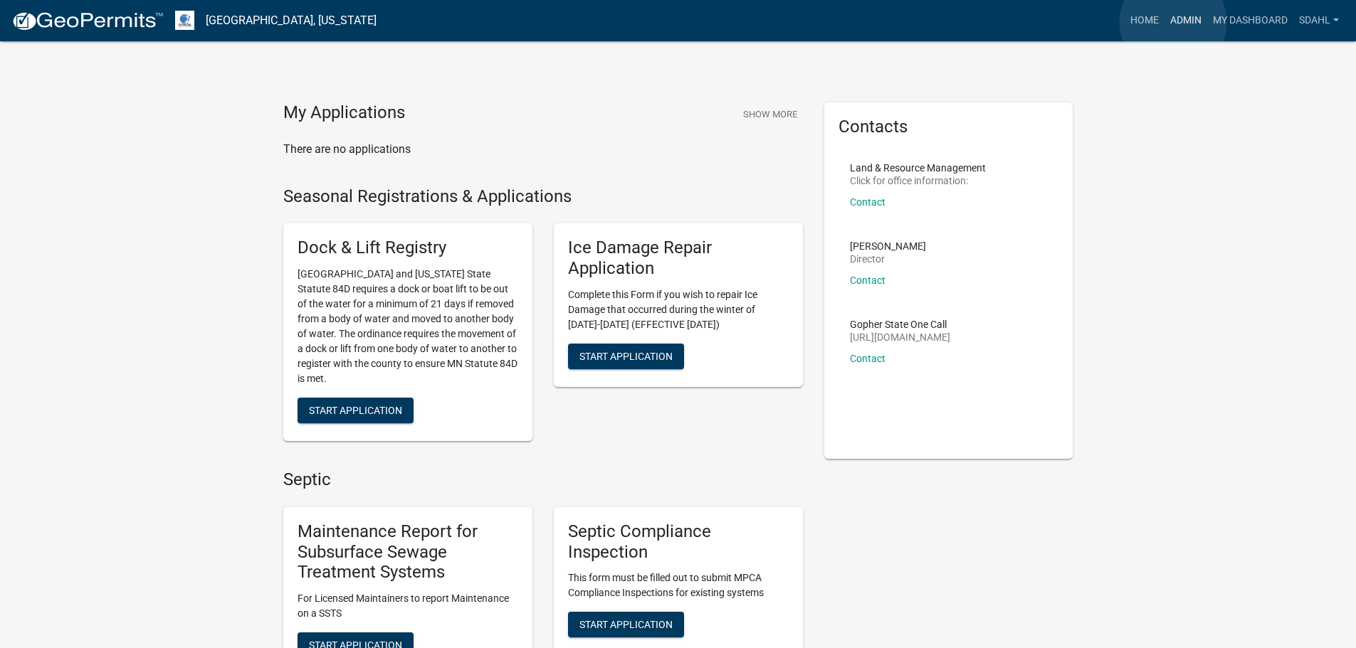
click at [1173, 22] on link "Admin" at bounding box center [1185, 20] width 43 height 27
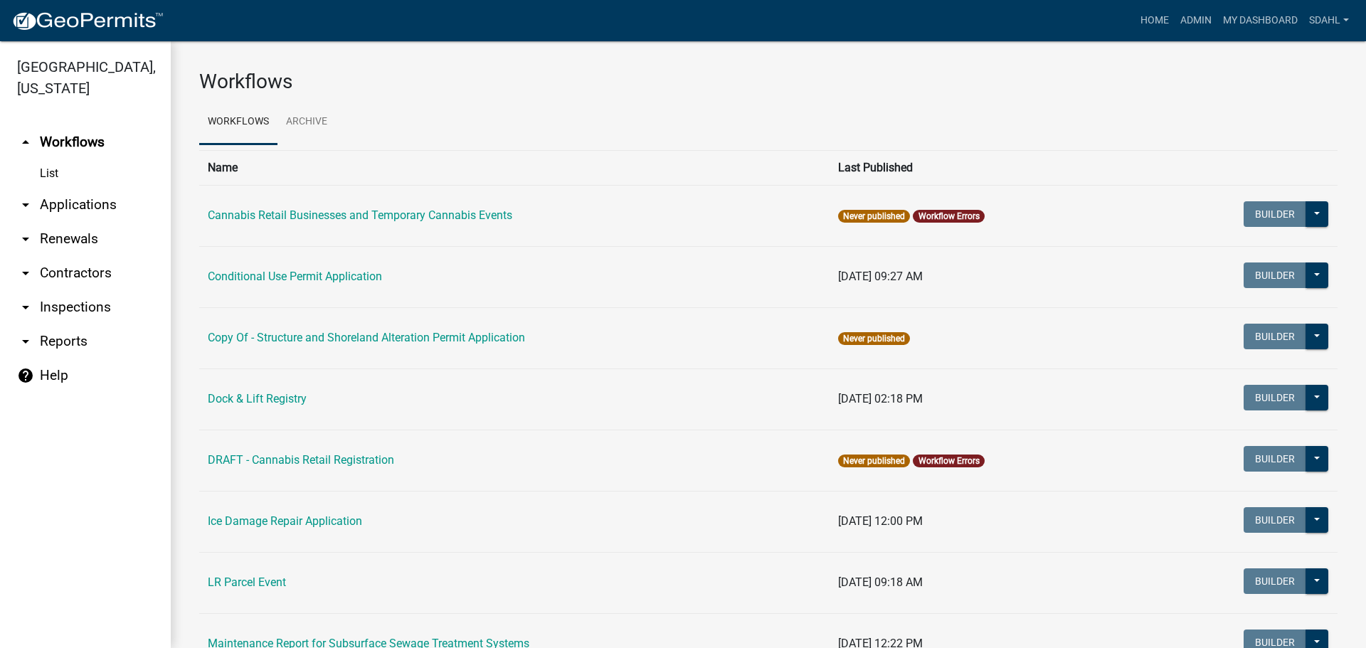
click at [87, 205] on link "arrow_drop_down Applications" at bounding box center [85, 205] width 171 height 34
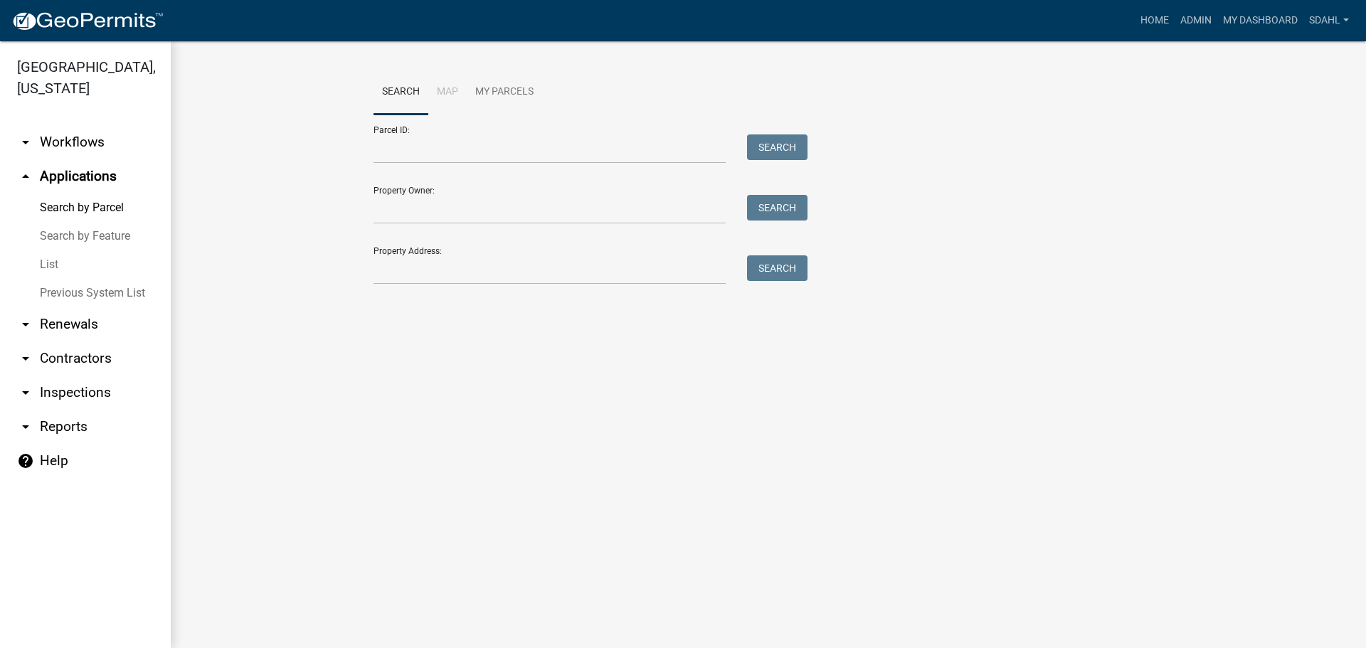
click at [90, 139] on link "arrow_drop_down Workflows" at bounding box center [85, 142] width 171 height 34
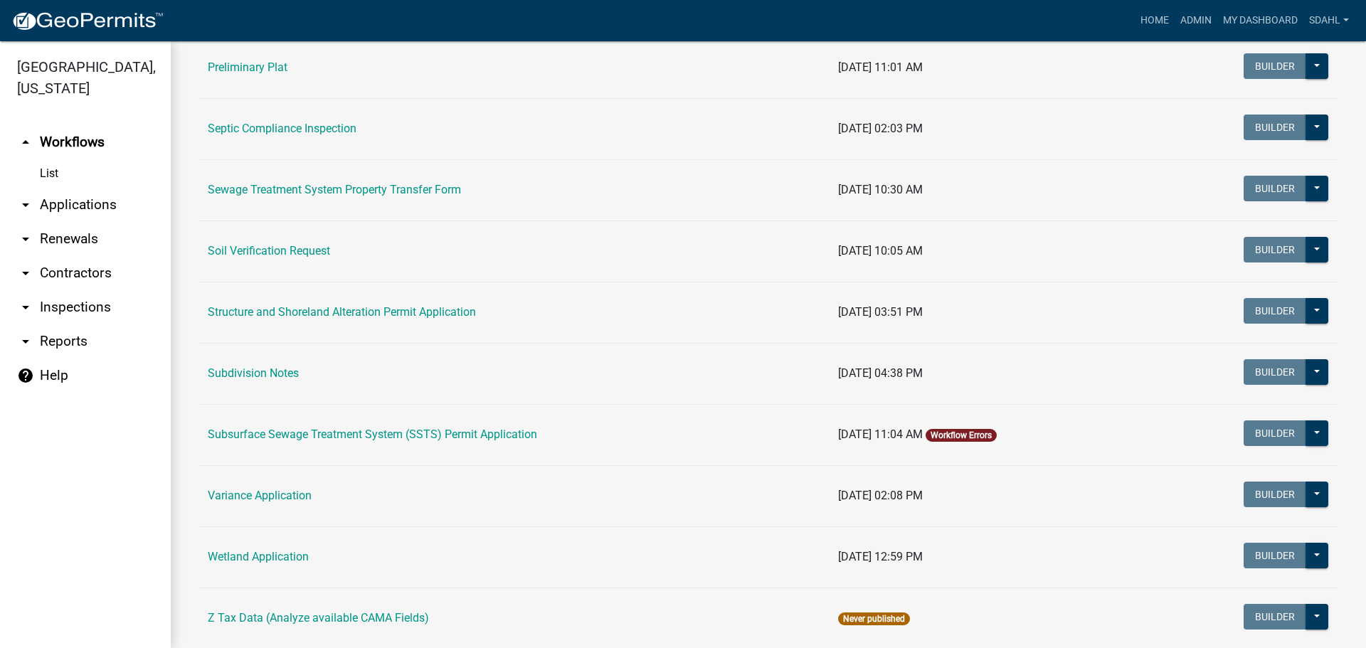
scroll to position [783, 0]
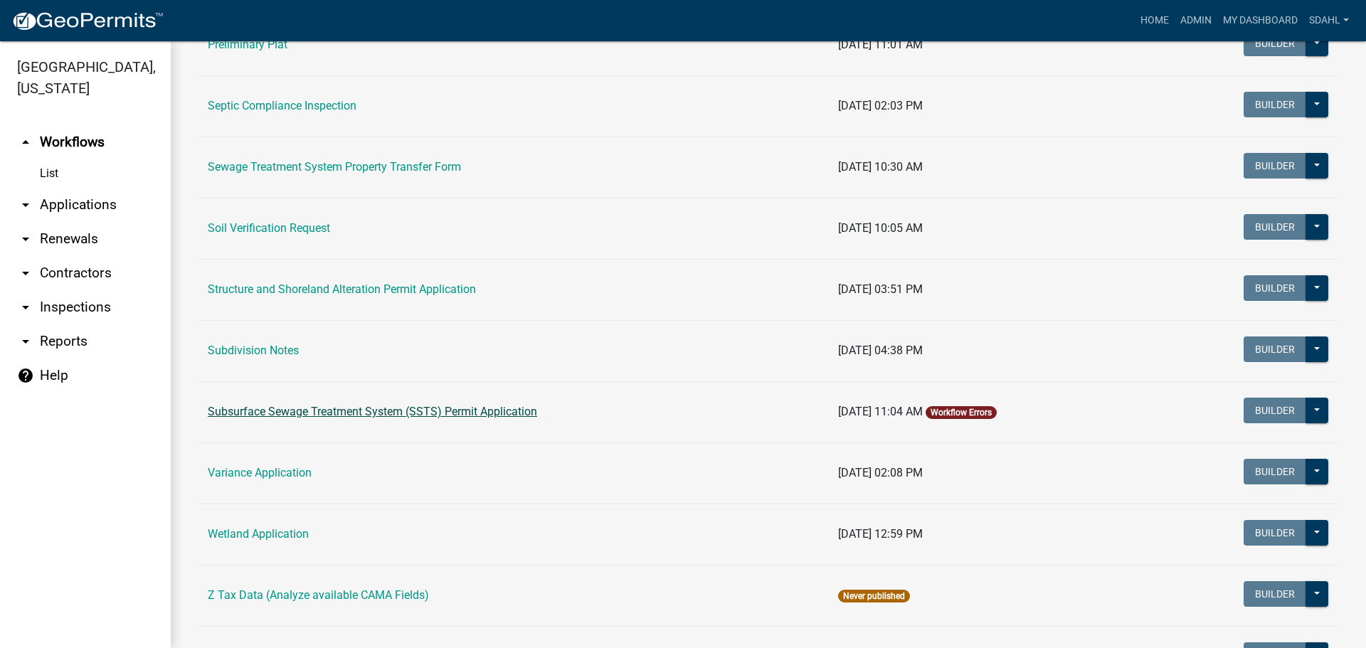
click at [485, 413] on link "Subsurface Sewage Treatment System (SSTS) Permit Application" at bounding box center [373, 412] width 330 height 14
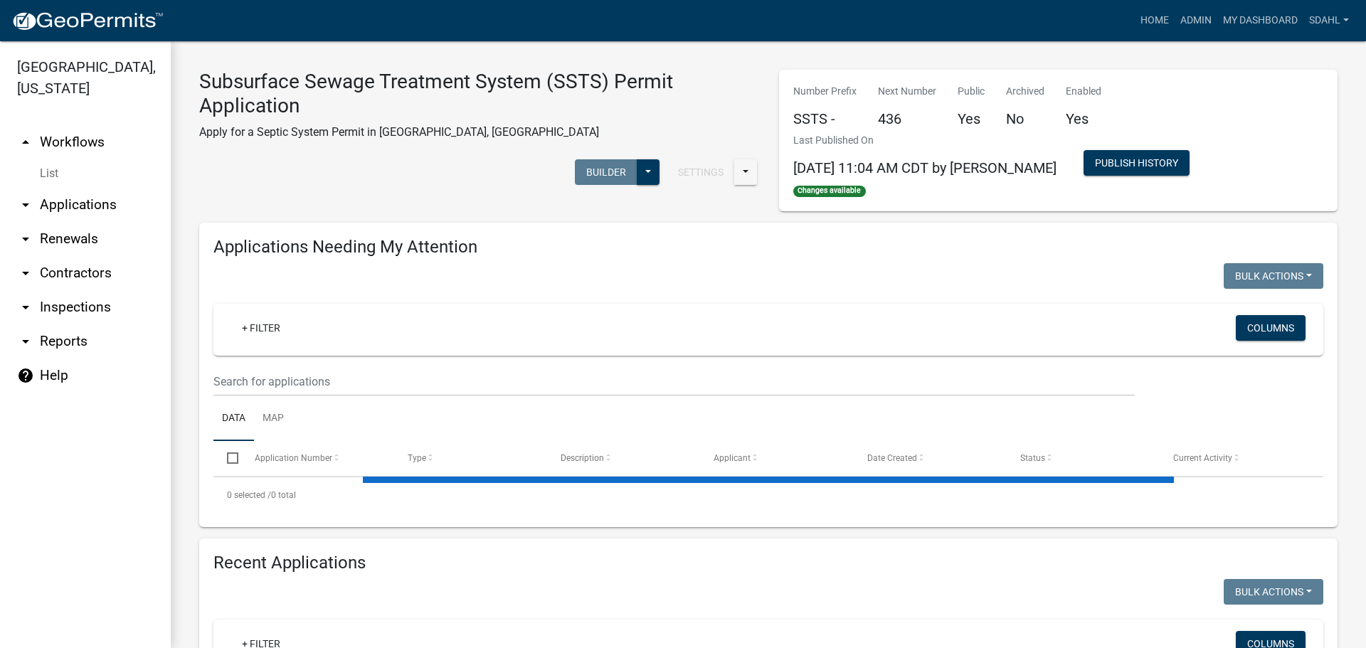
select select "1: 25"
select select "3: 100"
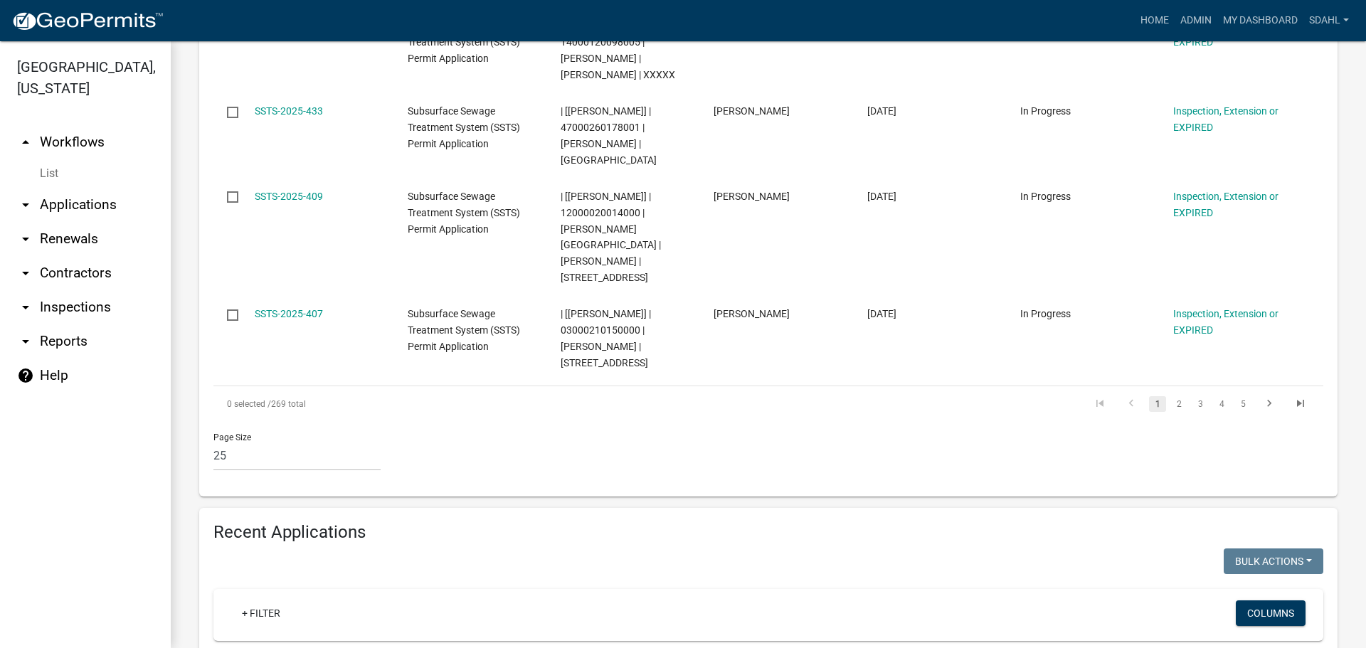
scroll to position [2633, 0]
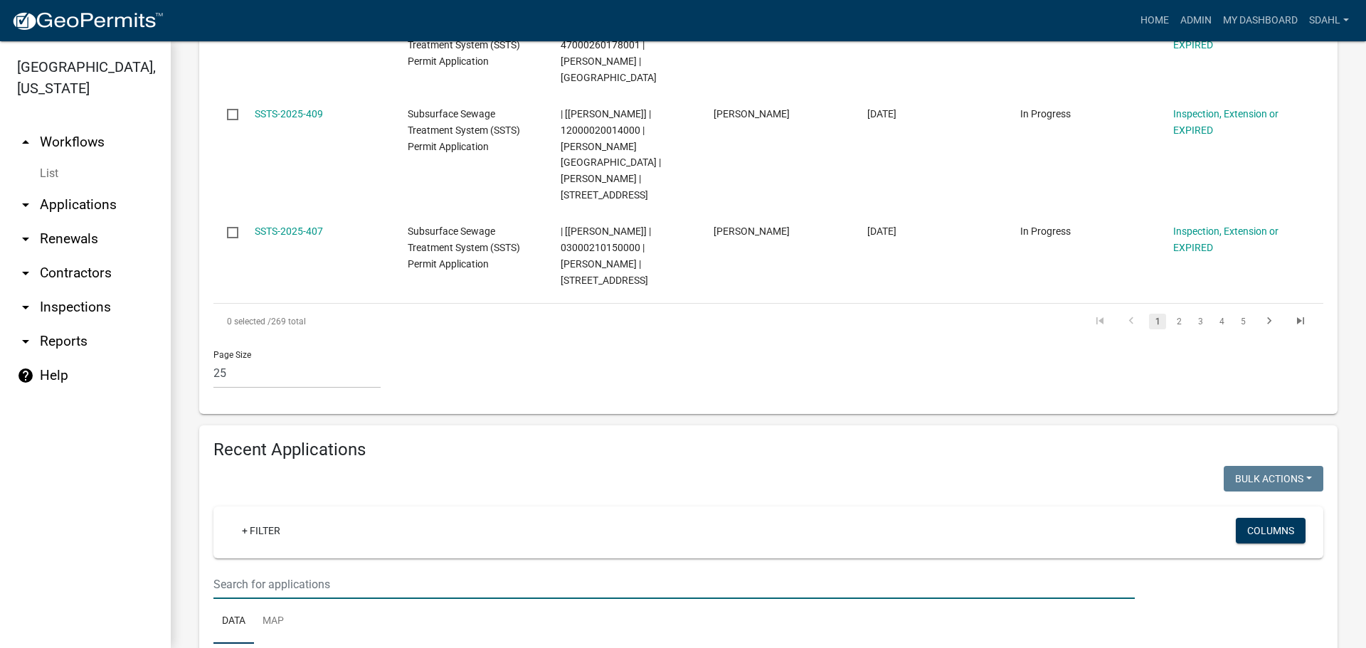
click at [287, 570] on input "text" at bounding box center [675, 584] width 922 height 29
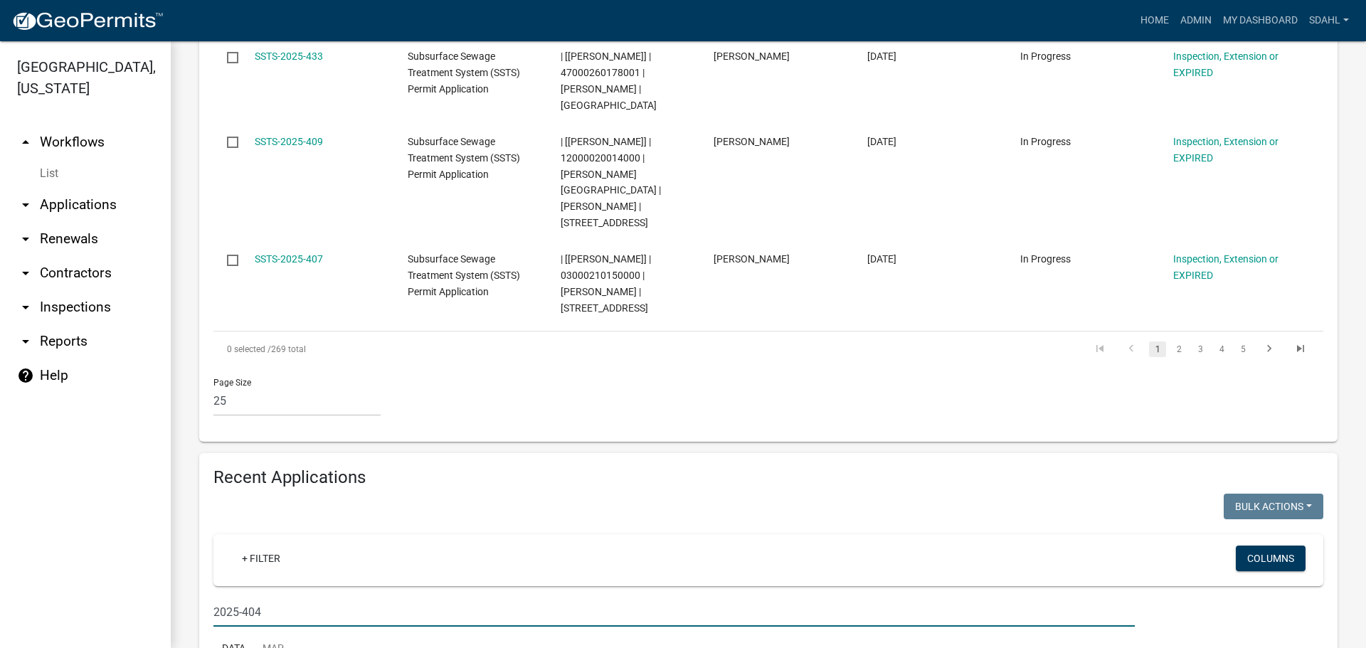
type input "2025-404"
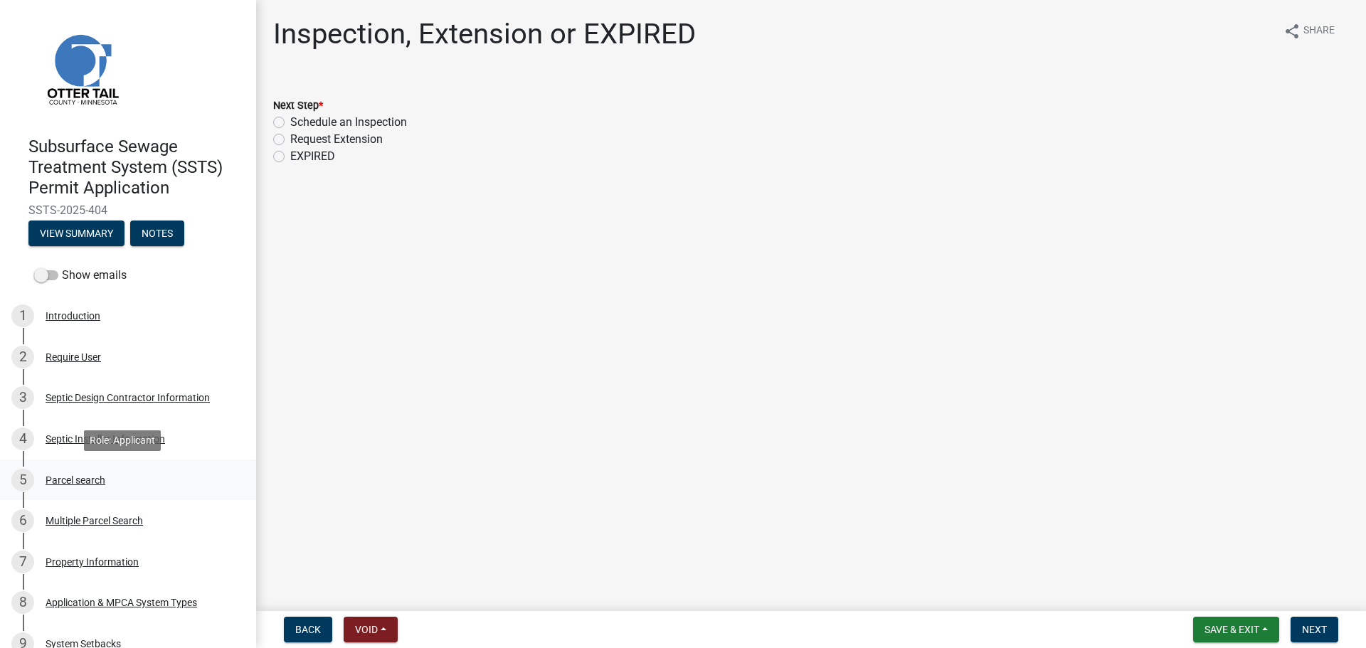
click at [76, 480] on div "Parcel search" at bounding box center [76, 480] width 60 height 10
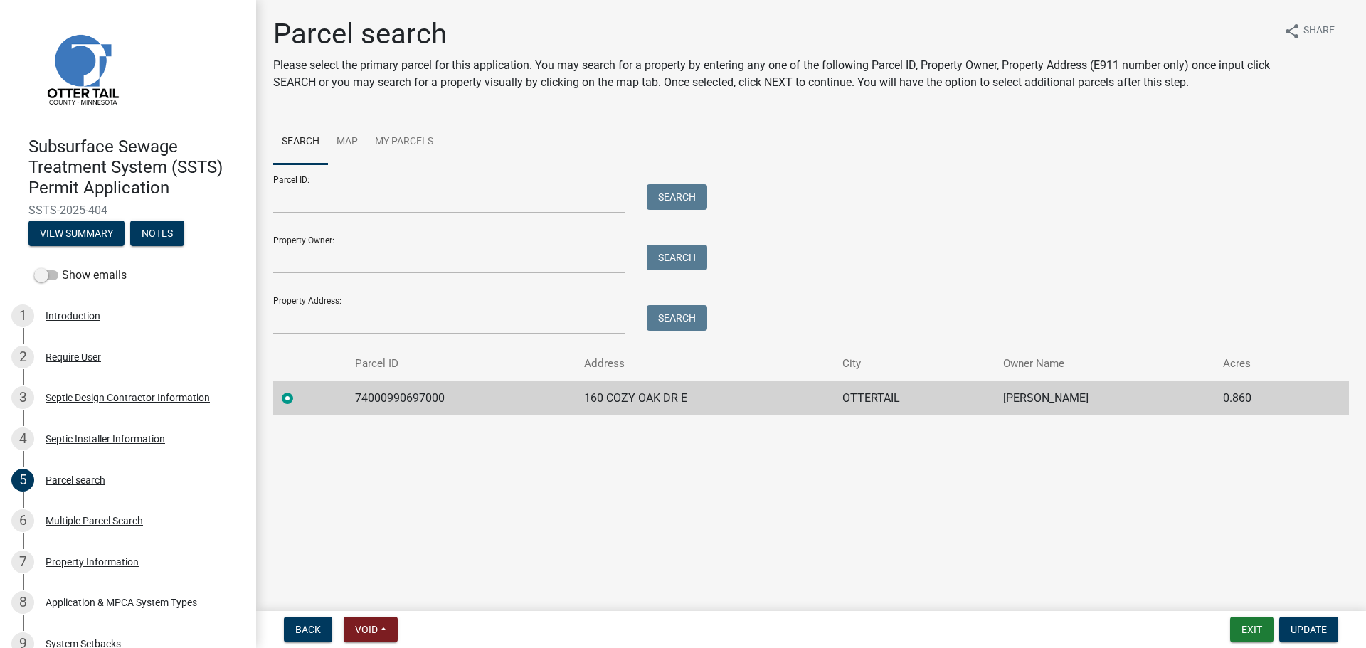
drag, startPoint x: 110, startPoint y: 208, endPoint x: 26, endPoint y: 210, distance: 84.0
click at [26, 210] on div "Subsurface Sewage Treatment System (SSTS) Permit Application SSTS-2025-404 View…" at bounding box center [127, 187] width 233 height 125
copy span "SSTS-2025-404"
click at [347, 397] on td "74000990697000" at bounding box center [461, 398] width 229 height 35
drag, startPoint x: 350, startPoint y: 400, endPoint x: 1082, endPoint y: 406, distance: 732.3
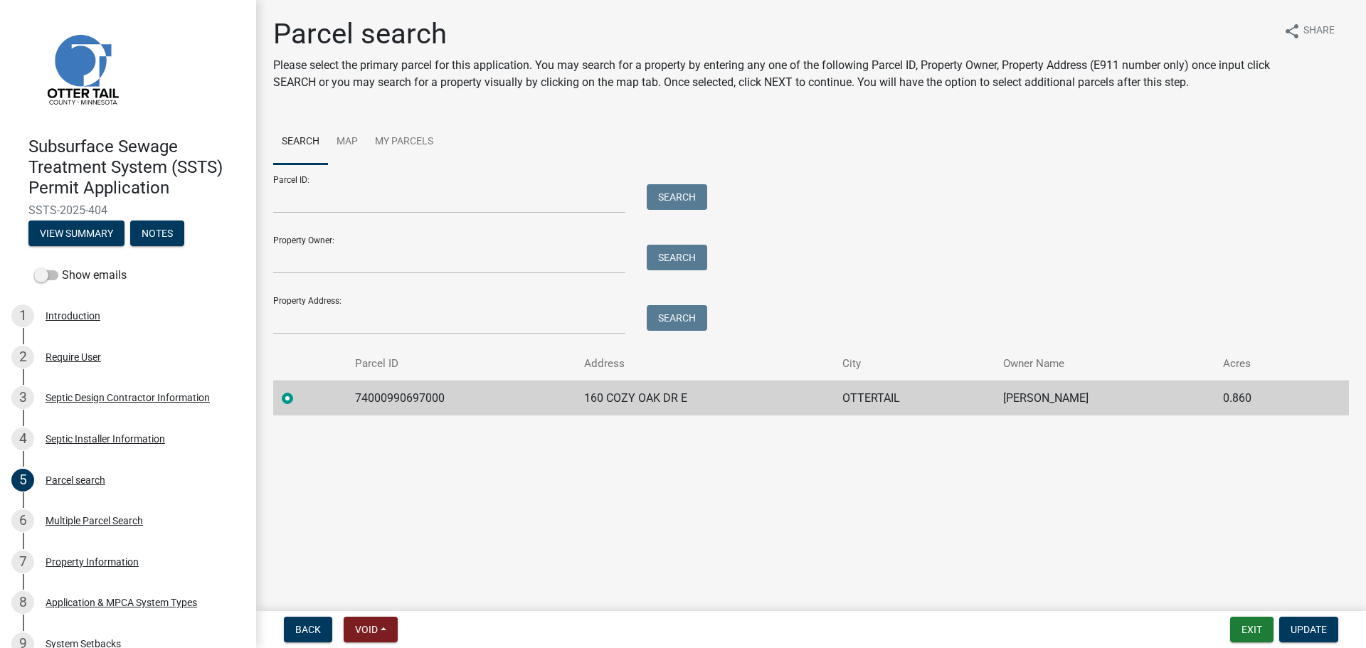
click at [1082, 406] on tr "74000990697000 160 COZY OAK DR E OTTERTAIL [PERSON_NAME] 0.860" at bounding box center [811, 398] width 1076 height 35
copy tr "74000990697000 160 COZY OAK DR E OTTERTAIL [PERSON_NAME]"
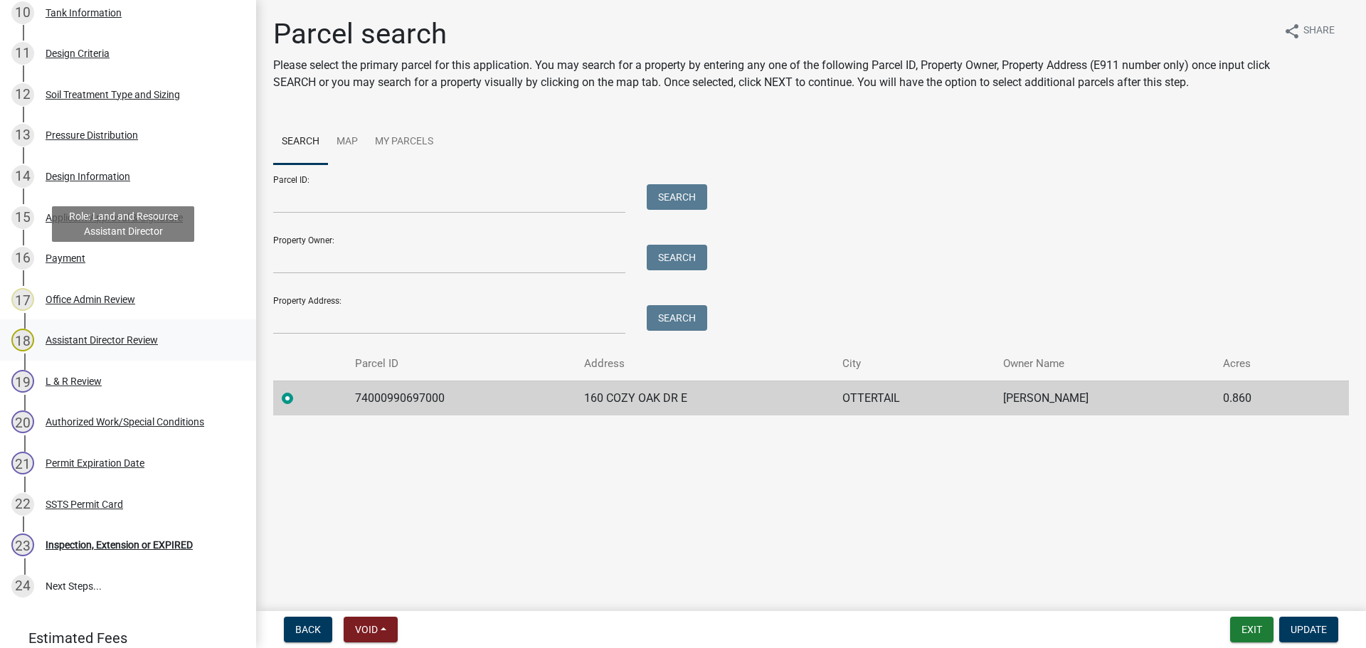
scroll to position [764, 0]
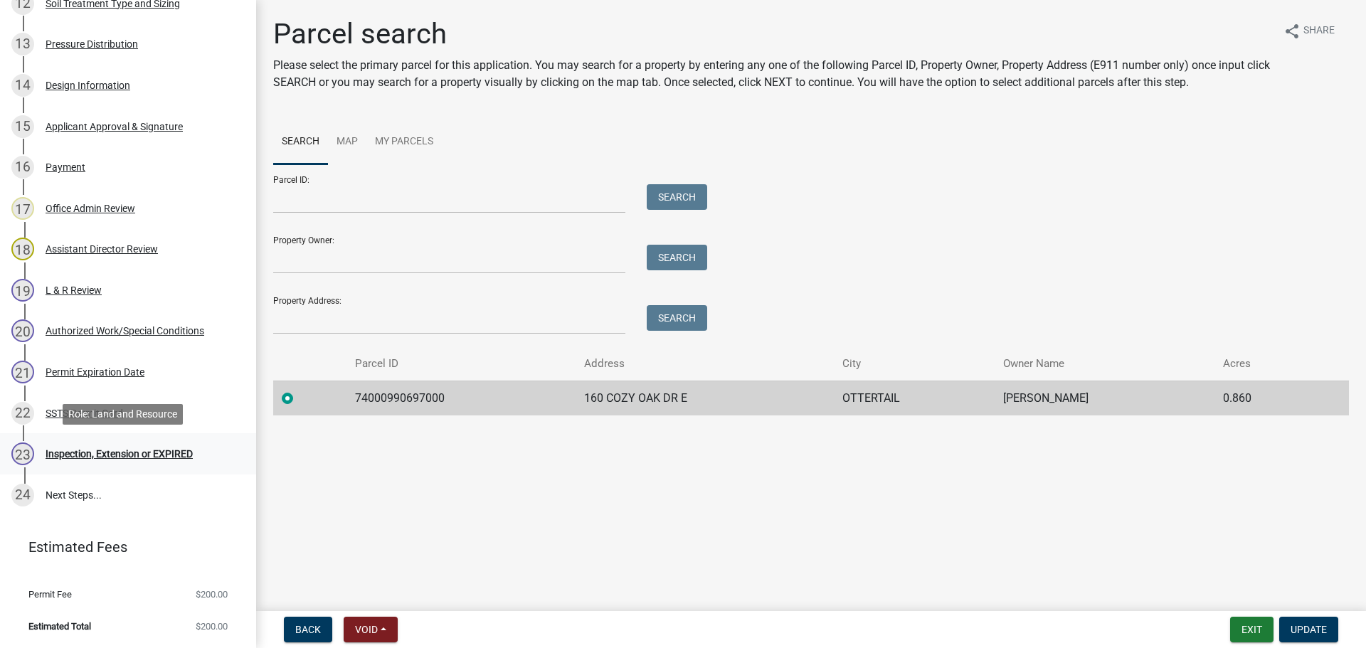
click at [98, 453] on div "Inspection, Extension or EXPIRED" at bounding box center [119, 454] width 147 height 10
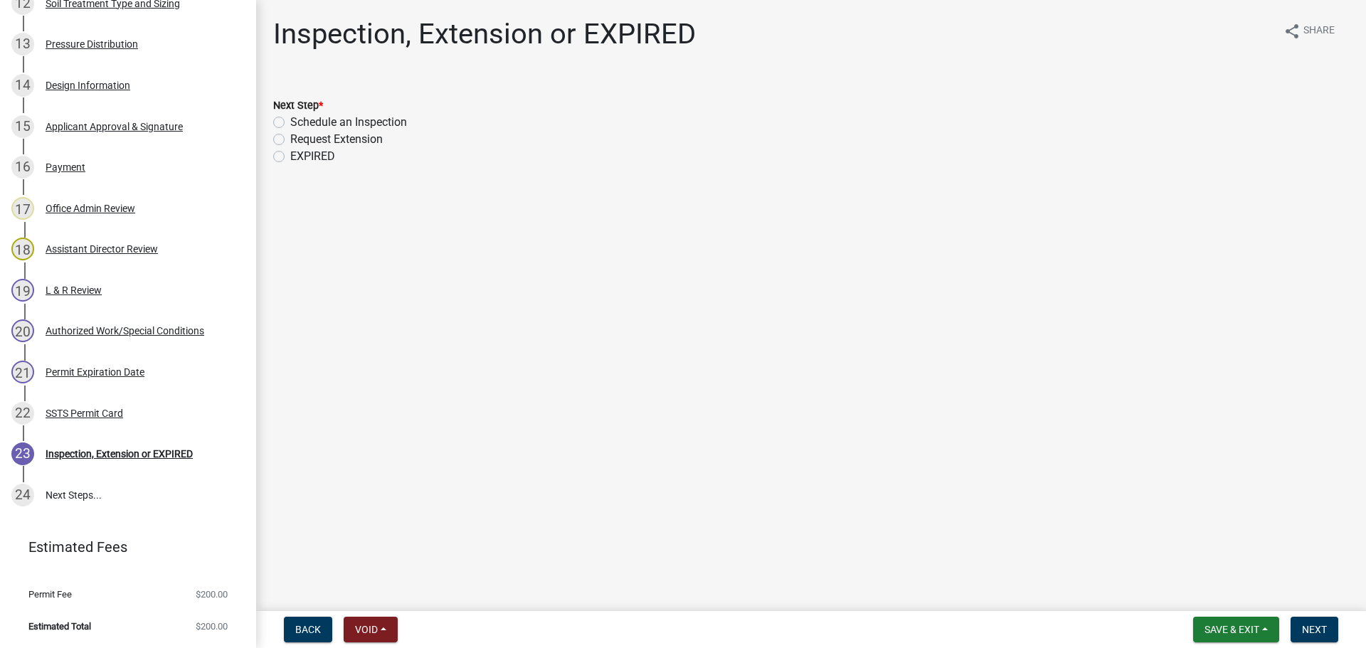
click at [359, 120] on label "Schedule an Inspection" at bounding box center [348, 122] width 117 height 17
click at [300, 120] on input "Schedule an Inspection" at bounding box center [294, 118] width 9 height 9
radio input "true"
click at [1306, 623] on button "Next" at bounding box center [1315, 630] width 48 height 26
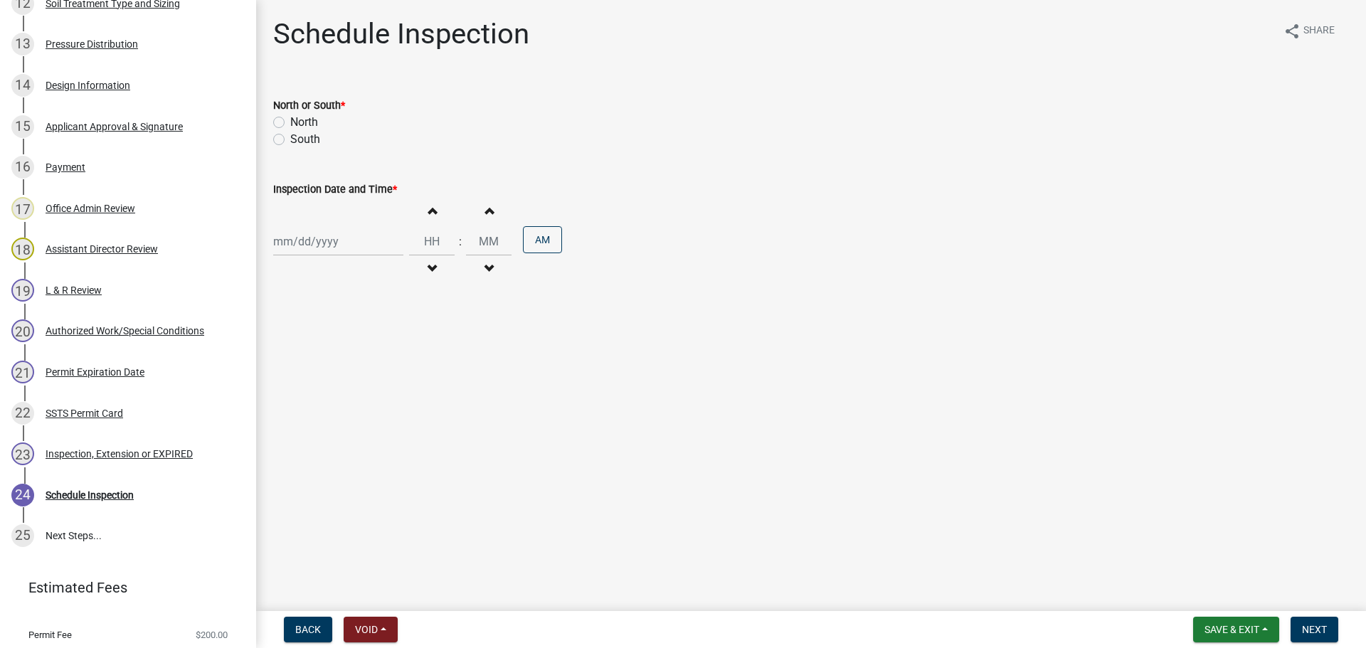
scroll to position [804, 0]
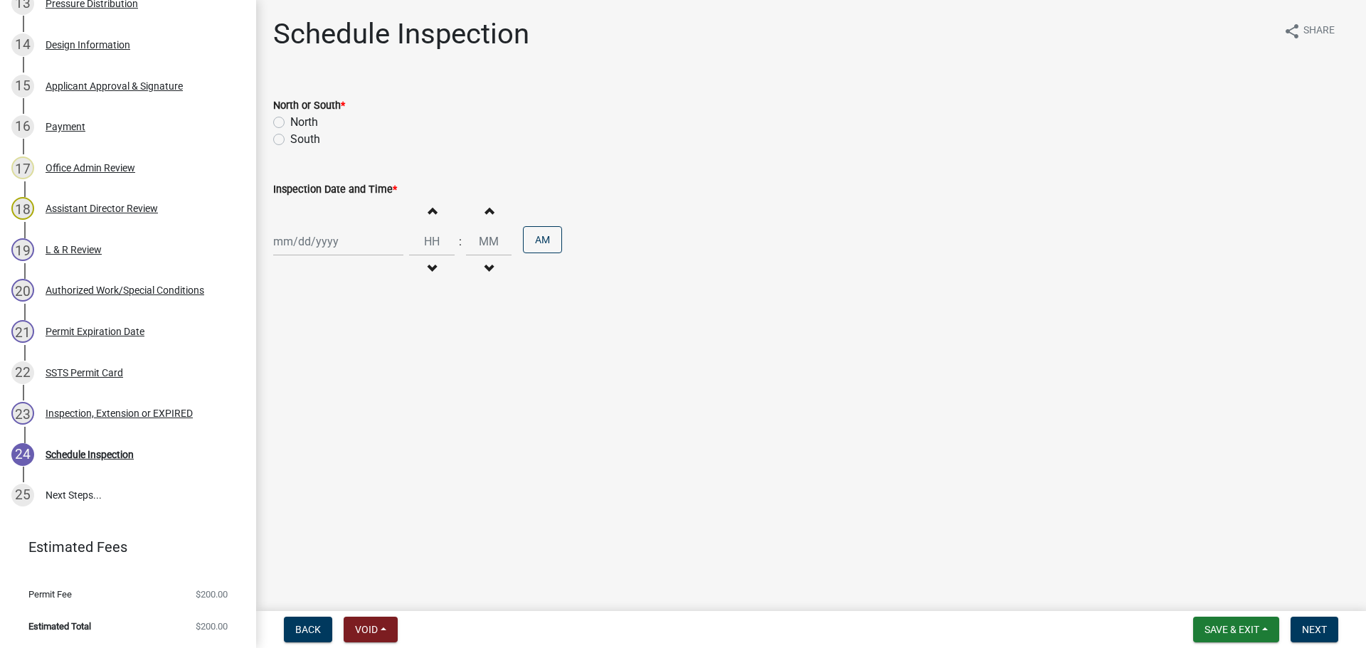
click at [300, 117] on label "North" at bounding box center [304, 122] width 28 height 17
click at [300, 117] on input "North" at bounding box center [294, 118] width 9 height 9
radio input "true"
click at [320, 238] on div at bounding box center [338, 241] width 130 height 29
select select "9"
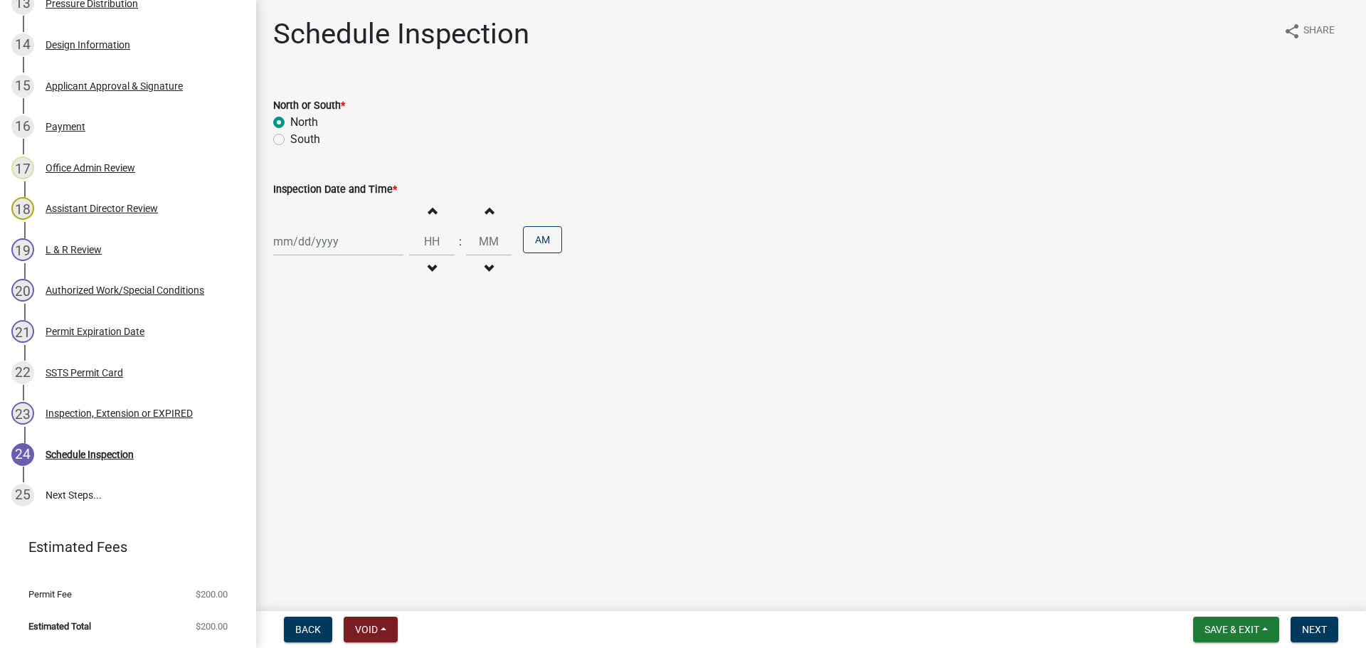
select select "2025"
click at [290, 382] on div "22" at bounding box center [287, 385] width 23 height 23
type input "[DATE]"
click at [428, 209] on span "button" at bounding box center [431, 210] width 7 height 11
type input "01"
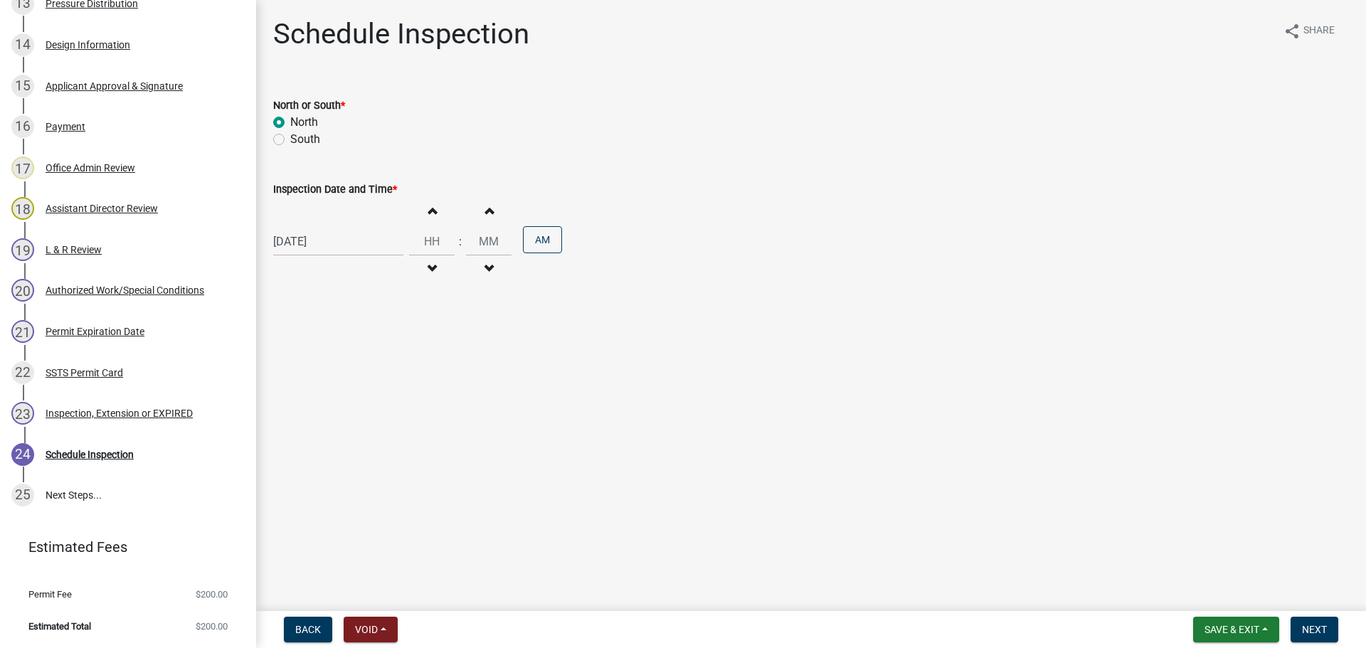
type input "00"
click at [428, 273] on span "button" at bounding box center [431, 268] width 7 height 11
type input "11"
click at [542, 242] on button "PM" at bounding box center [542, 239] width 39 height 27
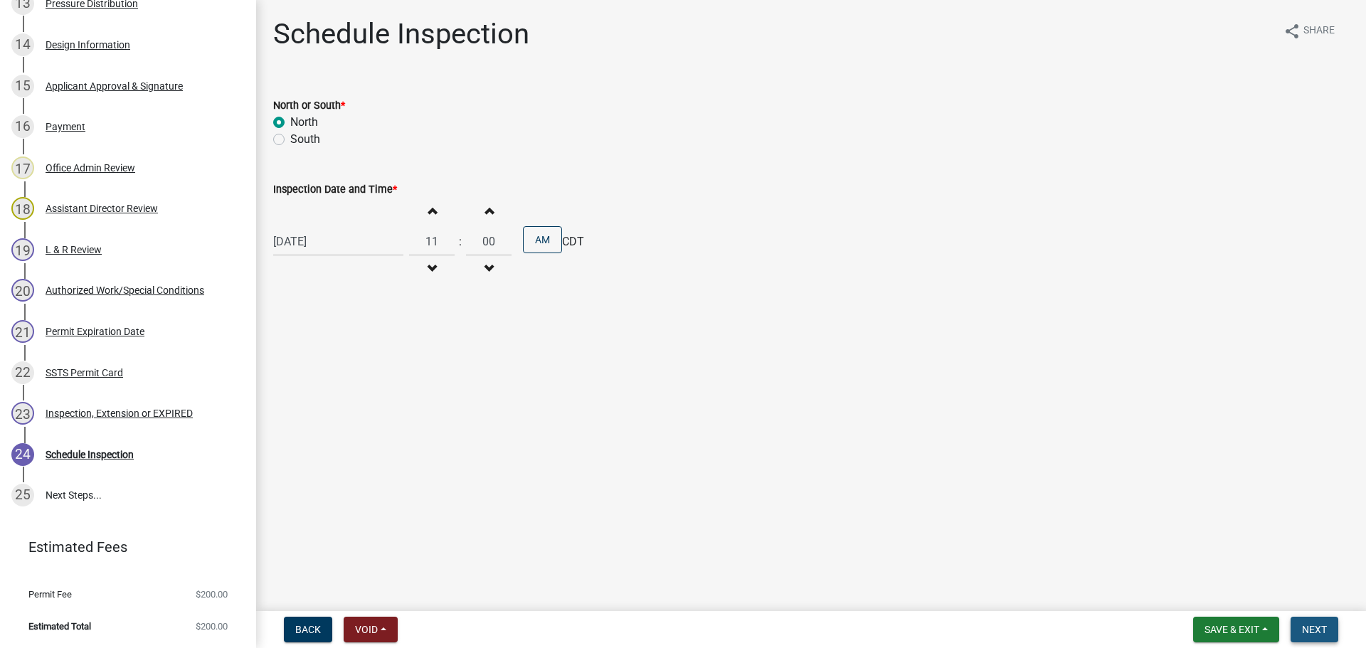
click at [1319, 630] on span "Next" at bounding box center [1314, 629] width 25 height 11
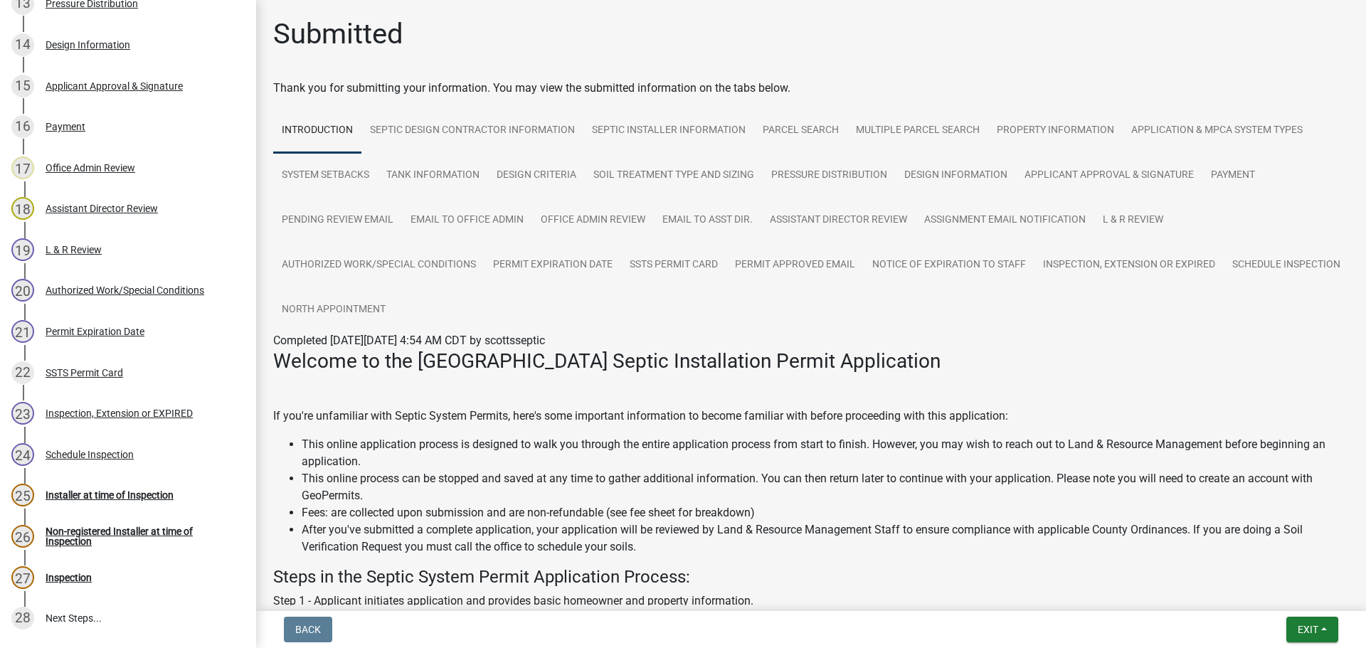
scroll to position [927, 0]
